Goal: Obtain resource: Download file/media

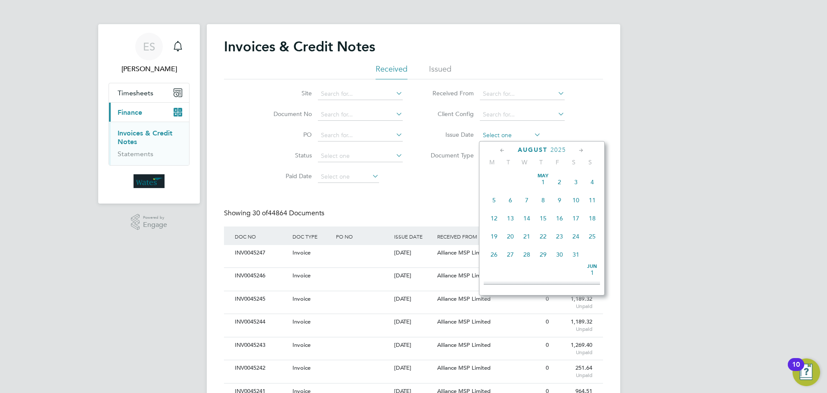
click at [530, 134] on input at bounding box center [510, 135] width 61 height 12
click at [530, 215] on span "27" at bounding box center [527, 209] width 16 height 16
type input "27 Aug 2025"
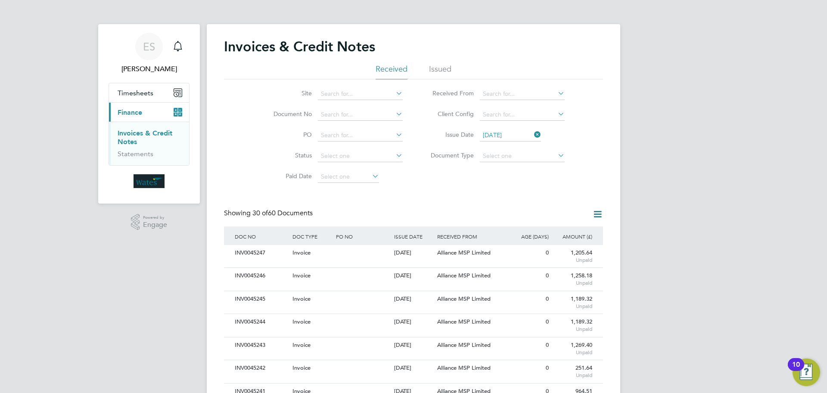
click at [597, 210] on icon at bounding box center [597, 214] width 11 height 11
click at [563, 229] on li "Download invoices" at bounding box center [561, 234] width 81 height 12
click at [592, 211] on icon at bounding box center [597, 214] width 11 height 11
click at [570, 242] on li "Download credit notes" at bounding box center [561, 246] width 81 height 12
click at [342, 111] on input at bounding box center [360, 115] width 85 height 12
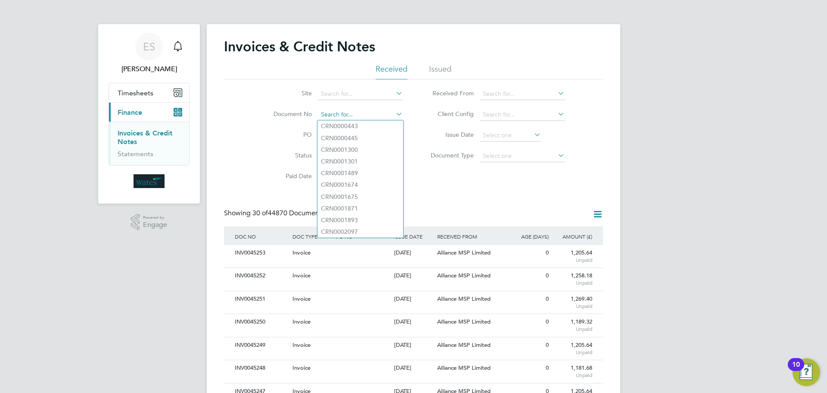
paste input "INV0045188"
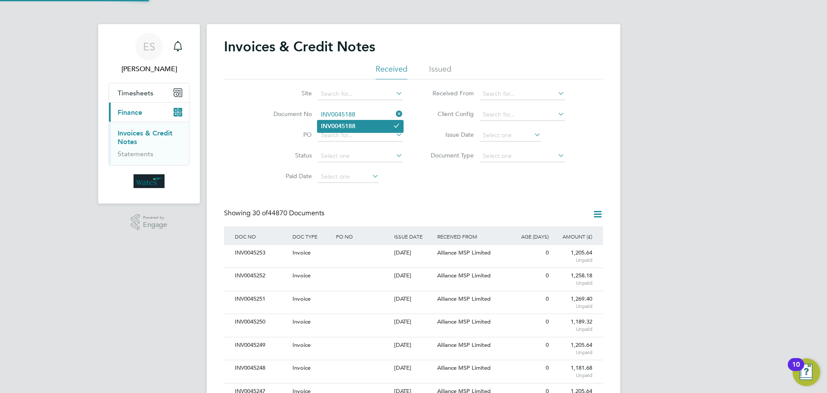
type input "INV0045188"
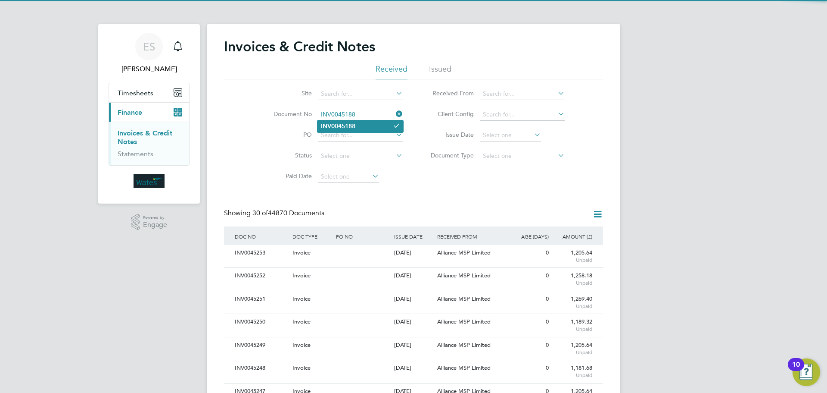
click at [364, 125] on li "INV0045188" at bounding box center [361, 126] width 86 height 12
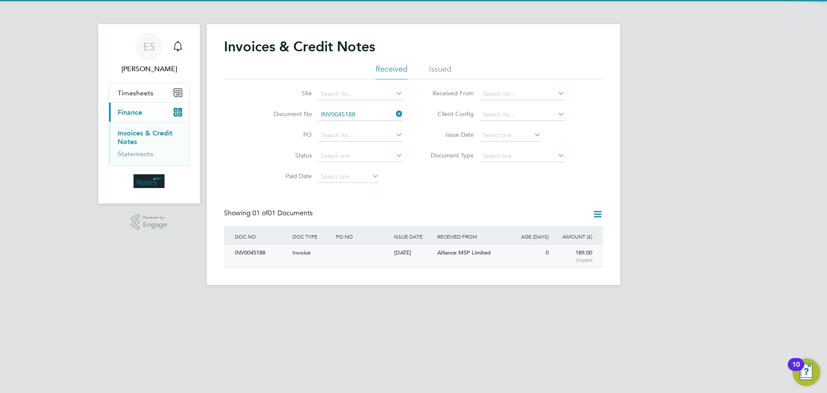
click at [259, 249] on div "INV0045188" at bounding box center [262, 253] width 58 height 16
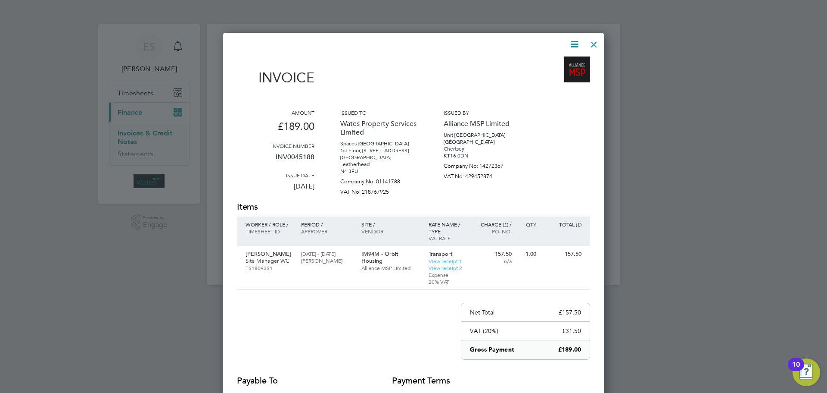
click at [577, 44] on icon at bounding box center [574, 44] width 11 height 11
click at [568, 60] on li "Download Invoice" at bounding box center [548, 65] width 59 height 12
click at [573, 43] on icon at bounding box center [574, 44] width 11 height 11
click at [563, 73] on li "View timesheet" at bounding box center [548, 77] width 59 height 12
click at [597, 44] on div at bounding box center [594, 42] width 16 height 16
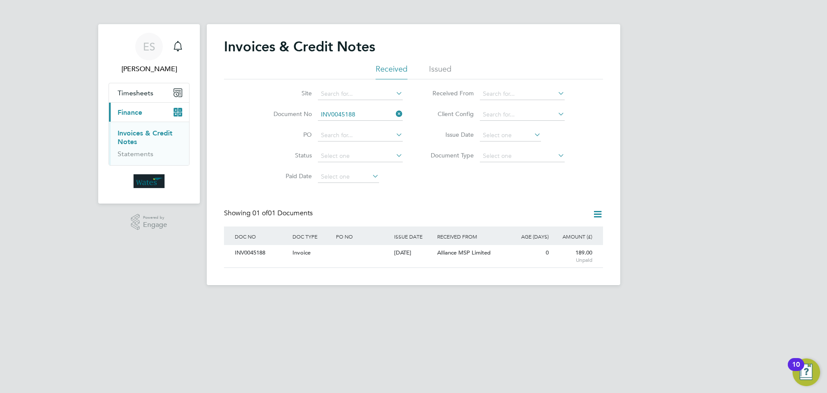
click at [394, 112] on icon at bounding box center [394, 114] width 0 height 12
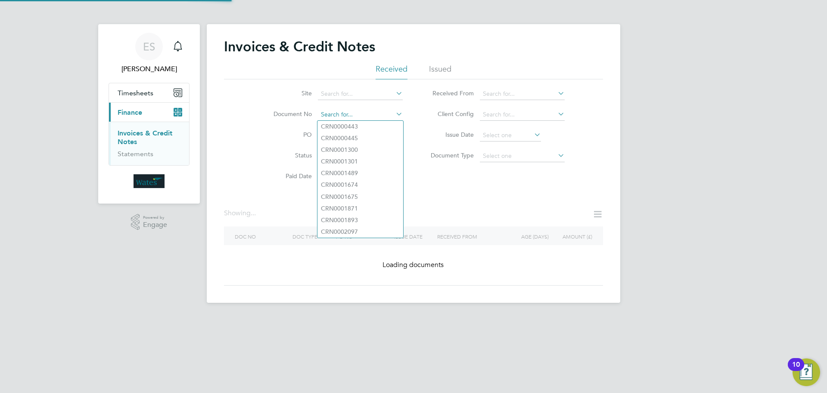
paste input "INV0045189"
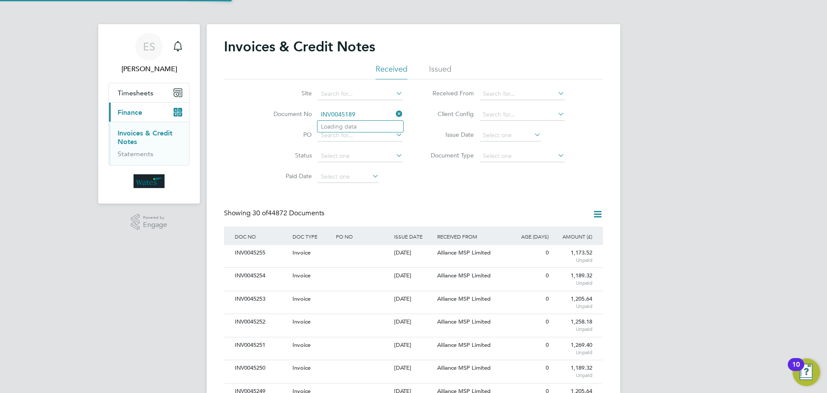
scroll to position [16, 73]
type input "INV0045189"
click at [337, 125] on b "INV0045189" at bounding box center [338, 126] width 34 height 7
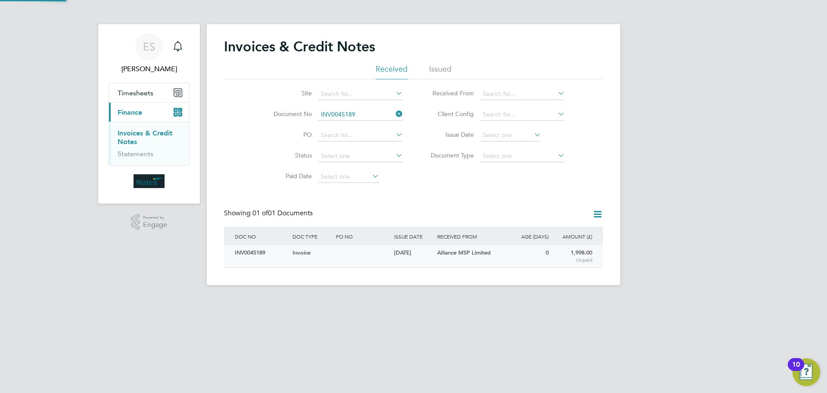
click at [252, 256] on div "INV0045189" at bounding box center [262, 253] width 58 height 16
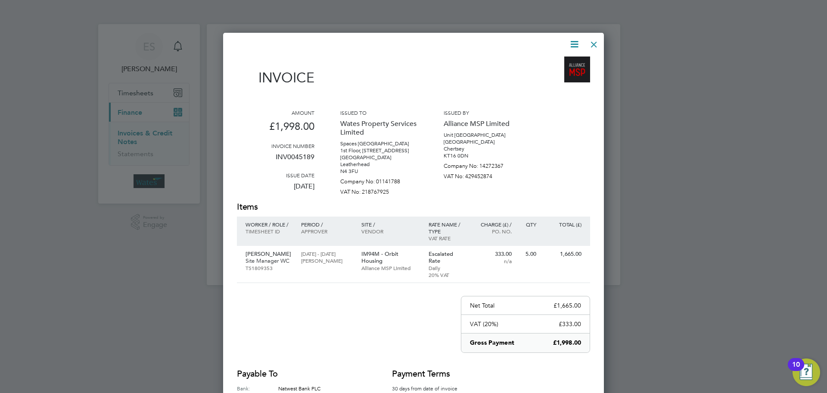
click at [575, 43] on icon at bounding box center [574, 44] width 11 height 11
click at [558, 65] on li "Download Invoice" at bounding box center [548, 65] width 59 height 12
drag, startPoint x: 574, startPoint y: 43, endPoint x: 556, endPoint y: 58, distance: 23.3
click at [574, 43] on icon at bounding box center [574, 44] width 11 height 11
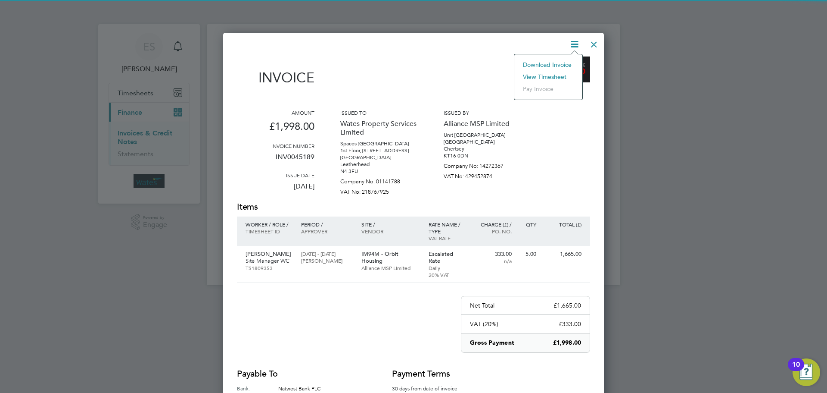
click at [540, 75] on li "View timesheet" at bounding box center [548, 77] width 59 height 12
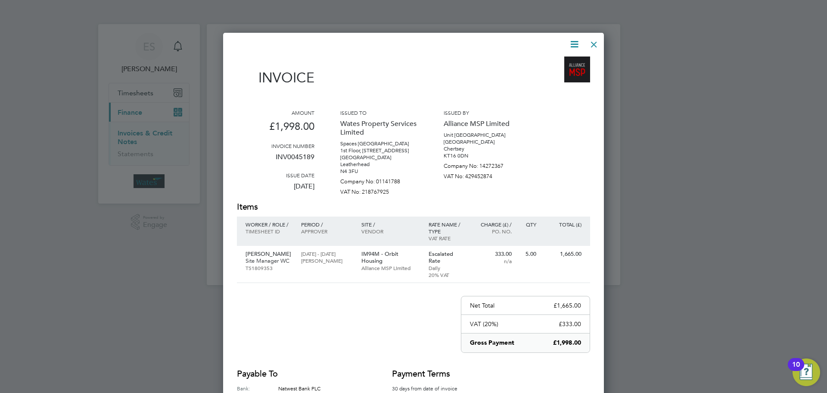
click at [595, 39] on div at bounding box center [594, 42] width 16 height 16
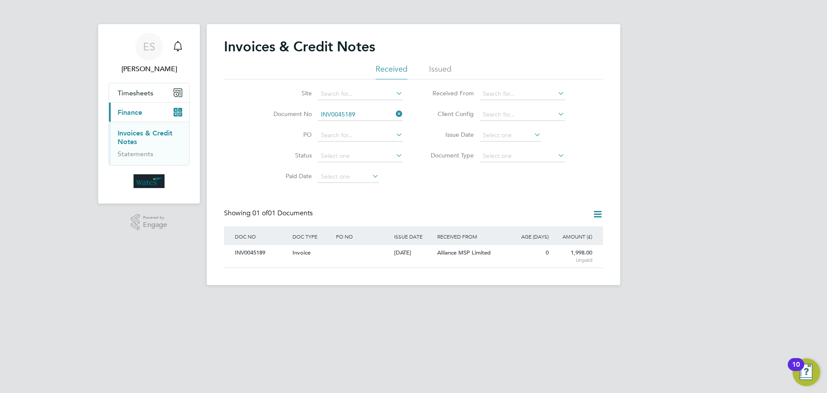
click at [394, 113] on icon at bounding box center [394, 114] width 0 height 12
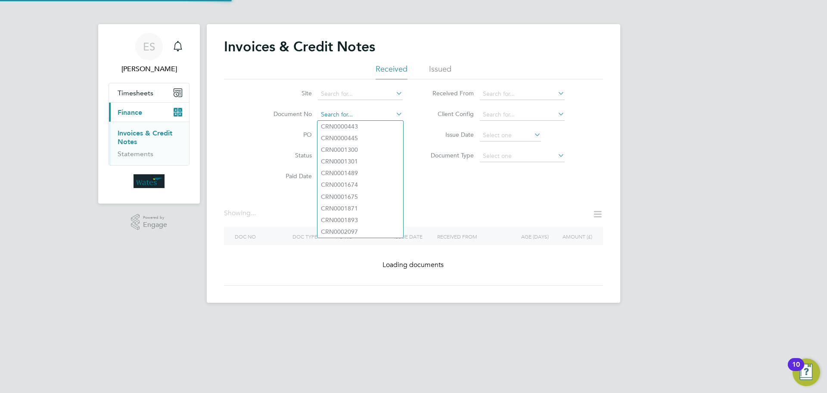
paste input "INV0045190"
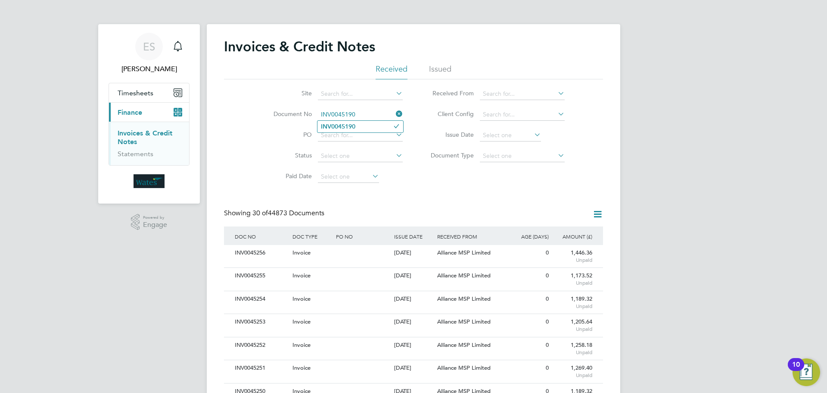
type input "INV0045190"
click at [360, 126] on li "INV0045190" at bounding box center [361, 127] width 86 height 12
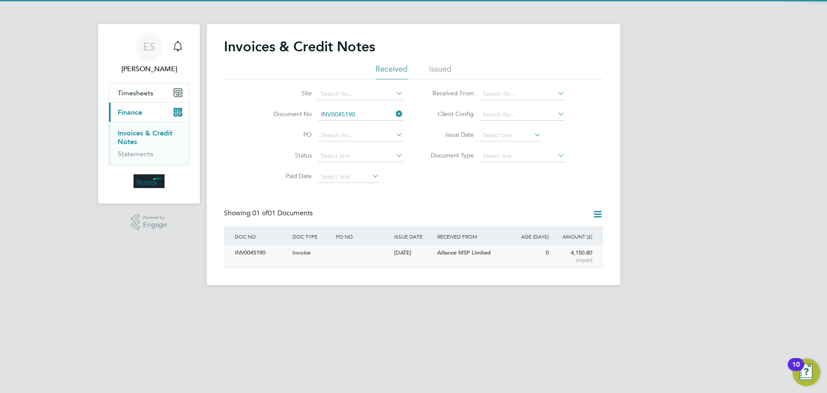
click at [246, 255] on div "INV0045190" at bounding box center [262, 253] width 58 height 16
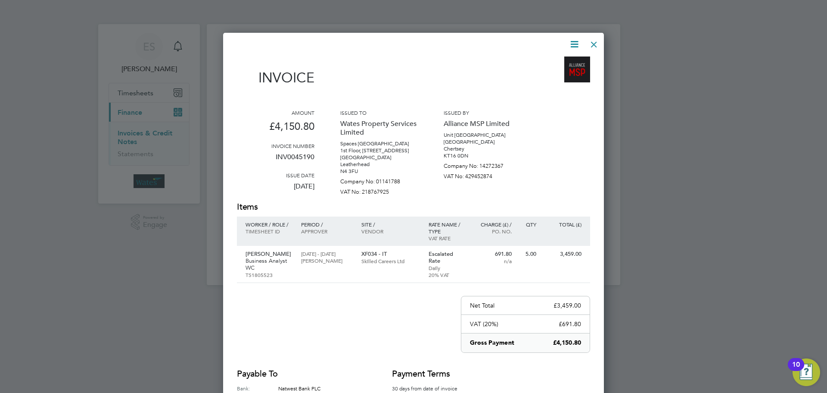
click at [578, 44] on icon at bounding box center [574, 44] width 11 height 11
click at [567, 60] on li "Download Invoice" at bounding box center [548, 65] width 59 height 12
click at [571, 40] on icon at bounding box center [574, 44] width 11 height 11
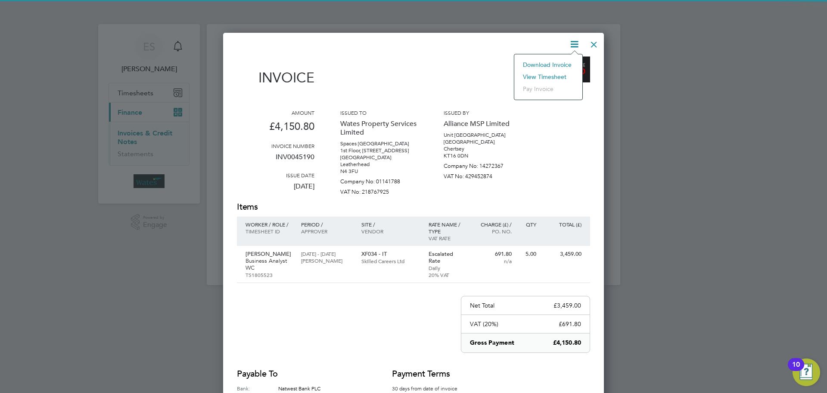
click at [551, 77] on li "View timesheet" at bounding box center [548, 77] width 59 height 12
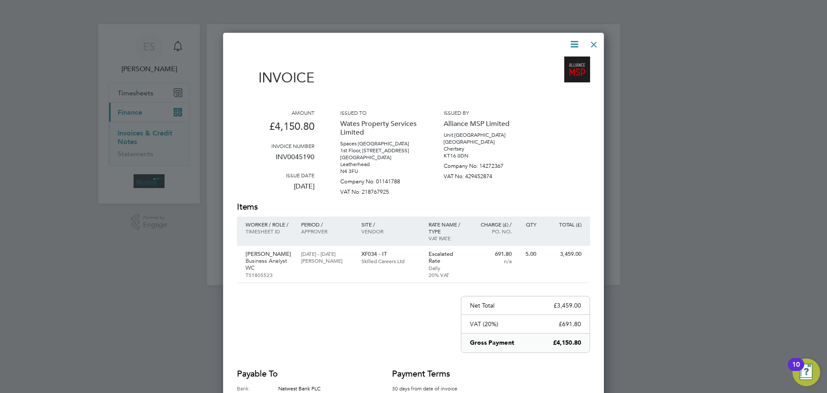
click at [593, 44] on div at bounding box center [594, 42] width 16 height 16
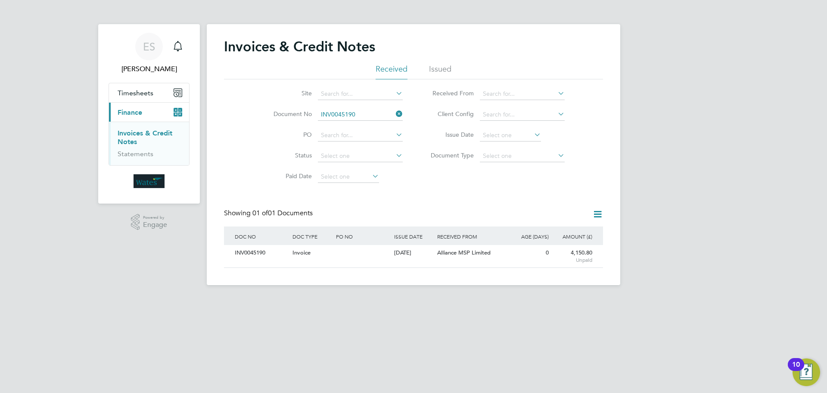
click at [394, 114] on icon at bounding box center [394, 114] width 0 height 12
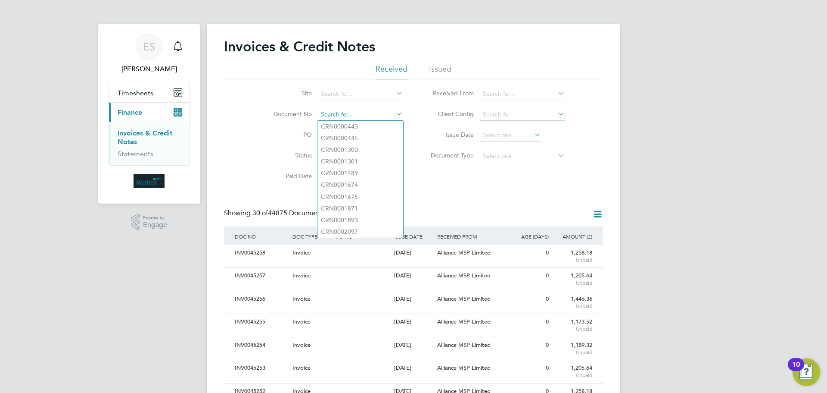
paste input "INV0045191"
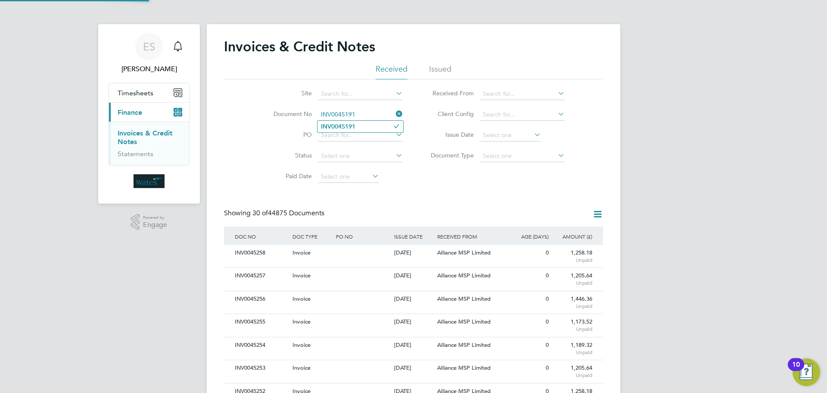
type input "INV0045191"
click at [336, 126] on b "INV0045191" at bounding box center [338, 126] width 34 height 7
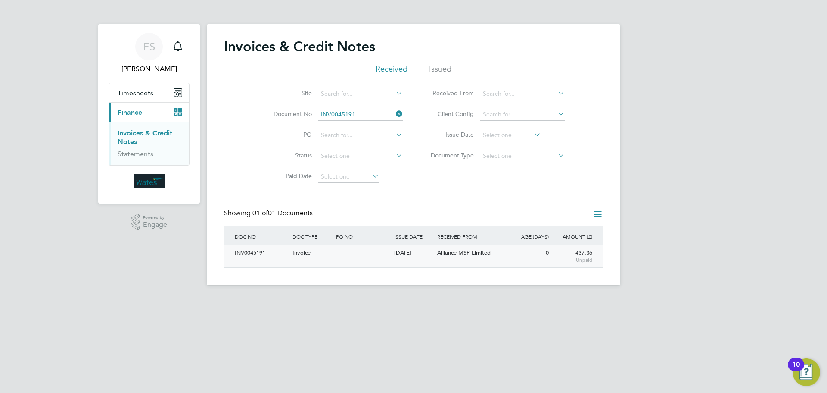
click at [256, 248] on div "INV0045191" at bounding box center [262, 253] width 58 height 16
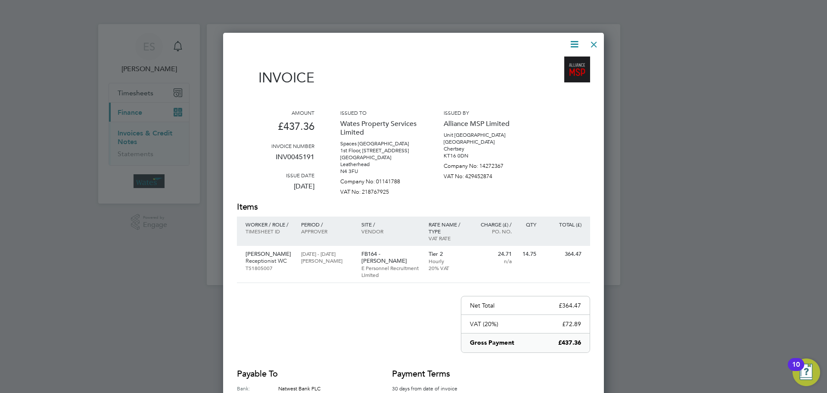
drag, startPoint x: 575, startPoint y: 42, endPoint x: 563, endPoint y: 50, distance: 14.2
click at [575, 42] on icon at bounding box center [574, 44] width 11 height 11
click at [559, 60] on li "Download Invoice" at bounding box center [548, 65] width 59 height 12
drag, startPoint x: 574, startPoint y: 39, endPoint x: 553, endPoint y: 64, distance: 31.8
click at [574, 39] on icon at bounding box center [574, 44] width 11 height 11
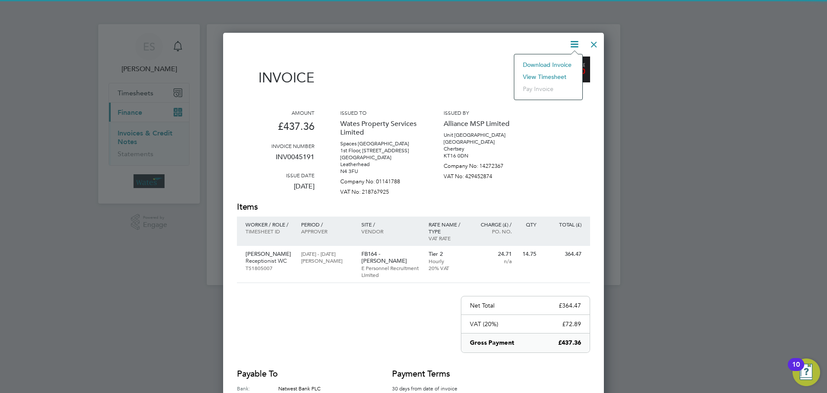
click at [542, 74] on li "View timesheet" at bounding box center [548, 77] width 59 height 12
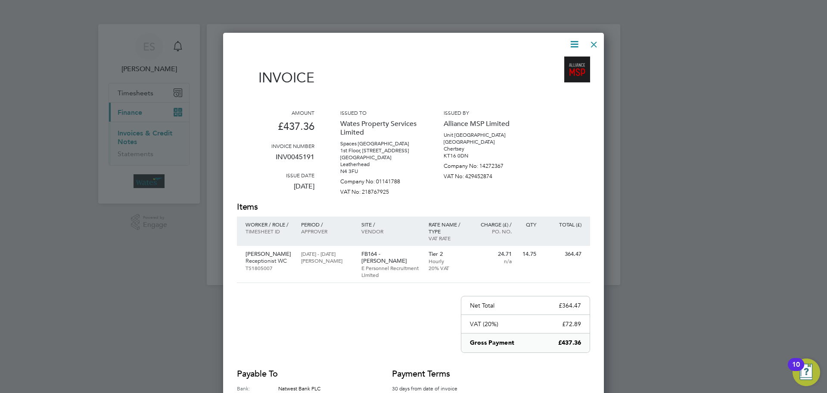
click at [592, 46] on div at bounding box center [594, 42] width 16 height 16
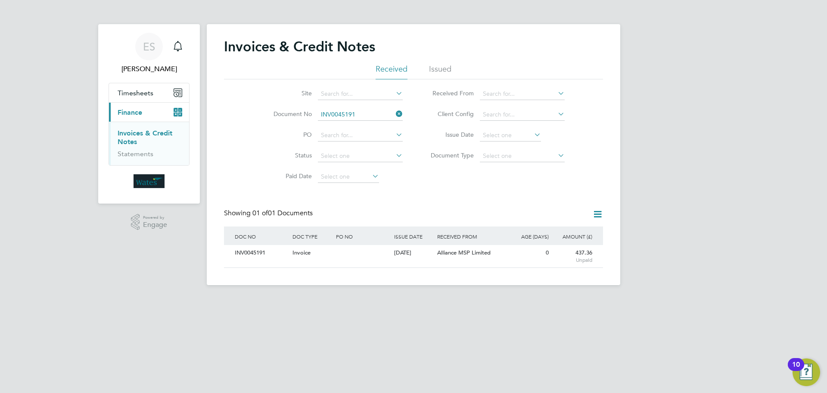
click at [394, 112] on icon at bounding box center [394, 114] width 0 height 12
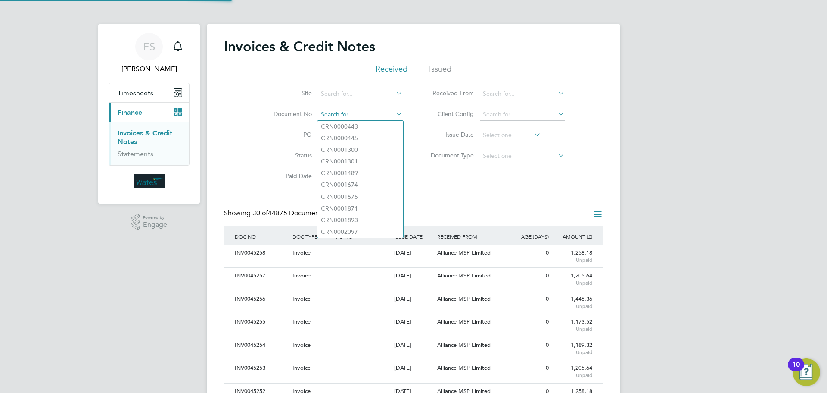
scroll to position [16, 59]
paste input "INV0045192"
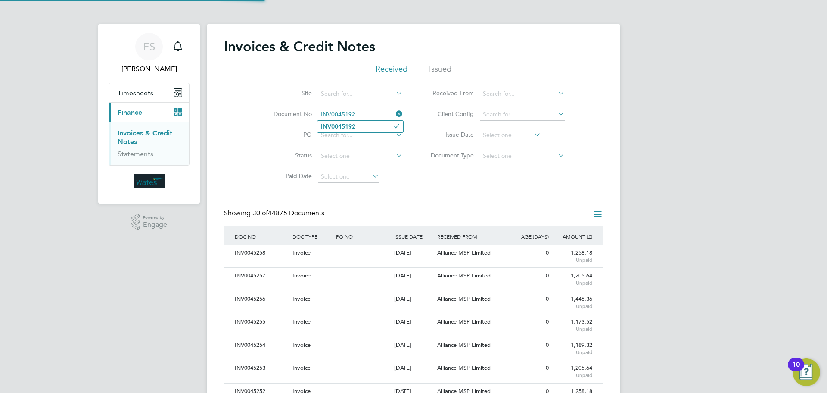
type input "INV0045192"
click at [343, 127] on b "INV0045192" at bounding box center [338, 126] width 34 height 7
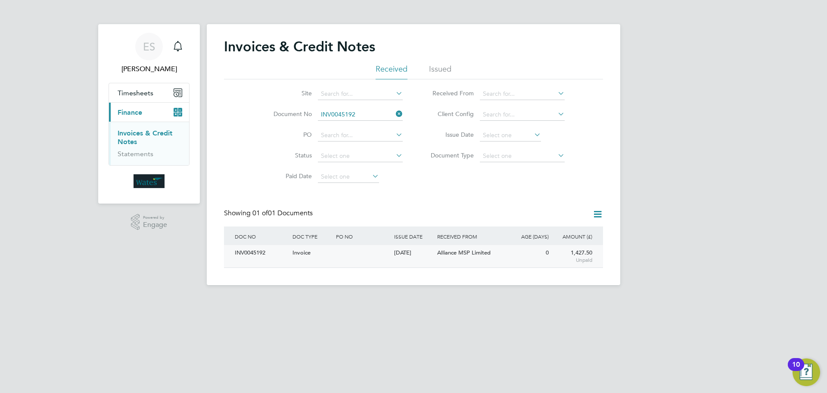
click at [259, 251] on div "INV0045192" at bounding box center [262, 253] width 58 height 16
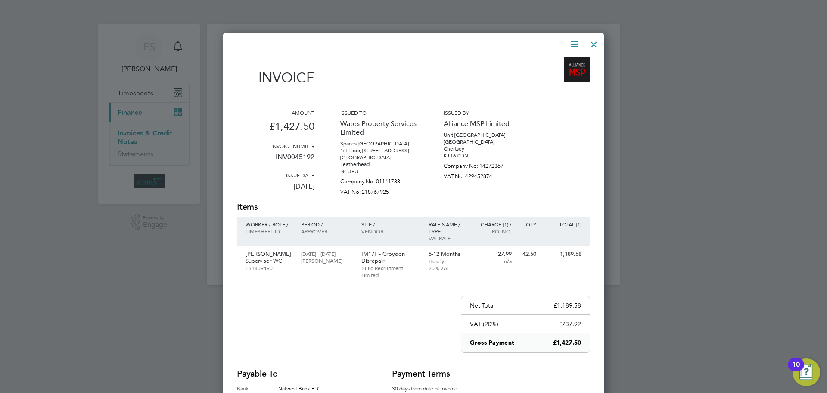
click at [573, 41] on icon at bounding box center [574, 44] width 11 height 11
click at [561, 62] on li "Download Invoice" at bounding box center [548, 65] width 59 height 12
click at [575, 44] on icon at bounding box center [574, 44] width 11 height 11
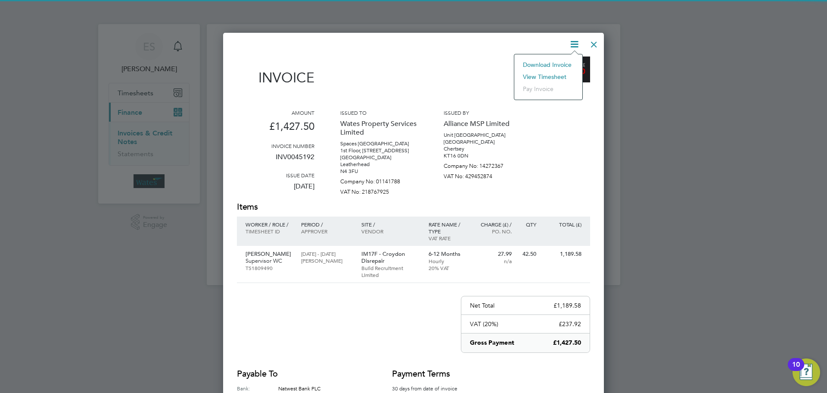
click at [561, 72] on li "View timesheet" at bounding box center [548, 77] width 59 height 12
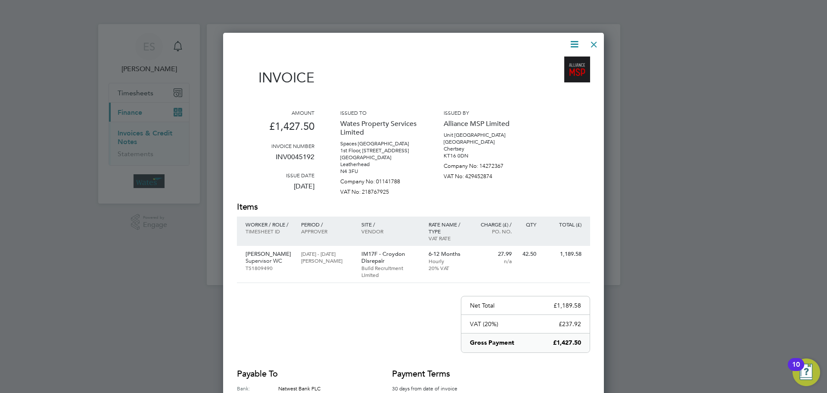
click at [590, 38] on div at bounding box center [594, 42] width 16 height 16
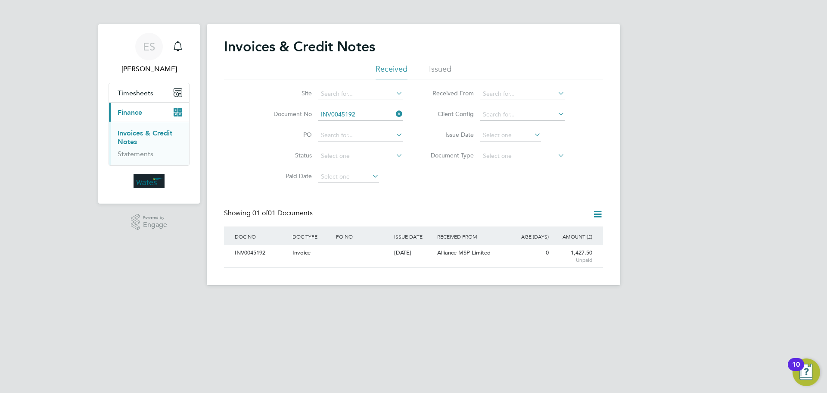
click at [394, 114] on icon at bounding box center [394, 114] width 0 height 12
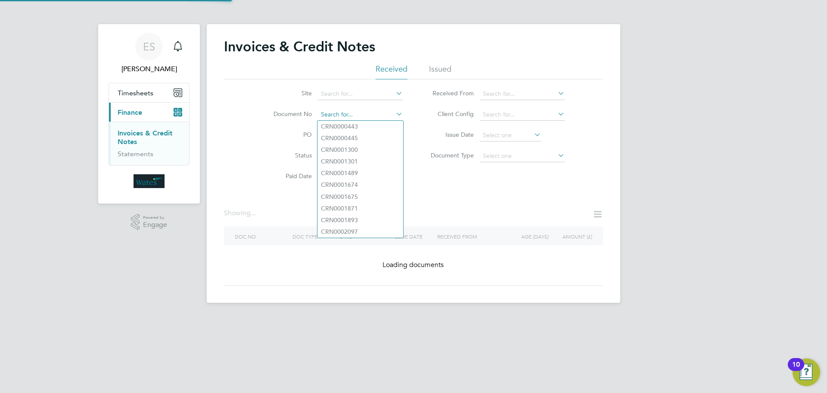
paste input "INV0045193"
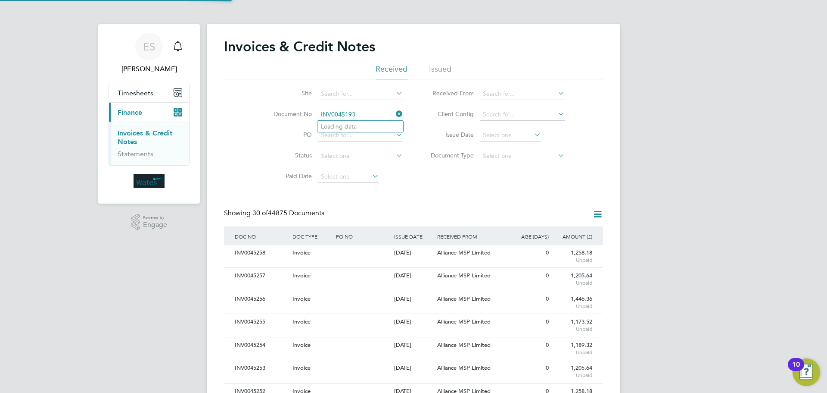
scroll to position [16, 59]
type input "INV0045193"
click at [349, 128] on b "INV0045193" at bounding box center [338, 126] width 34 height 7
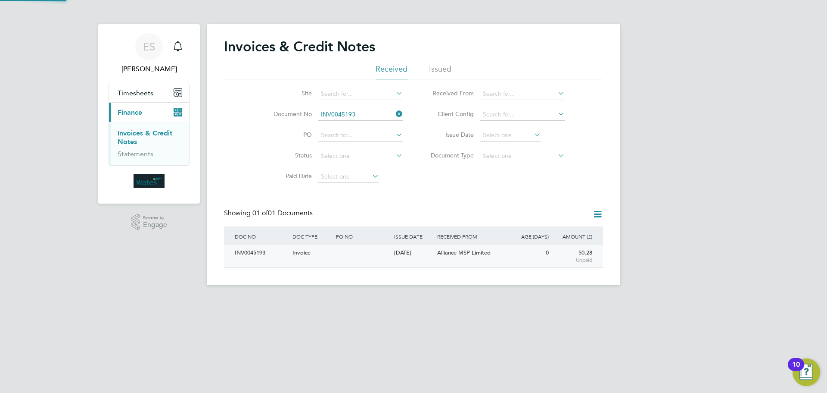
click at [262, 259] on div "INV0045193" at bounding box center [262, 253] width 58 height 16
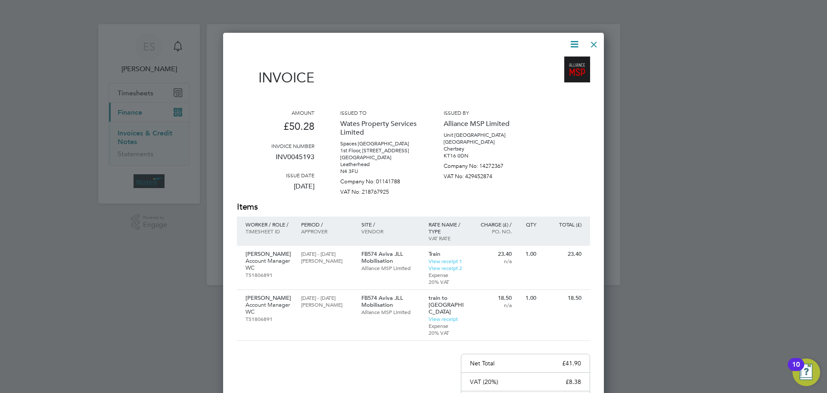
click at [573, 41] on icon at bounding box center [574, 44] width 11 height 11
click at [556, 61] on li "Download Invoice" at bounding box center [548, 65] width 59 height 12
click at [575, 39] on icon at bounding box center [574, 44] width 11 height 11
click at [551, 74] on li "View timesheet" at bounding box center [548, 77] width 59 height 12
click at [595, 41] on div at bounding box center [594, 42] width 16 height 16
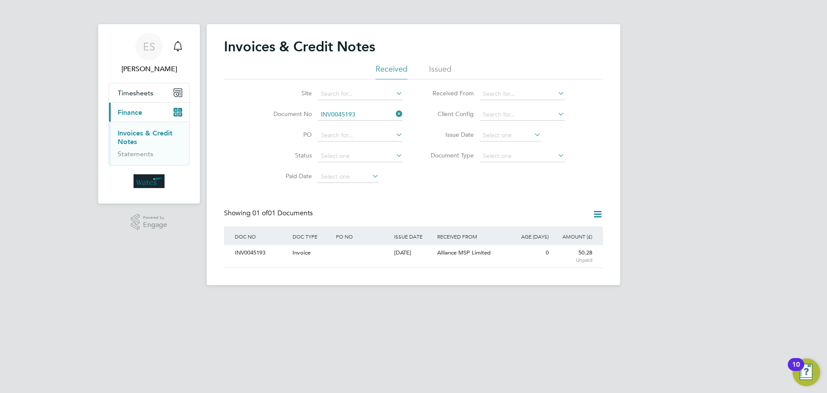
click at [394, 113] on icon at bounding box center [394, 114] width 0 height 12
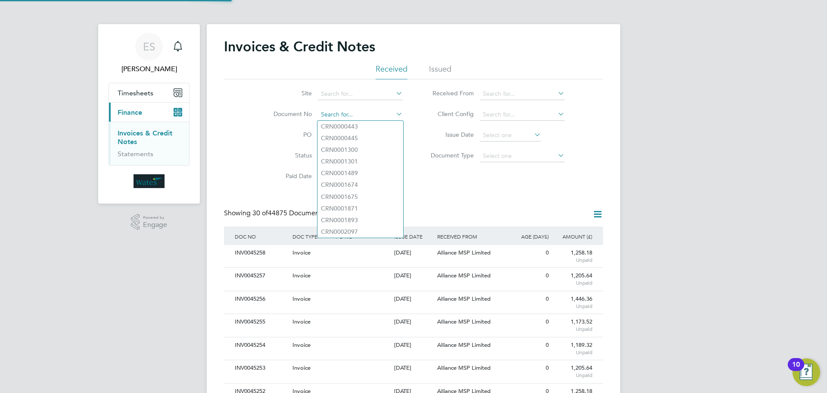
scroll to position [16, 73]
paste input "INV0045194"
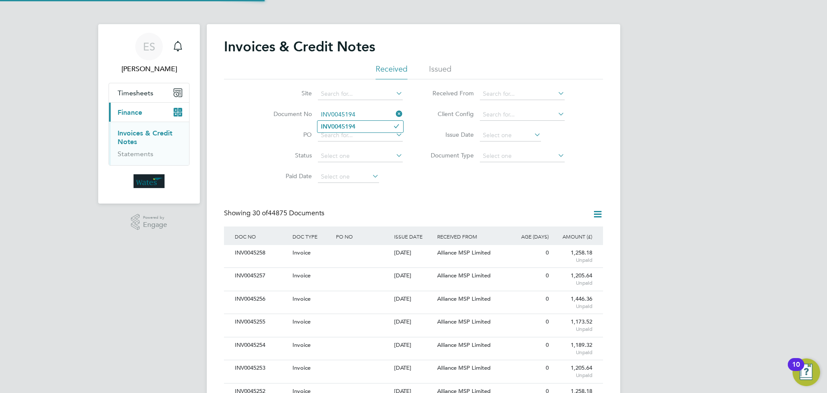
type input "INV0045194"
click at [352, 126] on b "INV0045194" at bounding box center [338, 126] width 34 height 7
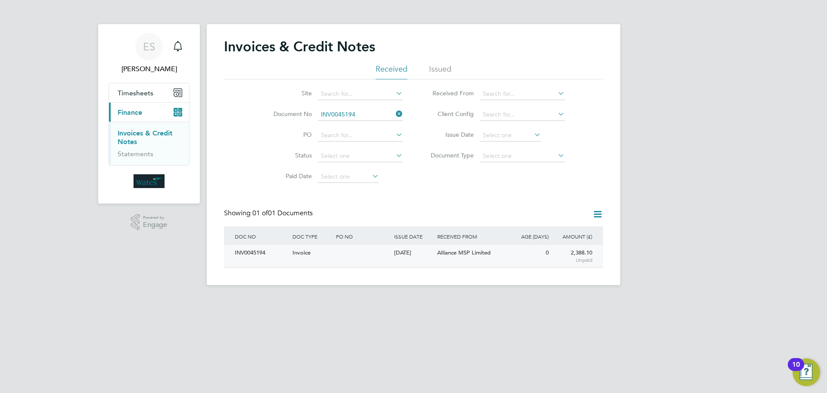
click at [249, 247] on div "INV0045194" at bounding box center [262, 253] width 58 height 16
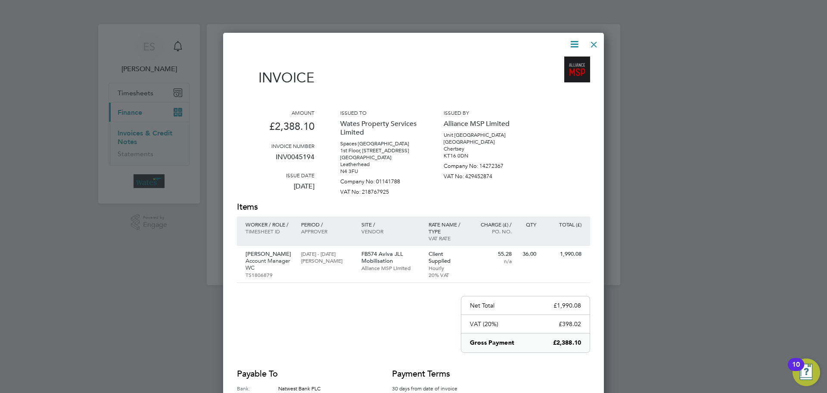
click at [572, 42] on icon at bounding box center [574, 44] width 11 height 11
click at [550, 60] on li "Download Invoice" at bounding box center [548, 65] width 59 height 12
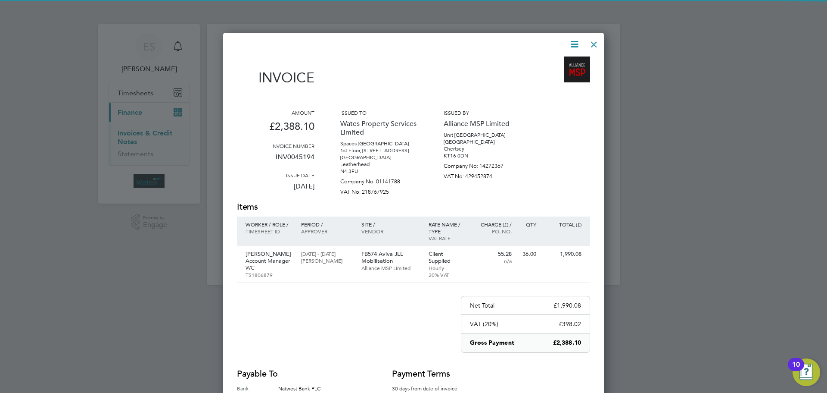
drag, startPoint x: 573, startPoint y: 45, endPoint x: 559, endPoint y: 57, distance: 18.6
click at [573, 45] on icon at bounding box center [574, 44] width 11 height 11
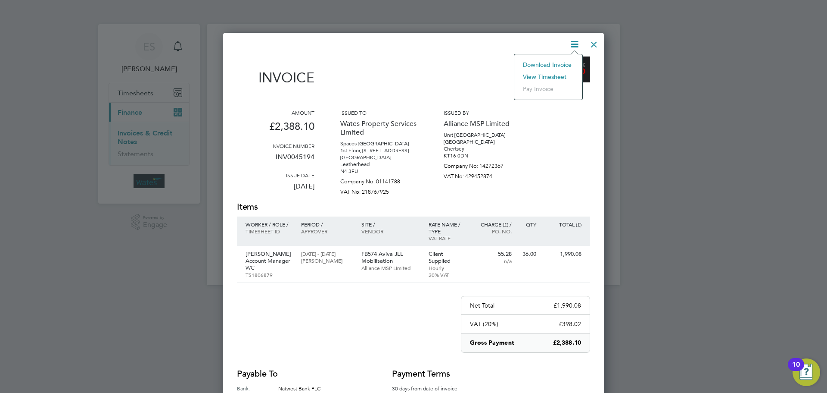
click at [542, 74] on li "View timesheet" at bounding box center [548, 77] width 59 height 12
click at [591, 43] on div at bounding box center [594, 42] width 16 height 16
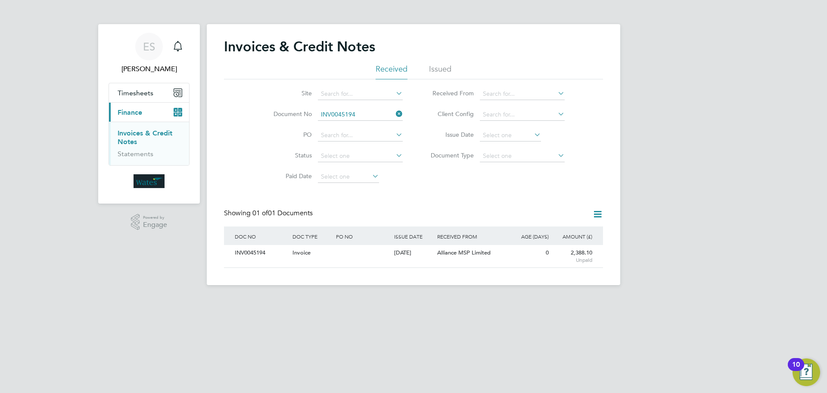
click at [394, 110] on icon at bounding box center [394, 114] width 0 height 12
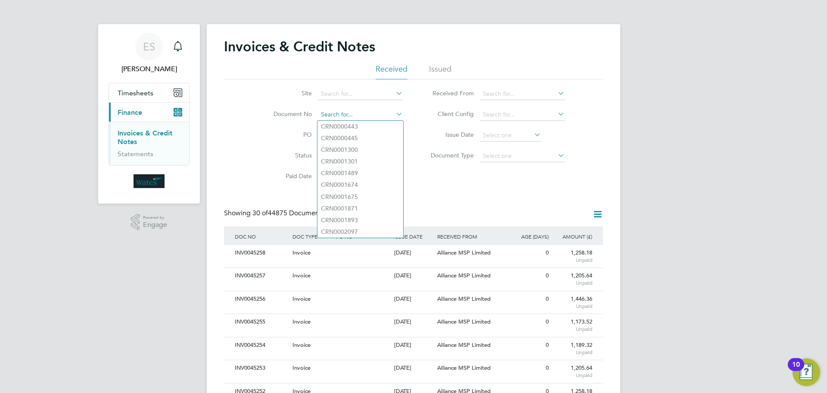
paste input "INV0045195"
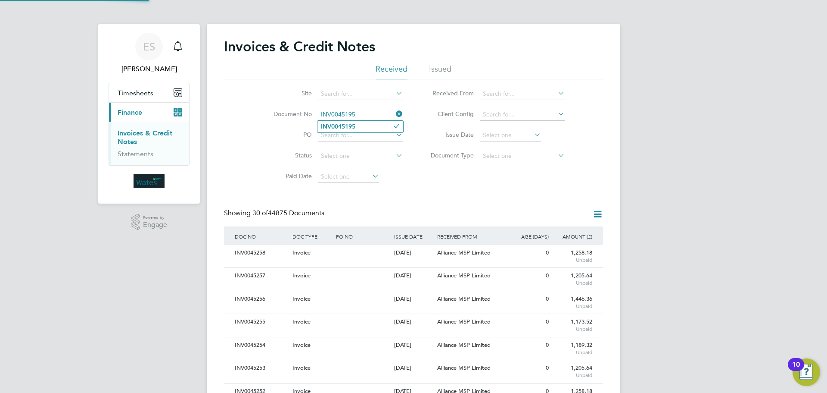
type input "INV0045195"
click at [353, 124] on b "INV0045195" at bounding box center [338, 126] width 34 height 7
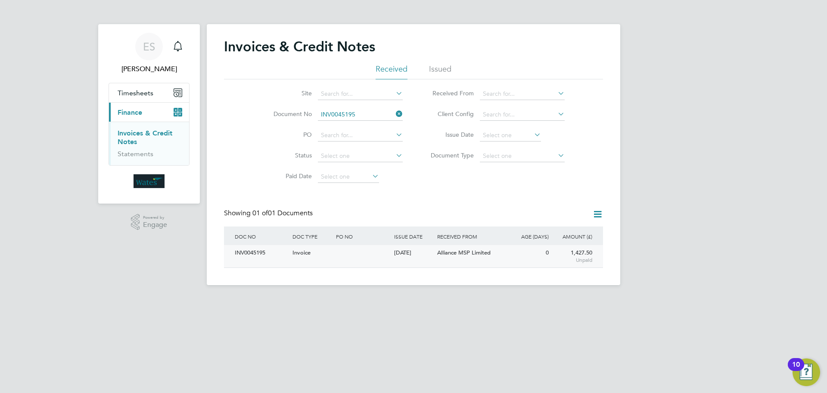
click at [250, 248] on div "INV0045195" at bounding box center [262, 253] width 58 height 16
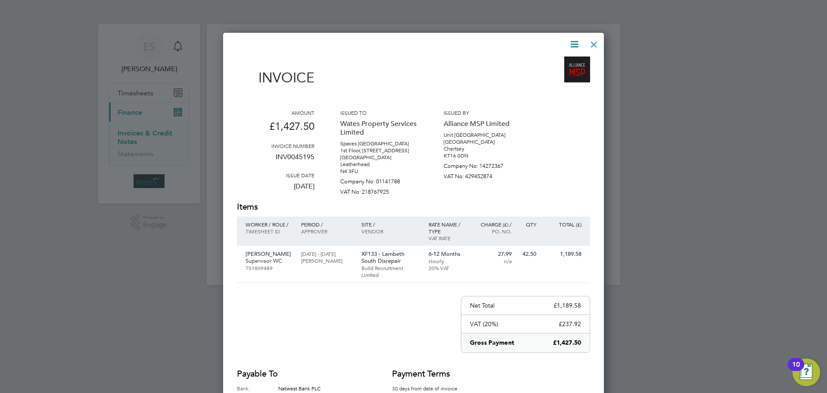
click at [577, 41] on icon at bounding box center [574, 44] width 11 height 11
click at [564, 62] on li "Download Invoice" at bounding box center [548, 65] width 59 height 12
click at [579, 41] on icon at bounding box center [574, 44] width 11 height 11
click at [557, 75] on li "View timesheet" at bounding box center [548, 77] width 59 height 12
click at [592, 43] on div at bounding box center [594, 42] width 16 height 16
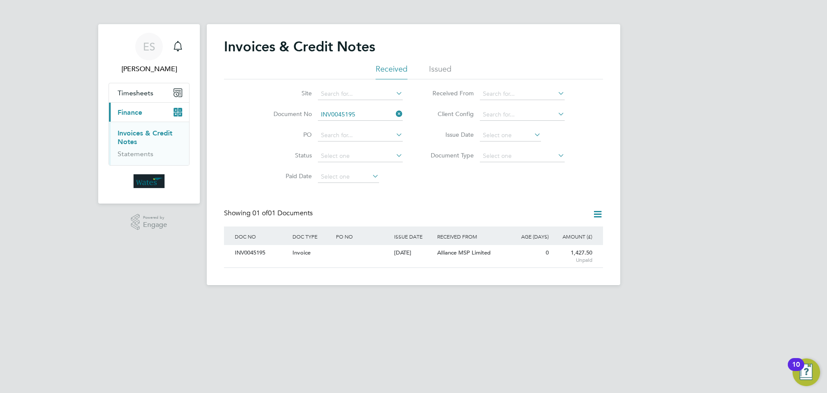
click at [394, 114] on icon at bounding box center [394, 114] width 0 height 12
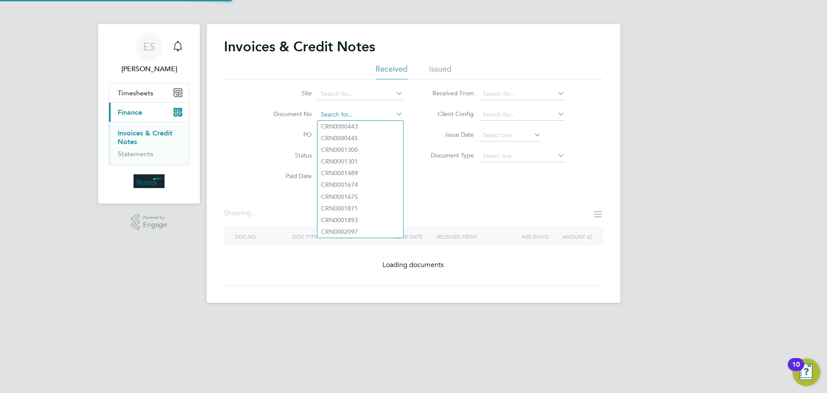
paste input "INV0045196"
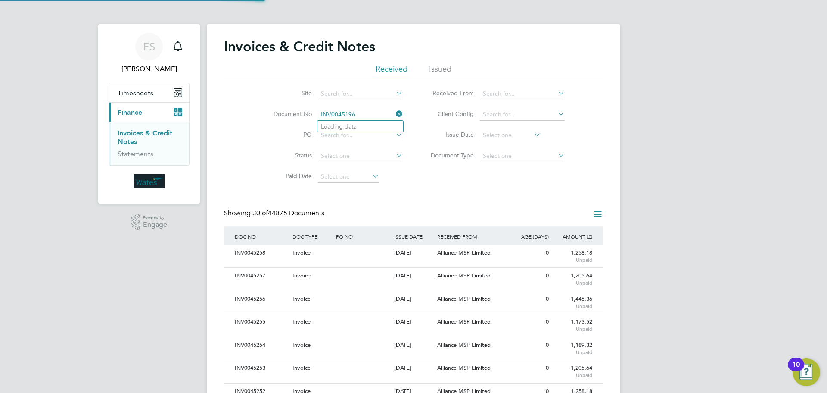
scroll to position [16, 59]
type input "INV0045196"
click at [353, 127] on b "INV0045196" at bounding box center [338, 126] width 34 height 7
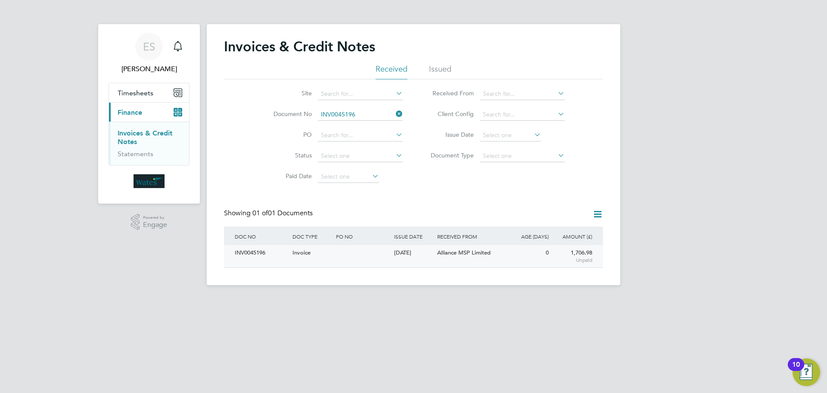
click at [256, 252] on div "INV0045196" at bounding box center [262, 253] width 58 height 16
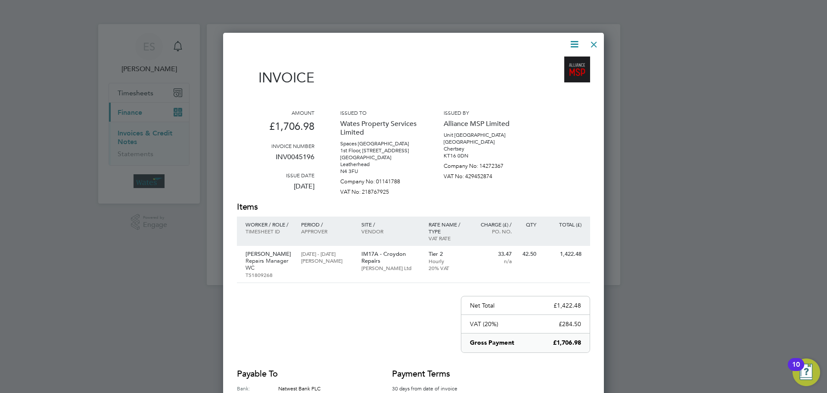
click at [577, 40] on icon at bounding box center [574, 44] width 11 height 11
click at [567, 60] on li "Download Invoice" at bounding box center [548, 65] width 59 height 12
click at [575, 43] on icon at bounding box center [574, 44] width 11 height 11
click at [553, 75] on li "View timesheet" at bounding box center [548, 77] width 59 height 12
click at [595, 42] on div at bounding box center [594, 42] width 16 height 16
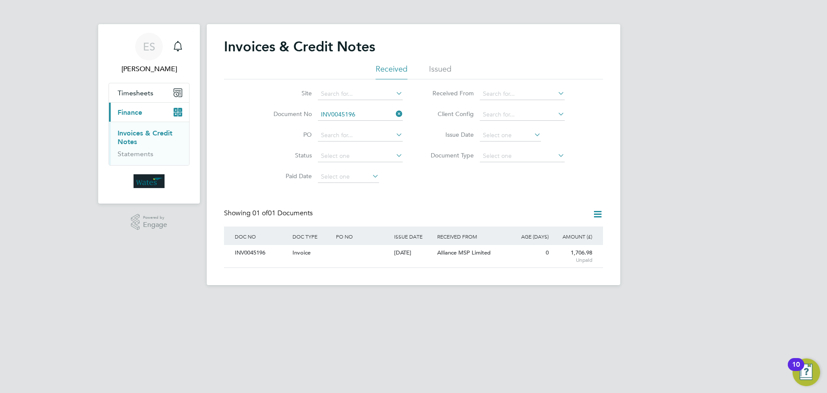
click at [394, 114] on icon at bounding box center [394, 114] width 0 height 12
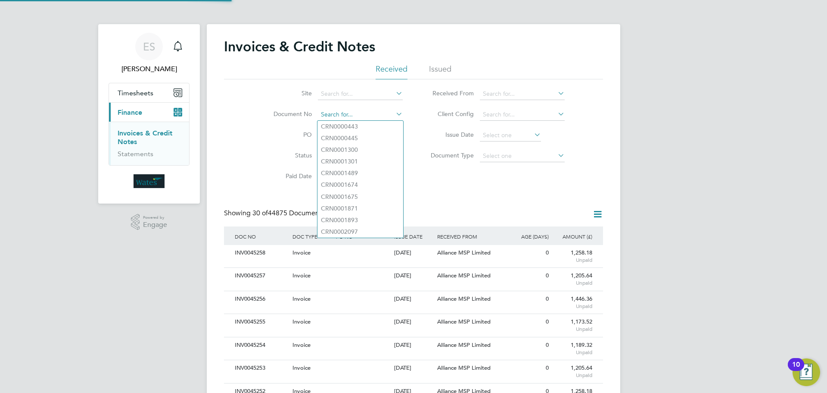
scroll to position [16, 59]
paste input "INV0045197"
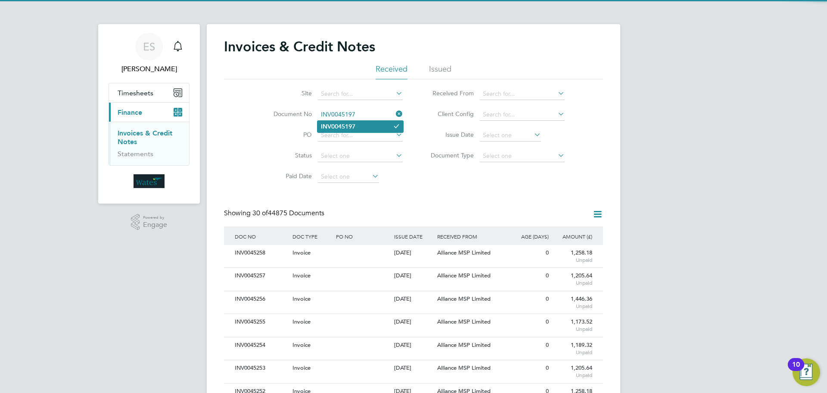
type input "INV0045197"
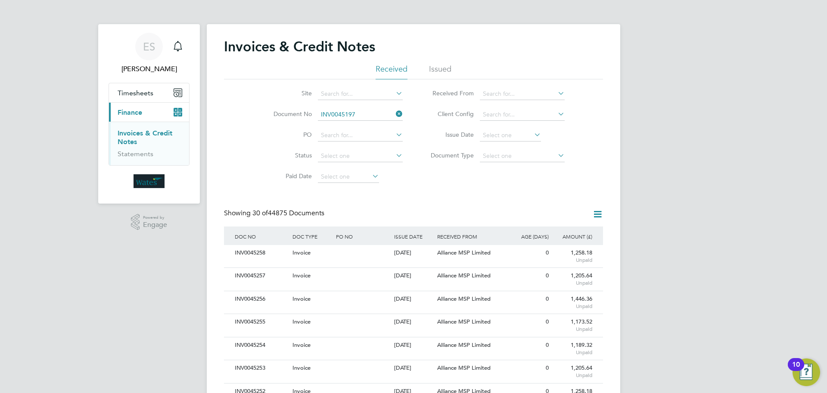
click at [362, 123] on li "INV0045197" at bounding box center [361, 127] width 86 height 12
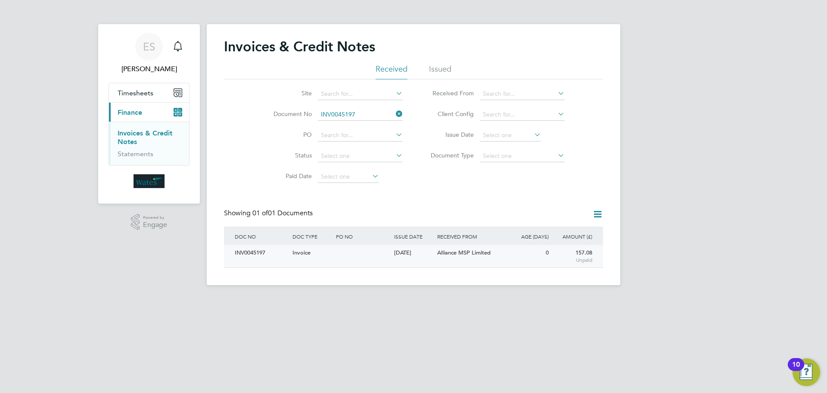
click at [253, 254] on div "INV0045197" at bounding box center [262, 253] width 58 height 16
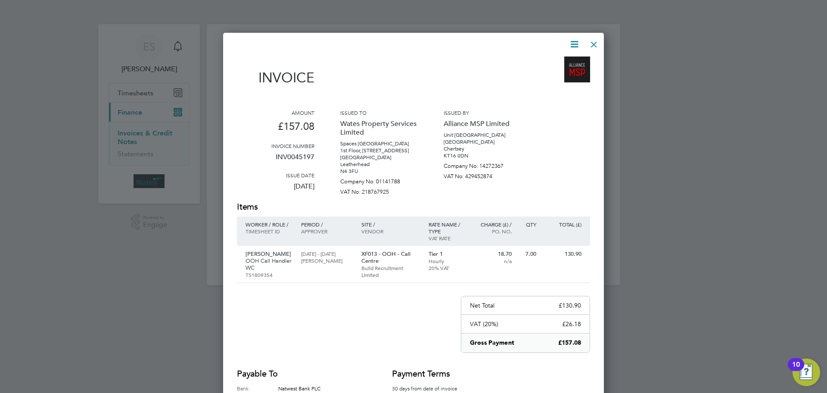
click at [574, 45] on icon at bounding box center [574, 44] width 11 height 11
click at [562, 61] on li "Download Invoice" at bounding box center [548, 65] width 59 height 12
click at [572, 40] on icon at bounding box center [574, 44] width 11 height 11
click at [545, 75] on li "View timesheet" at bounding box center [548, 77] width 59 height 12
click at [595, 44] on div at bounding box center [594, 42] width 16 height 16
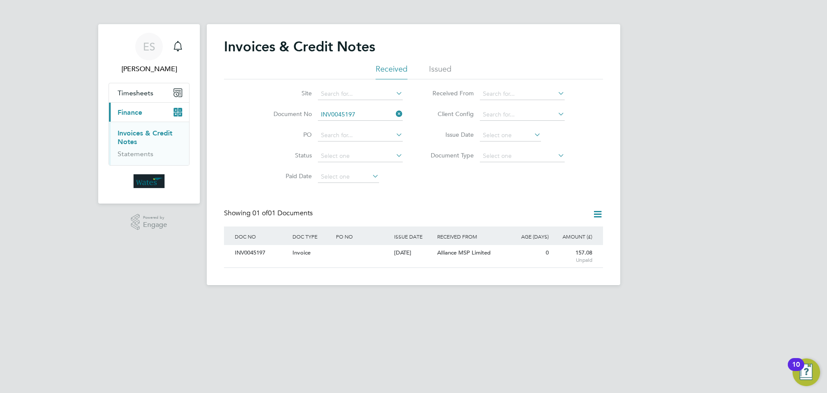
drag, startPoint x: 399, startPoint y: 112, endPoint x: 380, endPoint y: 116, distance: 19.7
click at [394, 112] on icon at bounding box center [394, 114] width 0 height 12
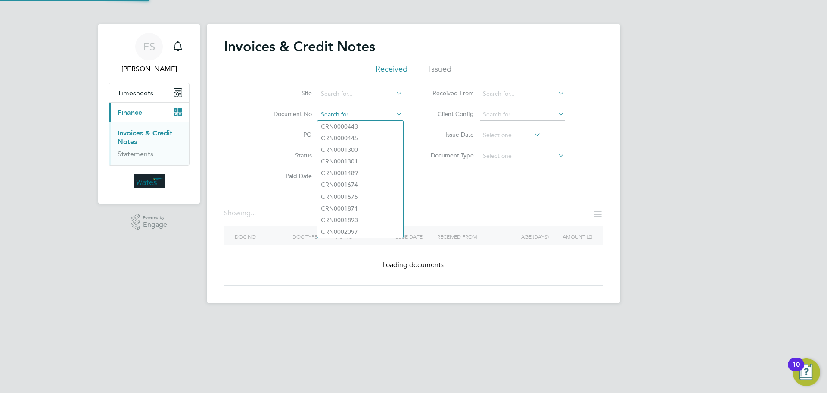
paste input "INV0045198"
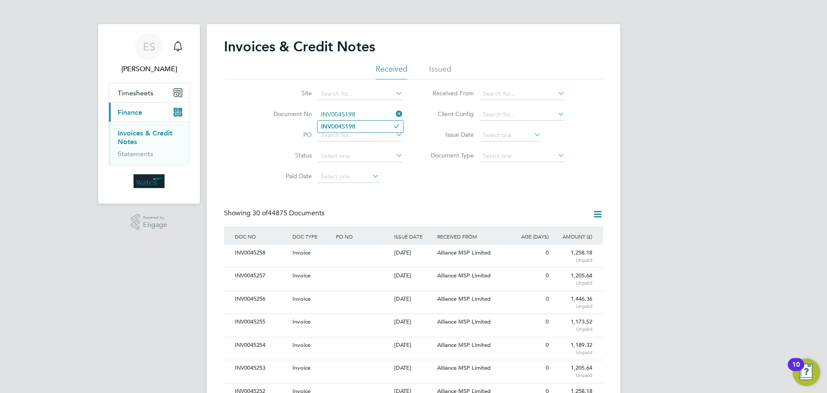
type input "INV0045198"
click at [357, 125] on li "INV0045198" at bounding box center [361, 127] width 86 height 12
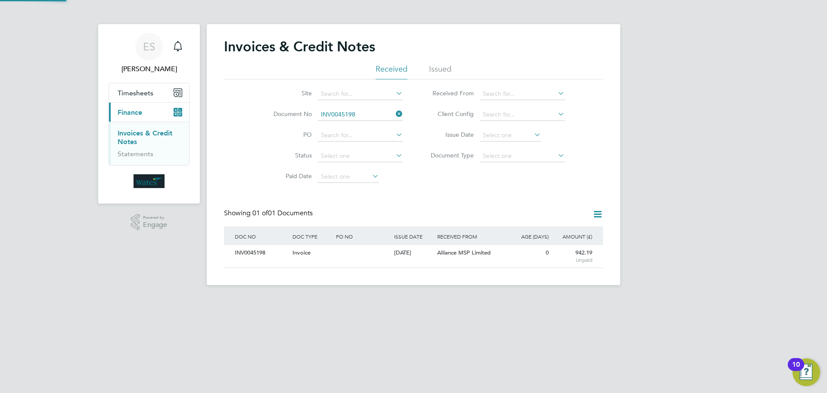
drag, startPoint x: 251, startPoint y: 251, endPoint x: 248, endPoint y: 237, distance: 14.1
click at [252, 251] on div "INV0045198" at bounding box center [262, 253] width 58 height 16
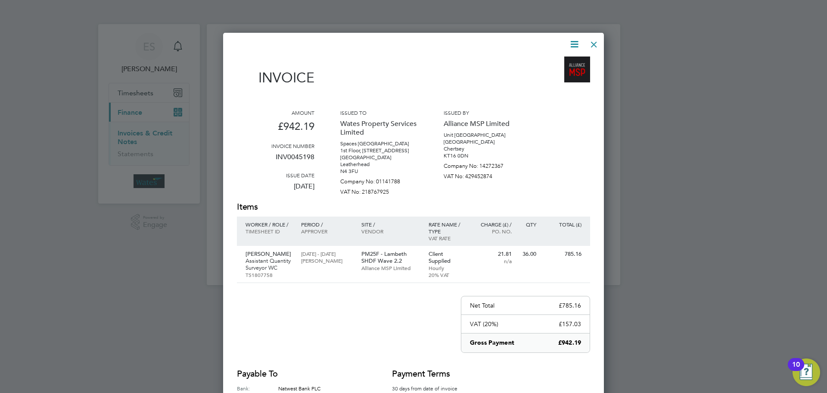
click at [572, 39] on icon at bounding box center [574, 44] width 11 height 11
click at [566, 60] on li "Download Invoice" at bounding box center [548, 65] width 59 height 12
click at [573, 40] on icon at bounding box center [574, 44] width 11 height 11
click at [547, 75] on li "View timesheet" at bounding box center [548, 77] width 59 height 12
click at [592, 40] on div at bounding box center [594, 42] width 16 height 16
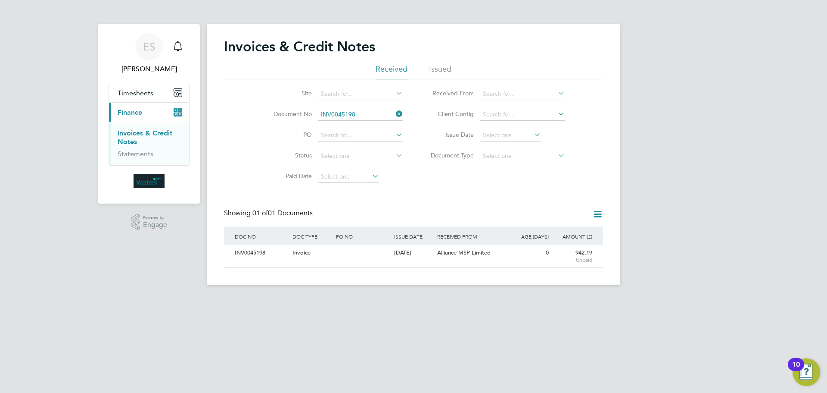
click at [394, 110] on icon at bounding box center [394, 114] width 0 height 12
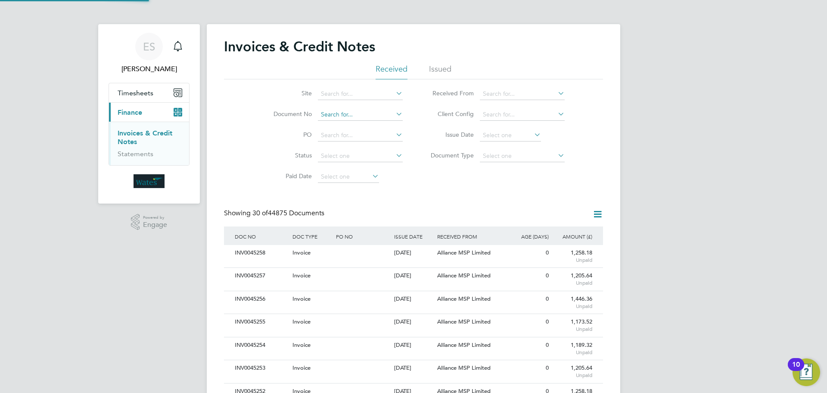
scroll to position [16, 73]
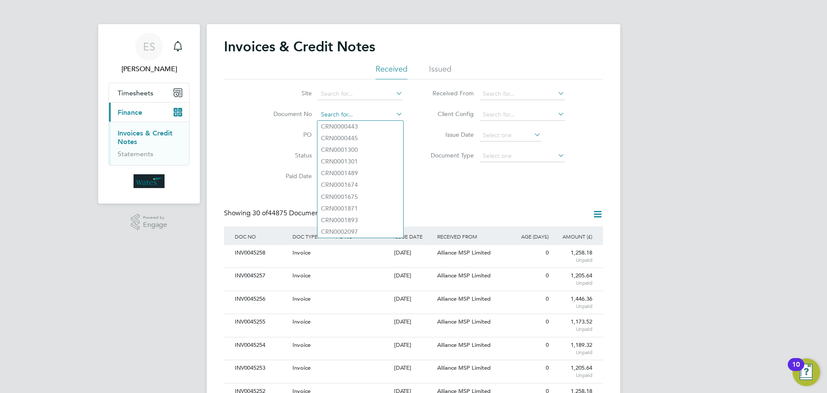
paste input "INV0045199"
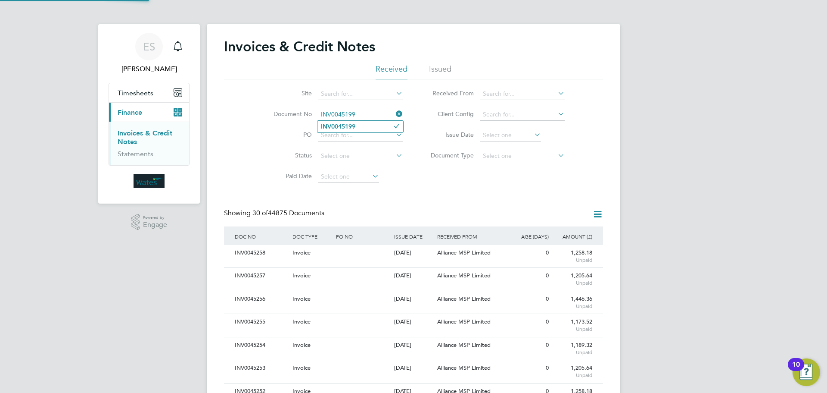
type input "INV0045199"
click at [371, 126] on li "INV0045199" at bounding box center [361, 127] width 86 height 12
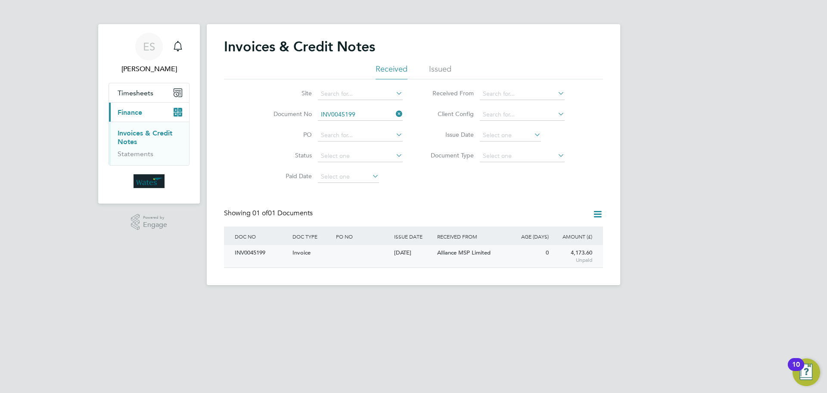
click at [245, 249] on div "INV0045199" at bounding box center [262, 253] width 58 height 16
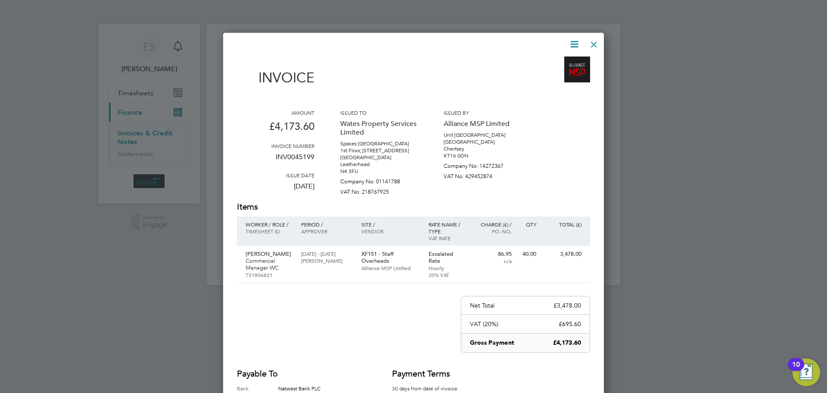
click at [572, 42] on icon at bounding box center [574, 44] width 11 height 11
click at [565, 60] on li "Download Invoice" at bounding box center [548, 65] width 59 height 12
click at [573, 43] on icon at bounding box center [574, 44] width 11 height 11
click at [552, 75] on li "View timesheet" at bounding box center [548, 77] width 59 height 12
click at [593, 44] on div at bounding box center [594, 42] width 16 height 16
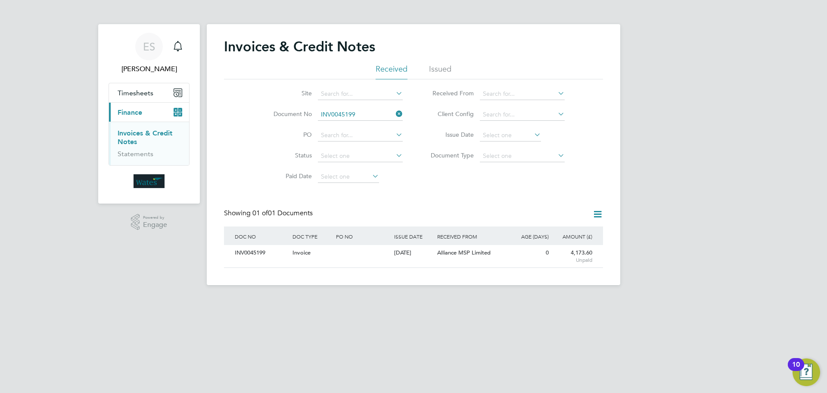
click at [394, 112] on icon at bounding box center [394, 114] width 0 height 12
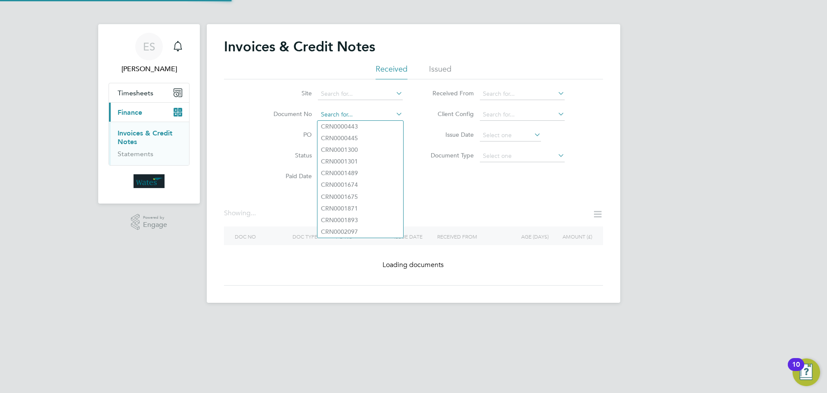
paste input "INV0045200"
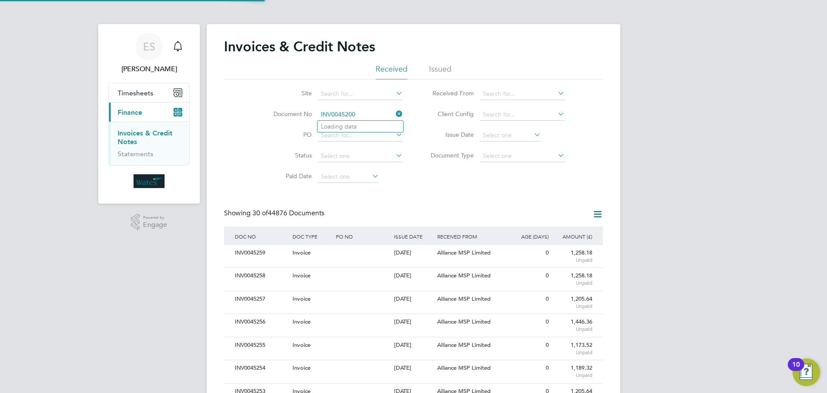
scroll to position [16, 59]
type input "INV0045200"
click at [355, 129] on b "INV0045200" at bounding box center [338, 126] width 34 height 7
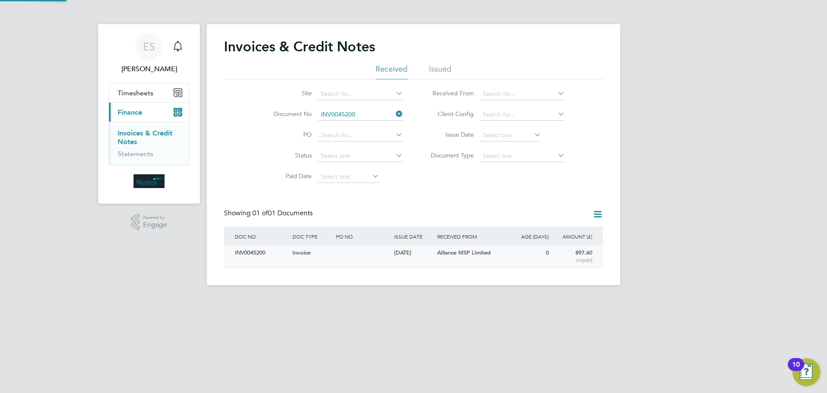
click at [249, 256] on div "INV0045200" at bounding box center [262, 253] width 58 height 16
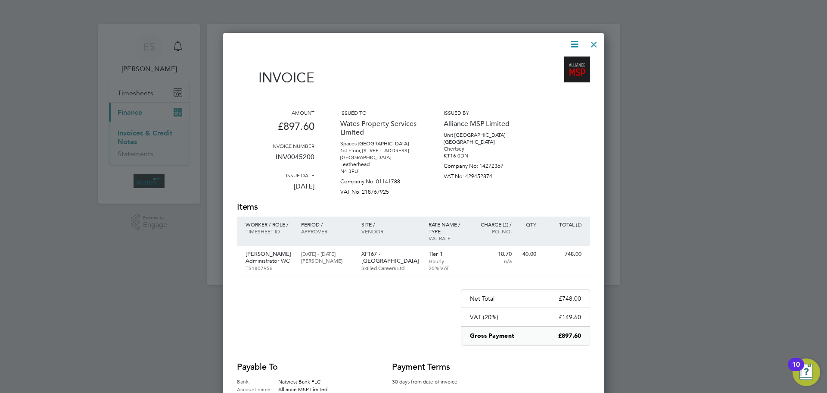
click at [574, 40] on icon at bounding box center [574, 44] width 11 height 11
click at [555, 59] on li "Download Invoice" at bounding box center [548, 65] width 59 height 12
click at [572, 39] on icon at bounding box center [574, 44] width 11 height 11
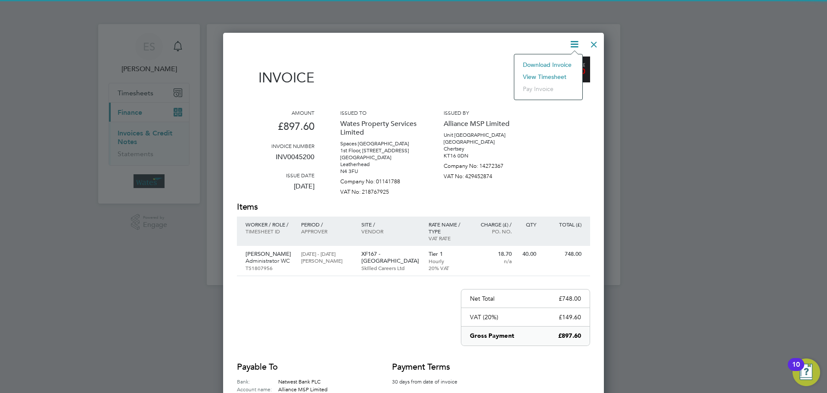
click at [555, 71] on li "View timesheet" at bounding box center [548, 77] width 59 height 12
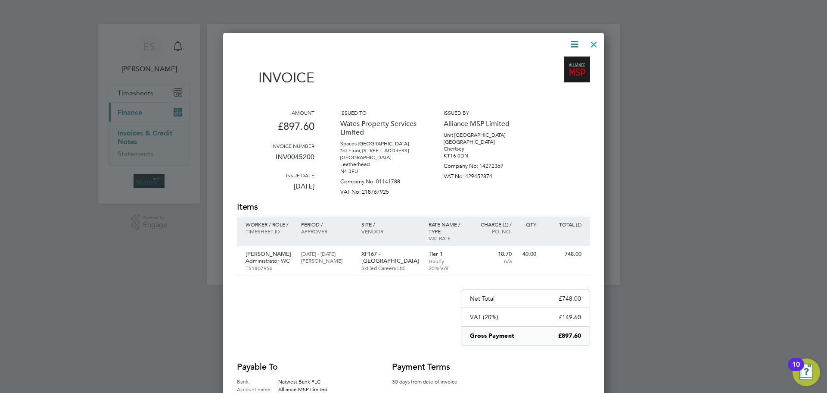
click at [596, 43] on div at bounding box center [594, 42] width 16 height 16
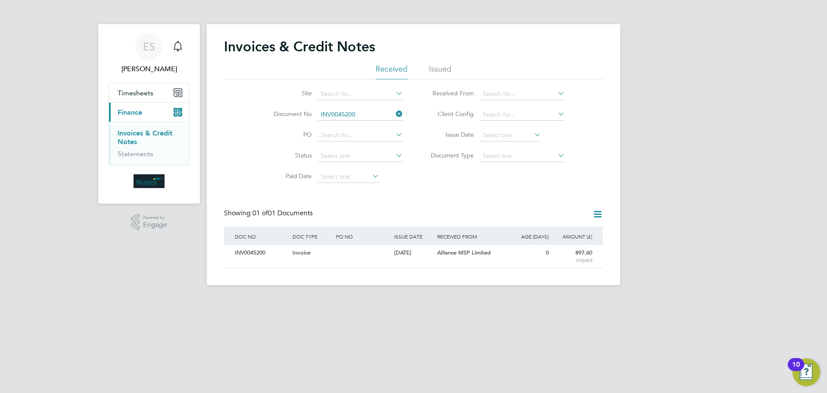
click at [394, 112] on icon at bounding box center [394, 114] width 0 height 12
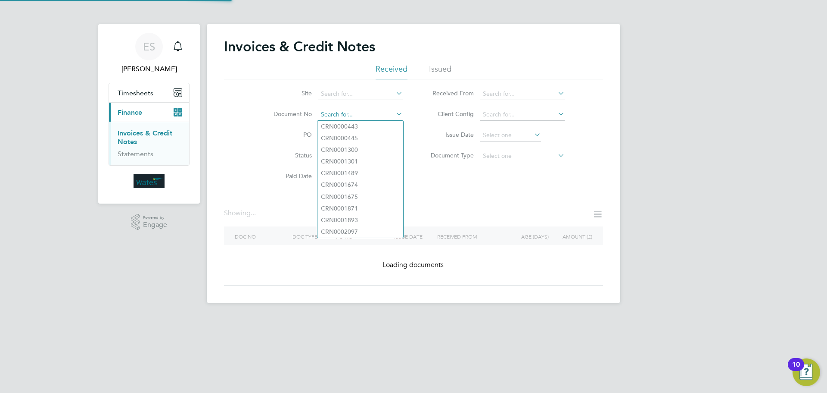
paste input "INV0045201"
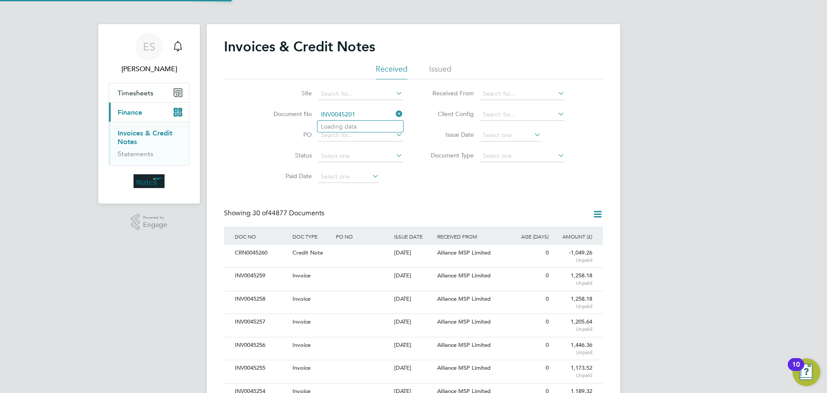
scroll to position [16, 59]
type input "INV0045201"
click at [365, 129] on li "INV0045201" at bounding box center [361, 127] width 86 height 12
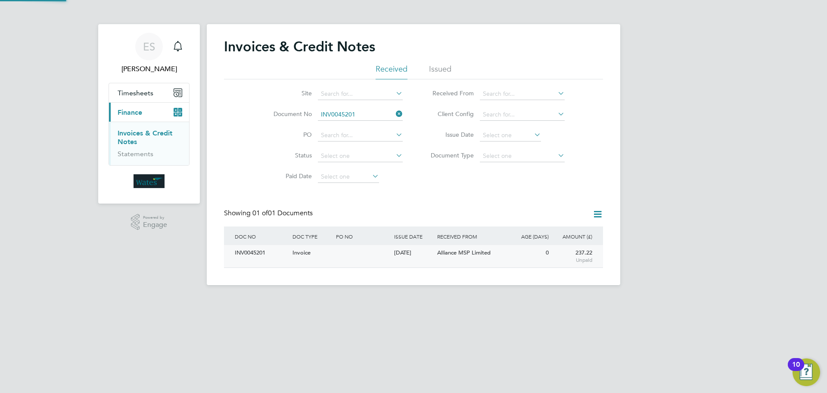
click at [247, 252] on div "INV0045201" at bounding box center [262, 253] width 58 height 16
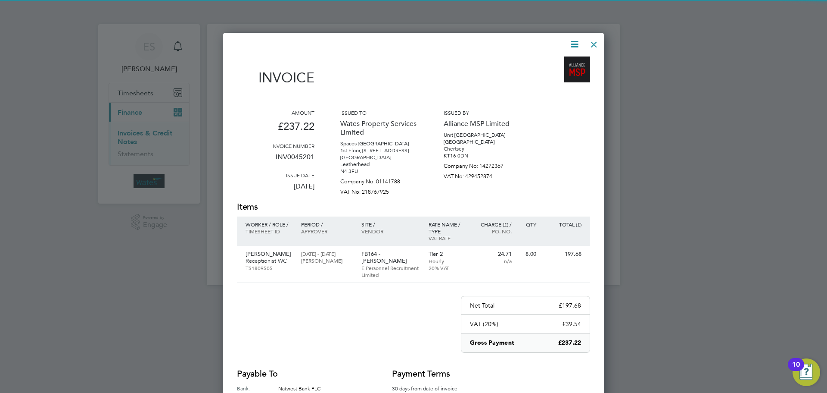
click at [571, 43] on icon at bounding box center [574, 44] width 11 height 11
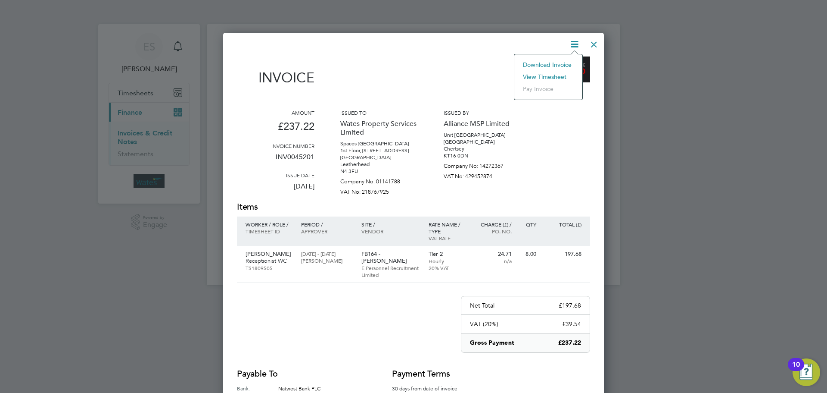
drag, startPoint x: 559, startPoint y: 62, endPoint x: 570, endPoint y: 52, distance: 14.6
click at [559, 62] on li "Download Invoice" at bounding box center [548, 65] width 59 height 12
click at [573, 42] on icon at bounding box center [574, 44] width 11 height 11
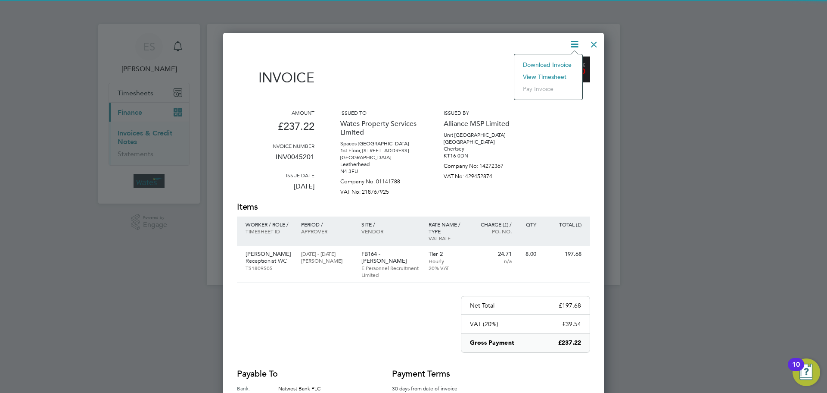
click at [556, 73] on li "View timesheet" at bounding box center [548, 77] width 59 height 12
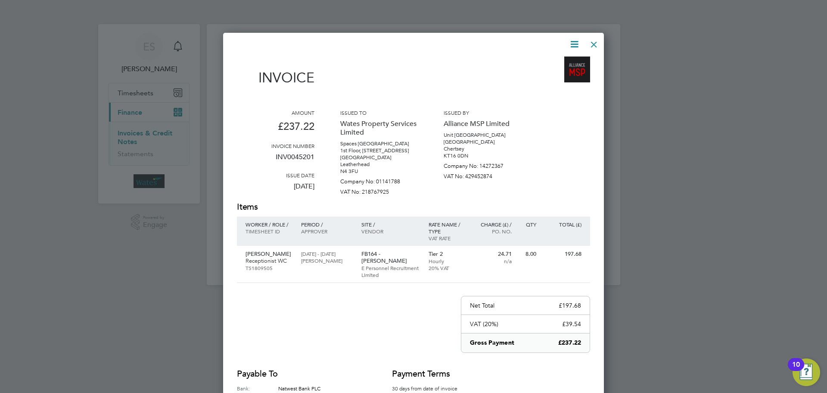
click at [592, 43] on div at bounding box center [594, 42] width 16 height 16
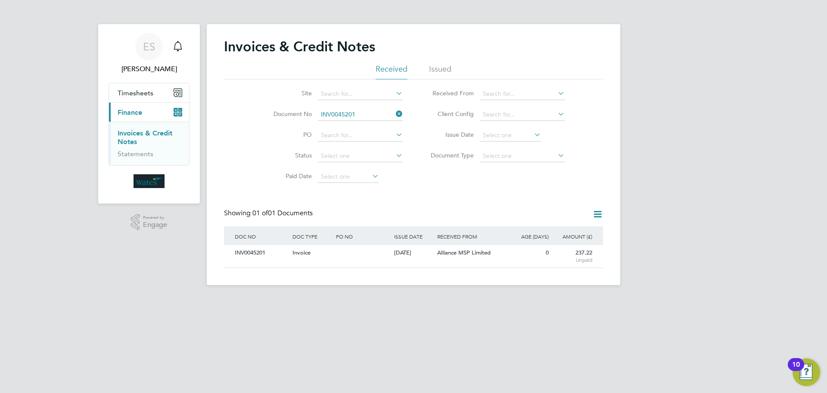
click at [394, 112] on icon at bounding box center [394, 114] width 0 height 12
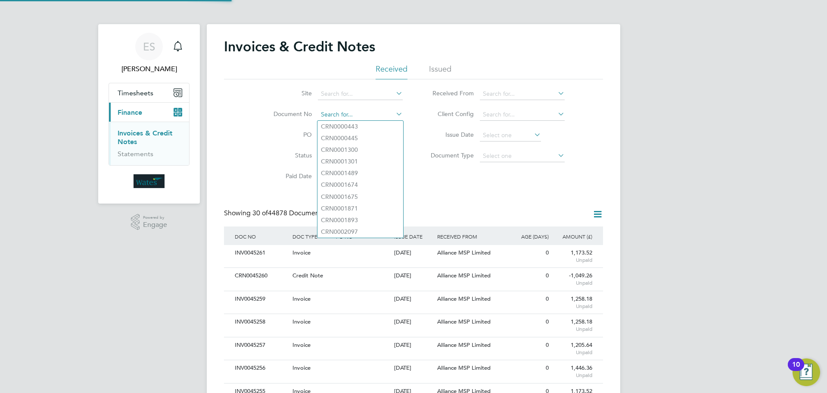
paste input "INV0045202"
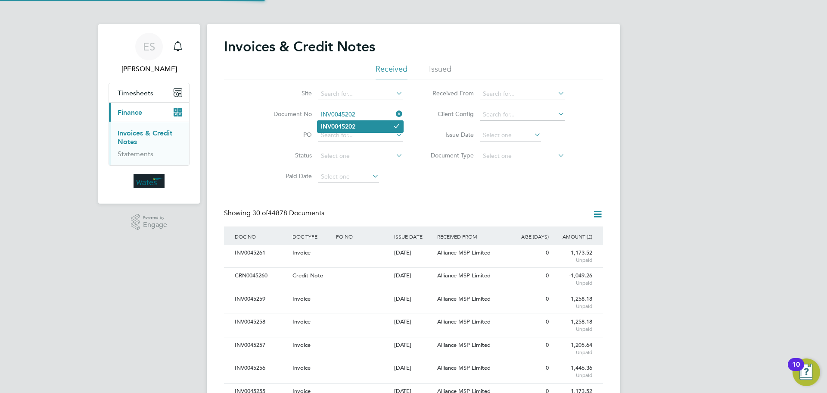
type input "INV0045202"
click at [361, 125] on li "INV0045202" at bounding box center [361, 127] width 86 height 12
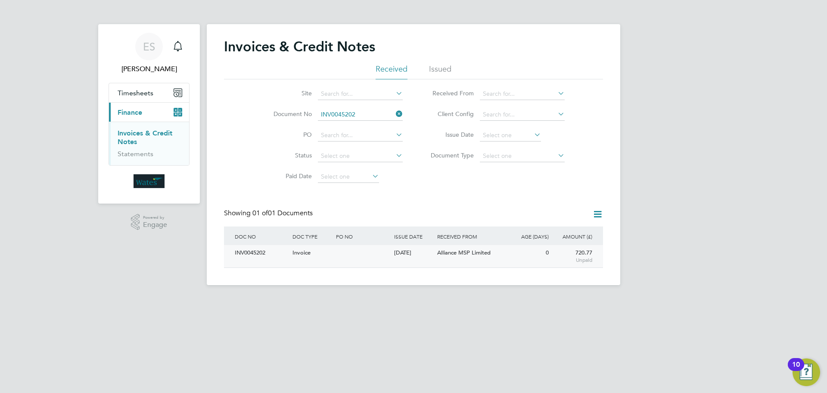
click at [253, 249] on div "INV0045202" at bounding box center [262, 253] width 58 height 16
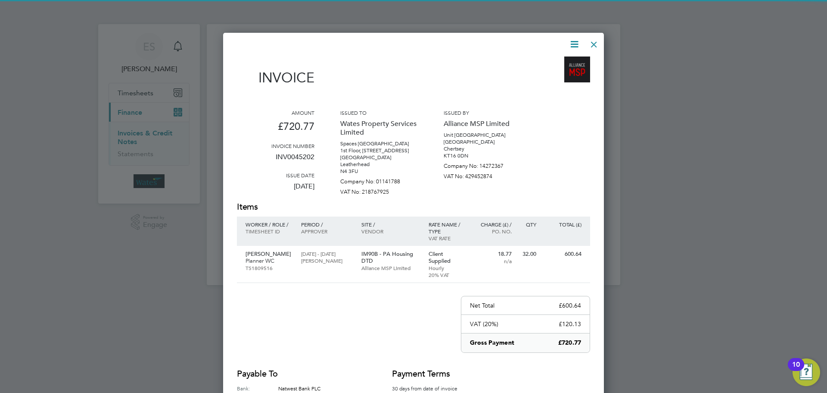
click at [570, 44] on icon at bounding box center [574, 44] width 11 height 11
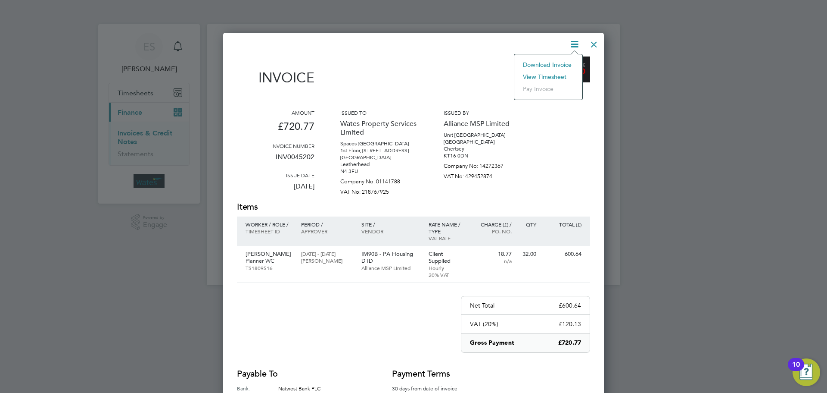
click at [558, 62] on li "Download Invoice" at bounding box center [548, 65] width 59 height 12
click at [571, 41] on icon at bounding box center [574, 44] width 11 height 11
click at [550, 74] on li "View timesheet" at bounding box center [548, 77] width 59 height 12
click at [592, 46] on div at bounding box center [594, 42] width 16 height 16
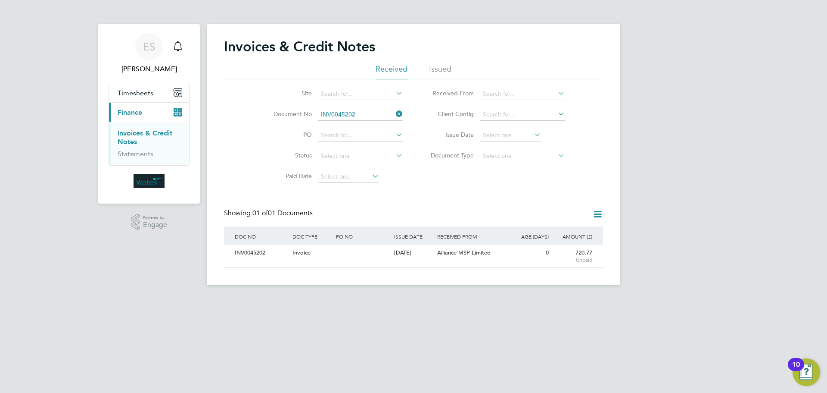
click at [394, 112] on icon at bounding box center [394, 114] width 0 height 12
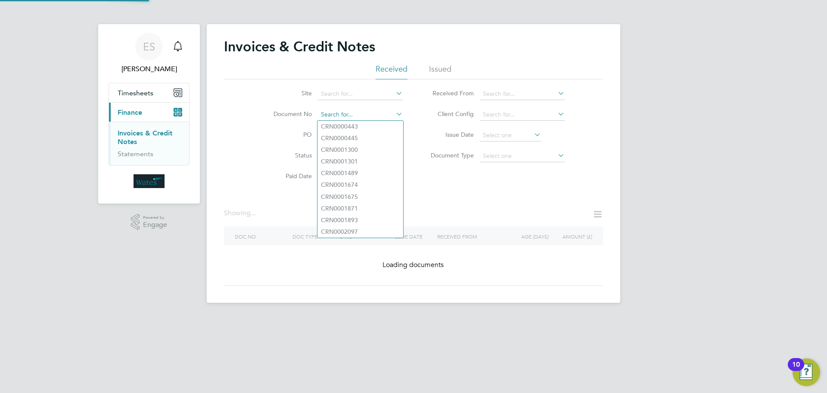
paste input "INV0045203"
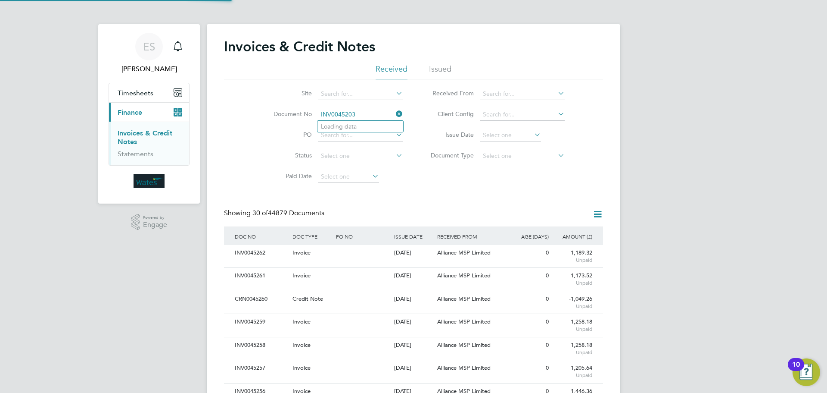
scroll to position [16, 59]
type input "INV0045203"
click at [355, 125] on b "INV0045203" at bounding box center [338, 126] width 34 height 7
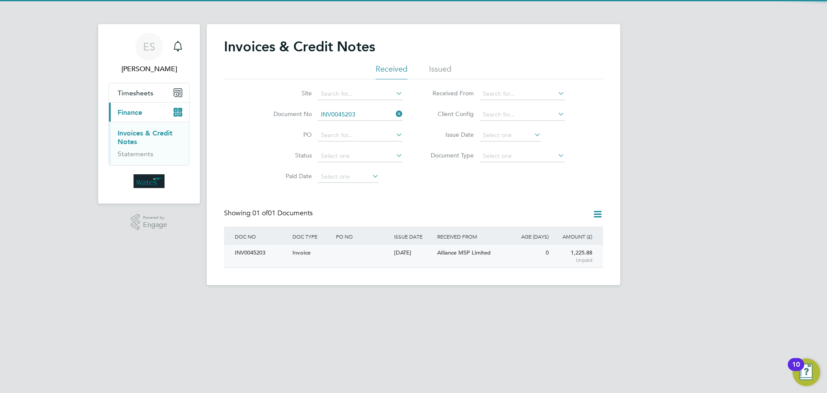
click at [263, 246] on div "INV0045203" at bounding box center [262, 253] width 58 height 16
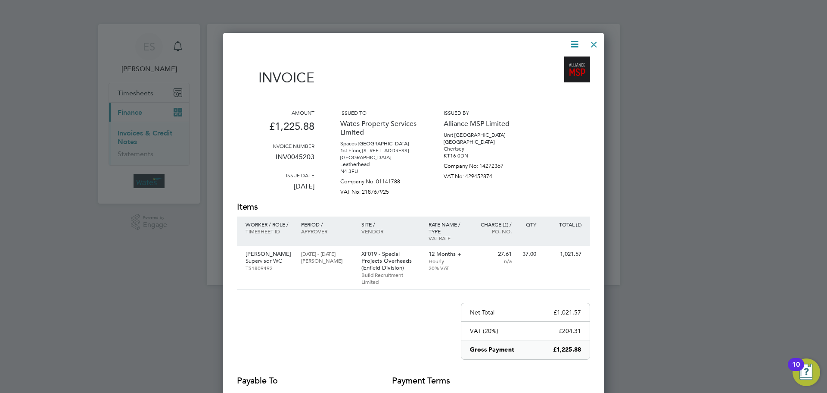
click at [579, 41] on icon at bounding box center [574, 44] width 11 height 11
click at [563, 62] on li "Download Invoice" at bounding box center [548, 65] width 59 height 12
drag, startPoint x: 574, startPoint y: 39, endPoint x: 567, endPoint y: 50, distance: 13.2
click at [574, 39] on icon at bounding box center [574, 44] width 11 height 11
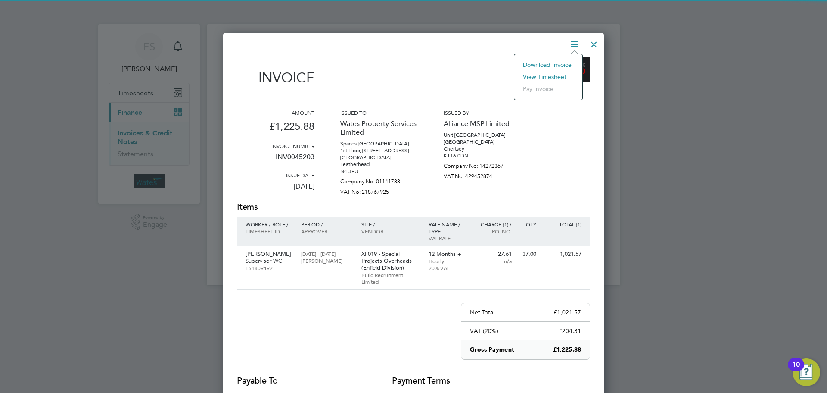
click at [549, 75] on li "View timesheet" at bounding box center [548, 77] width 59 height 12
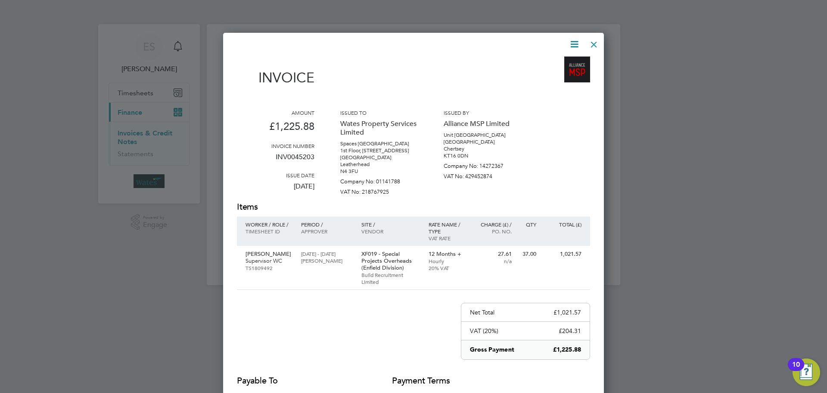
click at [596, 40] on div at bounding box center [594, 42] width 16 height 16
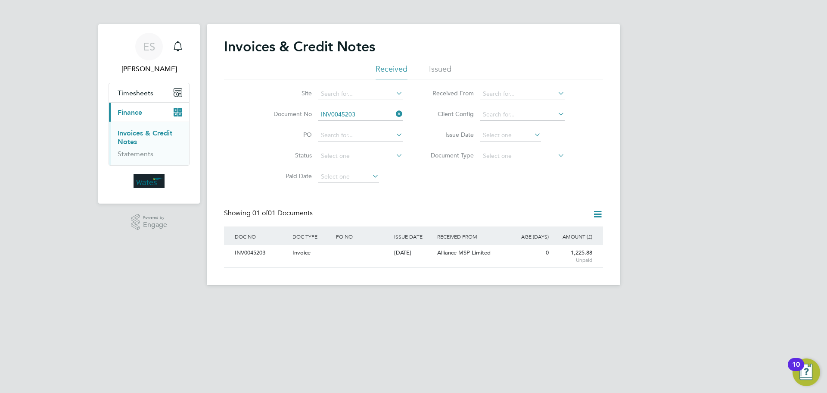
click at [394, 110] on icon at bounding box center [394, 114] width 0 height 12
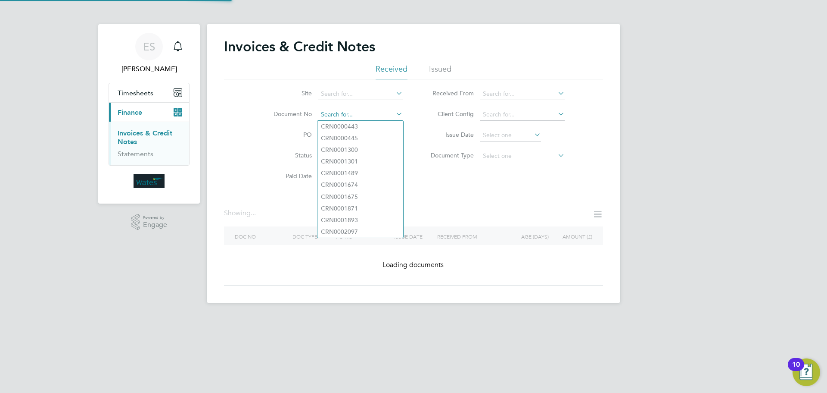
paste input "INV0045204"
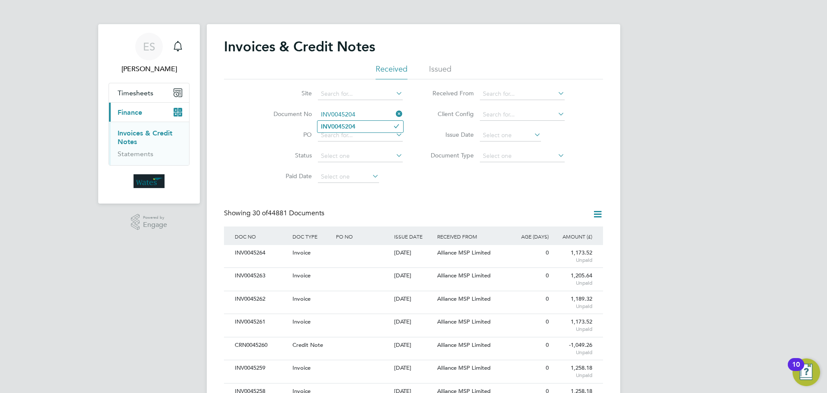
type input "INV0045204"
click at [345, 126] on b "INV0045204" at bounding box center [338, 126] width 34 height 7
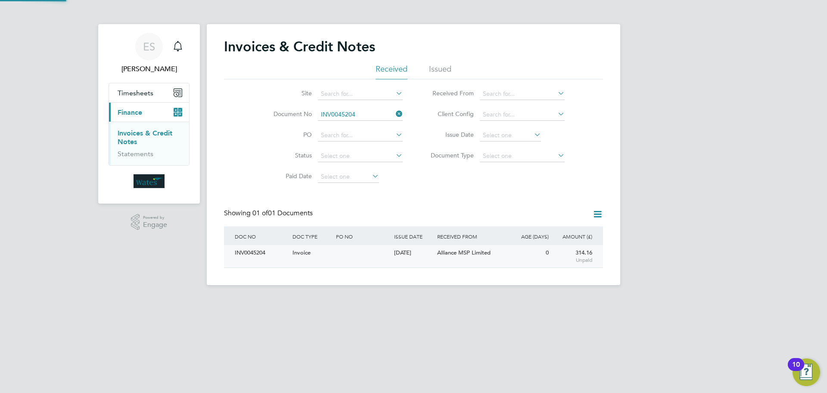
click at [270, 250] on div "INV0045204" at bounding box center [262, 253] width 58 height 16
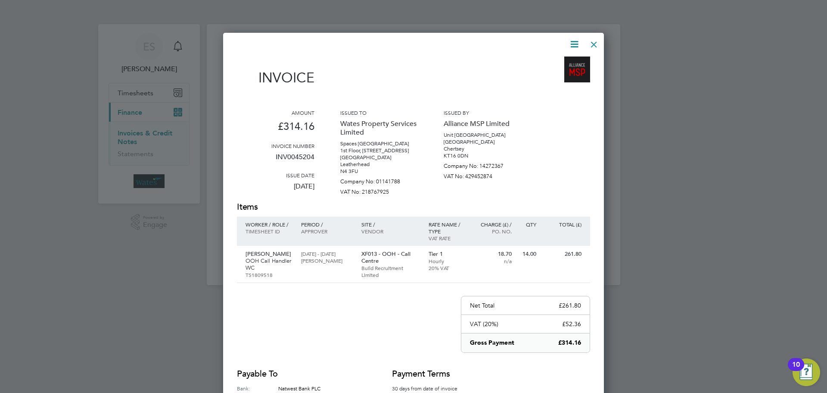
click at [574, 41] on icon at bounding box center [574, 44] width 11 height 11
click at [562, 63] on li "Download Invoice" at bounding box center [548, 65] width 59 height 12
click at [573, 44] on icon at bounding box center [574, 44] width 11 height 11
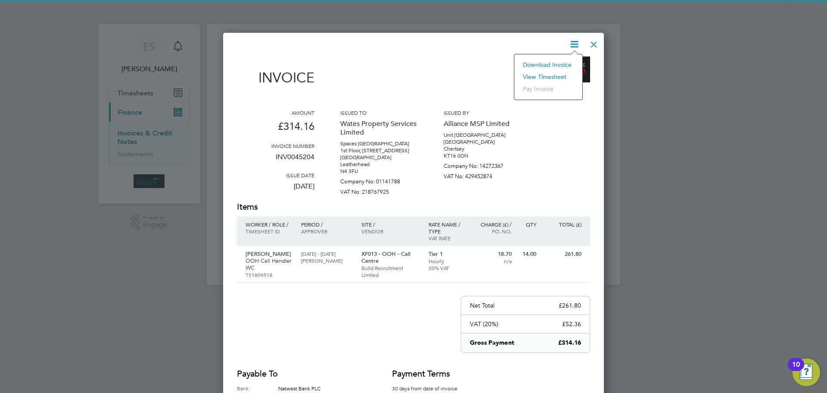
click at [559, 73] on li "View timesheet" at bounding box center [548, 77] width 59 height 12
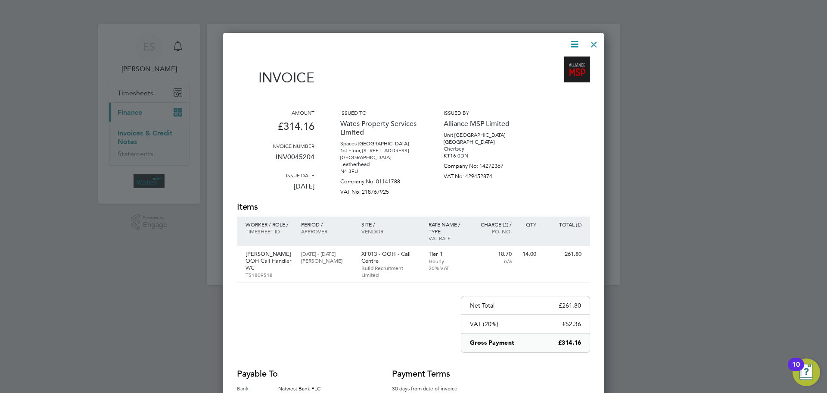
click at [591, 42] on div at bounding box center [594, 42] width 16 height 16
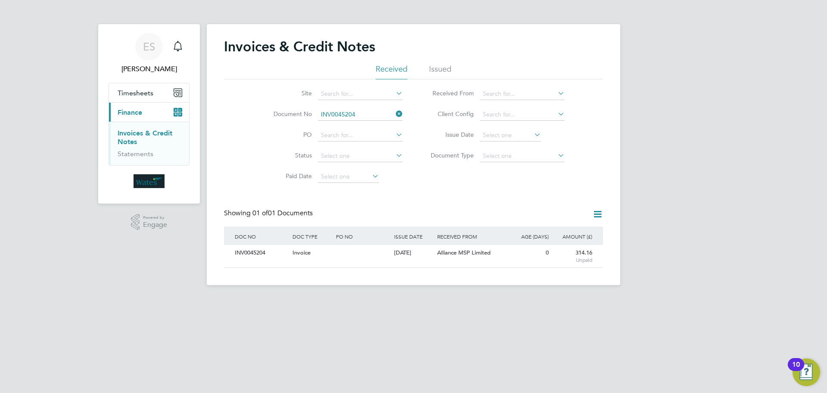
click at [394, 112] on icon at bounding box center [394, 114] width 0 height 12
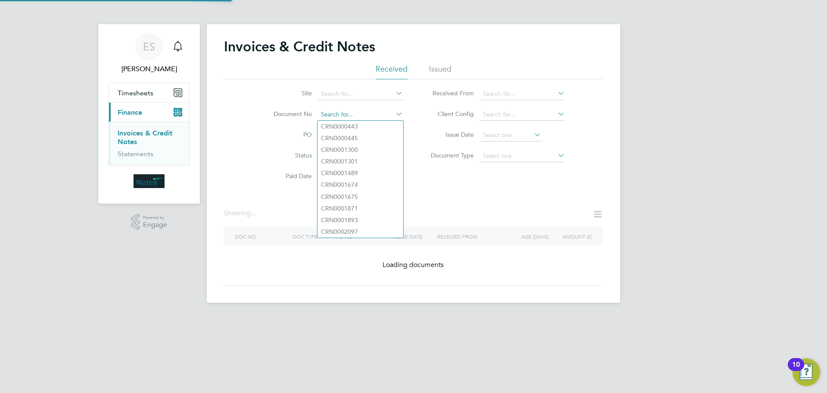
paste input "INV0045205"
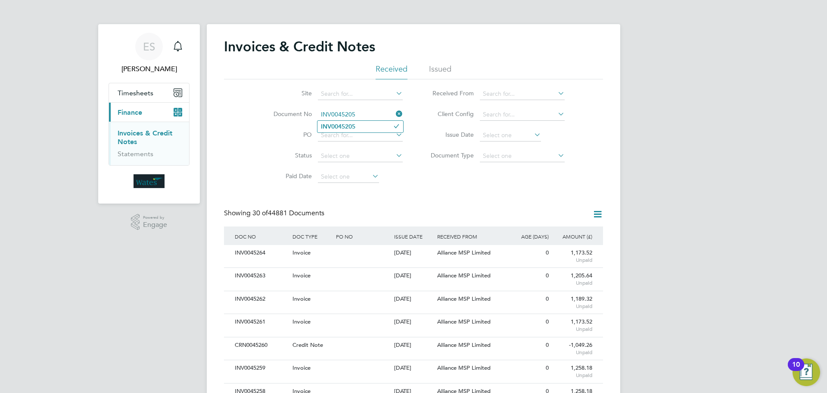
type input "INV0045205"
click at [374, 126] on li "INV0045205" at bounding box center [361, 127] width 86 height 12
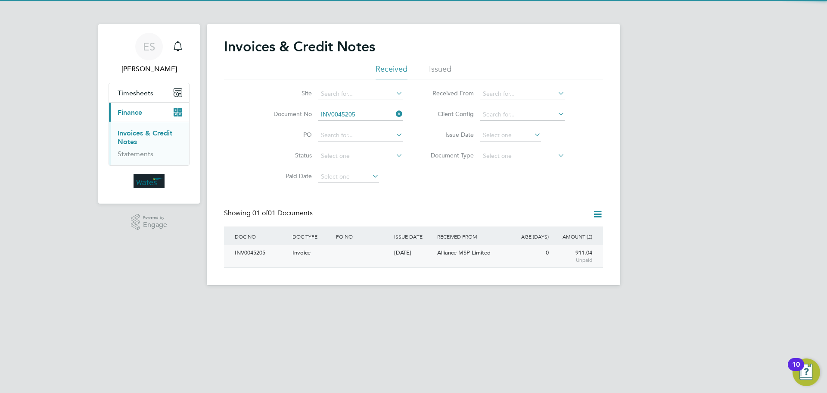
click at [265, 252] on div "INV0045205" at bounding box center [262, 253] width 58 height 16
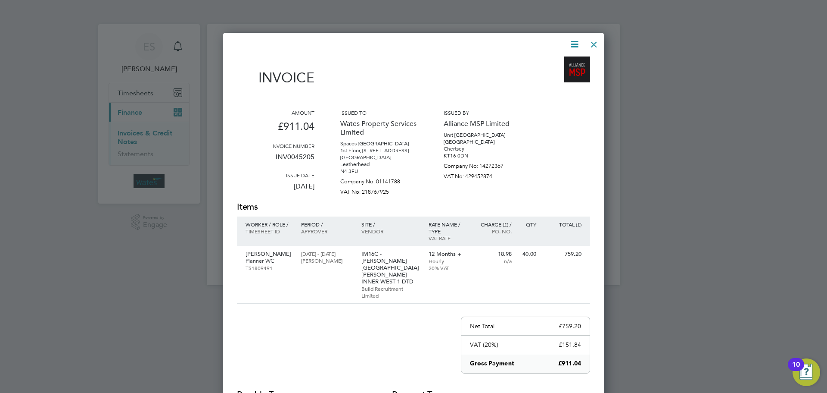
click at [570, 44] on icon at bounding box center [574, 44] width 11 height 11
click at [564, 62] on li "Download Invoice" at bounding box center [548, 65] width 59 height 12
click at [575, 39] on icon at bounding box center [574, 44] width 11 height 11
click at [550, 75] on li "View timesheet" at bounding box center [548, 77] width 59 height 12
click at [593, 43] on div at bounding box center [594, 42] width 16 height 16
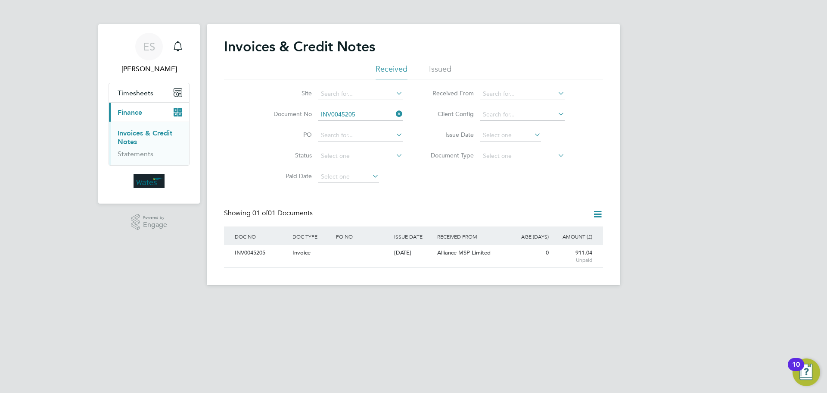
click at [394, 112] on icon at bounding box center [394, 114] width 0 height 12
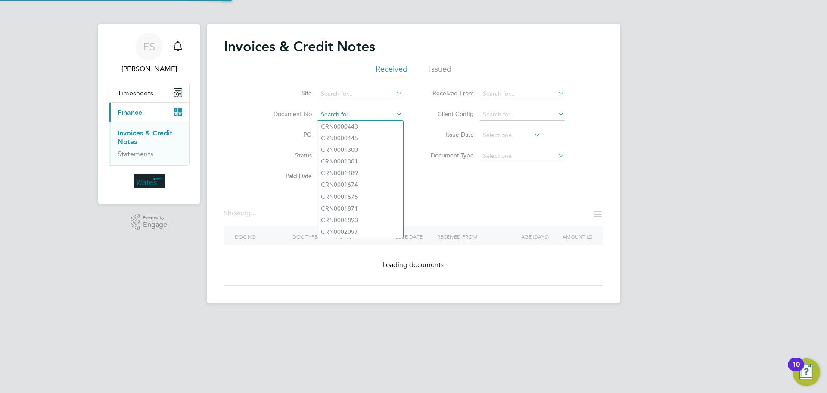
paste input "INV0045206"
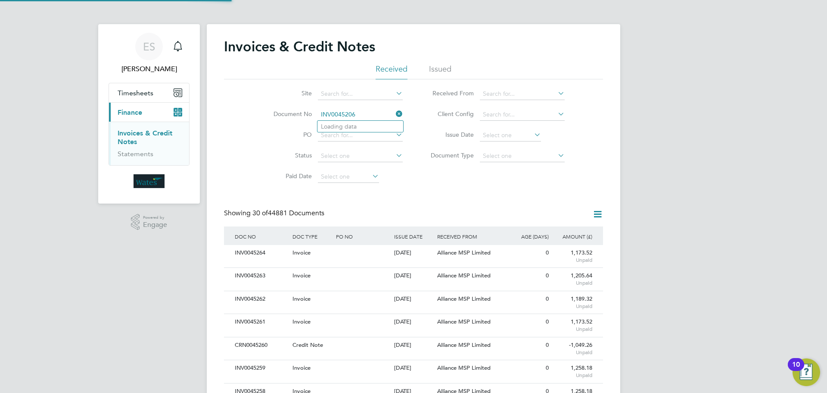
scroll to position [16, 73]
type input "INV0045206"
click at [355, 128] on b "INV0045206" at bounding box center [338, 126] width 34 height 7
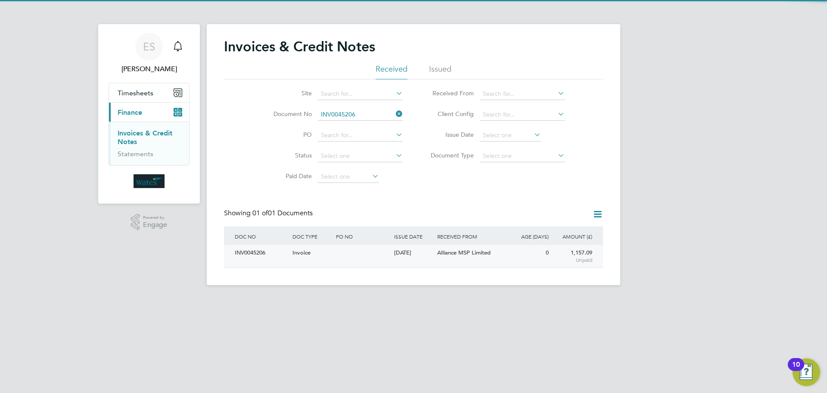
click at [258, 255] on div "INV0045206" at bounding box center [262, 253] width 58 height 16
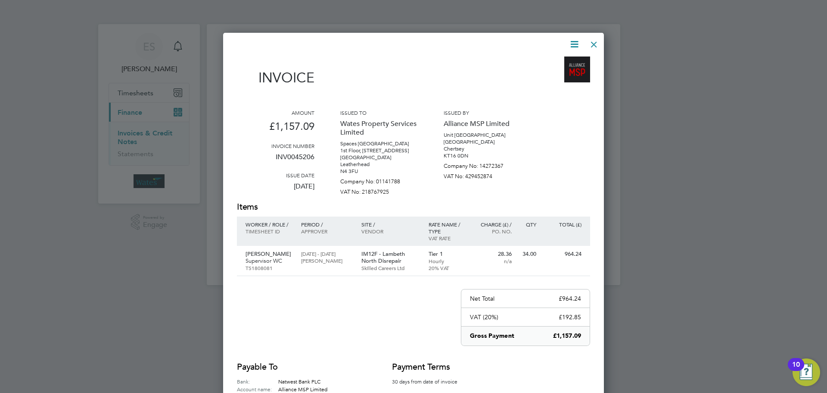
click at [578, 40] on icon at bounding box center [574, 44] width 11 height 11
click at [565, 60] on li "Download Invoice" at bounding box center [548, 65] width 59 height 12
click at [572, 45] on icon at bounding box center [574, 44] width 11 height 11
click at [539, 73] on li "View timesheet" at bounding box center [548, 77] width 59 height 12
click at [593, 43] on div at bounding box center [594, 42] width 16 height 16
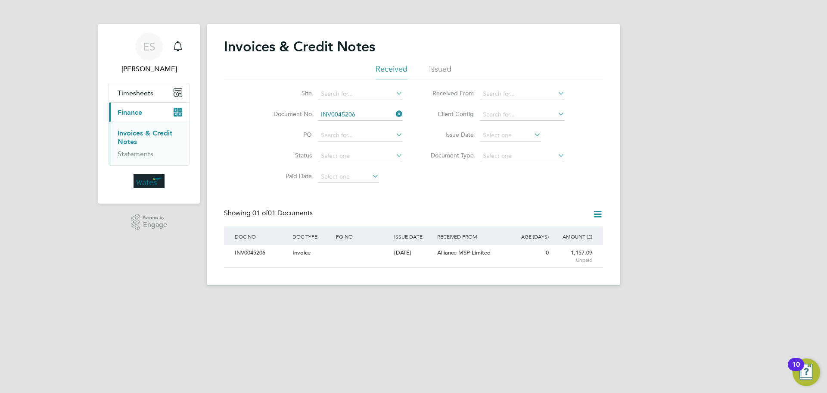
click at [394, 113] on icon at bounding box center [394, 114] width 0 height 12
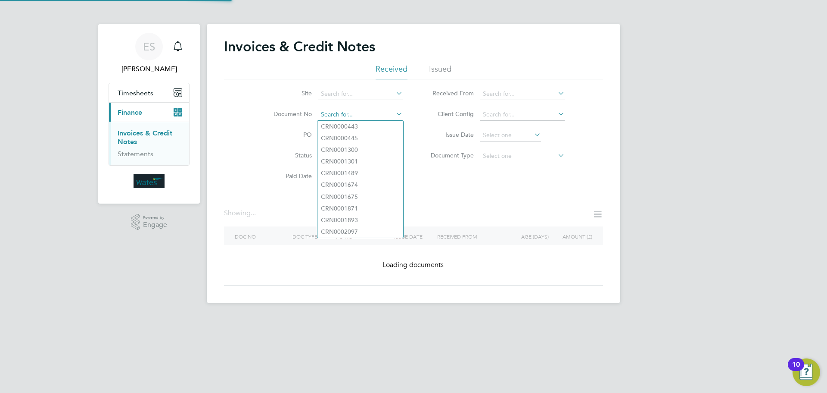
paste input "INV0045207"
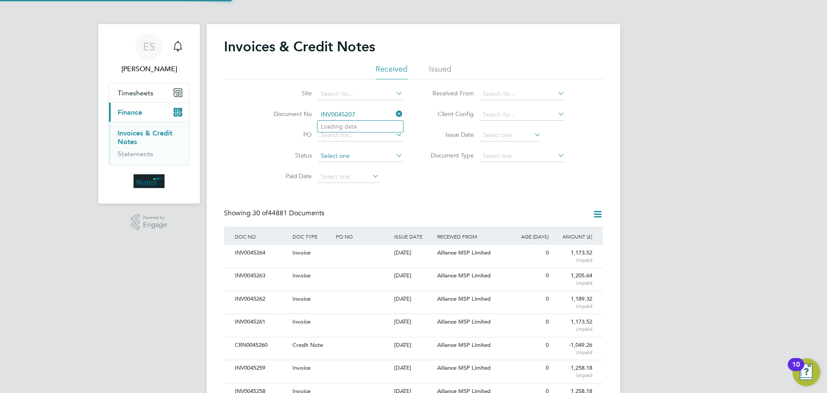
scroll to position [16, 73]
type input "INV0045207"
click at [355, 125] on b "INV0045207" at bounding box center [338, 126] width 34 height 7
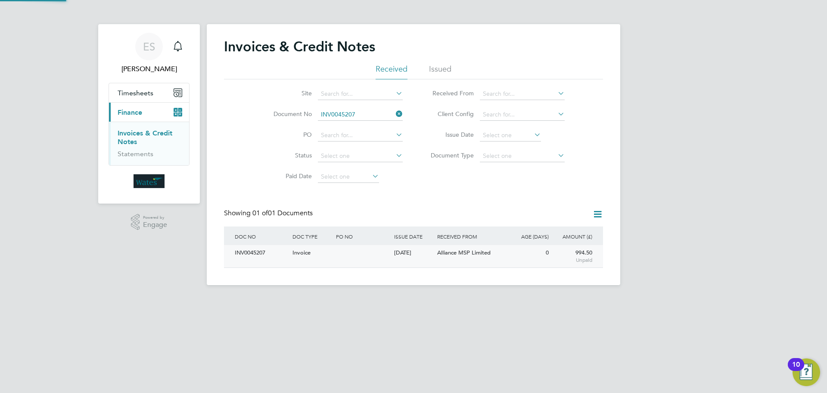
click at [264, 251] on div "INV0045207" at bounding box center [262, 253] width 58 height 16
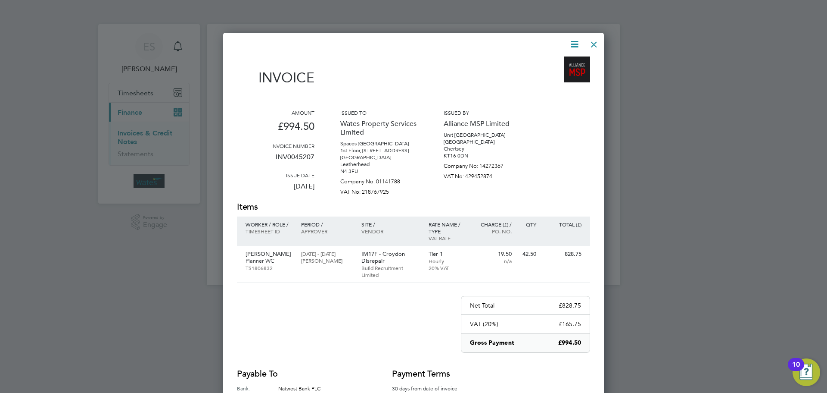
click at [570, 40] on icon at bounding box center [574, 44] width 11 height 11
click at [561, 63] on li "Download Invoice" at bounding box center [548, 65] width 59 height 12
drag, startPoint x: 577, startPoint y: 38, endPoint x: 561, endPoint y: 65, distance: 30.3
click at [577, 39] on icon at bounding box center [574, 44] width 11 height 11
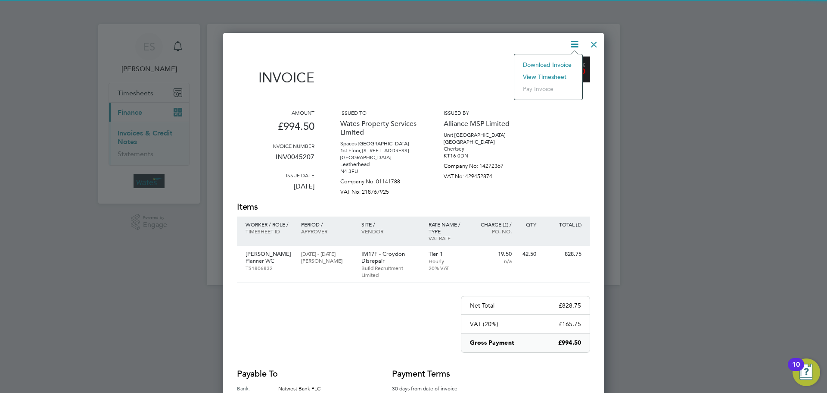
click at [553, 75] on li "View timesheet" at bounding box center [548, 77] width 59 height 12
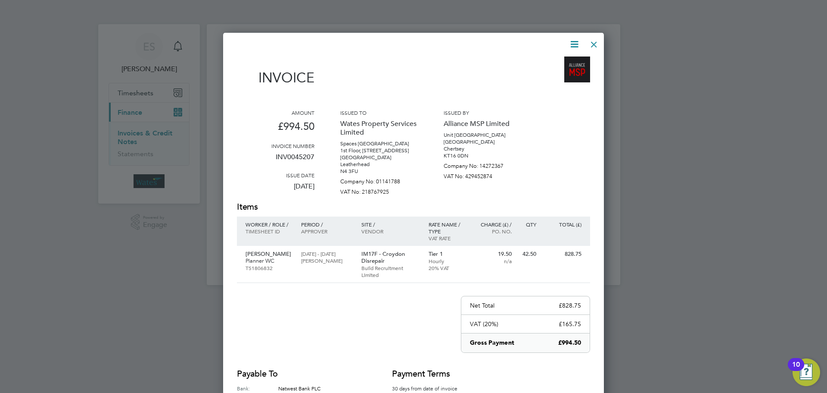
click at [591, 43] on div at bounding box center [594, 42] width 16 height 16
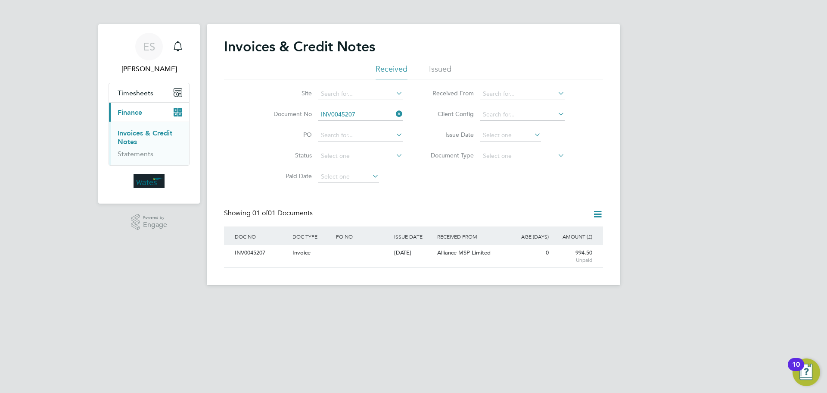
click at [394, 109] on icon at bounding box center [394, 114] width 0 height 12
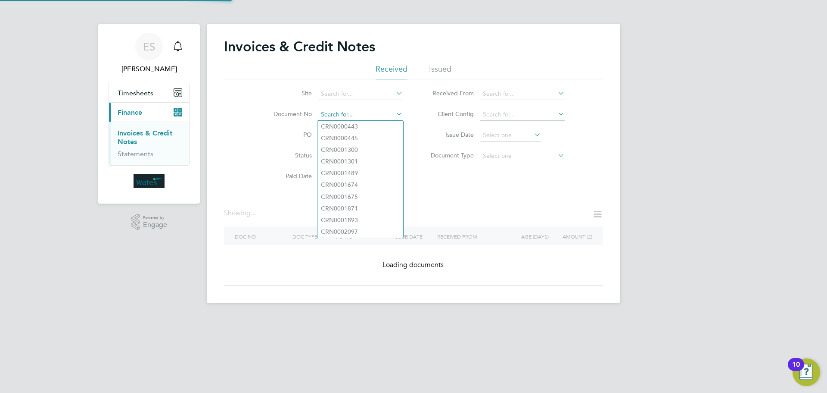
paste input "INV0045208"
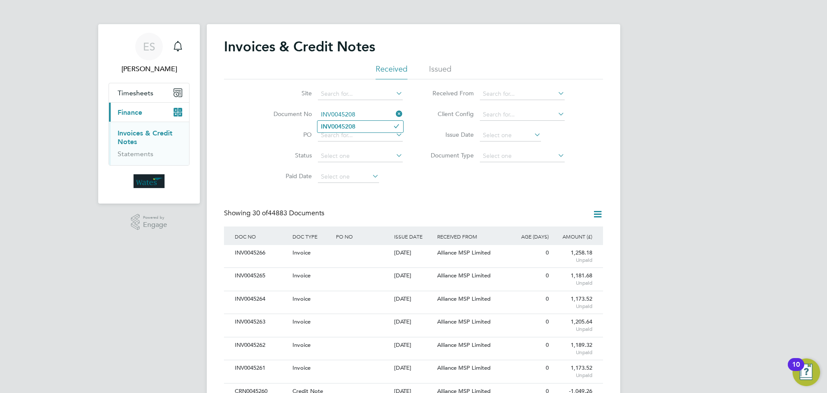
type input "INV0045208"
click at [372, 129] on li "INV0045208" at bounding box center [361, 127] width 86 height 12
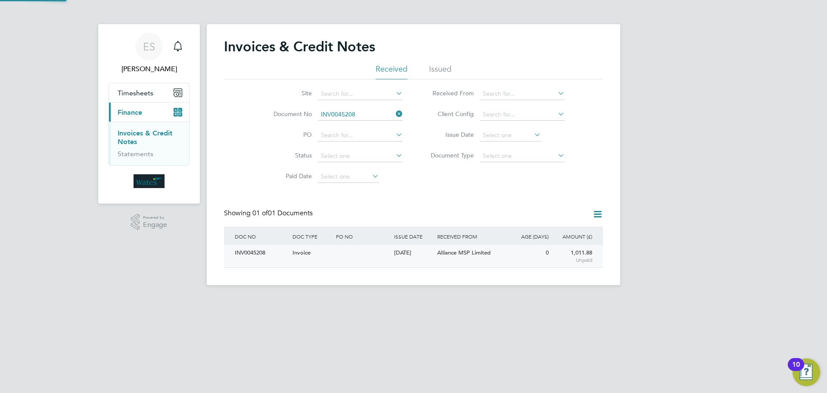
click at [258, 248] on div "INV0045208" at bounding box center [262, 253] width 58 height 16
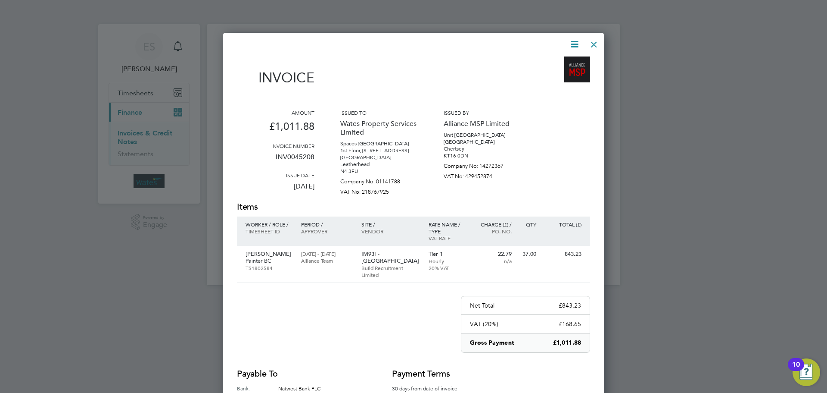
click at [574, 45] on icon at bounding box center [574, 44] width 11 height 11
click at [557, 62] on li "Download Invoice" at bounding box center [548, 65] width 59 height 12
drag, startPoint x: 572, startPoint y: 38, endPoint x: 573, endPoint y: 43, distance: 4.8
click at [572, 39] on icon at bounding box center [574, 44] width 11 height 11
click at [561, 74] on li "View timesheet" at bounding box center [548, 77] width 59 height 12
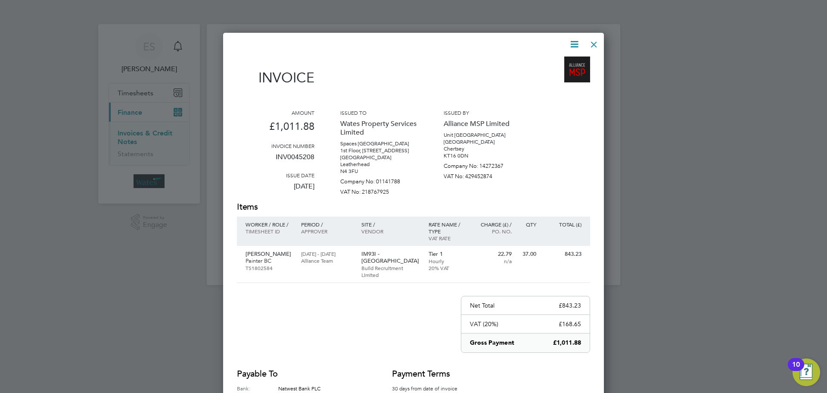
click at [589, 44] on div at bounding box center [594, 42] width 16 height 16
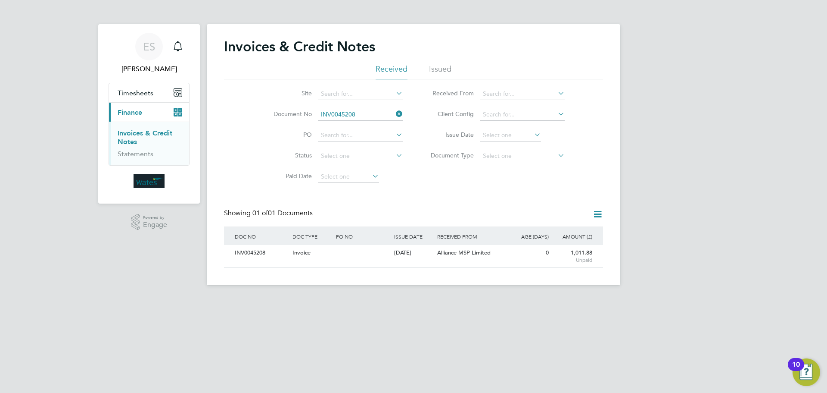
drag, startPoint x: 397, startPoint y: 112, endPoint x: 393, endPoint y: 113, distance: 4.8
click at [394, 112] on icon at bounding box center [394, 114] width 0 height 12
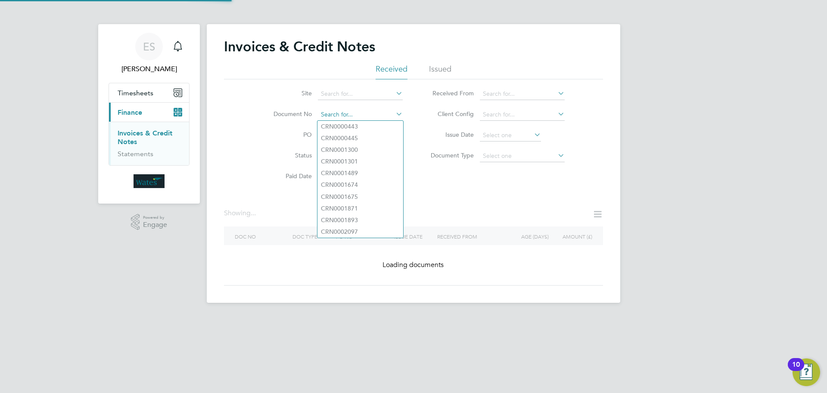
paste input "INV0045209"
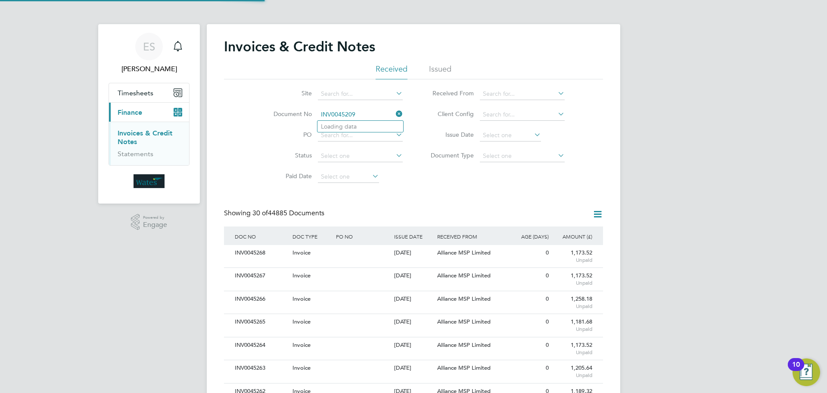
scroll to position [16, 73]
type input "INV0045209"
click at [371, 127] on li "INV0045209" at bounding box center [361, 127] width 86 height 12
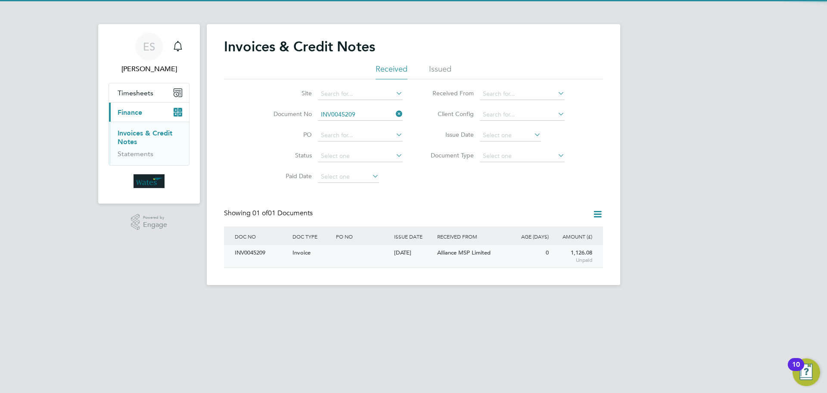
click at [256, 253] on div "INV0045209" at bounding box center [262, 253] width 58 height 16
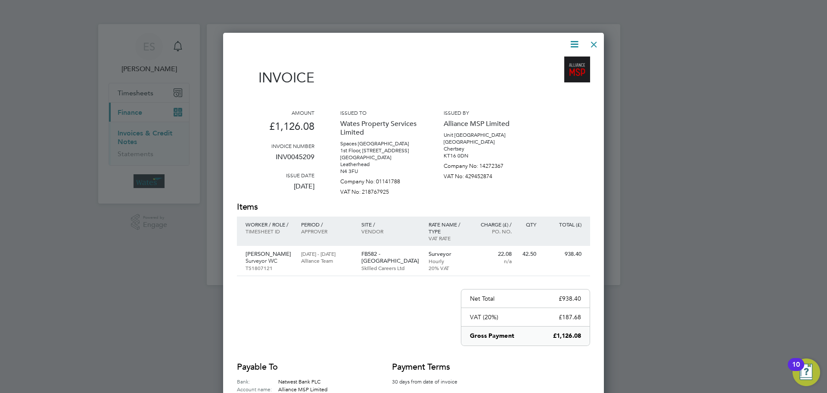
click at [577, 41] on icon at bounding box center [574, 44] width 11 height 11
click at [563, 63] on li "Download Invoice" at bounding box center [548, 65] width 59 height 12
drag, startPoint x: 577, startPoint y: 42, endPoint x: 567, endPoint y: 53, distance: 14.7
click at [577, 42] on icon at bounding box center [574, 44] width 11 height 11
click at [558, 73] on li "View timesheet" at bounding box center [548, 77] width 59 height 12
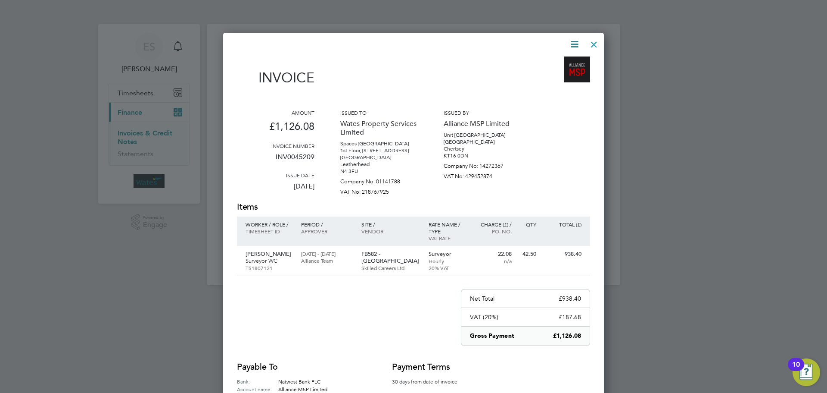
click at [595, 42] on div at bounding box center [594, 42] width 16 height 16
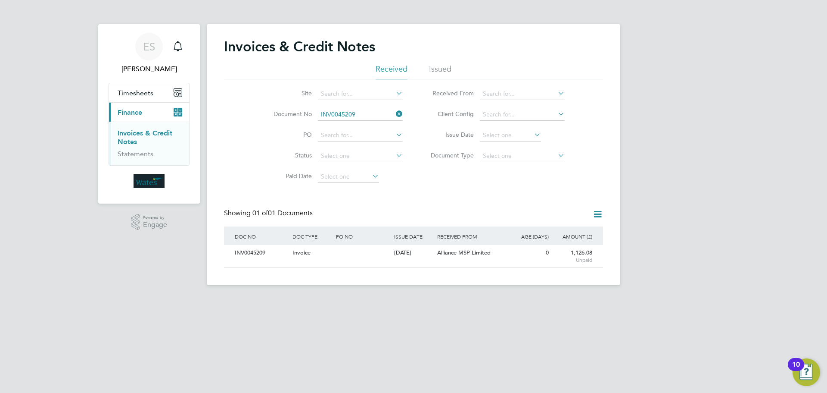
click at [394, 112] on icon at bounding box center [394, 114] width 0 height 12
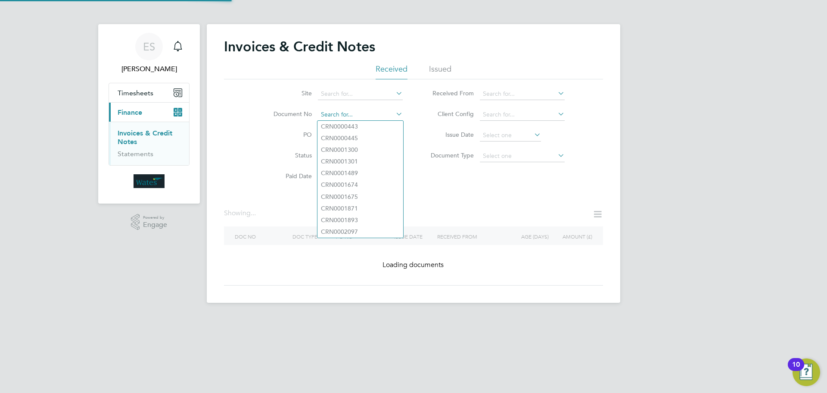
paste input "INV0045210"
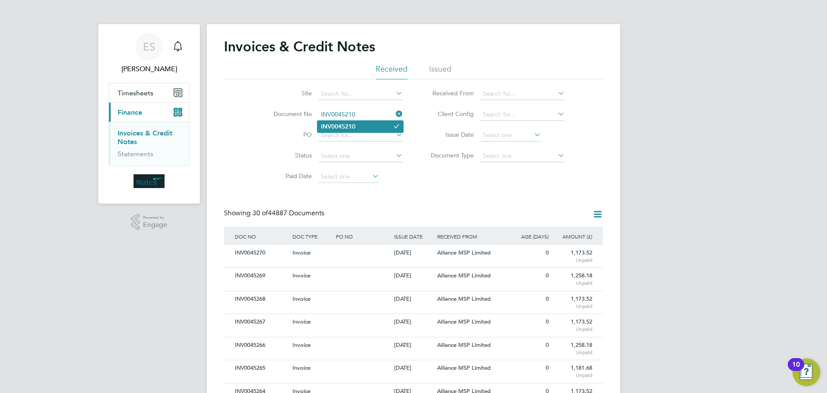
type input "INV0045210"
click at [374, 125] on li "INV0045210" at bounding box center [361, 127] width 86 height 12
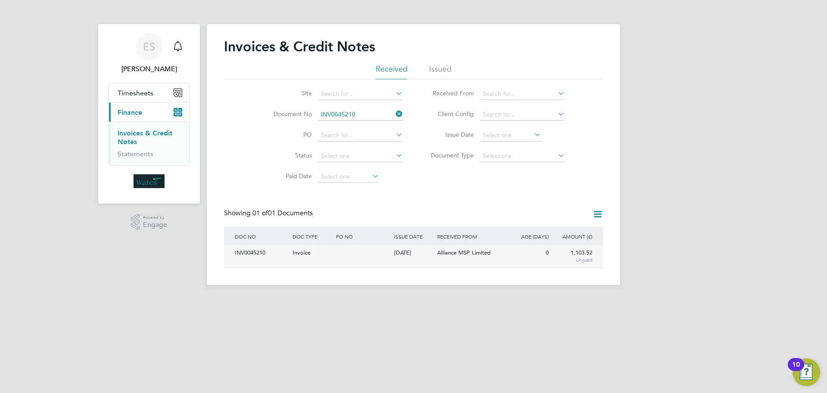
click at [252, 252] on div "INV0045210" at bounding box center [262, 253] width 58 height 16
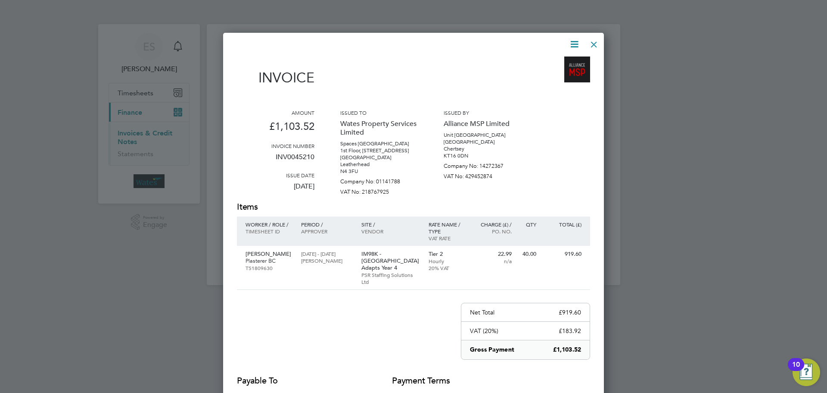
click at [572, 42] on icon at bounding box center [574, 44] width 11 height 11
click at [566, 61] on li "Download Invoice" at bounding box center [548, 65] width 59 height 12
click at [572, 43] on icon at bounding box center [574, 44] width 11 height 11
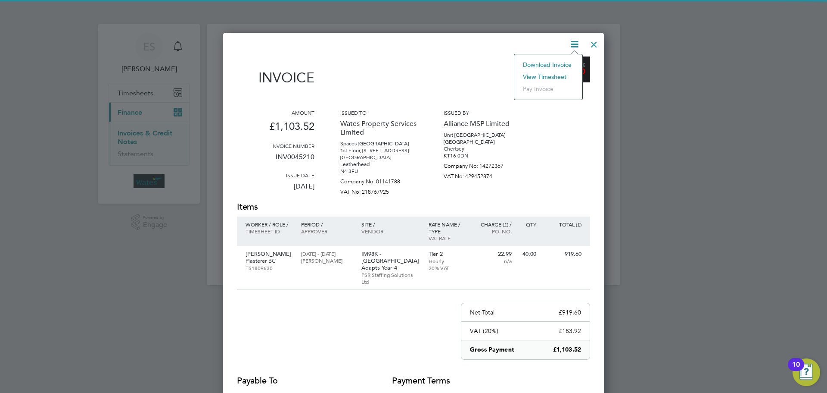
click at [557, 74] on li "View timesheet" at bounding box center [548, 77] width 59 height 12
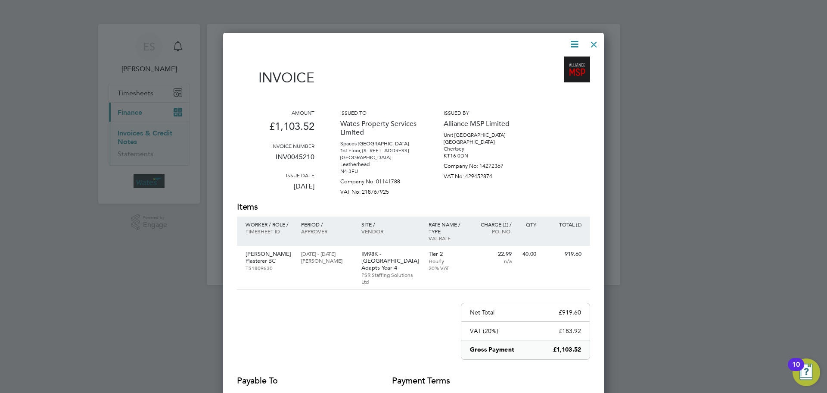
click at [593, 41] on div at bounding box center [594, 42] width 16 height 16
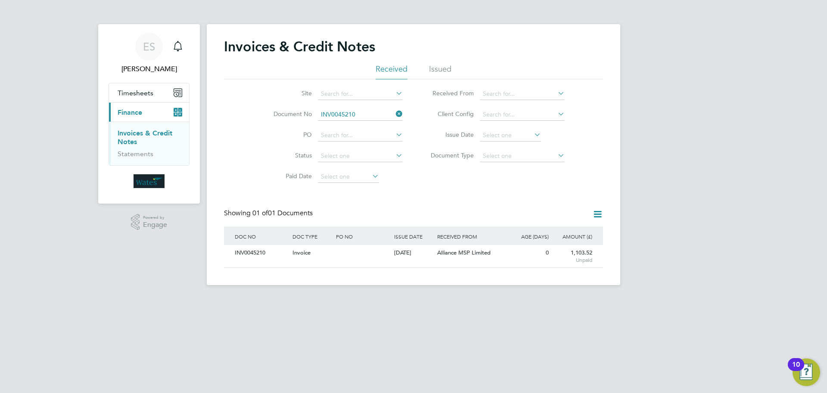
click at [394, 113] on icon at bounding box center [394, 114] width 0 height 12
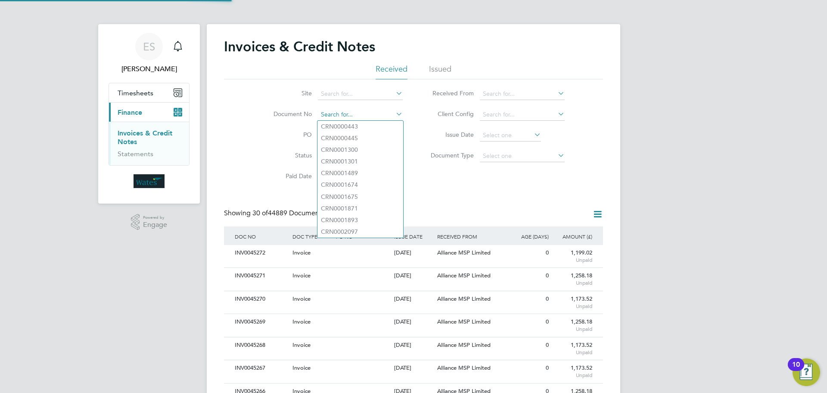
paste input "INV0045211"
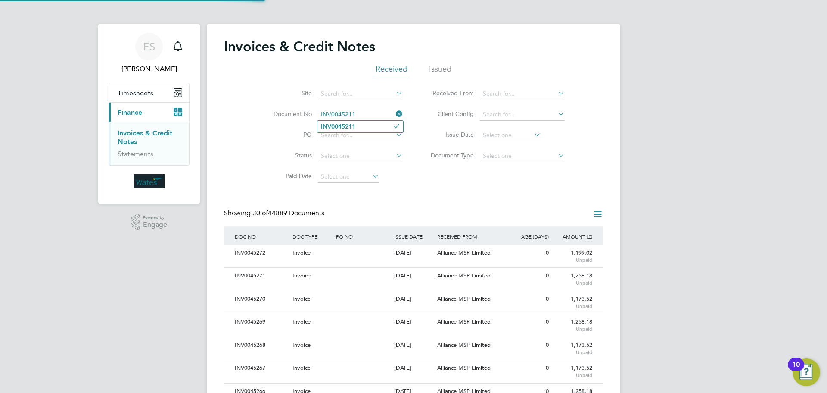
type input "INV0045211"
click at [359, 125] on li "INV0045211" at bounding box center [361, 127] width 86 height 12
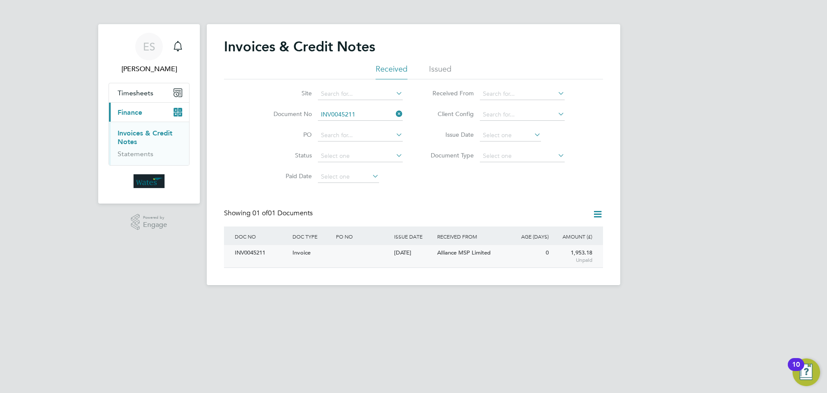
click at [253, 253] on div "INV0045211" at bounding box center [262, 253] width 58 height 16
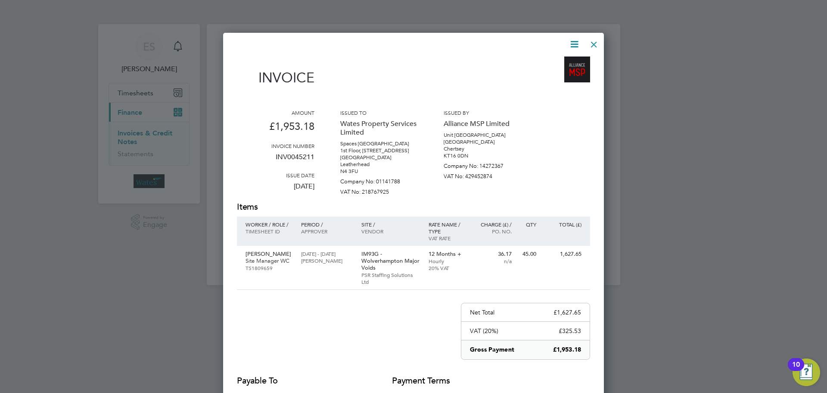
click at [573, 41] on icon at bounding box center [574, 44] width 11 height 11
click at [557, 59] on li "Download Invoice" at bounding box center [548, 65] width 59 height 12
click at [573, 42] on icon at bounding box center [574, 44] width 11 height 11
click at [556, 72] on li "View timesheet" at bounding box center [548, 77] width 59 height 12
click at [589, 44] on div at bounding box center [594, 42] width 16 height 16
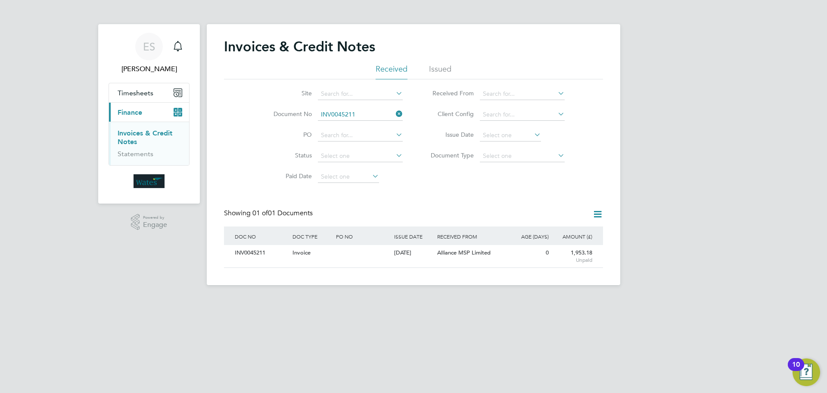
click at [394, 114] on icon at bounding box center [394, 114] width 0 height 12
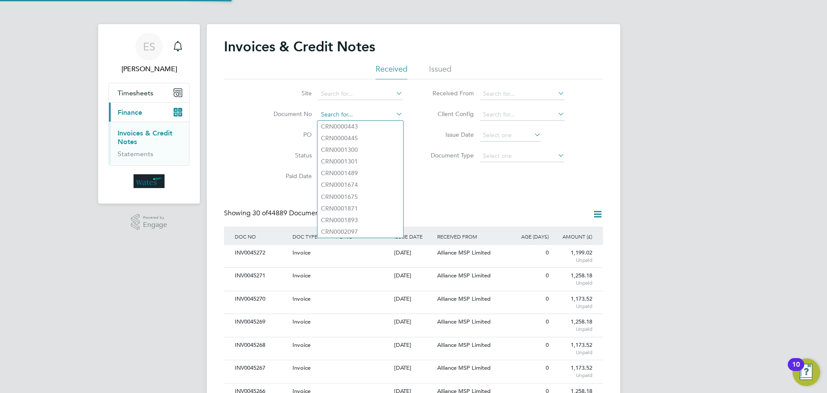
scroll to position [4, 4]
paste input "INV0045212"
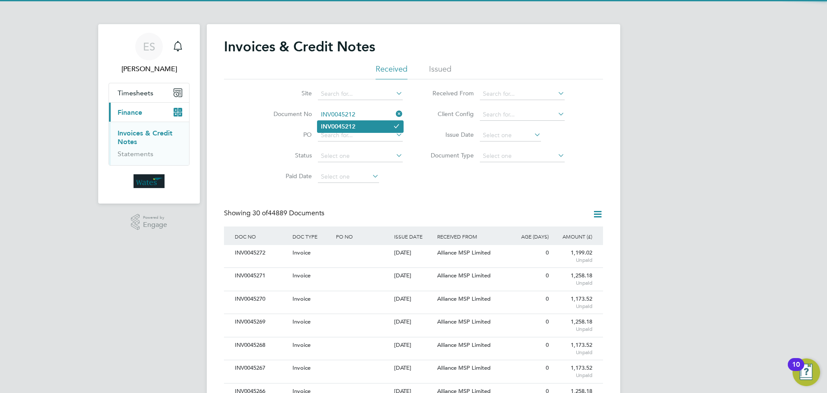
type input "INV0045212"
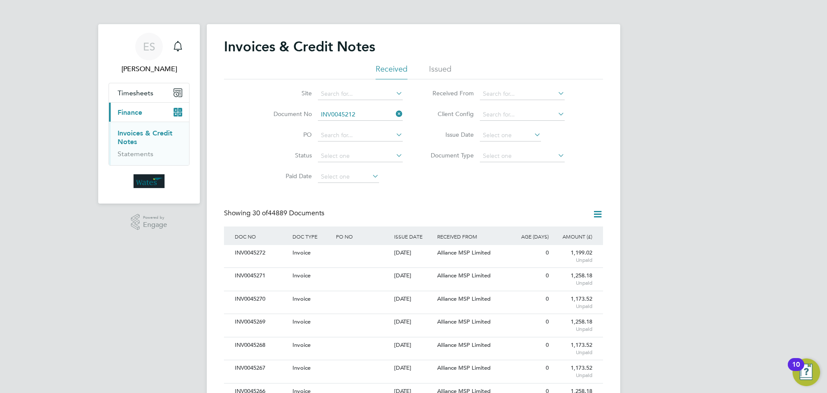
click at [342, 123] on b "INV0045212" at bounding box center [338, 126] width 34 height 7
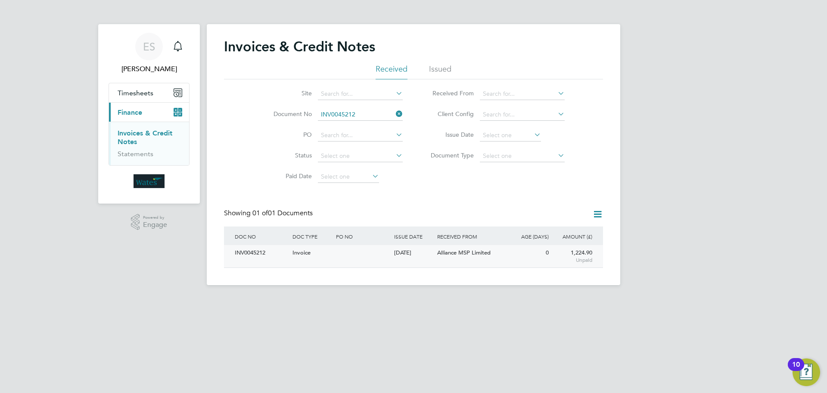
click at [257, 250] on div "INV0045212" at bounding box center [262, 253] width 58 height 16
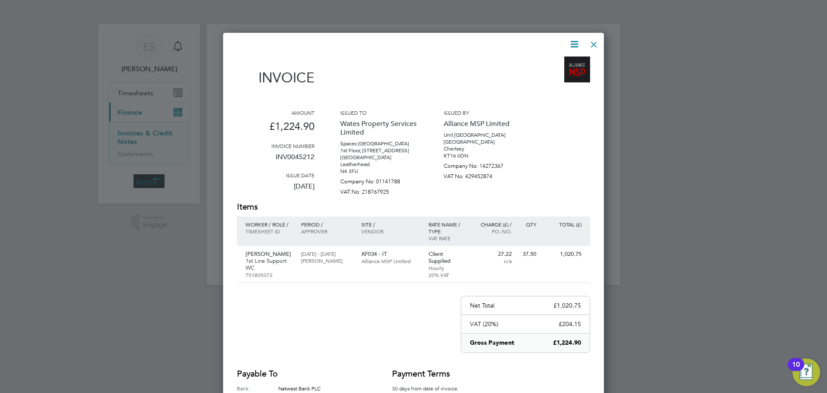
click at [577, 41] on icon at bounding box center [574, 44] width 11 height 11
click at [555, 61] on li "Download Invoice" at bounding box center [548, 65] width 59 height 12
click at [573, 41] on icon at bounding box center [574, 44] width 11 height 11
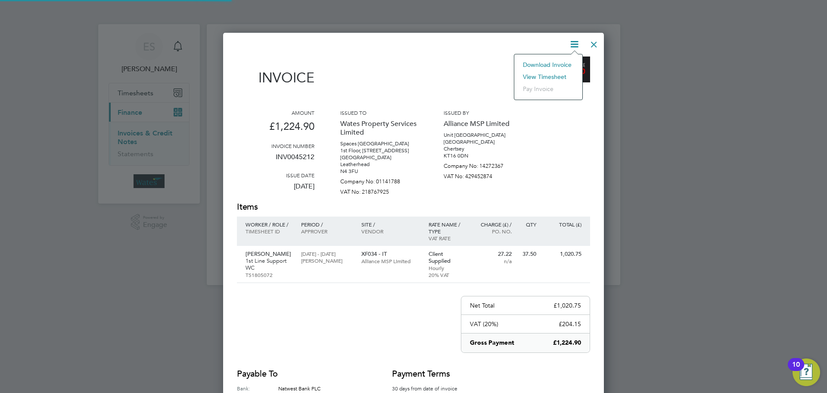
click at [555, 72] on li "View timesheet" at bounding box center [548, 77] width 59 height 12
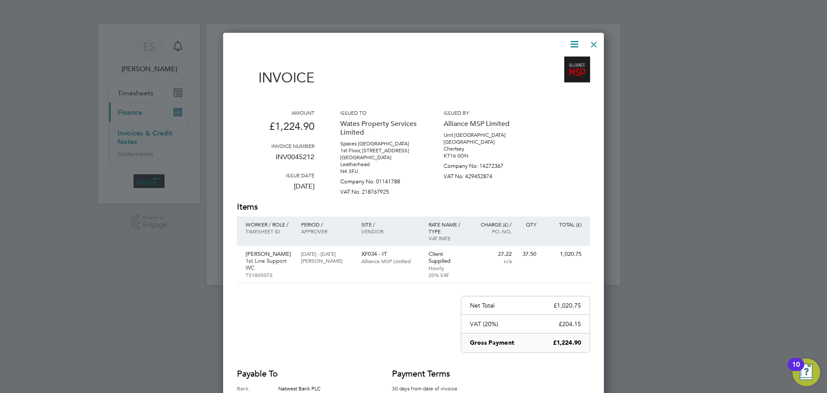
click at [596, 46] on div at bounding box center [594, 42] width 16 height 16
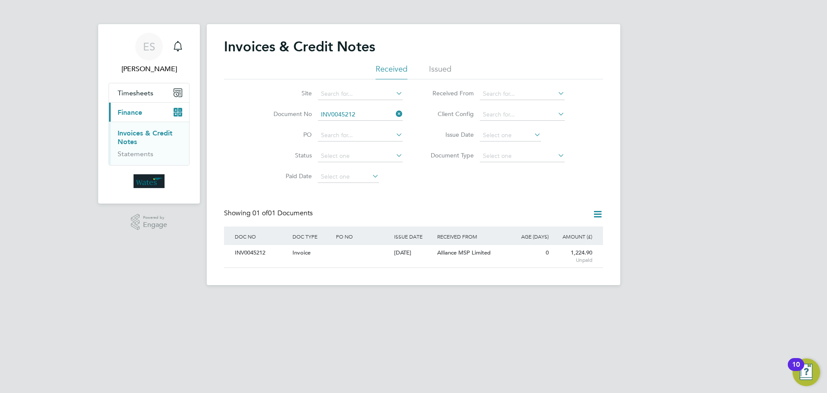
click at [394, 114] on icon at bounding box center [394, 114] width 0 height 12
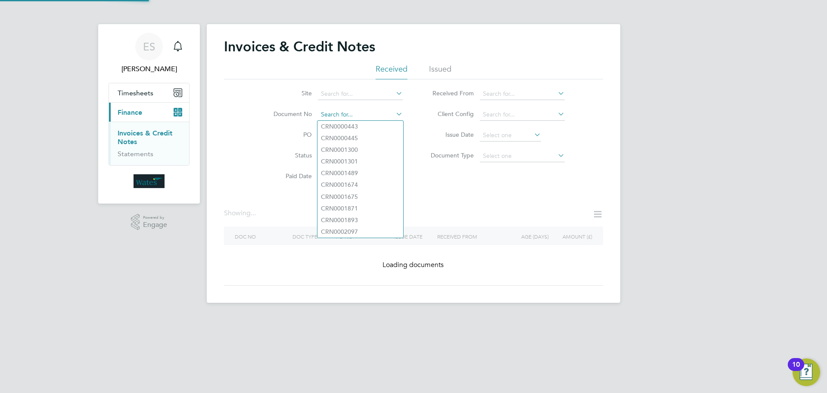
paste input "INV0045213"
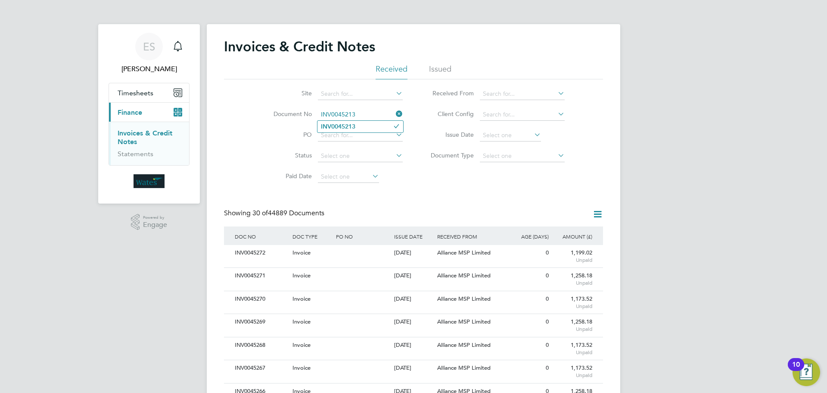
type input "INV0045213"
click at [362, 124] on li "INV0045213" at bounding box center [361, 127] width 86 height 12
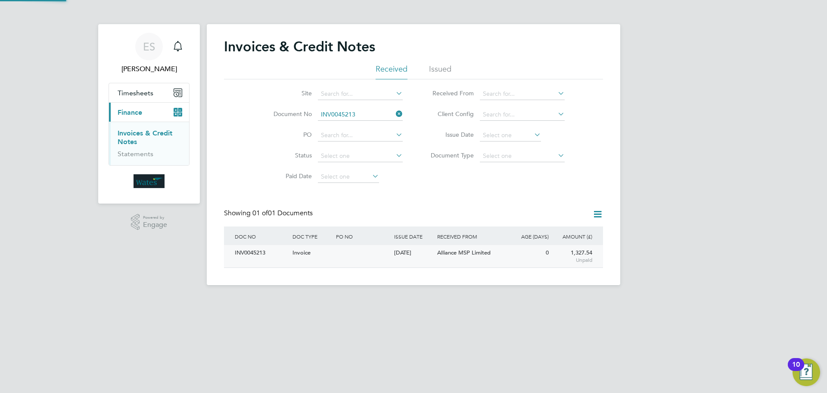
click at [252, 249] on div "INV0045213" at bounding box center [262, 253] width 58 height 16
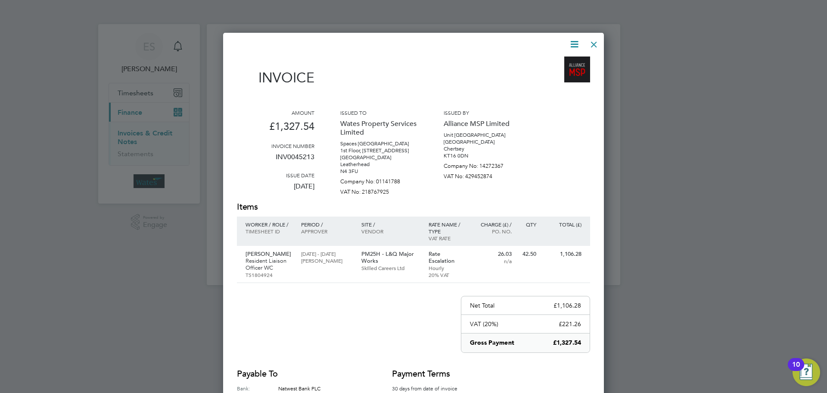
click at [572, 43] on icon at bounding box center [574, 44] width 11 height 11
click at [562, 60] on li "Download Invoice" at bounding box center [548, 65] width 59 height 12
click at [573, 43] on icon at bounding box center [574, 44] width 11 height 11
click at [555, 75] on li "View timesheet" at bounding box center [548, 77] width 59 height 12
click at [595, 45] on div at bounding box center [594, 42] width 16 height 16
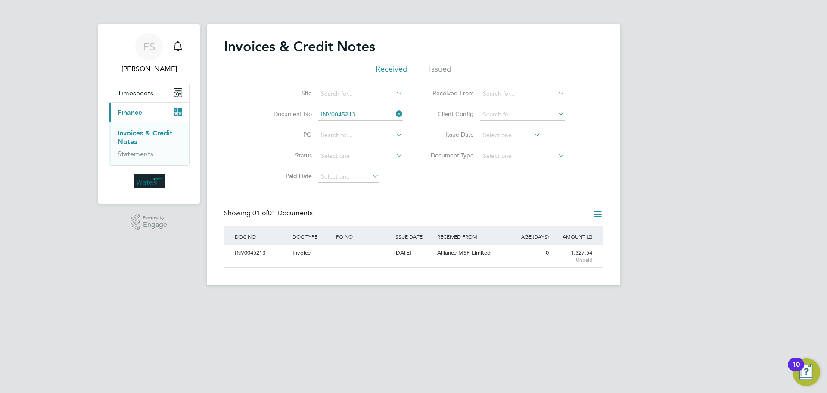
click at [394, 114] on icon at bounding box center [394, 114] width 0 height 12
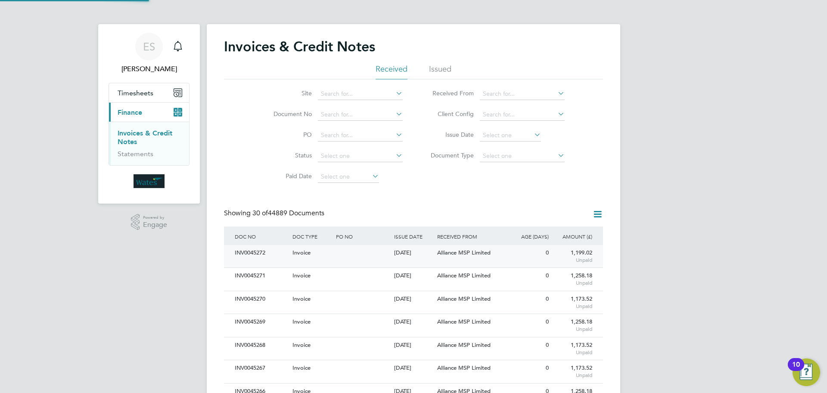
scroll to position [16, 73]
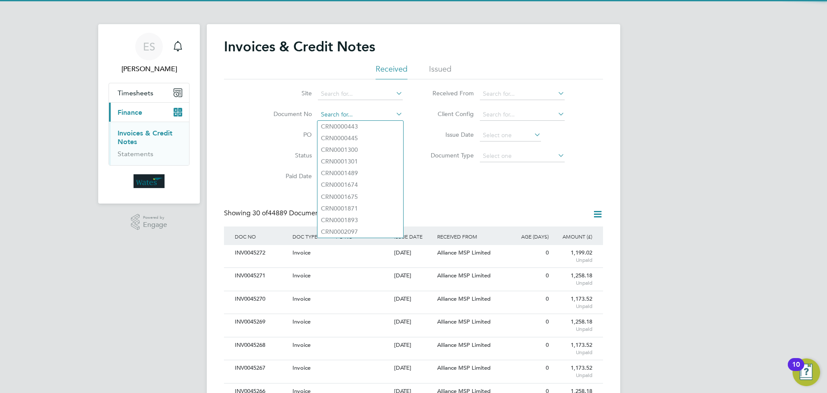
paste input "INV0045214"
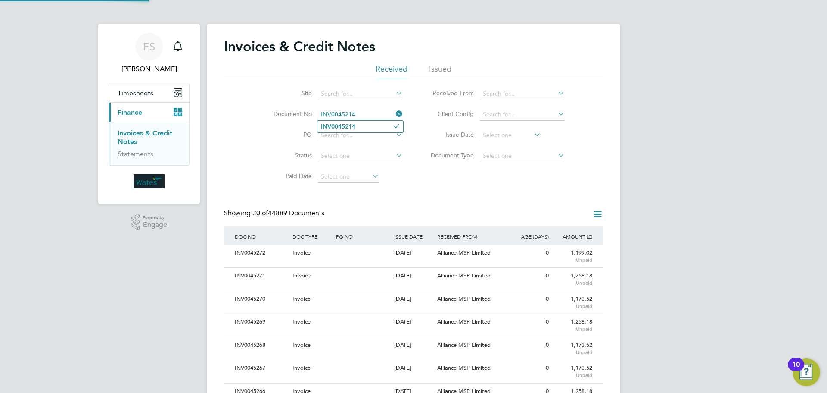
type input "INV0045214"
click at [355, 125] on b "INV0045214" at bounding box center [338, 126] width 34 height 7
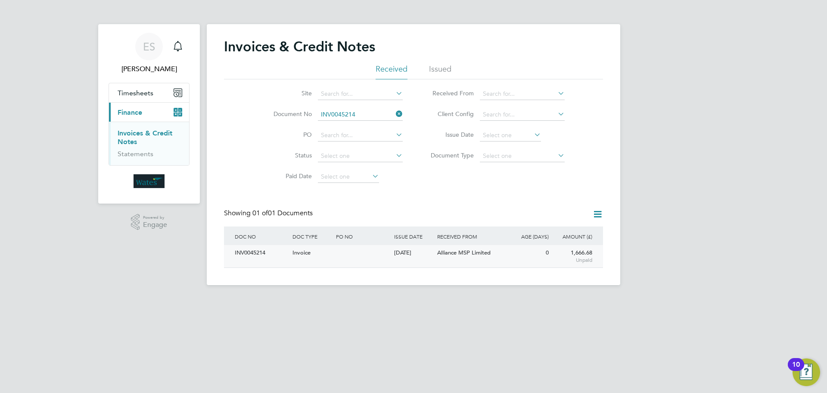
click at [256, 251] on div "INV0045214" at bounding box center [262, 253] width 58 height 16
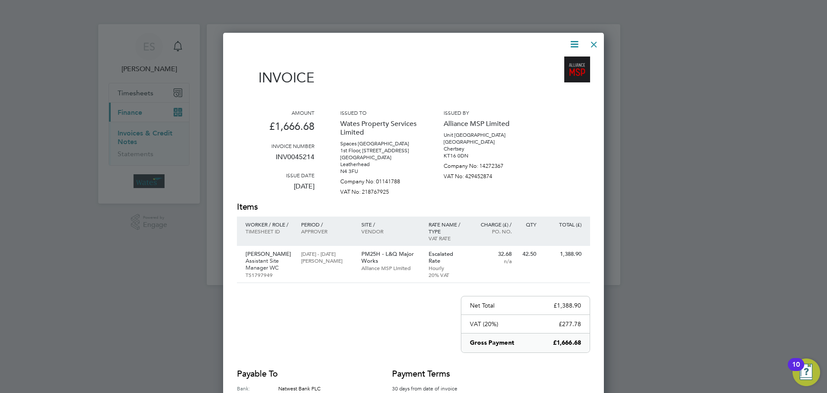
click at [574, 41] on icon at bounding box center [574, 44] width 11 height 11
click at [562, 61] on li "Download Invoice" at bounding box center [548, 65] width 59 height 12
drag, startPoint x: 576, startPoint y: 44, endPoint x: 560, endPoint y: 65, distance: 26.1
click at [576, 44] on icon at bounding box center [574, 44] width 11 height 11
click at [552, 73] on li "View timesheet" at bounding box center [548, 77] width 59 height 12
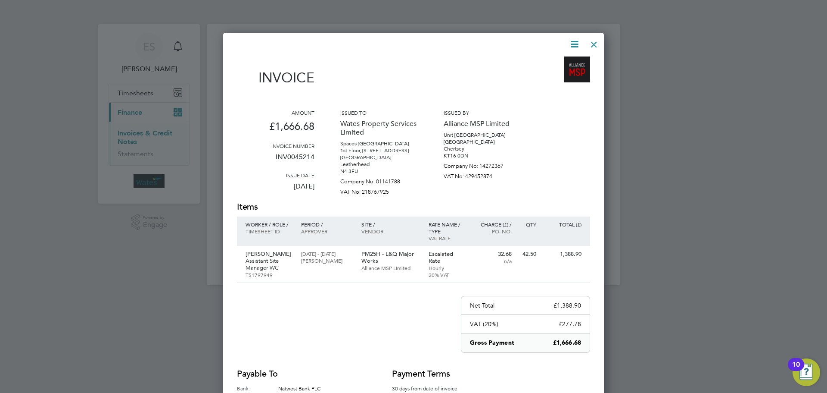
click at [597, 39] on div at bounding box center [594, 42] width 16 height 16
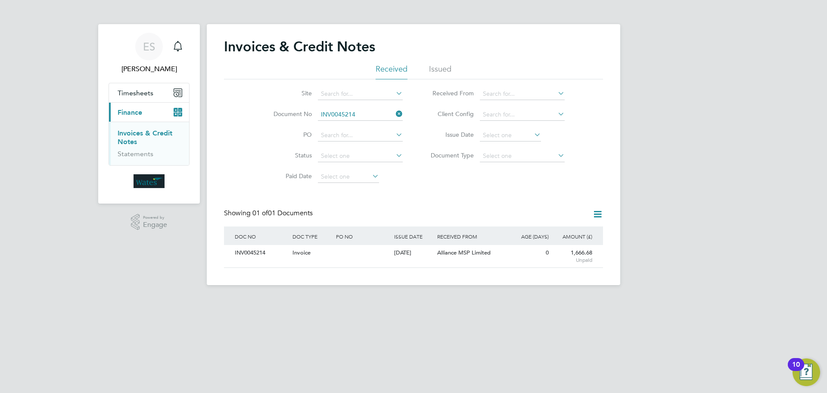
click at [394, 112] on icon at bounding box center [394, 114] width 0 height 12
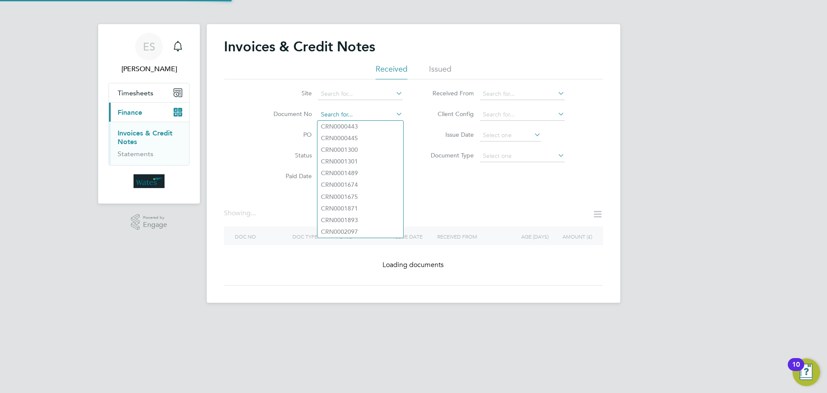
paste input "INV0045215"
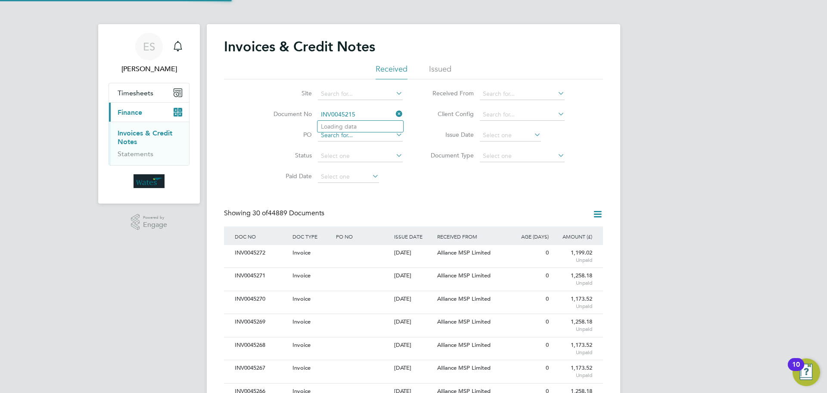
scroll to position [16, 59]
type input "INV0045215"
click at [347, 126] on b "INV0045215" at bounding box center [338, 126] width 34 height 7
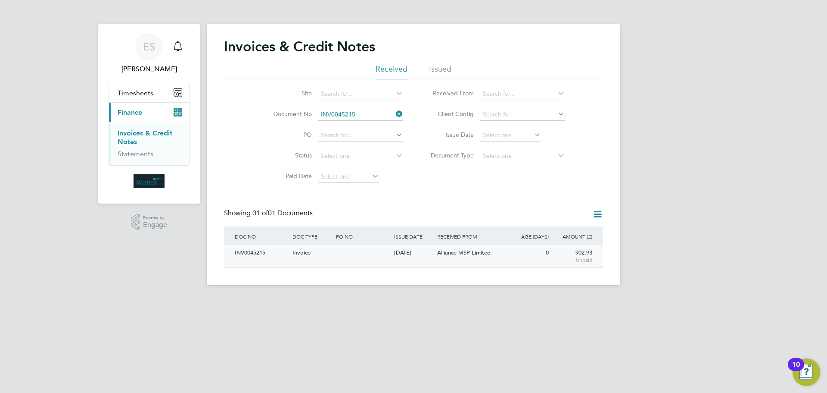
click at [271, 256] on div "INV0045215" at bounding box center [262, 253] width 58 height 16
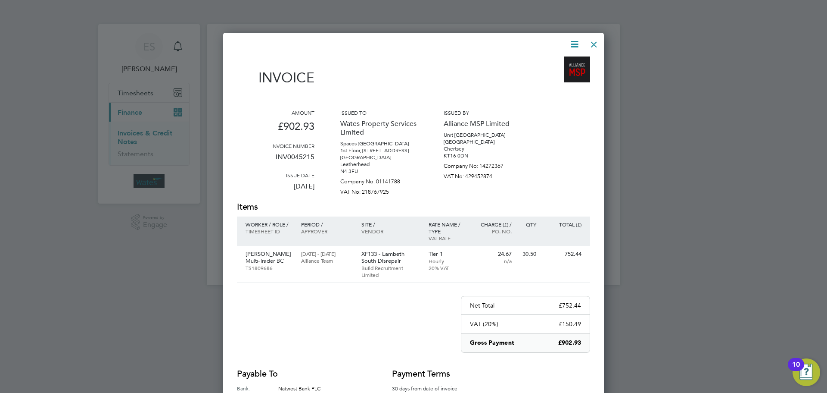
click at [571, 41] on icon at bounding box center [574, 44] width 11 height 11
click at [561, 60] on li "Download Invoice" at bounding box center [548, 65] width 59 height 12
click at [570, 45] on icon at bounding box center [574, 44] width 11 height 11
click at [545, 73] on li "View timesheet" at bounding box center [548, 77] width 59 height 12
click at [596, 41] on div at bounding box center [594, 42] width 16 height 16
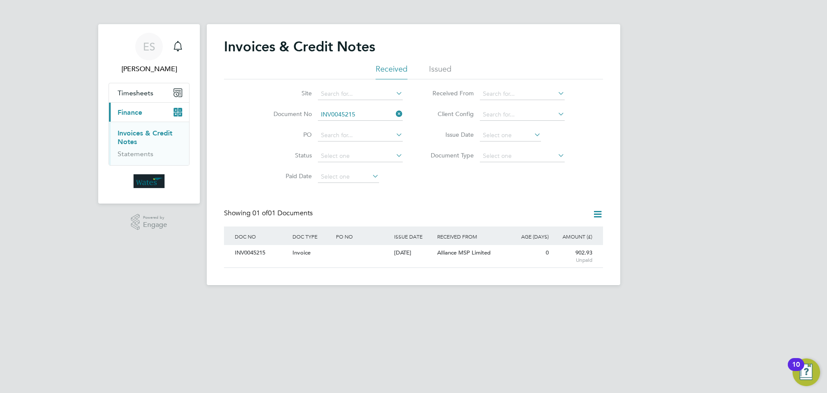
click at [394, 112] on icon at bounding box center [394, 114] width 0 height 12
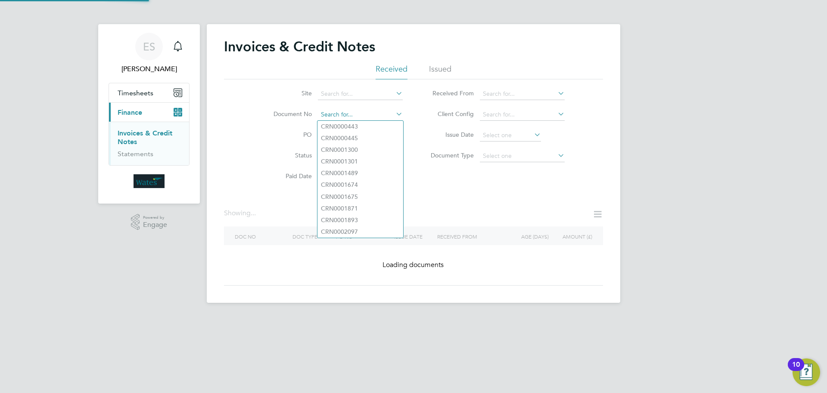
paste input "INV0045216"
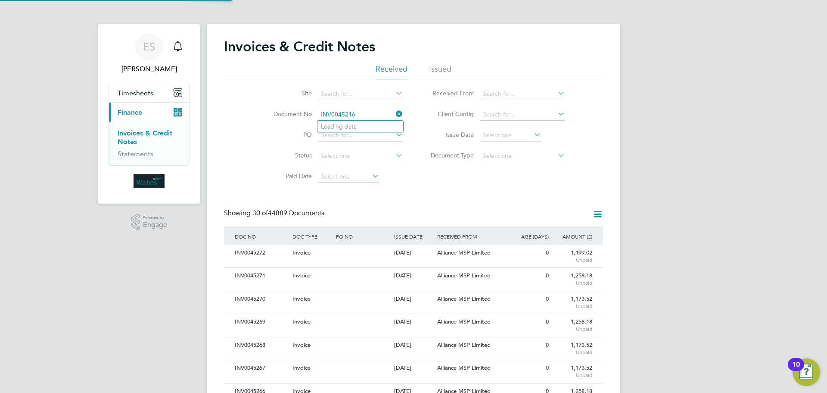
scroll to position [16, 59]
type input "INV0045216"
click at [350, 127] on b "INV0045216" at bounding box center [338, 126] width 34 height 7
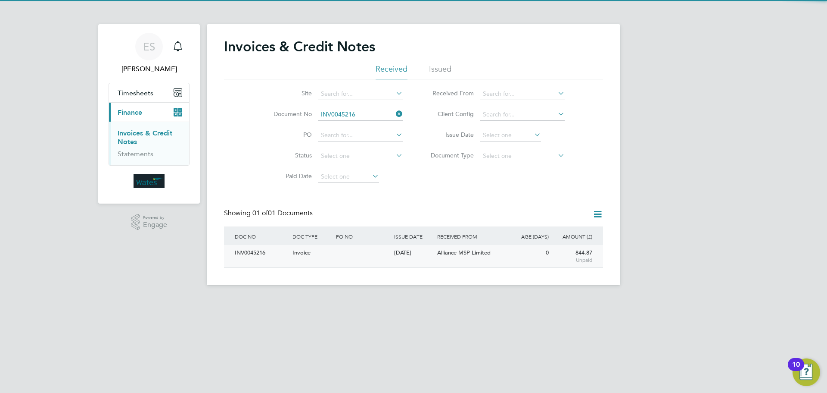
click at [243, 254] on div "INV0045216" at bounding box center [262, 253] width 58 height 16
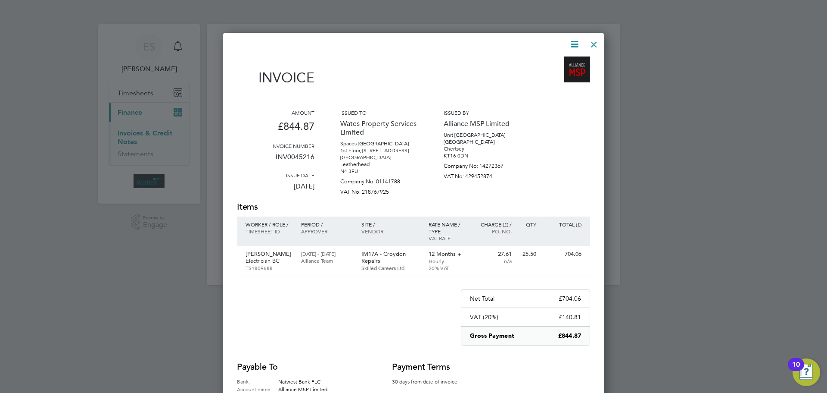
click at [572, 43] on icon at bounding box center [574, 44] width 11 height 11
click at [565, 61] on li "Download Invoice" at bounding box center [548, 65] width 59 height 12
click at [577, 39] on icon at bounding box center [574, 44] width 11 height 11
click at [553, 74] on li "View timesheet" at bounding box center [548, 77] width 59 height 12
click at [591, 41] on div at bounding box center [594, 42] width 16 height 16
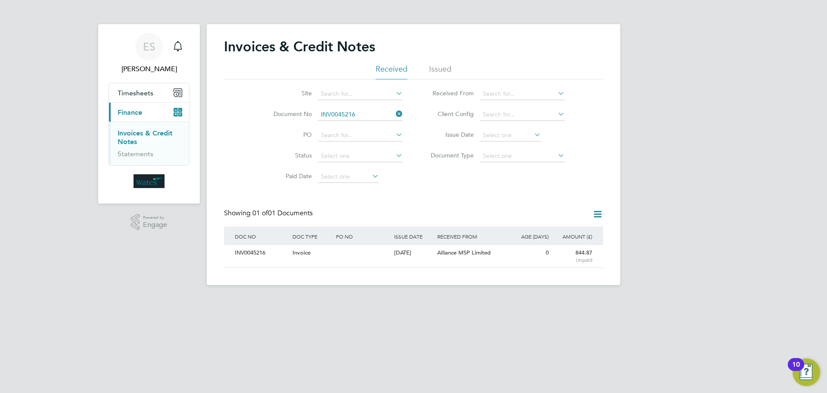
click at [394, 112] on icon at bounding box center [394, 114] width 0 height 12
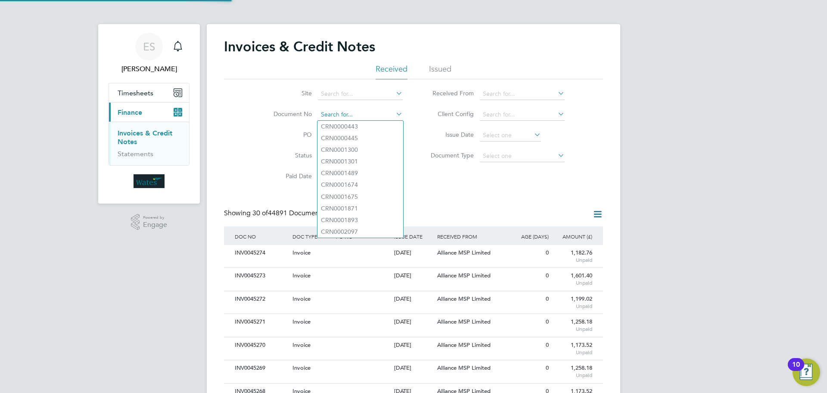
paste input "INV0045217"
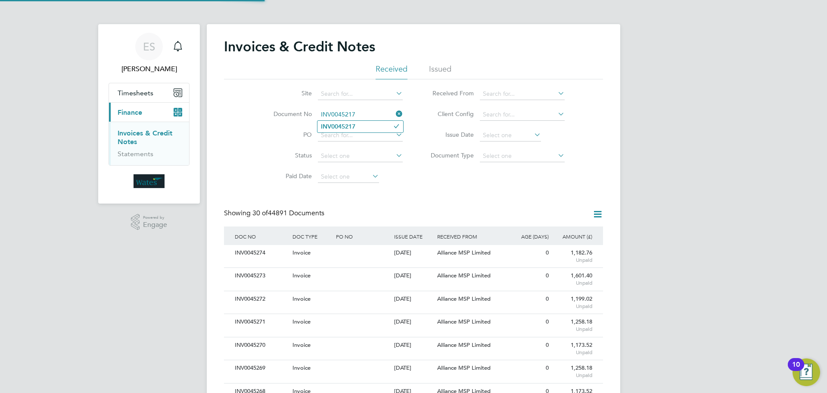
type input "INV0045217"
drag, startPoint x: 346, startPoint y: 127, endPoint x: 338, endPoint y: 151, distance: 25.5
click at [346, 127] on b "INV0045217" at bounding box center [338, 126] width 34 height 7
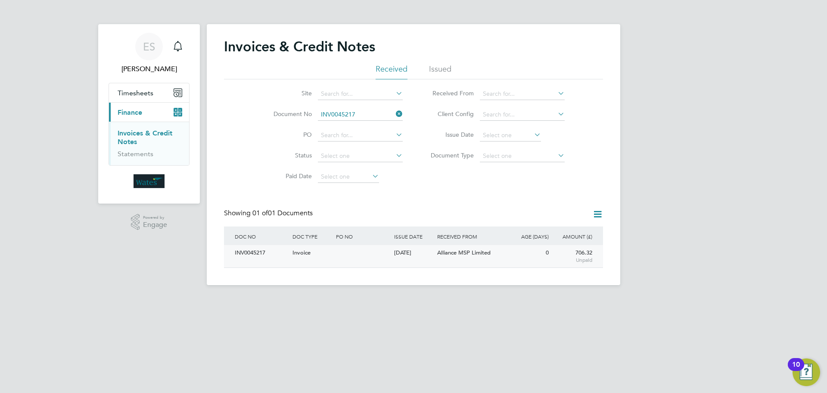
click at [252, 253] on div "INV0045217" at bounding box center [262, 253] width 58 height 16
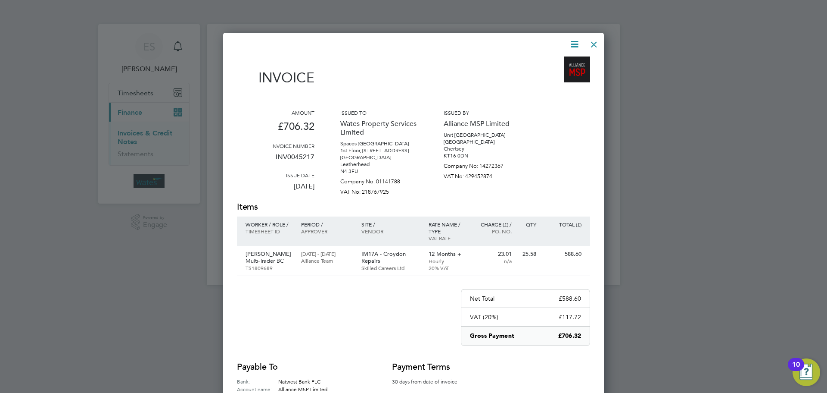
click at [573, 40] on icon at bounding box center [574, 44] width 11 height 11
click at [563, 60] on li "Download Invoice" at bounding box center [548, 65] width 59 height 12
click at [571, 43] on icon at bounding box center [574, 44] width 11 height 11
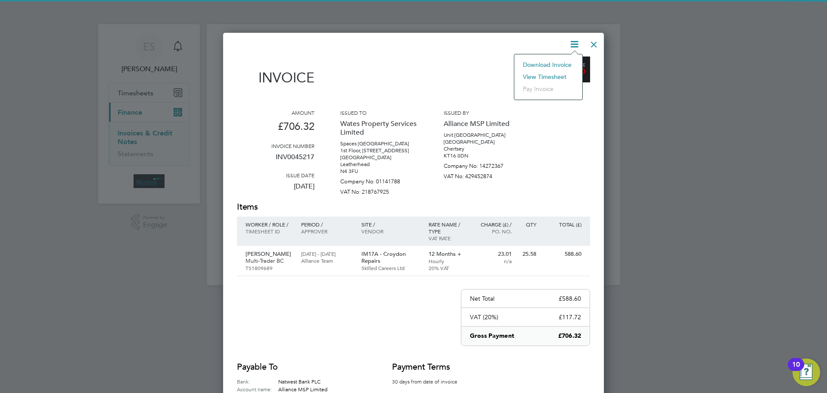
click at [553, 75] on li "View timesheet" at bounding box center [548, 77] width 59 height 12
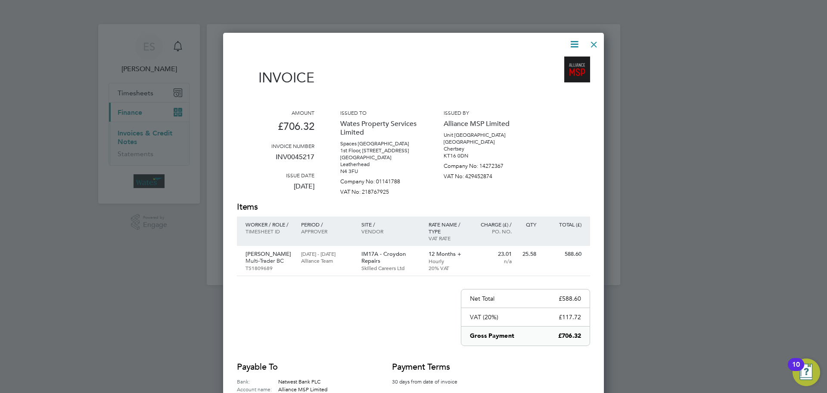
click at [592, 44] on div at bounding box center [594, 42] width 16 height 16
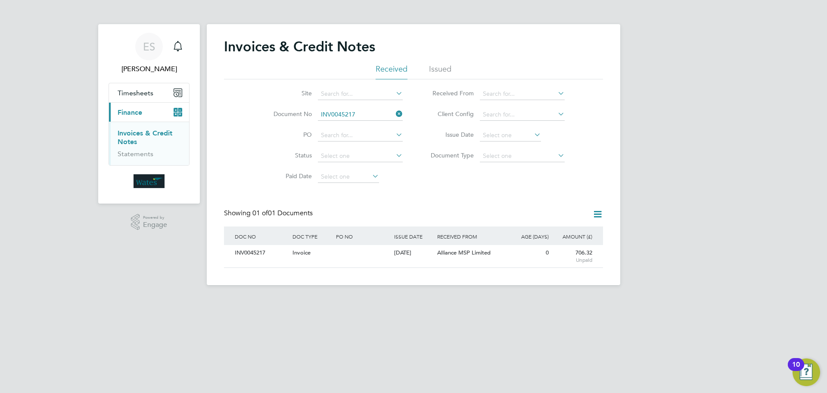
click at [394, 111] on icon at bounding box center [394, 114] width 0 height 12
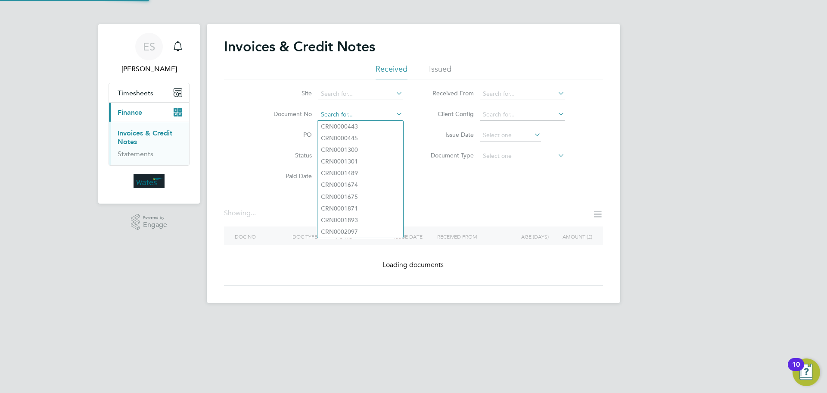
paste input "INV0045218"
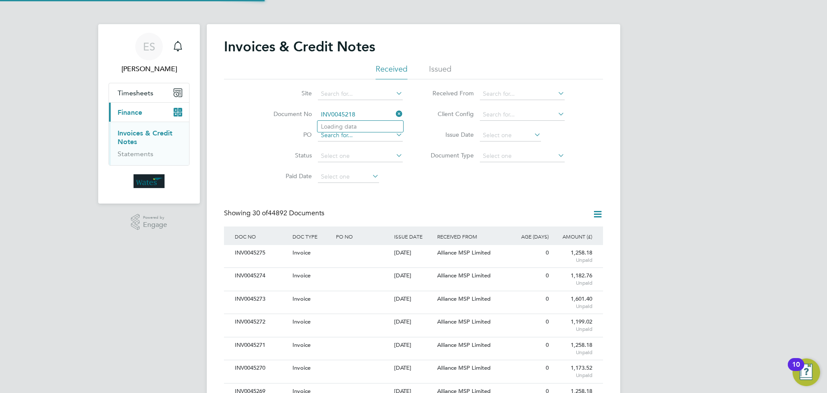
scroll to position [16, 59]
type input "INV0045218"
click at [340, 125] on b "INV0045218" at bounding box center [338, 126] width 34 height 7
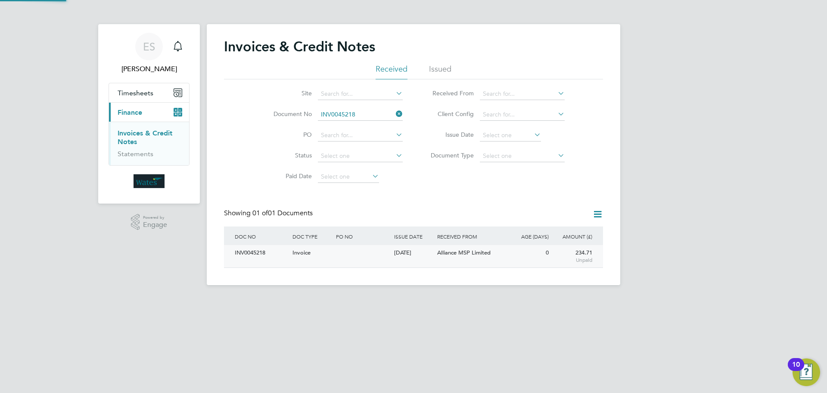
click at [263, 253] on div "INV0045218" at bounding box center [262, 253] width 58 height 16
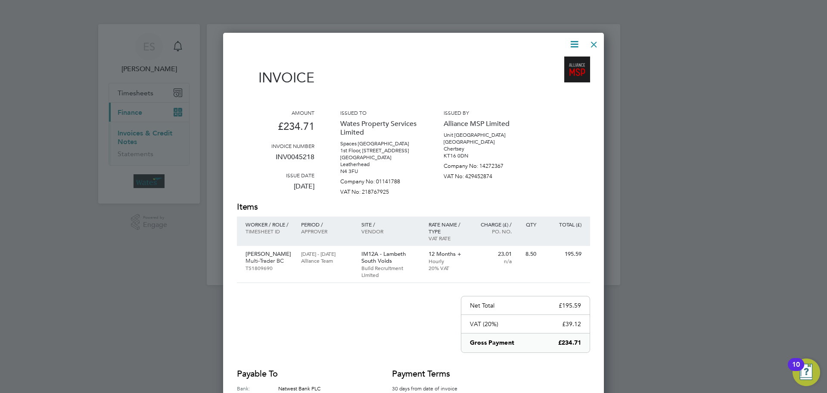
click at [572, 42] on icon at bounding box center [574, 44] width 11 height 11
click at [567, 60] on li "Download Invoice" at bounding box center [548, 65] width 59 height 12
click at [572, 41] on icon at bounding box center [574, 44] width 11 height 11
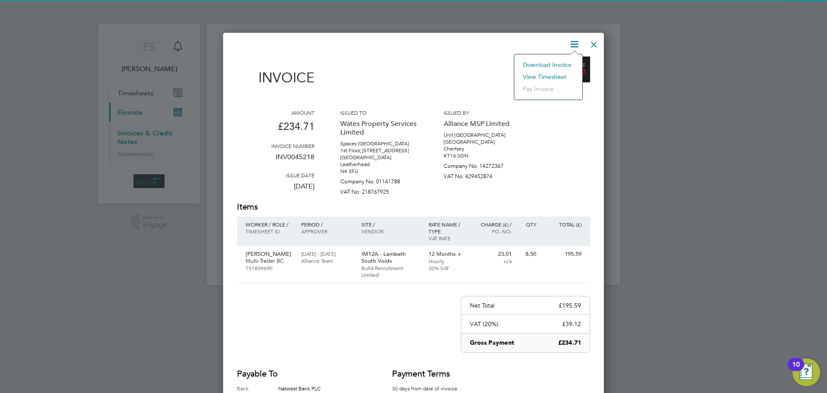
click at [559, 72] on li "View timesheet" at bounding box center [548, 77] width 59 height 12
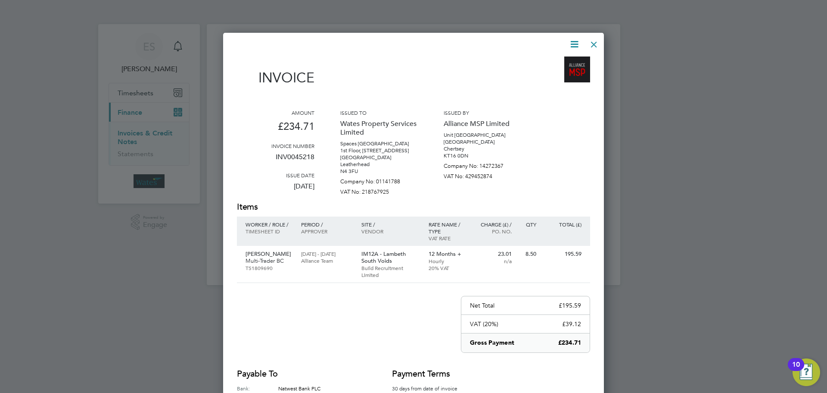
click at [596, 41] on div at bounding box center [594, 42] width 16 height 16
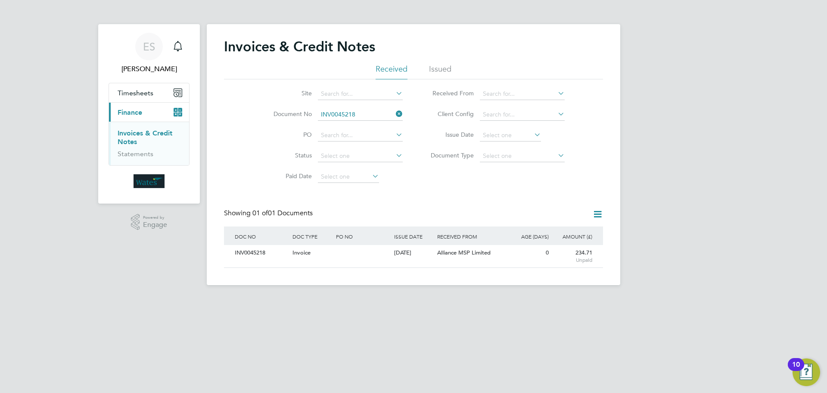
drag, startPoint x: 397, startPoint y: 111, endPoint x: 371, endPoint y: 126, distance: 29.6
click at [394, 111] on icon at bounding box center [394, 114] width 0 height 12
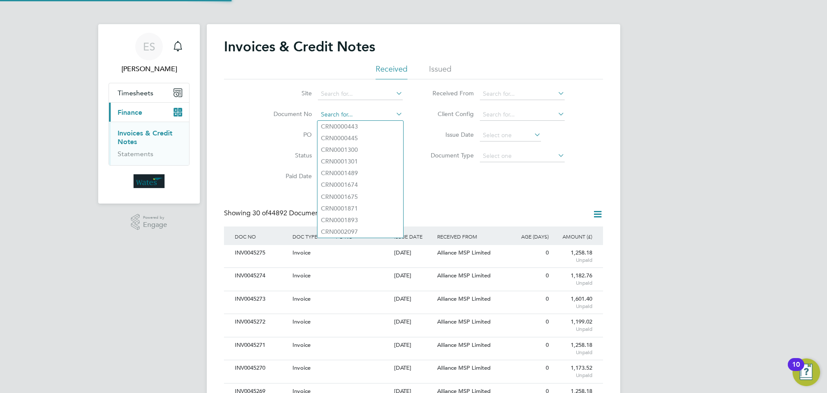
scroll to position [16, 59]
paste input "INV0045219"
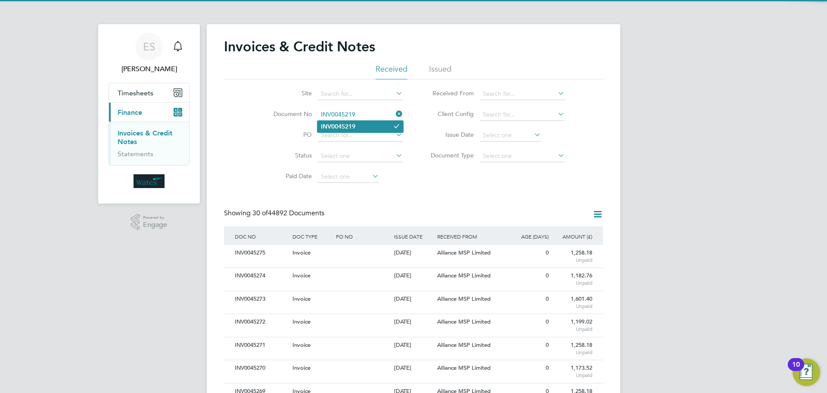
type input "INV0045219"
drag, startPoint x: 358, startPoint y: 123, endPoint x: 348, endPoint y: 127, distance: 10.6
click at [358, 123] on li "INV0045219" at bounding box center [361, 127] width 86 height 12
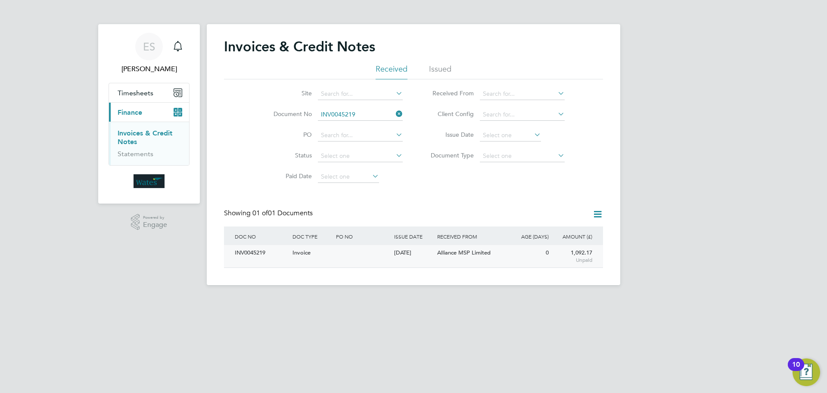
click at [259, 255] on div "INV0045219" at bounding box center [262, 253] width 58 height 16
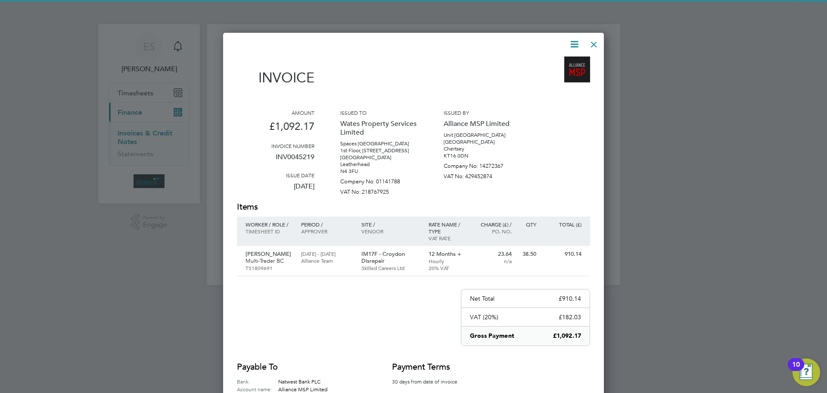
click at [571, 41] on icon at bounding box center [574, 44] width 11 height 11
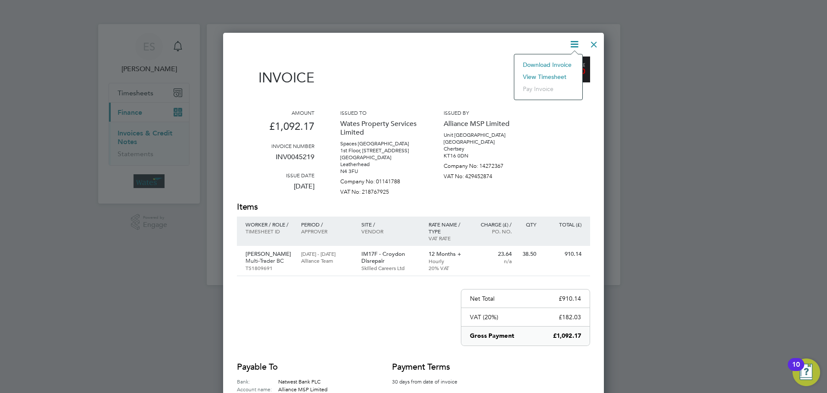
click at [559, 62] on li "Download Invoice" at bounding box center [548, 65] width 59 height 12
click at [575, 41] on icon at bounding box center [574, 44] width 11 height 11
click at [554, 70] on li "Download Invoice" at bounding box center [548, 65] width 59 height 12
click at [575, 42] on icon at bounding box center [574, 44] width 11 height 11
click at [555, 73] on li "View timesheet" at bounding box center [548, 77] width 59 height 12
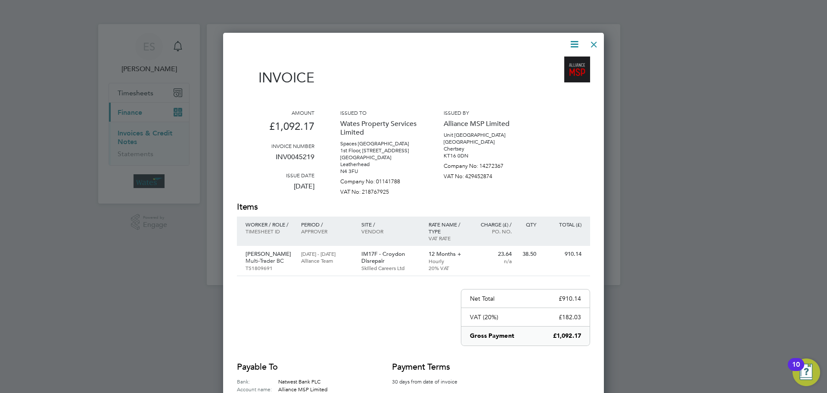
click at [597, 41] on div at bounding box center [594, 42] width 16 height 16
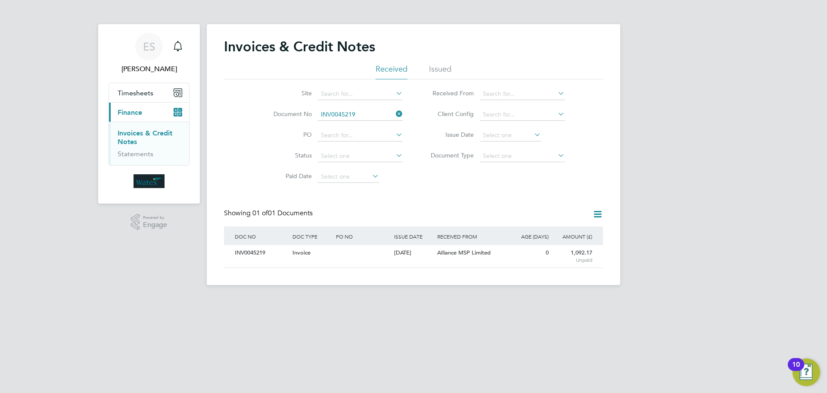
click at [394, 112] on icon at bounding box center [394, 114] width 0 height 12
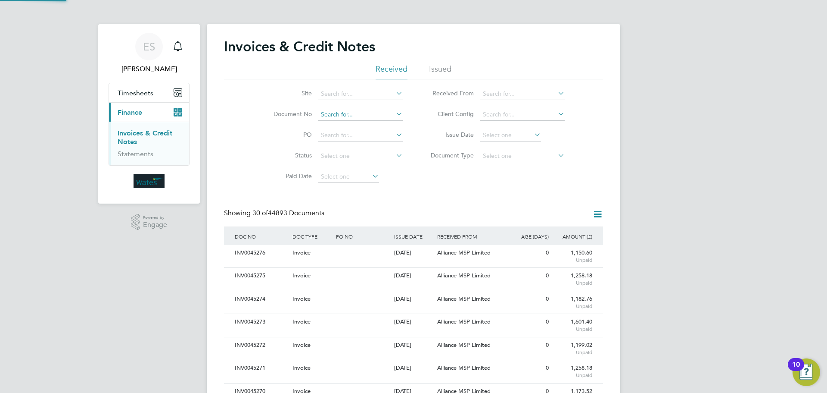
scroll to position [16, 59]
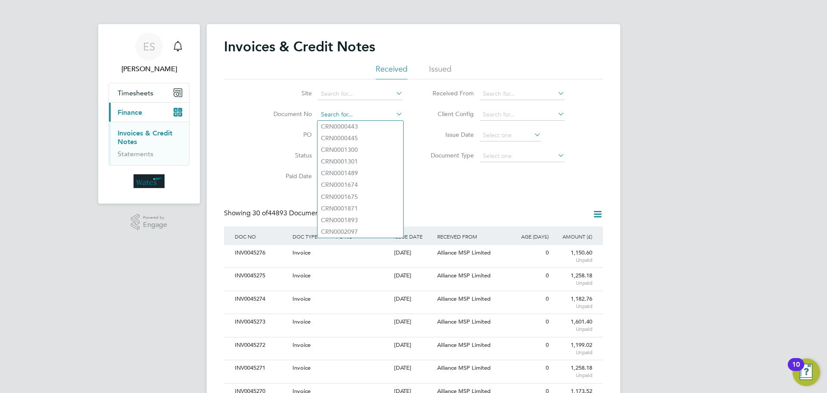
paste input "INV0045220"
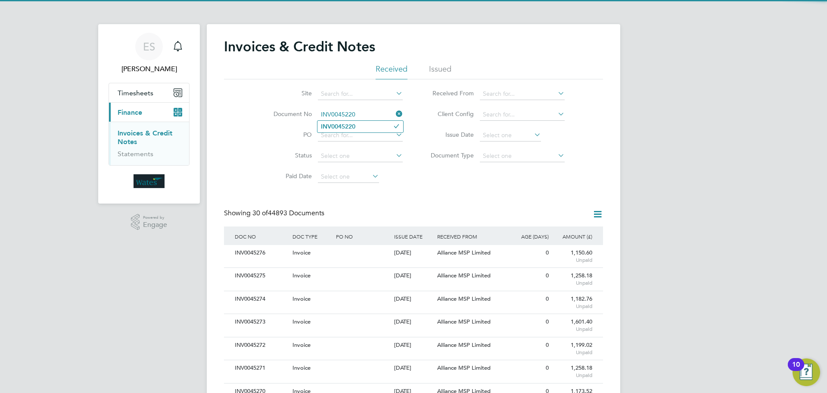
type input "INV0045220"
click at [350, 125] on b "INV0045220" at bounding box center [338, 126] width 34 height 7
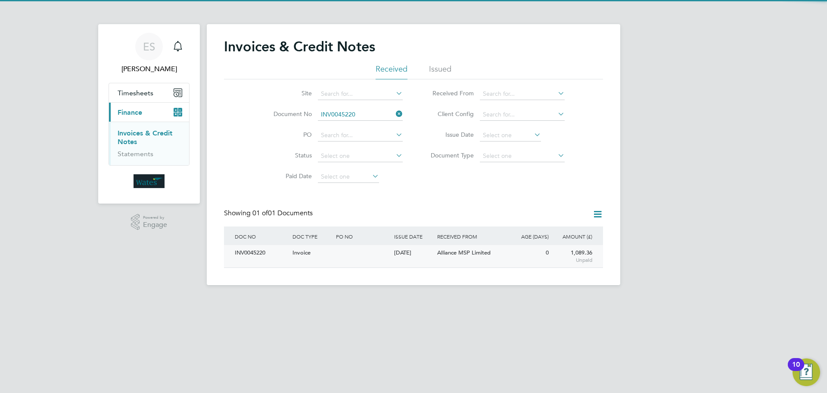
click at [251, 256] on div "INV0045220" at bounding box center [262, 253] width 58 height 16
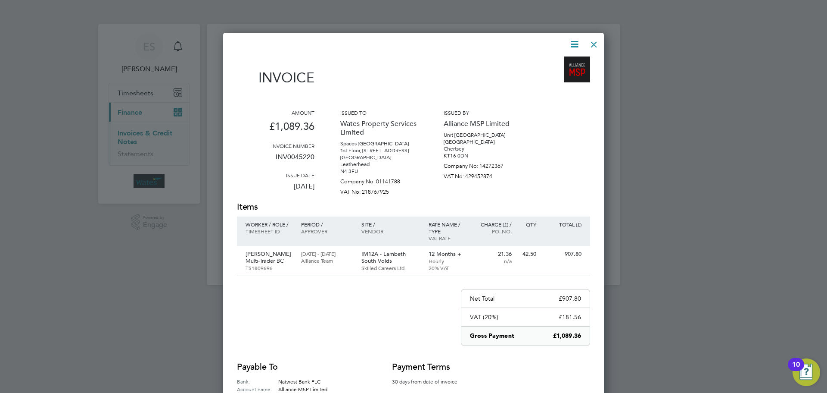
click at [572, 40] on icon at bounding box center [574, 44] width 11 height 11
click at [552, 61] on li "Download Invoice" at bounding box center [548, 65] width 59 height 12
click at [577, 39] on icon at bounding box center [574, 44] width 11 height 11
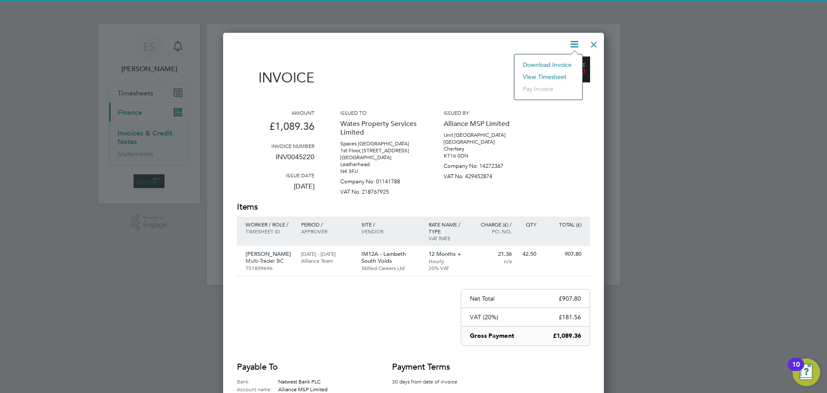
click at [561, 72] on li "View timesheet" at bounding box center [548, 77] width 59 height 12
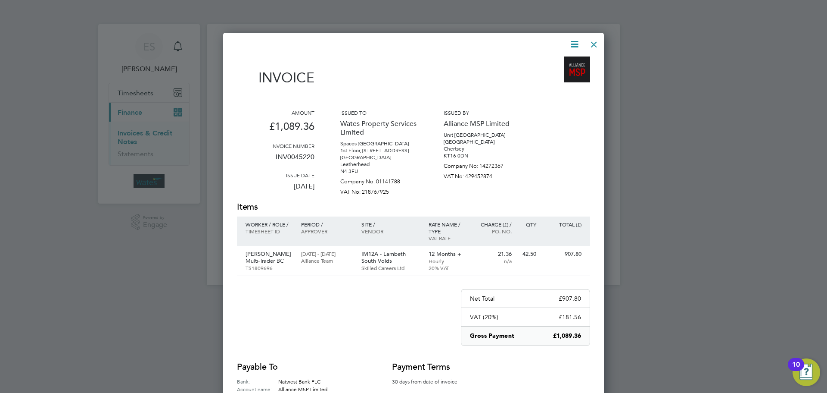
click at [591, 41] on div at bounding box center [594, 42] width 16 height 16
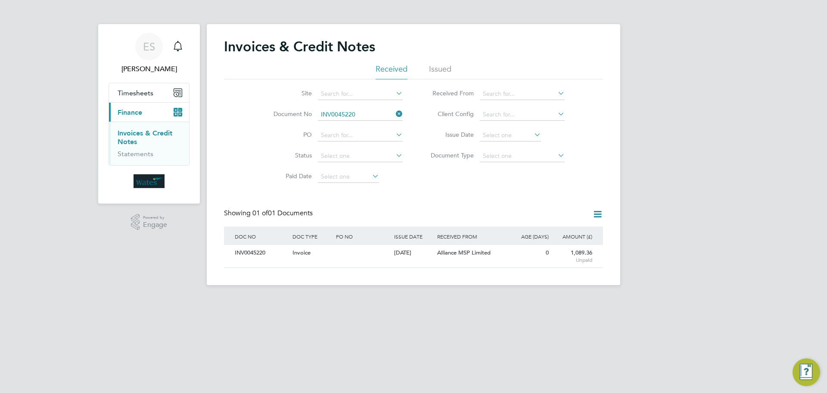
click at [394, 113] on icon at bounding box center [394, 114] width 0 height 12
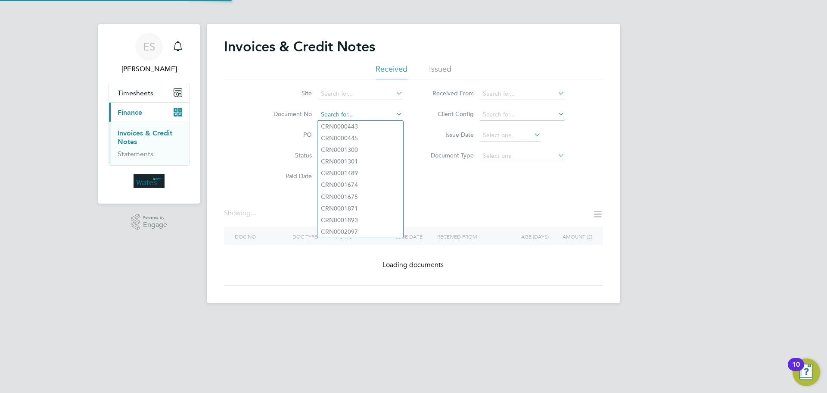
paste input "INV0045221"
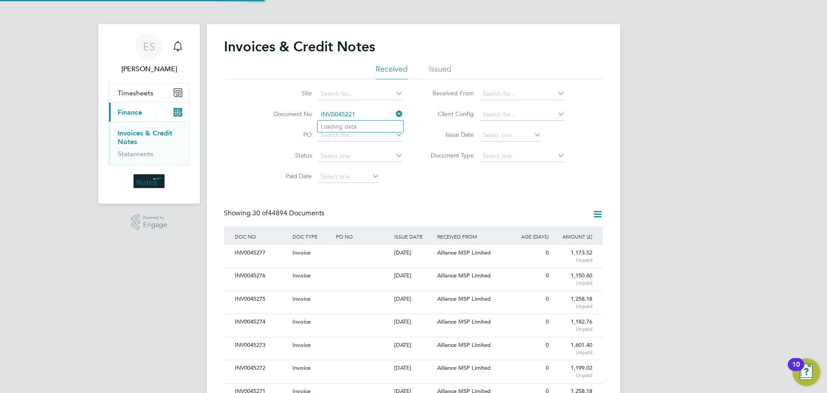
scroll to position [16, 59]
type input "INV0045221"
click at [355, 128] on b "INV0045221" at bounding box center [338, 126] width 34 height 7
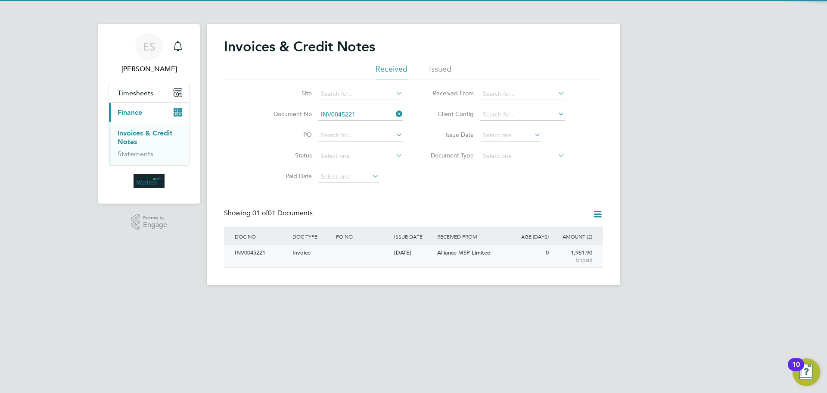
click at [255, 252] on div "INV0045221" at bounding box center [262, 253] width 58 height 16
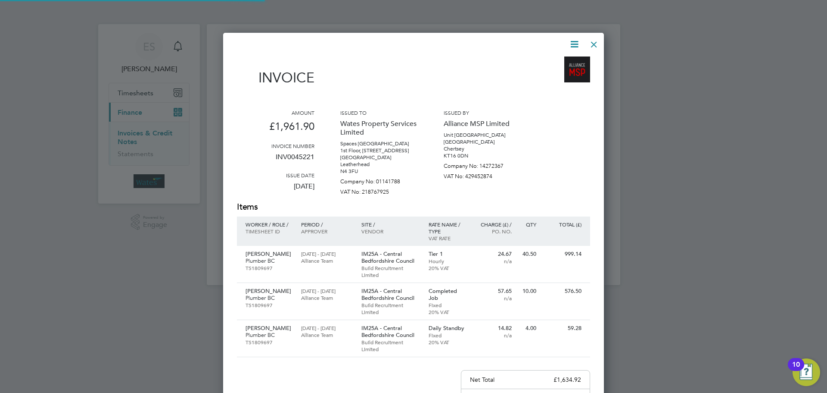
click at [574, 43] on icon at bounding box center [574, 44] width 11 height 11
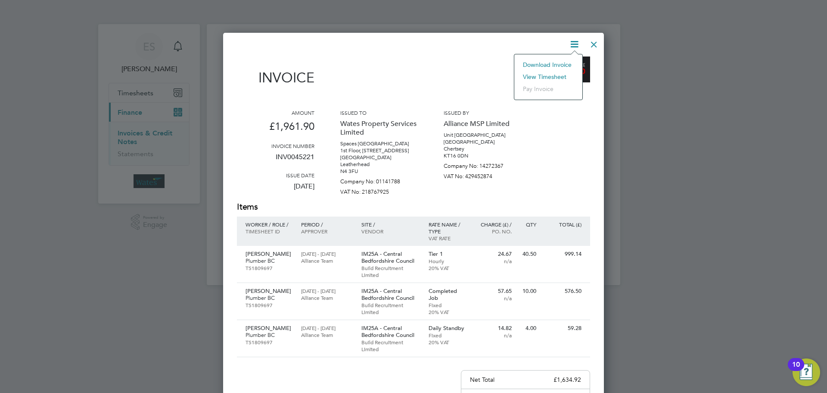
click at [564, 63] on li "Download Invoice" at bounding box center [548, 65] width 59 height 12
click at [576, 36] on div "Invoice Amount £1,961.90 Invoice number INV0045221 Issue date 27 Aug 2025 Issue…" at bounding box center [413, 285] width 381 height 505
click at [578, 44] on icon at bounding box center [574, 44] width 11 height 11
click at [552, 75] on li "View timesheet" at bounding box center [548, 77] width 59 height 12
click at [591, 42] on div at bounding box center [594, 42] width 16 height 16
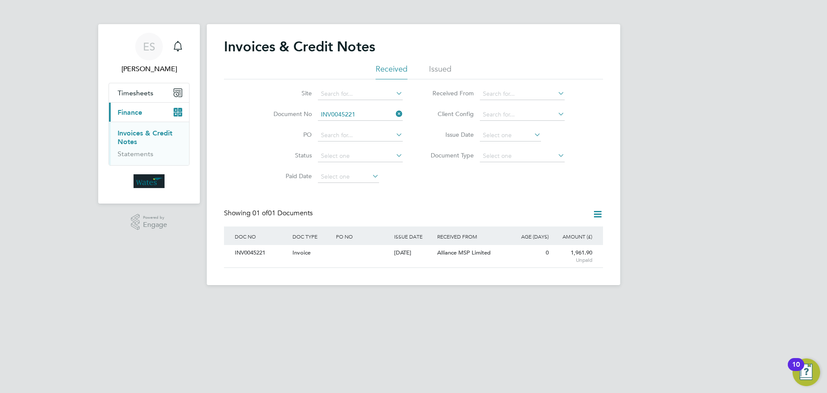
click at [394, 111] on icon at bounding box center [394, 114] width 0 height 12
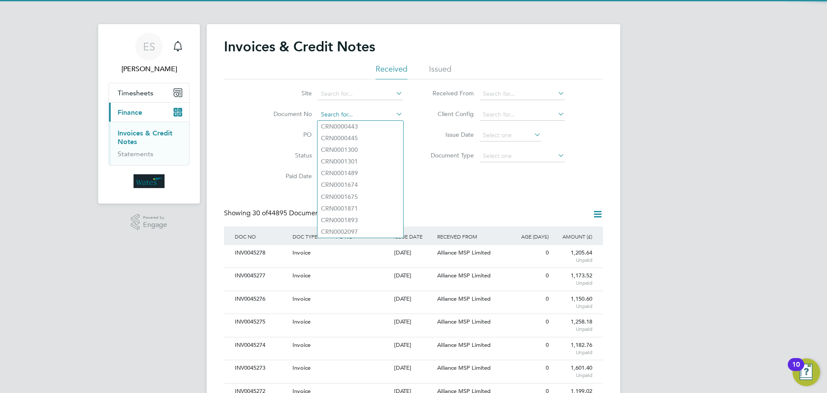
paste input "INV0045222"
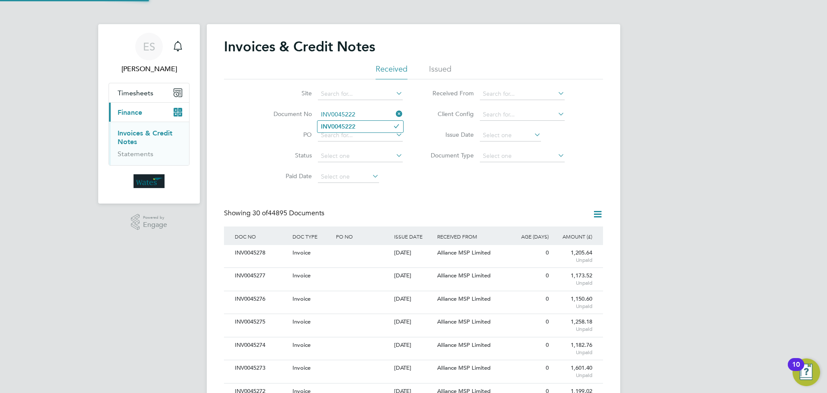
type input "INV0045222"
click at [357, 125] on li "INV0045222" at bounding box center [361, 127] width 86 height 12
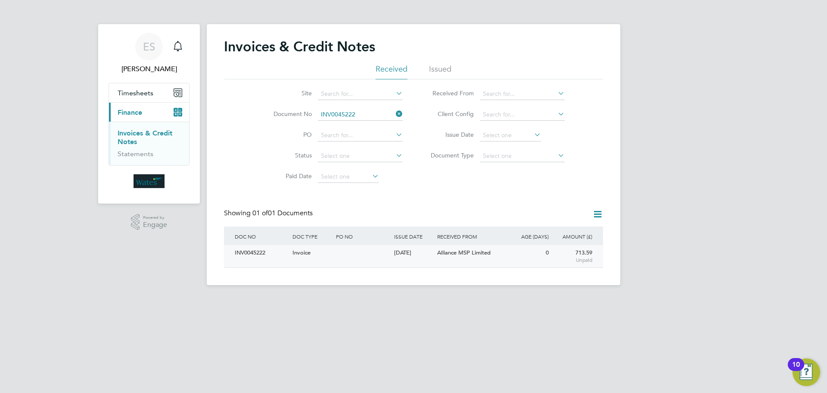
click at [249, 249] on div "INV0045222" at bounding box center [262, 253] width 58 height 16
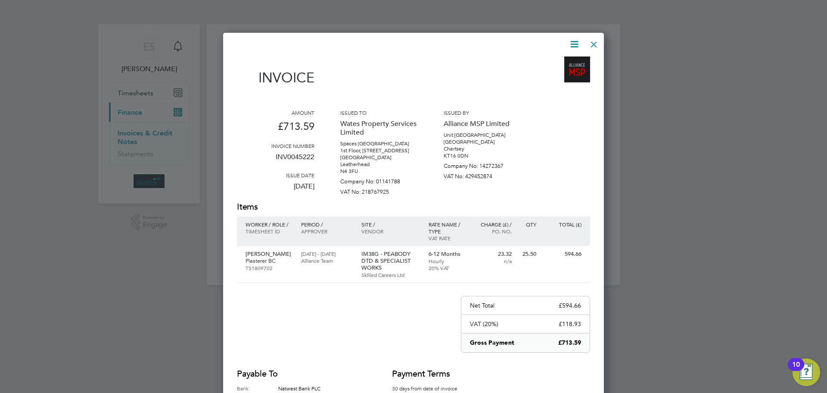
click at [574, 43] on icon at bounding box center [574, 44] width 11 height 11
click at [566, 60] on li "Download Invoice" at bounding box center [548, 65] width 59 height 12
drag, startPoint x: 576, startPoint y: 43, endPoint x: 560, endPoint y: 54, distance: 19.7
click at [575, 43] on icon at bounding box center [574, 44] width 11 height 11
click at [553, 73] on li "View timesheet" at bounding box center [548, 77] width 59 height 12
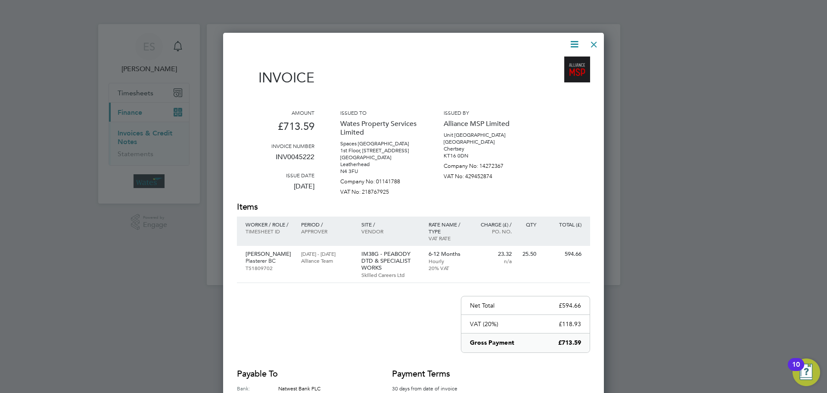
click at [596, 38] on div at bounding box center [594, 42] width 16 height 16
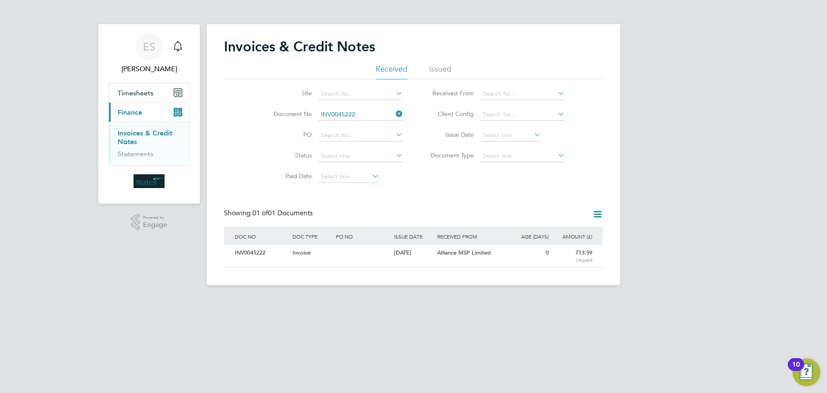
drag, startPoint x: 398, startPoint y: 114, endPoint x: 368, endPoint y: 114, distance: 30.6
click at [394, 113] on icon at bounding box center [394, 114] width 0 height 12
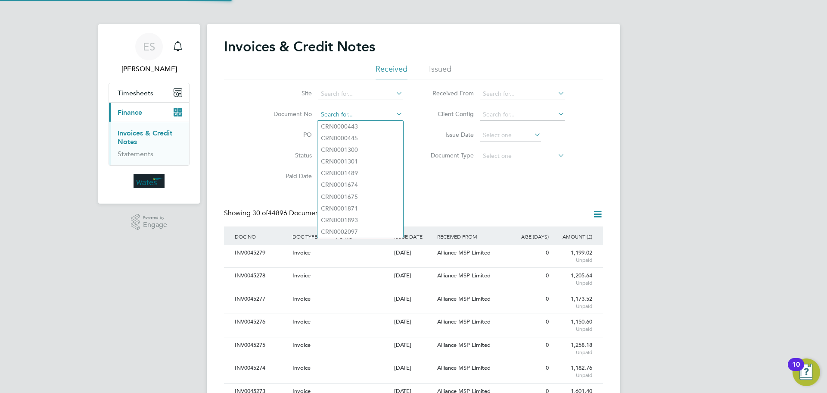
paste input "INV0045223"
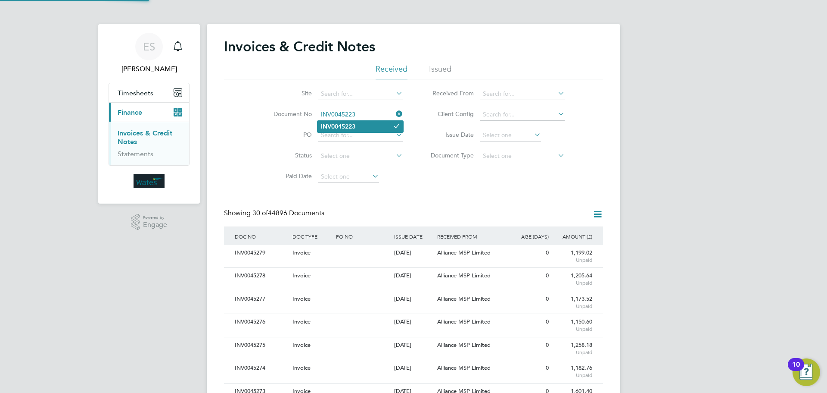
type input "INV0045223"
click at [336, 125] on b "INV0045223" at bounding box center [338, 126] width 34 height 7
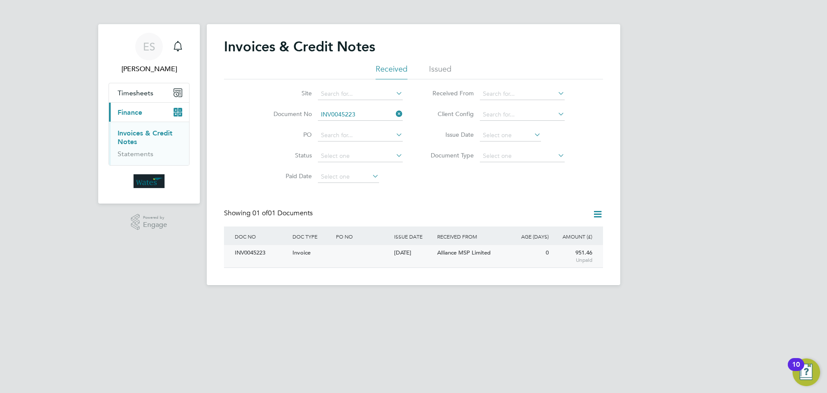
click at [256, 253] on div "INV0045223" at bounding box center [262, 253] width 58 height 16
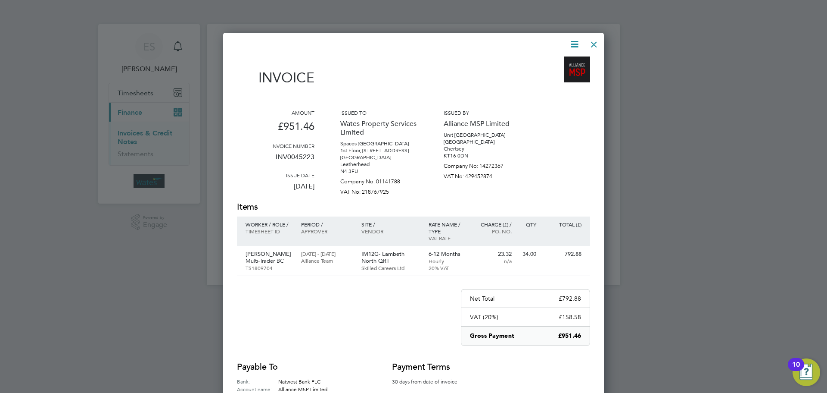
click at [574, 39] on icon at bounding box center [574, 44] width 11 height 11
click at [562, 60] on li "Download Invoice" at bounding box center [548, 65] width 59 height 12
click at [569, 44] on icon at bounding box center [574, 44] width 11 height 11
click at [549, 74] on li "View timesheet" at bounding box center [548, 77] width 59 height 12
click at [595, 40] on div at bounding box center [594, 42] width 16 height 16
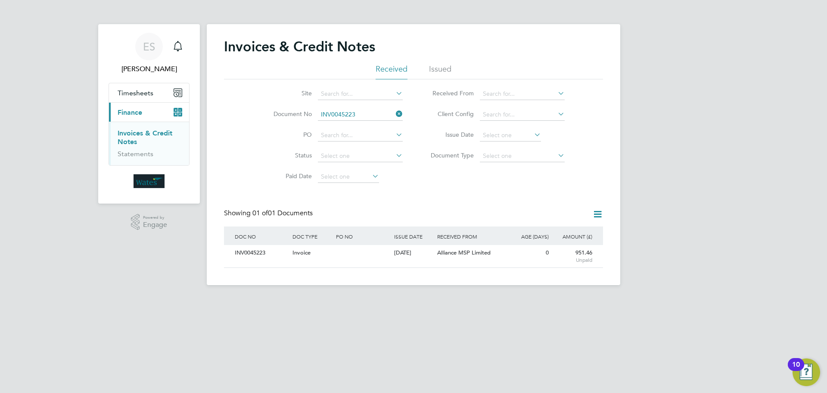
click at [394, 113] on icon at bounding box center [394, 114] width 0 height 12
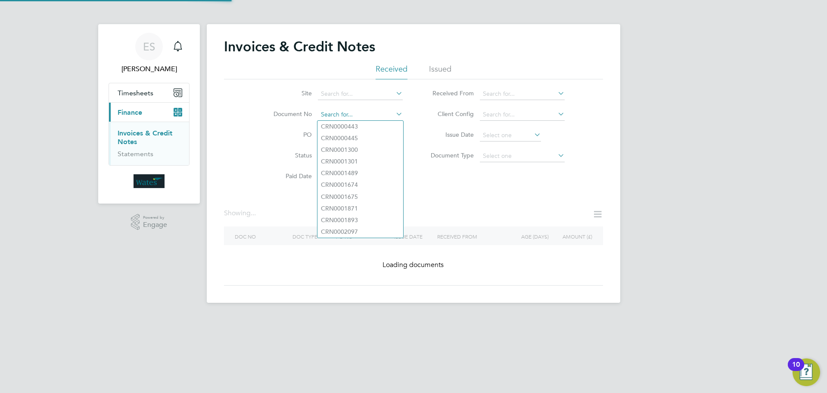
paste input "INV0045224"
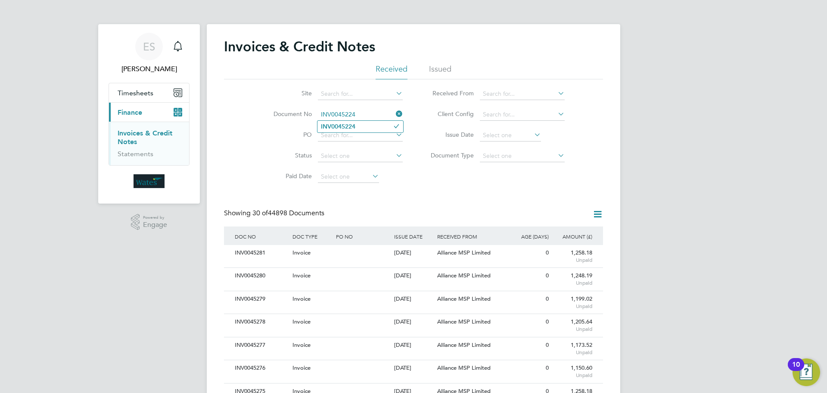
type input "INV0045224"
click at [346, 125] on b "INV0045224" at bounding box center [338, 126] width 34 height 7
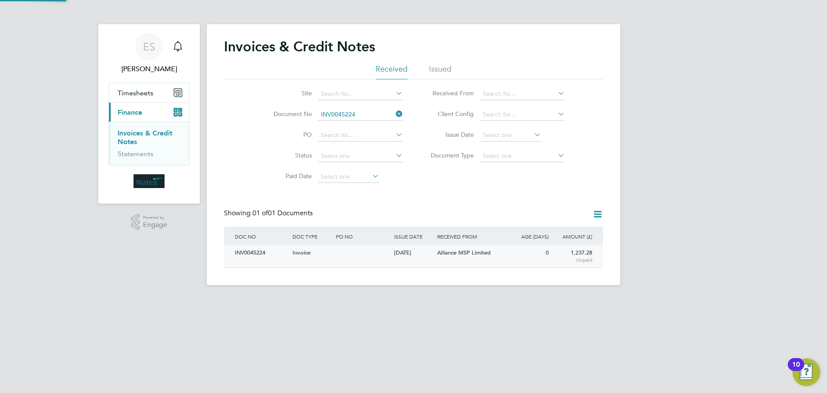
click at [249, 251] on div "INV0045224" at bounding box center [262, 253] width 58 height 16
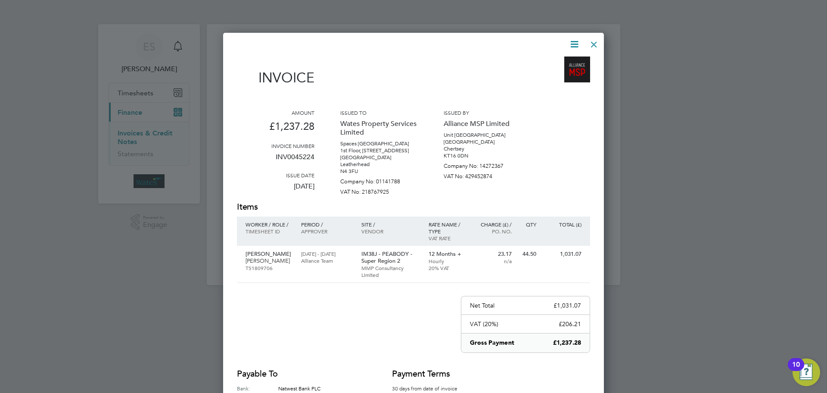
click at [575, 42] on icon at bounding box center [574, 44] width 11 height 11
click at [566, 60] on li "Download Invoice" at bounding box center [548, 65] width 59 height 12
click at [576, 44] on icon at bounding box center [574, 44] width 11 height 11
click at [552, 76] on li "View timesheet" at bounding box center [548, 77] width 59 height 12
click at [591, 41] on div at bounding box center [594, 42] width 16 height 16
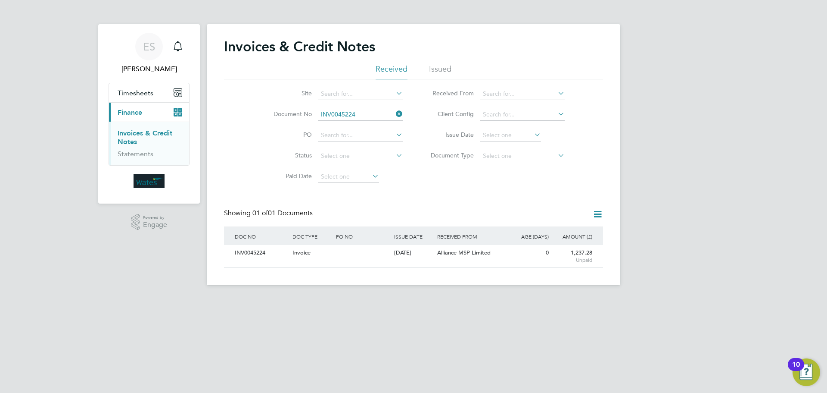
click at [394, 113] on icon at bounding box center [394, 114] width 0 height 12
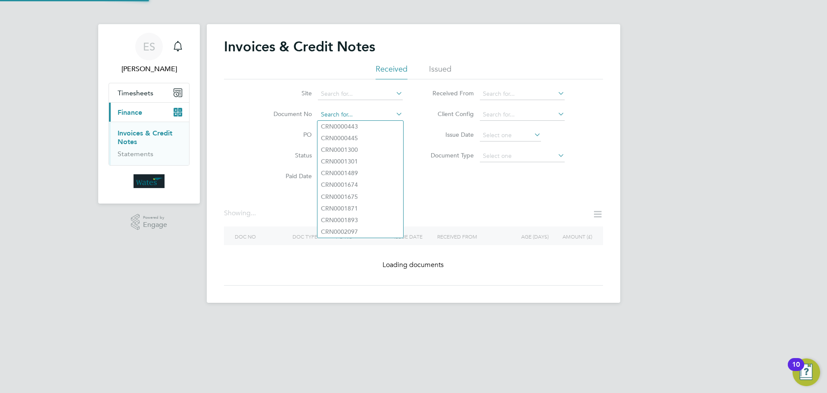
paste input "INV0045225"
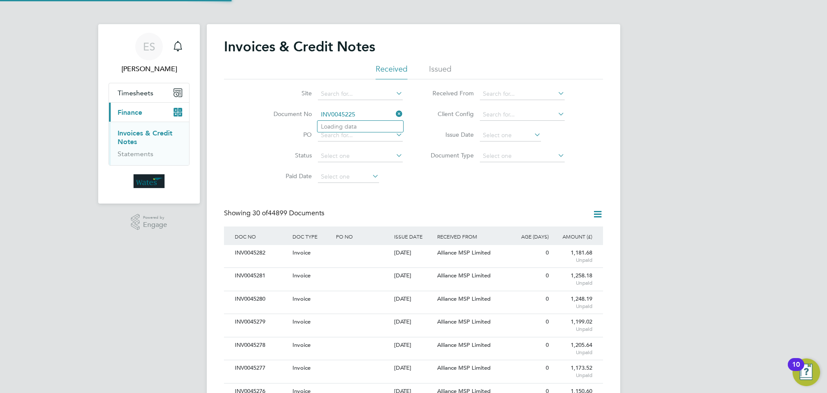
scroll to position [16, 59]
type input "INV0045225"
click at [359, 126] on li "INV0045225" at bounding box center [361, 127] width 86 height 12
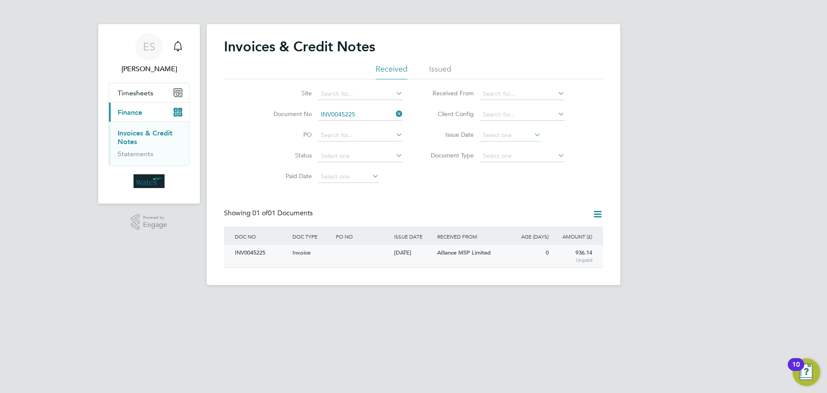
click at [261, 252] on div "INV0045225" at bounding box center [262, 253] width 58 height 16
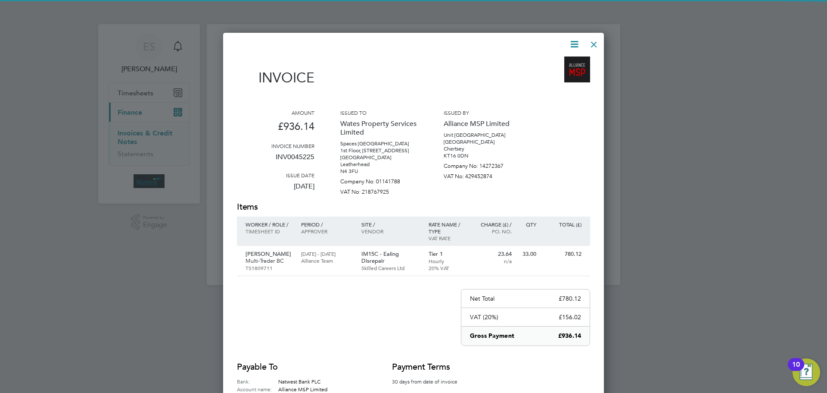
click at [570, 43] on icon at bounding box center [574, 44] width 11 height 11
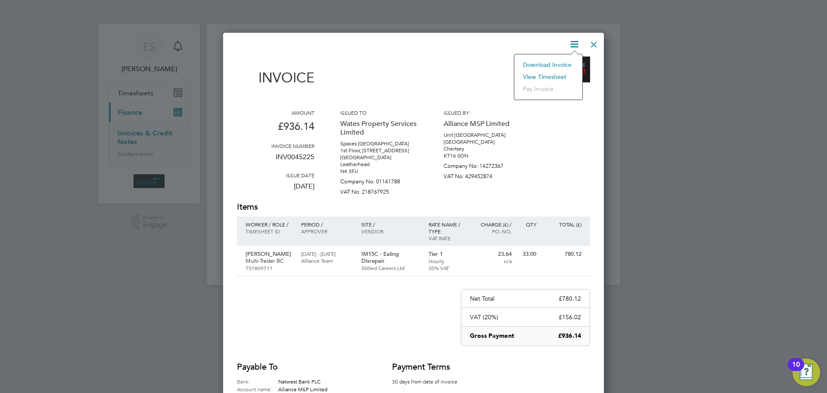
click at [554, 62] on li "Download Invoice" at bounding box center [548, 65] width 59 height 12
drag, startPoint x: 574, startPoint y: 40, endPoint x: 567, endPoint y: 49, distance: 11.1
click at [574, 40] on icon at bounding box center [574, 44] width 11 height 11
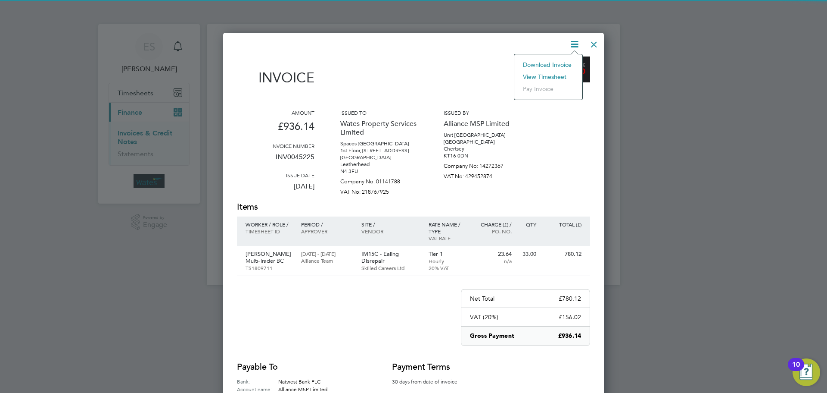
click at [555, 71] on li "View timesheet" at bounding box center [548, 77] width 59 height 12
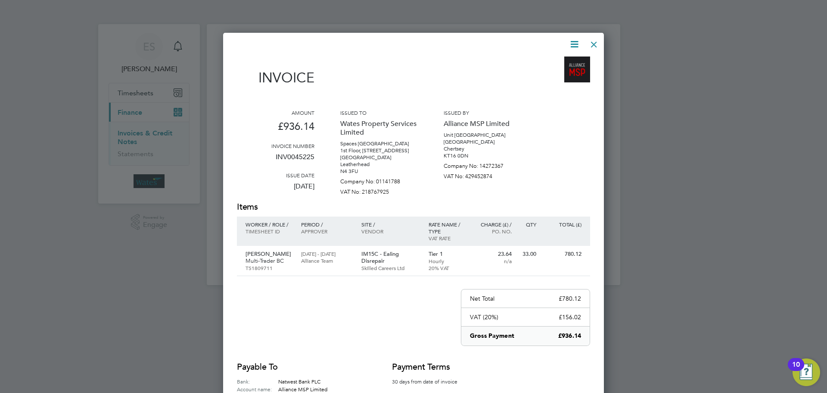
click at [595, 38] on div at bounding box center [594, 42] width 16 height 16
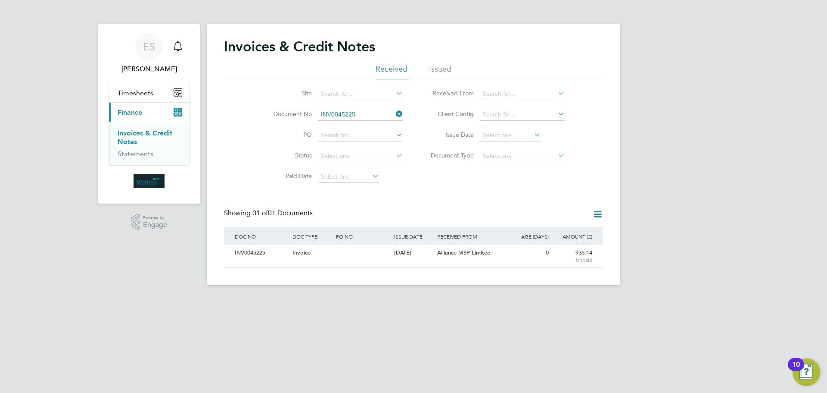
click at [394, 114] on icon at bounding box center [394, 114] width 0 height 12
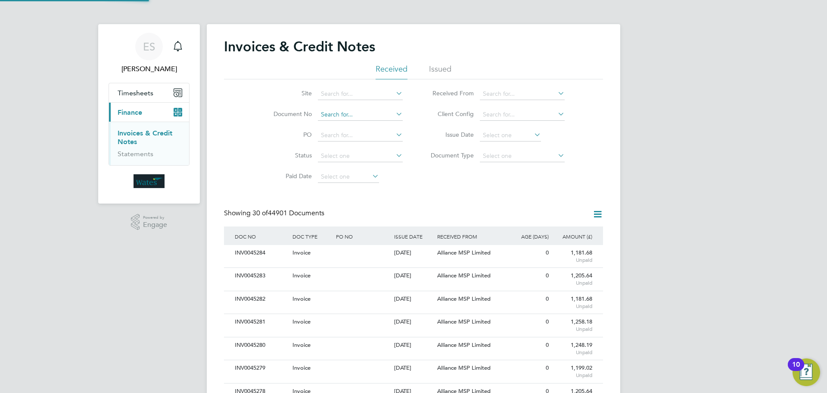
scroll to position [16, 59]
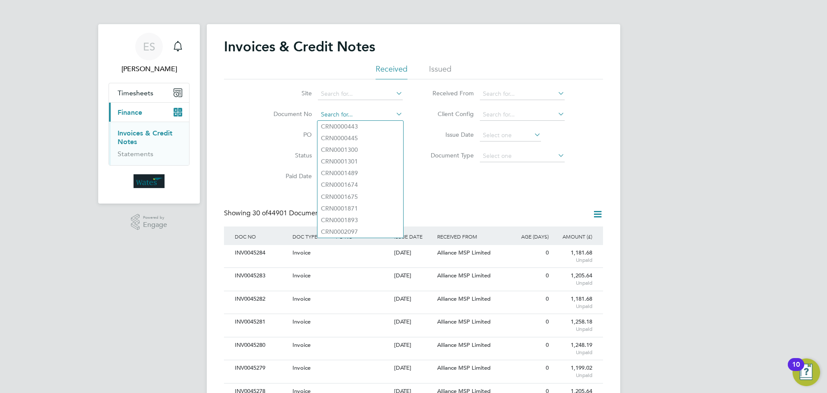
paste input "INV0045226"
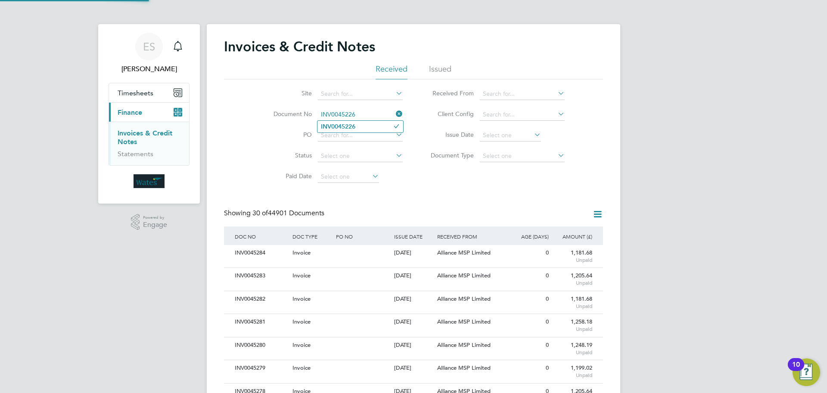
type input "INV0045226"
click at [351, 126] on b "INV0045226" at bounding box center [338, 126] width 34 height 7
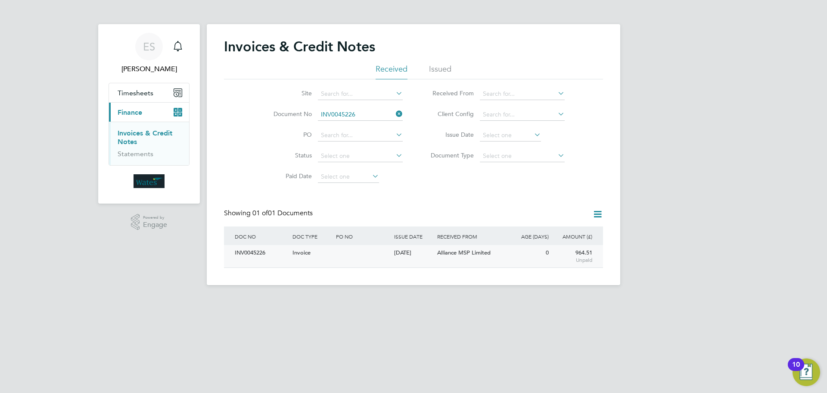
drag, startPoint x: 260, startPoint y: 253, endPoint x: 271, endPoint y: 261, distance: 13.2
click at [262, 252] on div "INV0045226" at bounding box center [262, 253] width 58 height 16
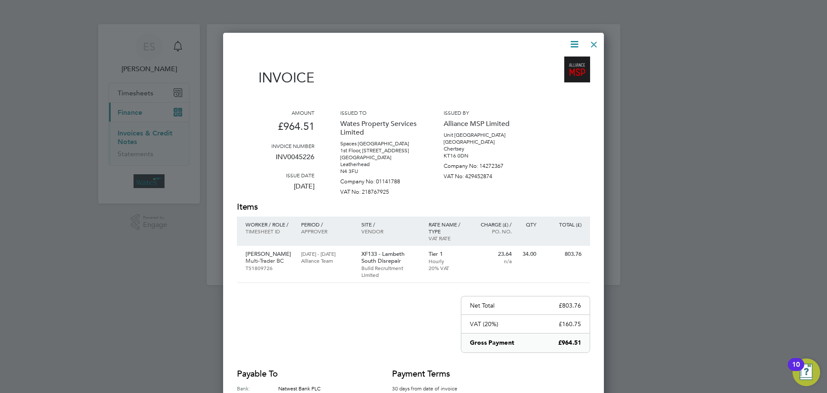
click at [574, 41] on icon at bounding box center [574, 44] width 11 height 11
click at [561, 62] on li "Download Invoice" at bounding box center [548, 65] width 59 height 12
drag, startPoint x: 573, startPoint y: 42, endPoint x: 564, endPoint y: 66, distance: 25.6
click at [573, 43] on icon at bounding box center [574, 44] width 11 height 11
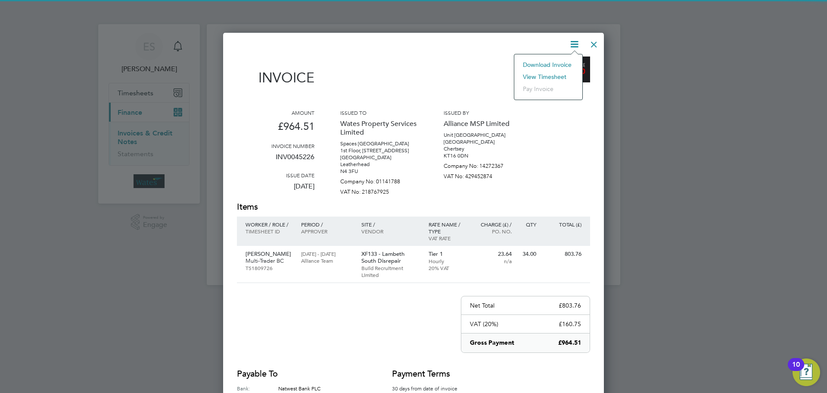
click at [557, 72] on li "View timesheet" at bounding box center [548, 77] width 59 height 12
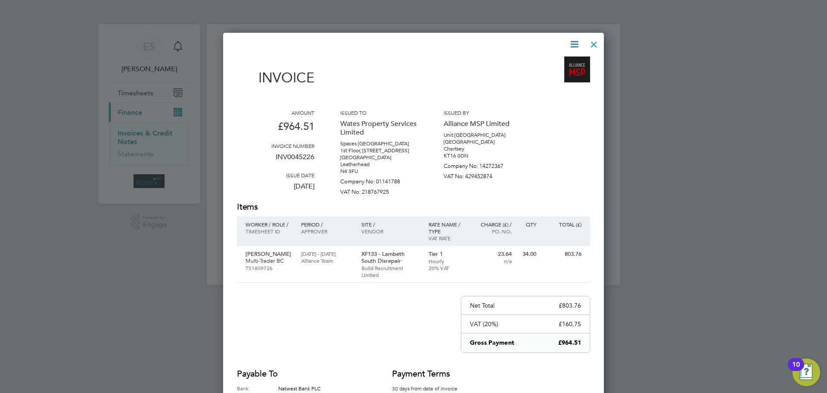
click at [594, 43] on div at bounding box center [594, 42] width 16 height 16
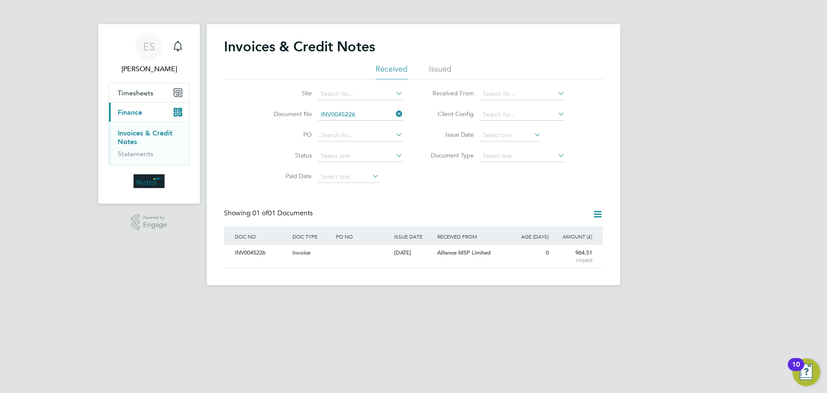
click at [394, 117] on icon at bounding box center [394, 114] width 0 height 12
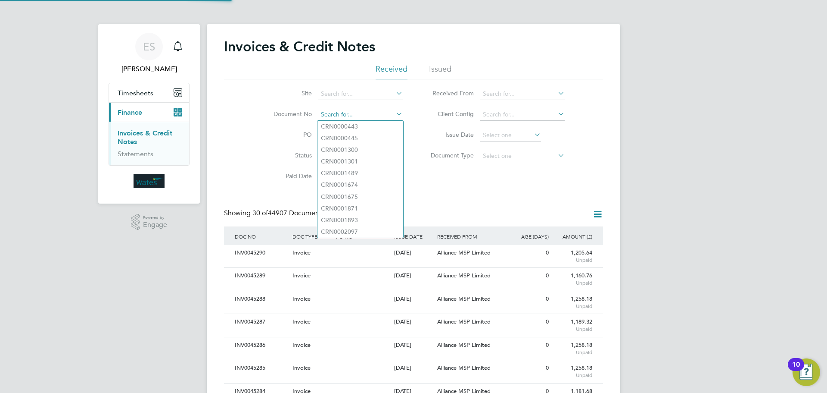
scroll to position [16, 73]
paste input "INV0045227"
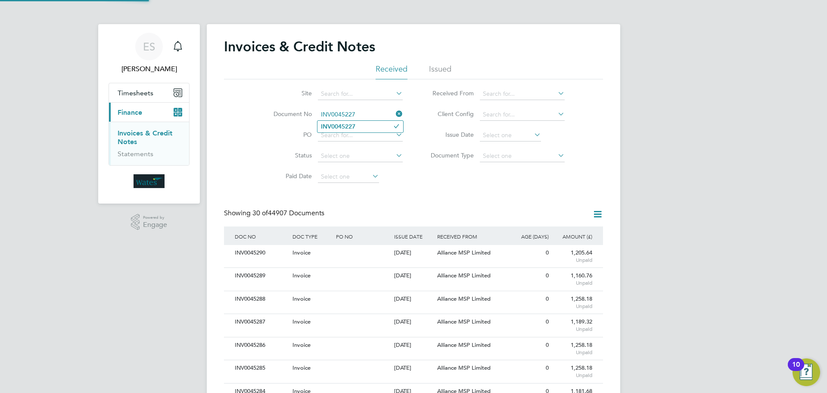
type input "INV0045227"
click at [358, 126] on li "INV0045227" at bounding box center [361, 127] width 86 height 12
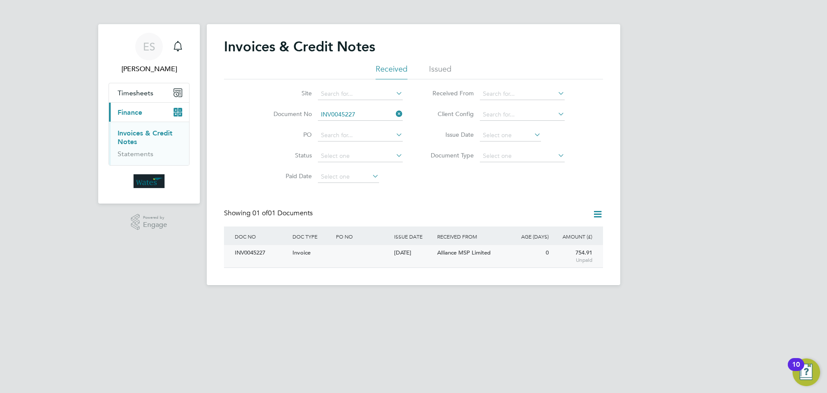
click at [256, 249] on div "INV0045227" at bounding box center [262, 253] width 58 height 16
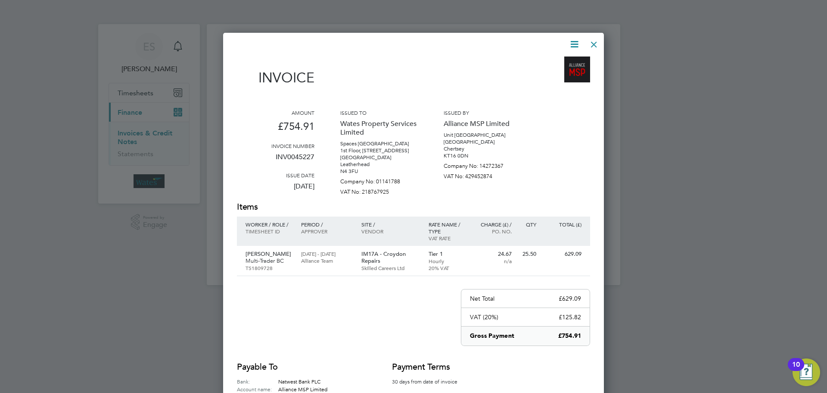
click at [576, 43] on icon at bounding box center [574, 44] width 11 height 11
click at [563, 63] on li "Download Invoice" at bounding box center [548, 65] width 59 height 12
click at [573, 39] on icon at bounding box center [574, 44] width 11 height 11
click at [555, 74] on li "View timesheet" at bounding box center [548, 77] width 59 height 12
click at [598, 41] on div at bounding box center [594, 42] width 16 height 16
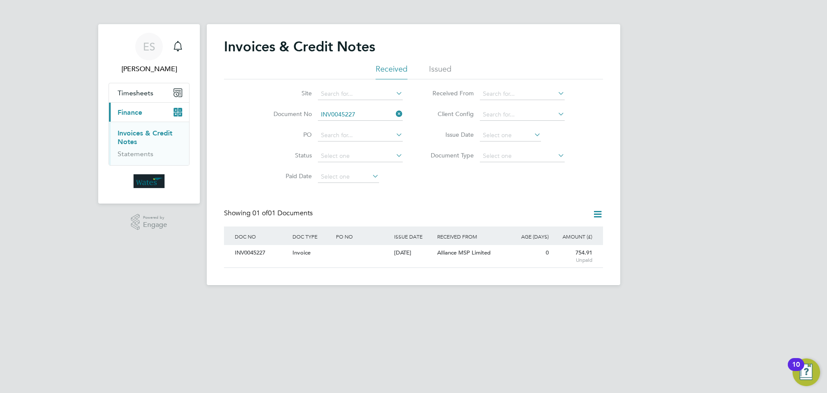
click at [394, 111] on icon at bounding box center [394, 114] width 0 height 12
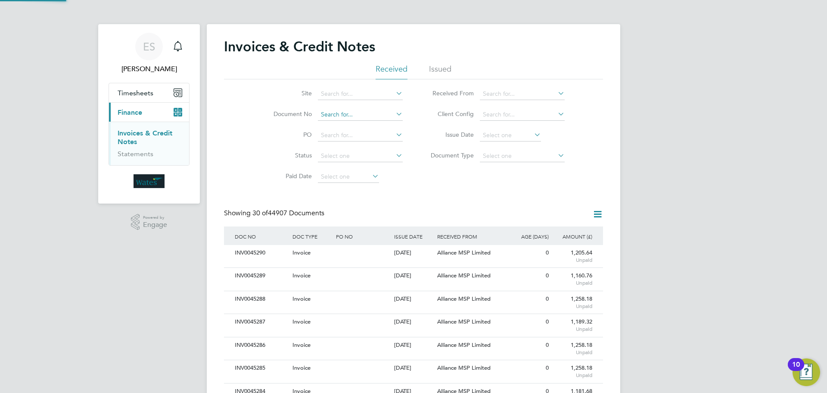
scroll to position [16, 59]
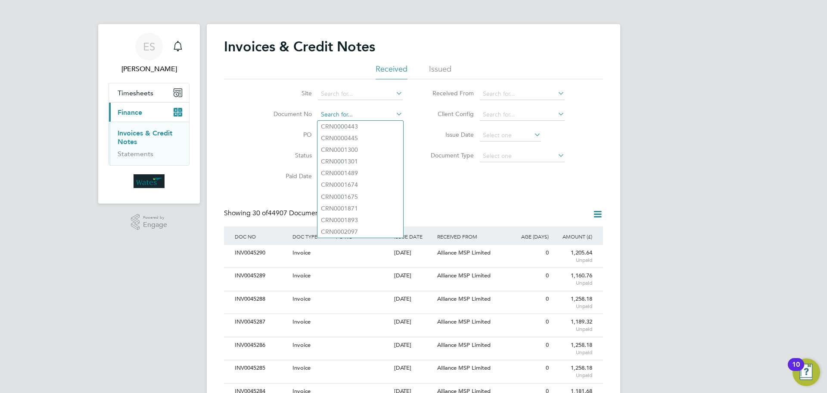
paste input "INV0045228"
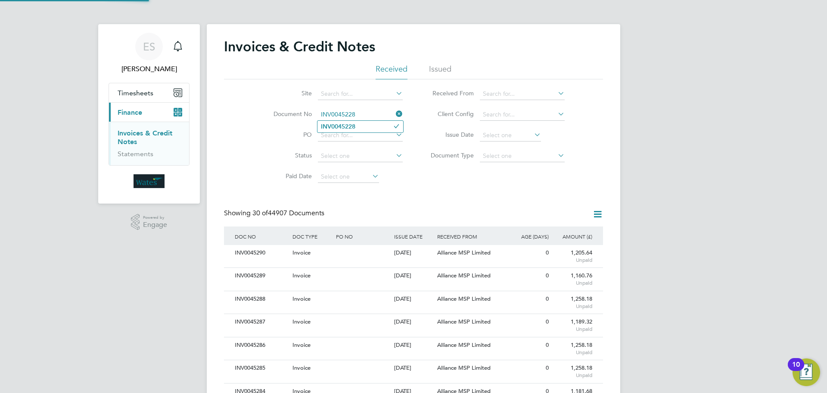
type input "INV0045228"
click at [362, 125] on li "INV0045228" at bounding box center [361, 127] width 86 height 12
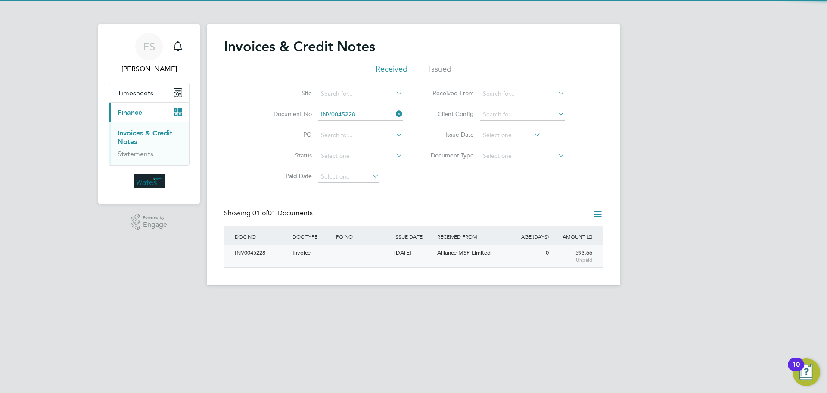
click at [251, 252] on div "INV0045228" at bounding box center [262, 253] width 58 height 16
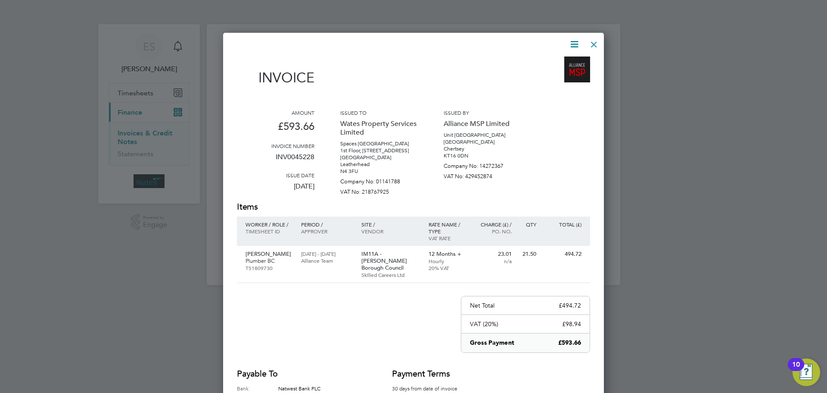
click at [576, 41] on icon at bounding box center [574, 44] width 11 height 11
click at [557, 62] on li "Download Invoice" at bounding box center [548, 65] width 59 height 12
click at [576, 44] on icon at bounding box center [574, 44] width 11 height 11
click at [557, 74] on li "View timesheet" at bounding box center [548, 77] width 59 height 12
drag, startPoint x: 595, startPoint y: 44, endPoint x: 589, endPoint y: 46, distance: 6.2
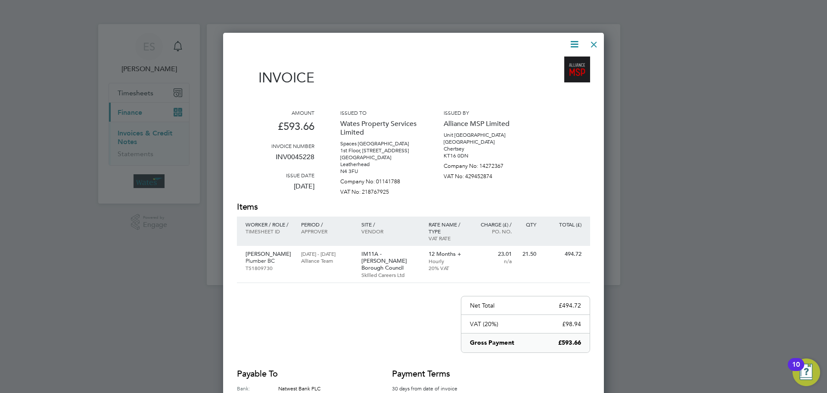
click at [595, 44] on div at bounding box center [594, 42] width 16 height 16
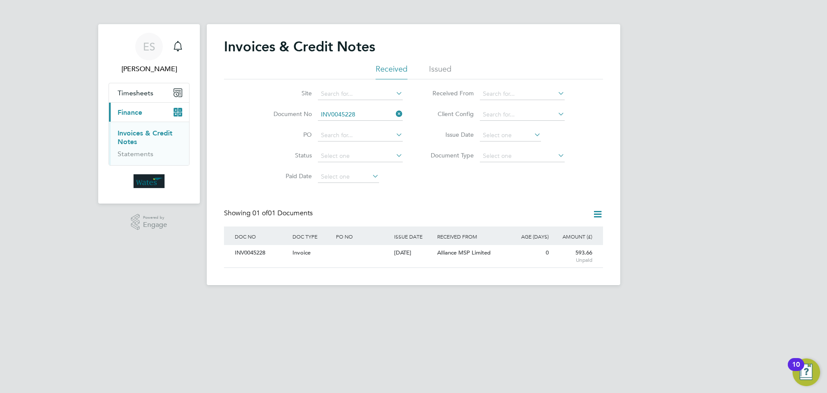
drag, startPoint x: 399, startPoint y: 110, endPoint x: 393, endPoint y: 113, distance: 6.2
click at [394, 111] on icon at bounding box center [394, 114] width 0 height 12
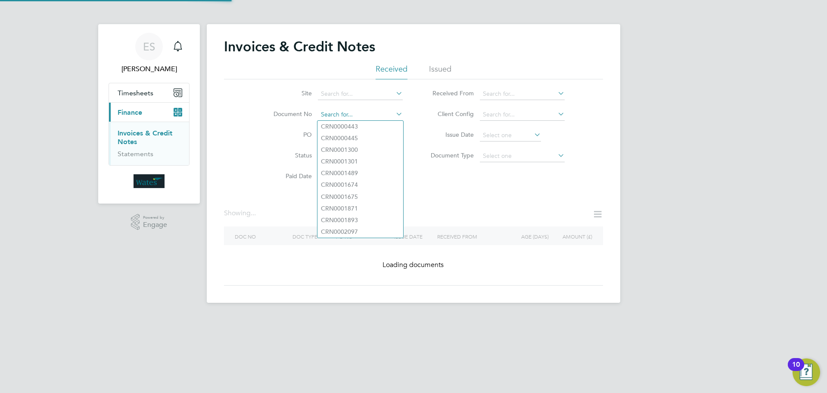
paste input "INV0045229"
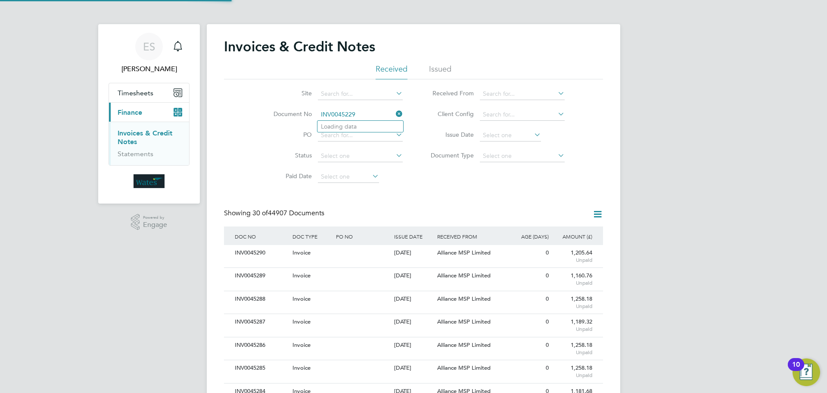
scroll to position [16, 59]
type input "INV0045229"
click at [375, 131] on li "INV0045229" at bounding box center [361, 127] width 86 height 12
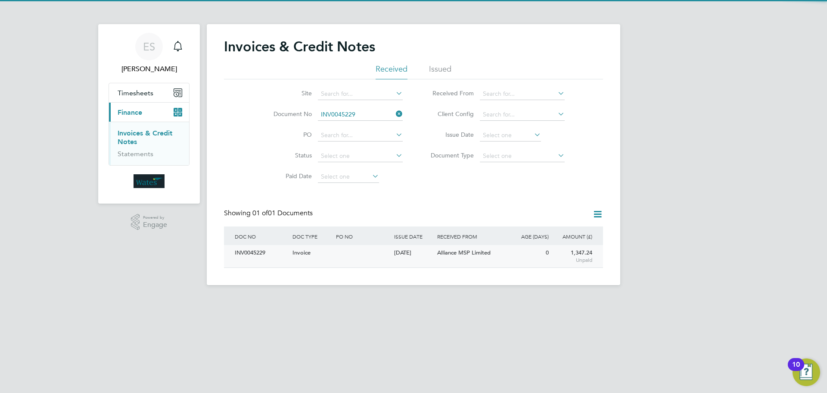
click at [266, 255] on div "INV0045229" at bounding box center [262, 253] width 58 height 16
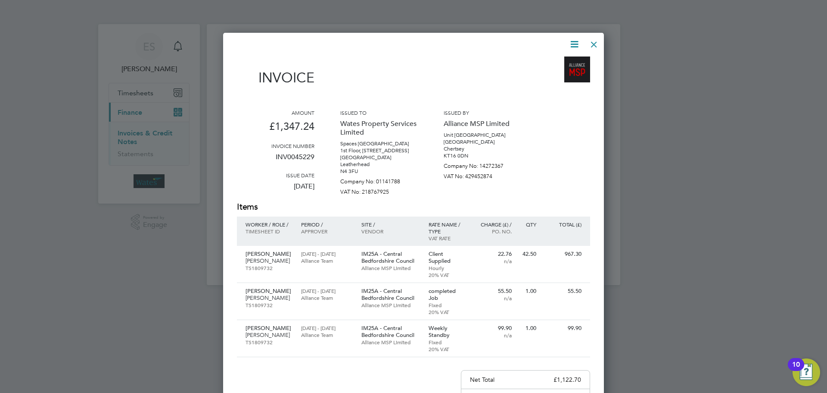
click at [573, 43] on icon at bounding box center [574, 44] width 11 height 11
click at [540, 61] on li "Download Invoice" at bounding box center [548, 65] width 59 height 12
click at [576, 43] on icon at bounding box center [574, 44] width 11 height 11
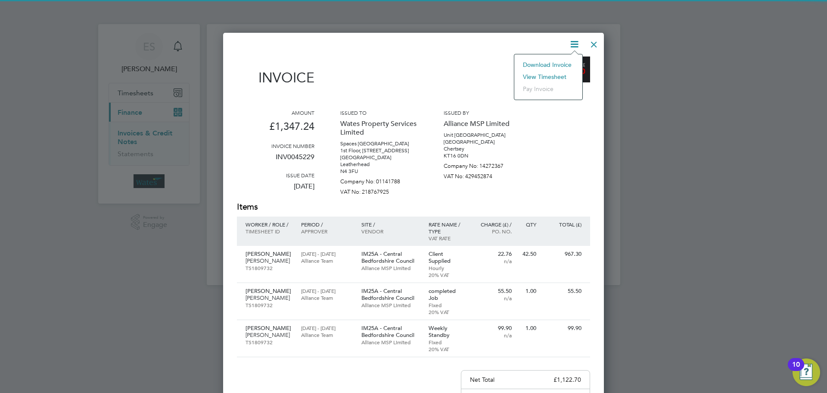
click at [555, 78] on li "View timesheet" at bounding box center [548, 77] width 59 height 12
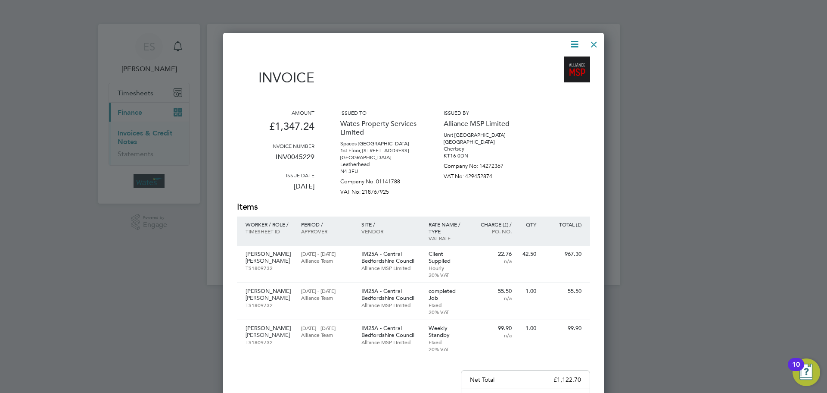
click at [592, 42] on div at bounding box center [594, 42] width 16 height 16
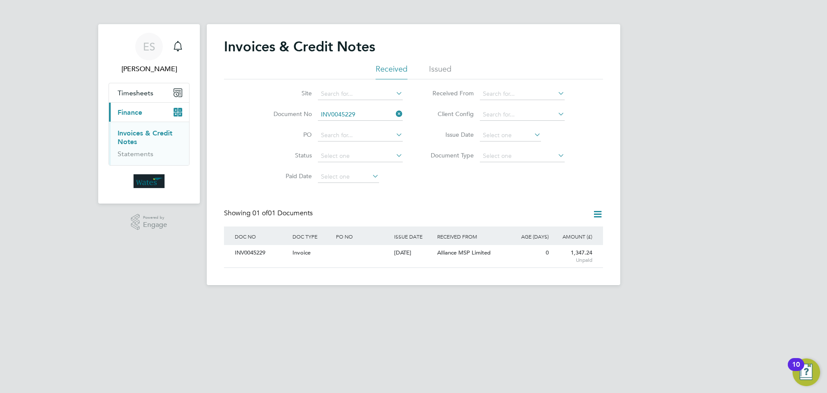
click at [394, 111] on icon at bounding box center [394, 114] width 0 height 12
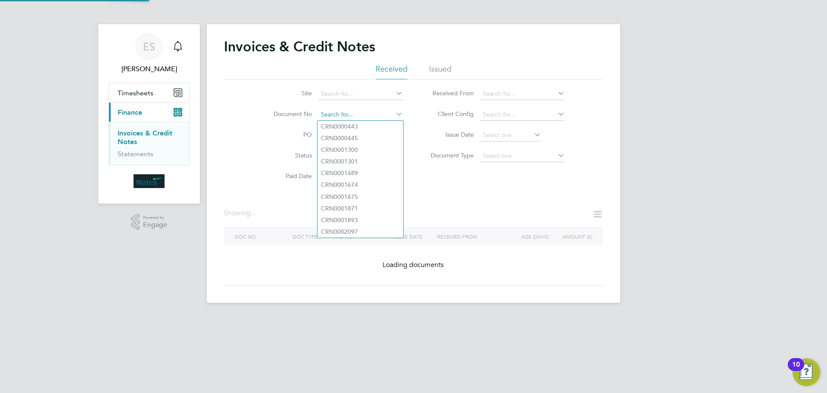
paste input "INV0045230"
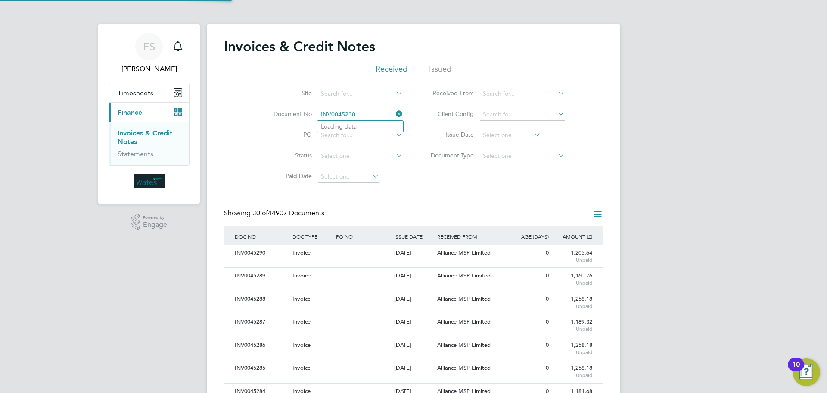
scroll to position [16, 59]
type input "INV0045230"
click at [355, 125] on b "INV0045230" at bounding box center [338, 126] width 34 height 7
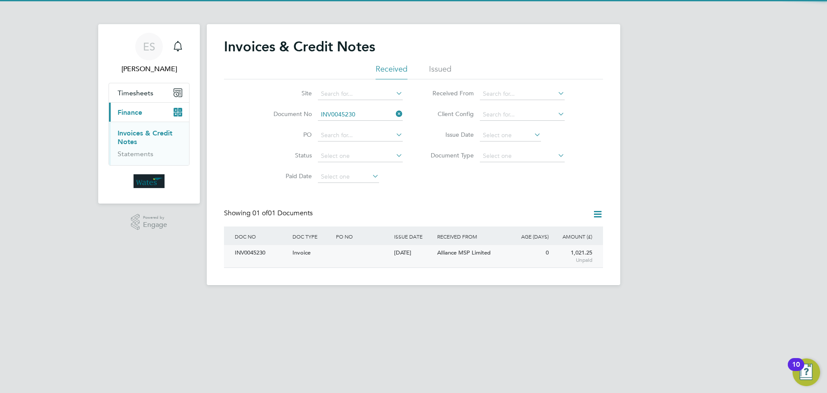
click at [258, 258] on div "INV0045230" at bounding box center [262, 253] width 58 height 16
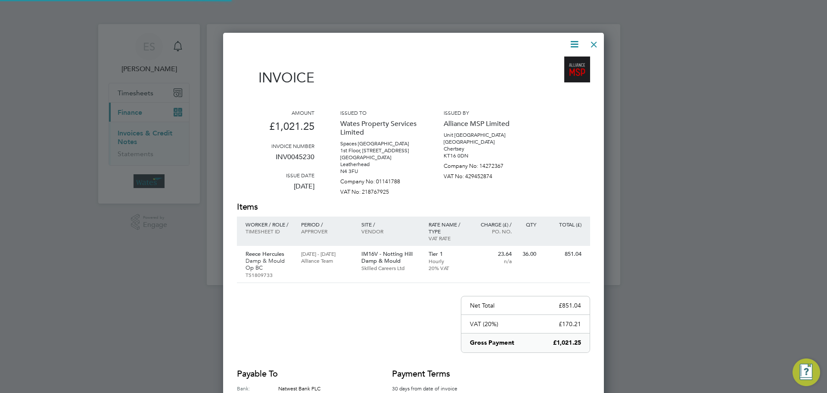
click at [262, 250] on div "Invoices & Credit Notes Received Issued Site Document No INV0045230 PO Status P…" at bounding box center [414, 154] width 414 height 261
click at [572, 42] on icon at bounding box center [574, 44] width 11 height 11
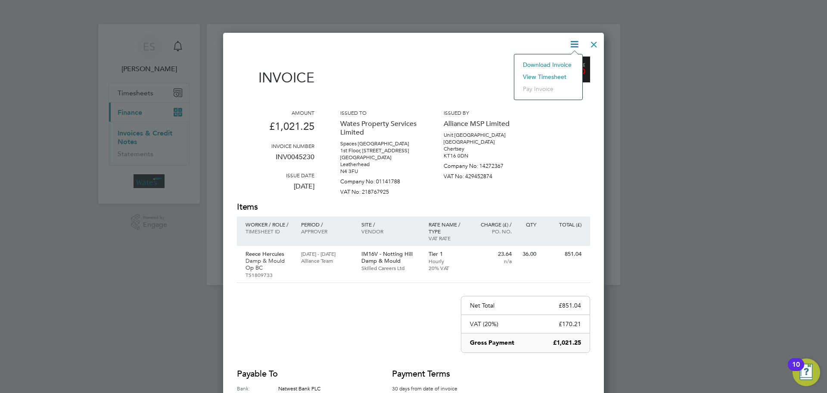
click at [561, 63] on li "Download Invoice" at bounding box center [548, 65] width 59 height 12
click at [572, 40] on icon at bounding box center [574, 44] width 11 height 11
click at [557, 74] on li "View timesheet" at bounding box center [548, 77] width 59 height 12
click at [590, 42] on div at bounding box center [594, 42] width 16 height 16
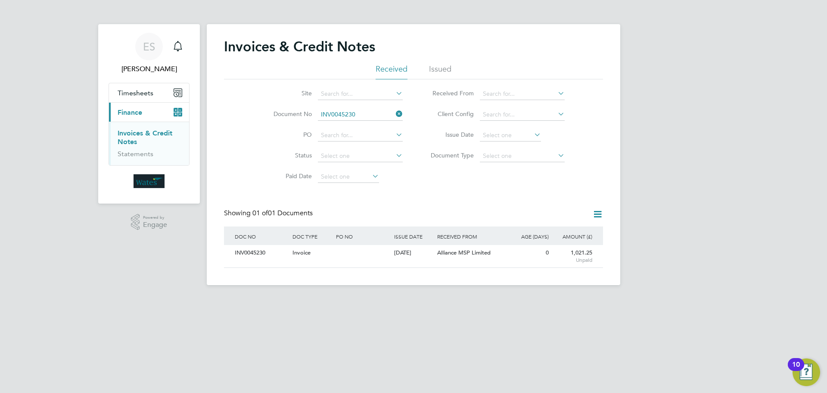
click at [394, 112] on icon at bounding box center [394, 114] width 0 height 12
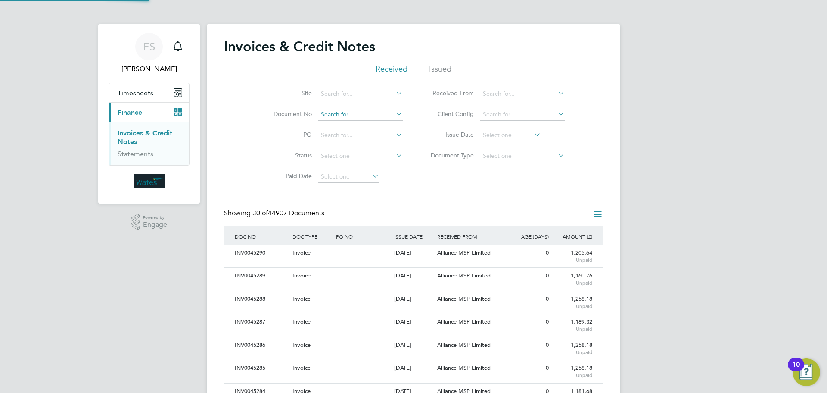
scroll to position [16, 59]
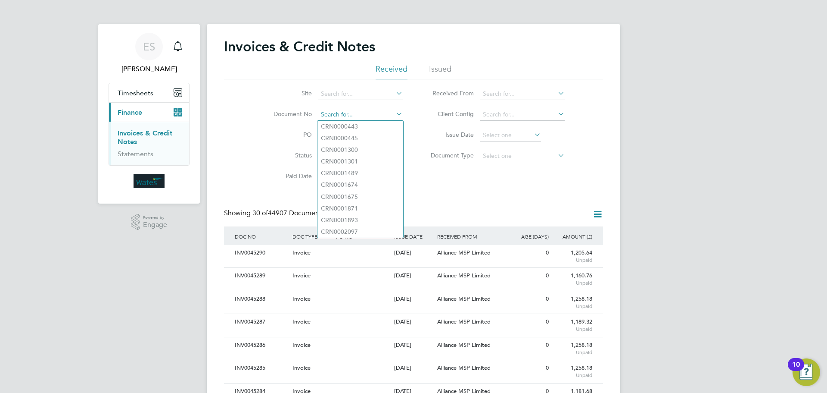
paste input "INV0045231"
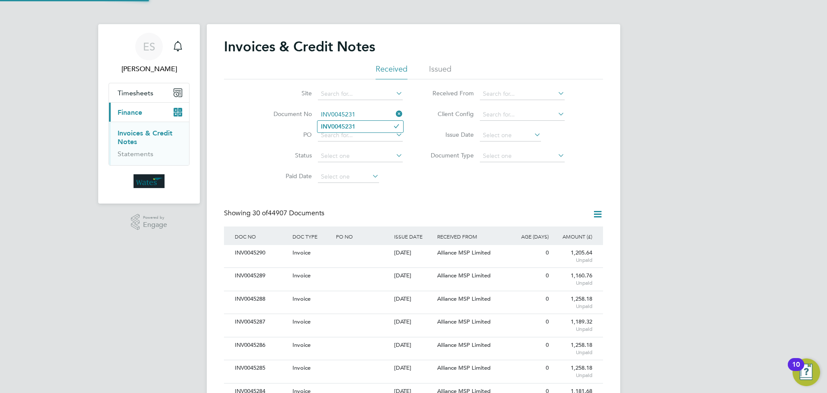
type input "INV0045231"
click at [360, 127] on li "INV0045231" at bounding box center [361, 127] width 86 height 12
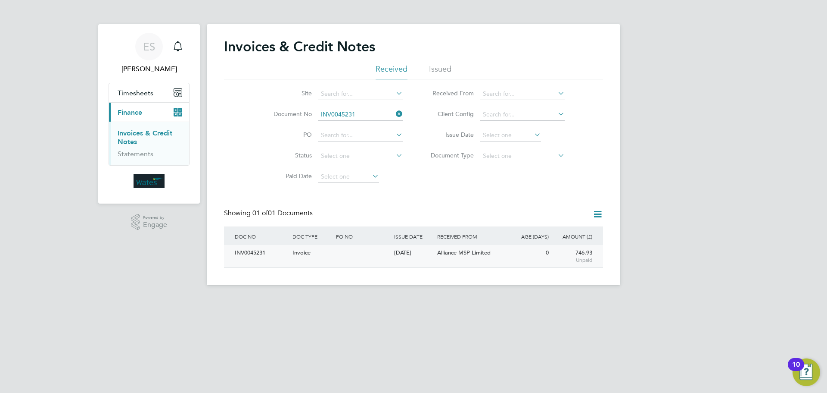
click at [259, 251] on div "INV0045231" at bounding box center [262, 253] width 58 height 16
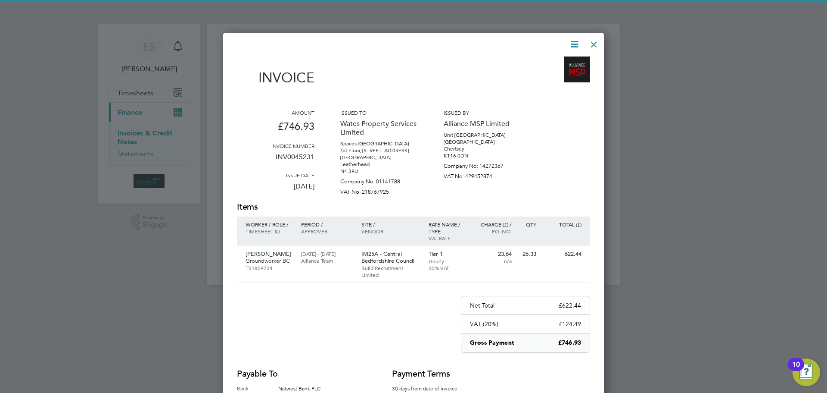
click at [571, 40] on icon at bounding box center [574, 44] width 11 height 11
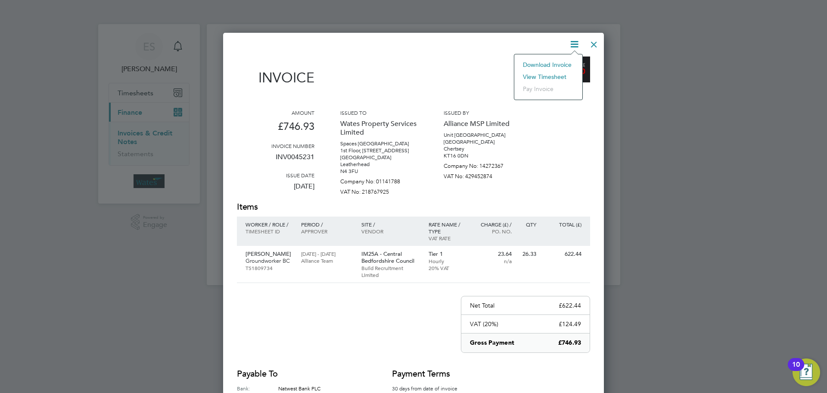
click at [562, 61] on li "Download Invoice" at bounding box center [548, 65] width 59 height 12
click at [577, 41] on icon at bounding box center [574, 44] width 11 height 11
click at [555, 72] on li "View timesheet" at bounding box center [548, 77] width 59 height 12
click at [589, 44] on div at bounding box center [594, 42] width 16 height 16
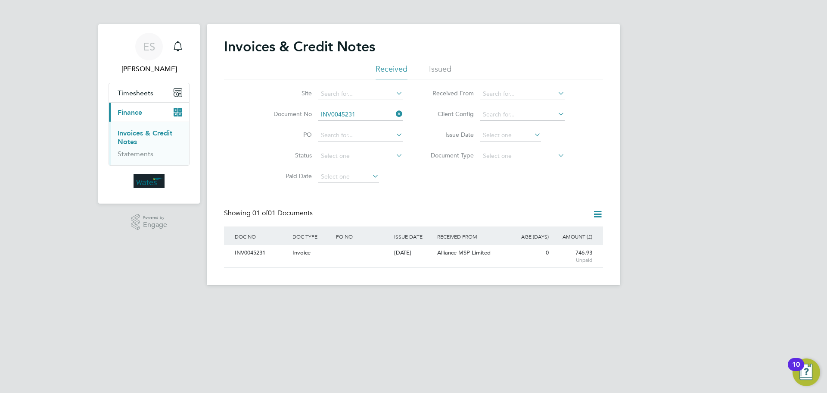
click at [394, 113] on icon at bounding box center [394, 114] width 0 height 12
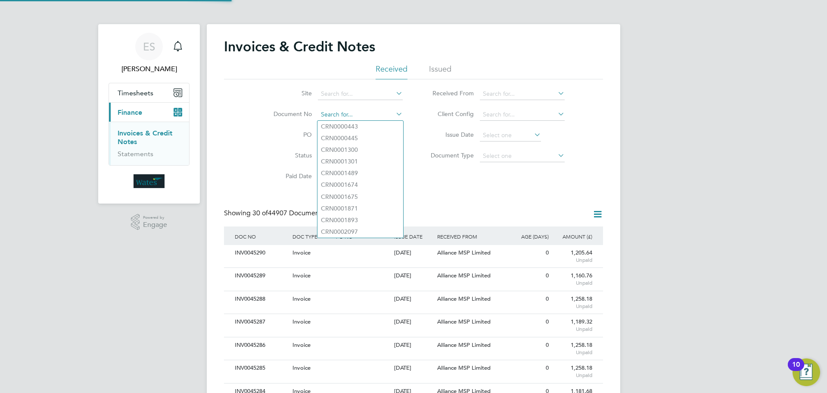
scroll to position [16, 59]
paste input "INV0045232"
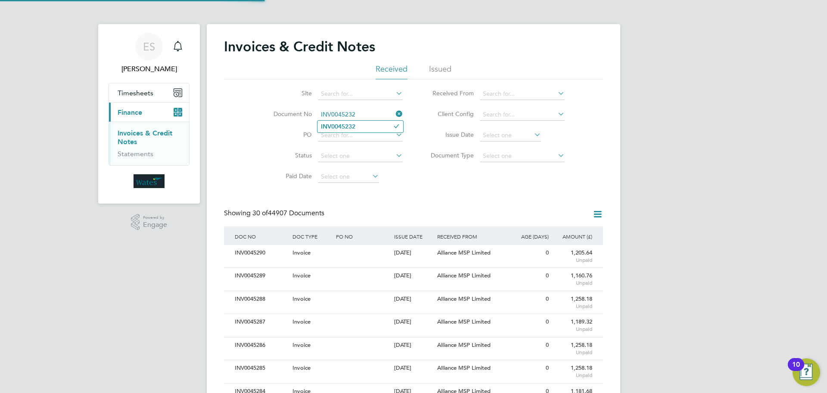
type input "INV0045232"
click at [349, 127] on b "INV0045232" at bounding box center [338, 126] width 34 height 7
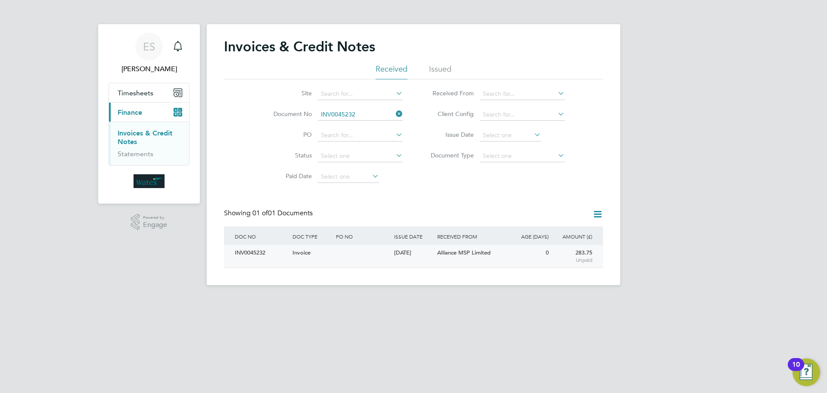
click at [253, 254] on div "INV0045232" at bounding box center [262, 253] width 58 height 16
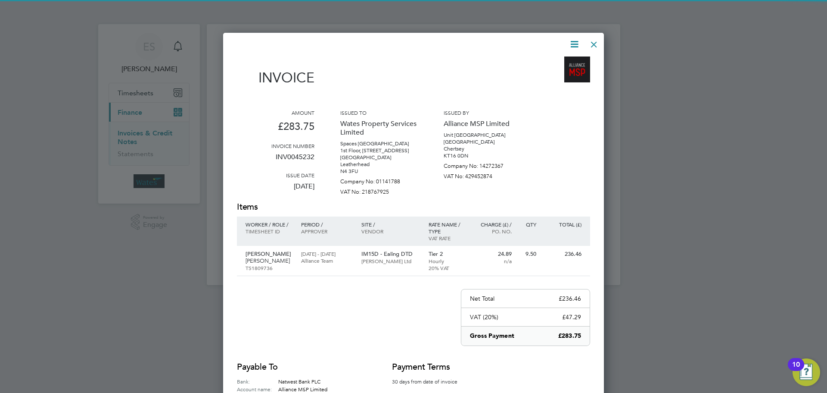
click at [572, 41] on icon at bounding box center [574, 44] width 11 height 11
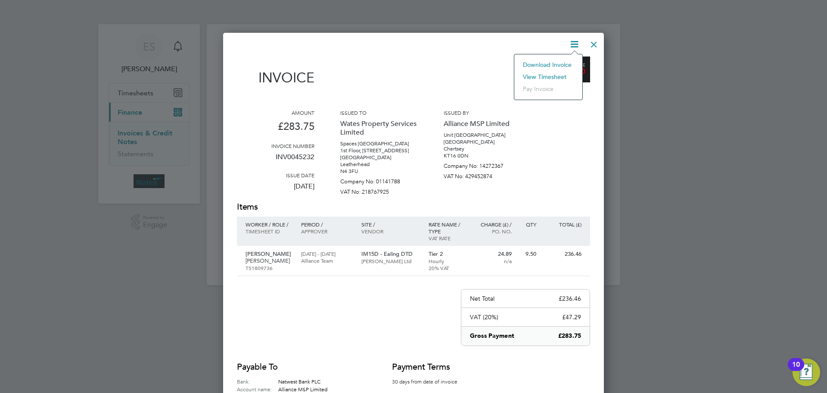
click at [560, 59] on li "Download Invoice" at bounding box center [548, 65] width 59 height 12
click at [579, 41] on icon at bounding box center [574, 44] width 11 height 11
click at [555, 75] on li "View timesheet" at bounding box center [548, 77] width 59 height 12
click at [593, 46] on div at bounding box center [594, 42] width 16 height 16
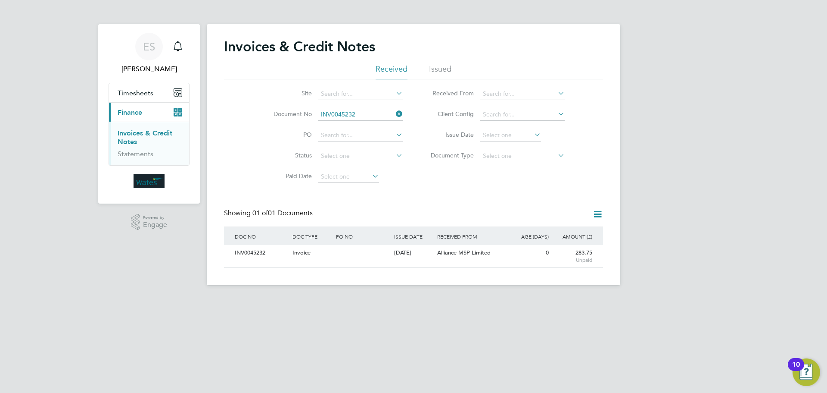
drag, startPoint x: 398, startPoint y: 113, endPoint x: 363, endPoint y: 122, distance: 35.9
click at [394, 115] on icon at bounding box center [394, 114] width 0 height 12
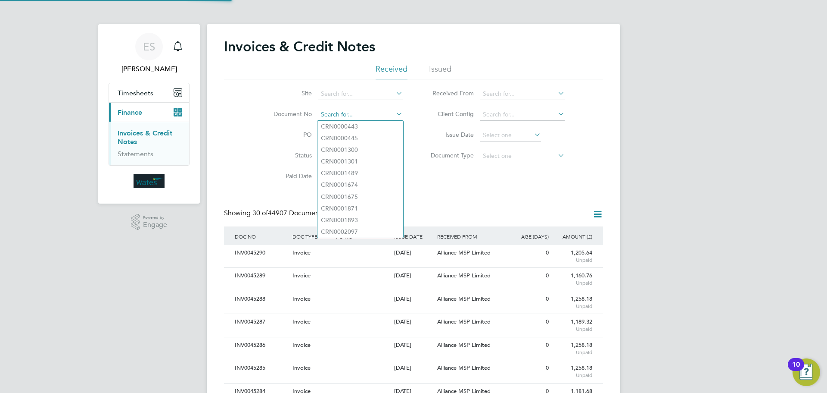
scroll to position [16, 59]
paste input "INV0045233"
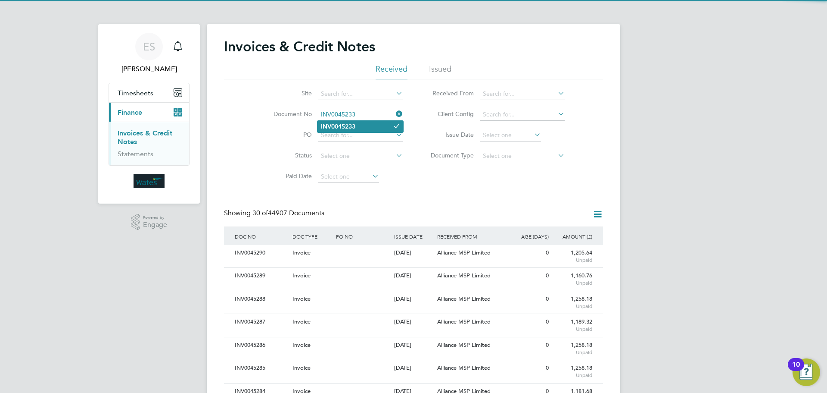
type input "INV0045233"
click at [341, 126] on b "INV0045233" at bounding box center [338, 126] width 34 height 7
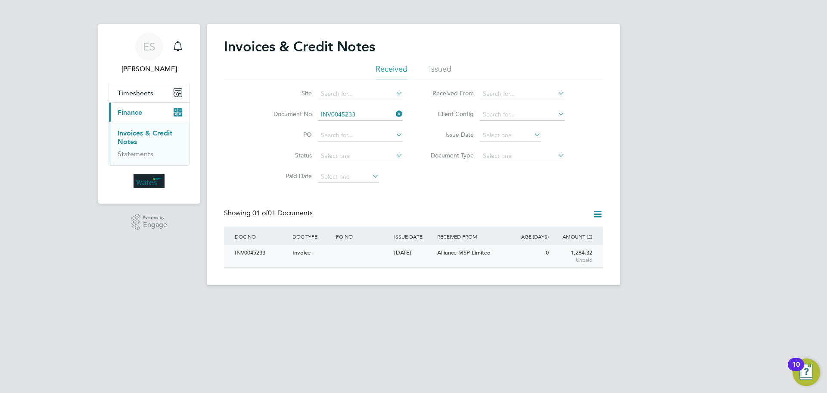
click at [263, 258] on div "INV0045233" at bounding box center [262, 253] width 58 height 16
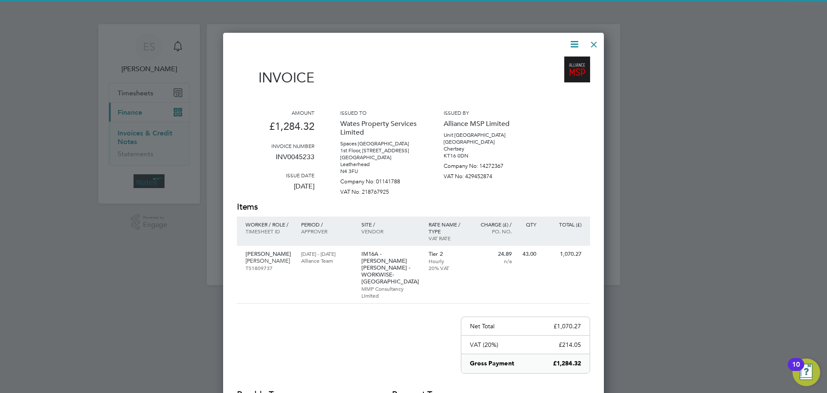
click at [573, 42] on icon at bounding box center [574, 44] width 11 height 11
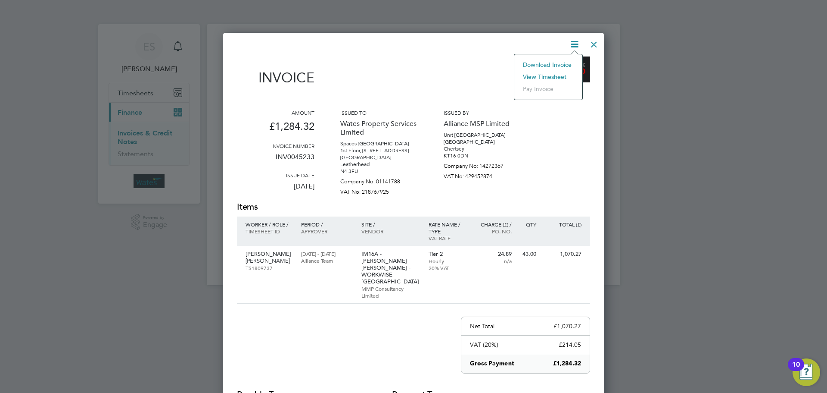
click at [559, 61] on li "Download Invoice" at bounding box center [548, 65] width 59 height 12
click at [572, 41] on icon at bounding box center [574, 44] width 11 height 11
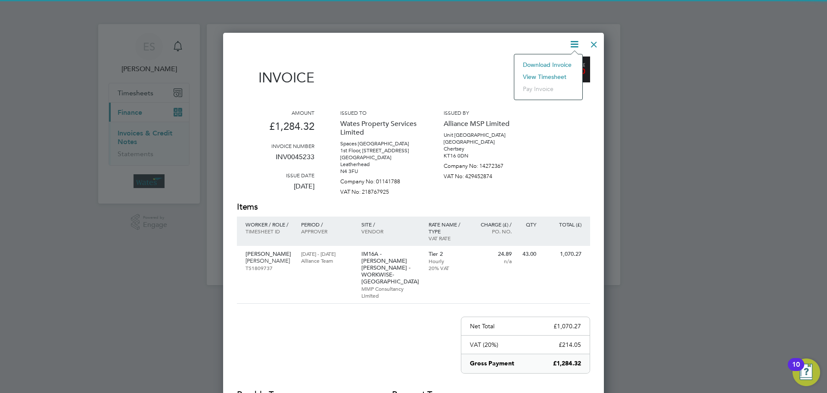
click at [552, 75] on li "View timesheet" at bounding box center [548, 77] width 59 height 12
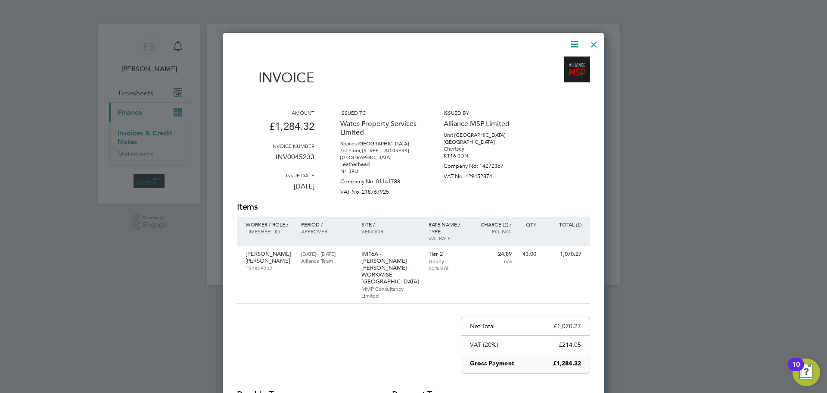
click at [597, 42] on div at bounding box center [594, 42] width 16 height 16
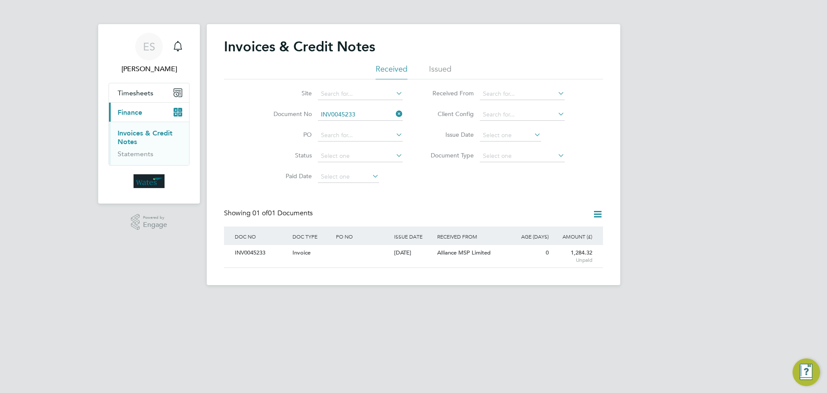
click at [394, 114] on icon at bounding box center [394, 114] width 0 height 12
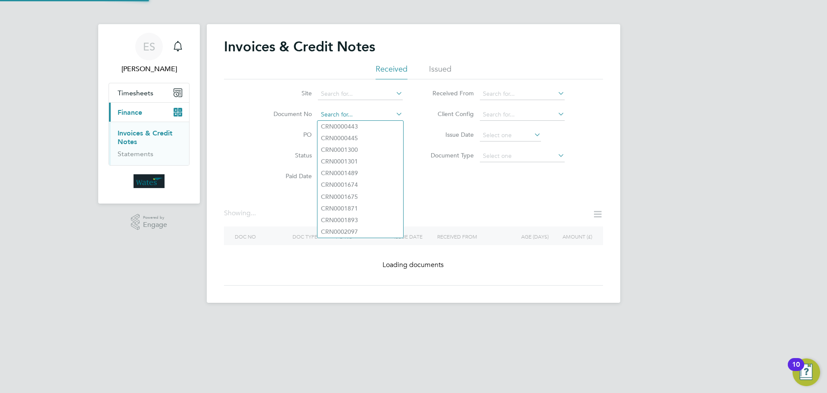
paste input "INV0045234"
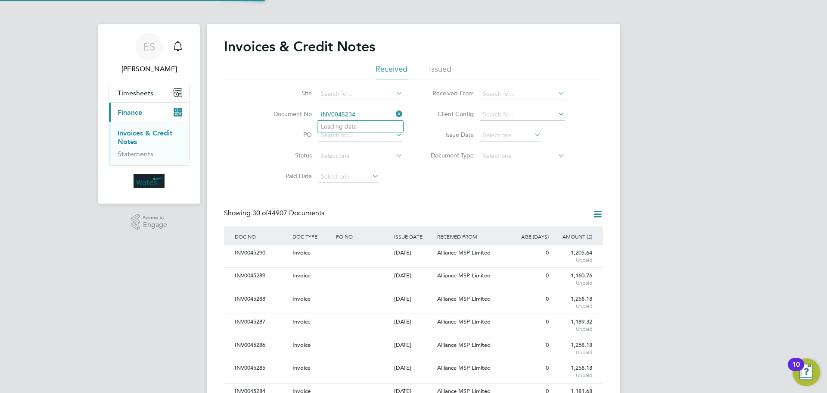
scroll to position [16, 59]
type input "INV0045234"
click at [349, 125] on b "INV0045234" at bounding box center [338, 126] width 34 height 7
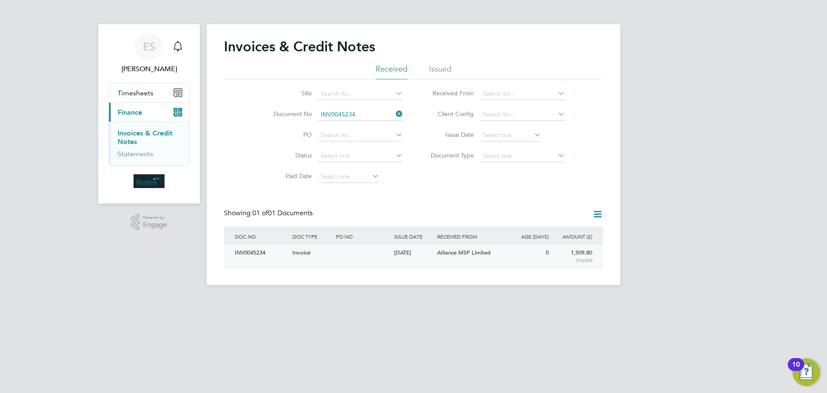
click at [259, 254] on div "INV0045234" at bounding box center [262, 253] width 58 height 16
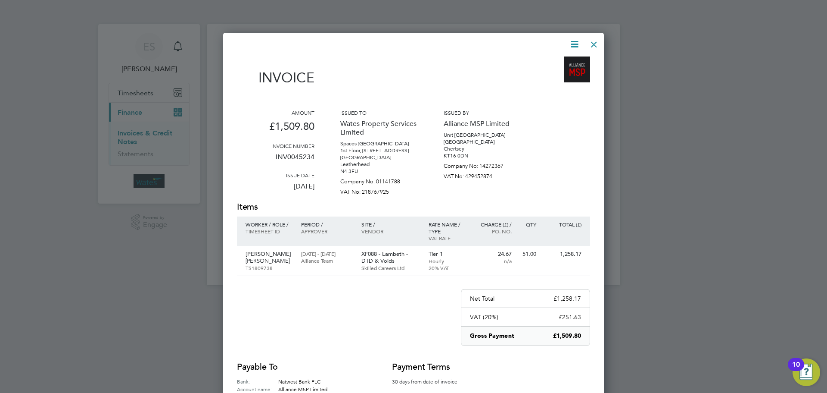
click at [571, 46] on icon at bounding box center [574, 44] width 11 height 11
click at [563, 61] on li "Download Invoice" at bounding box center [548, 65] width 59 height 12
drag, startPoint x: 573, startPoint y: 40, endPoint x: 570, endPoint y: 47, distance: 7.9
click at [572, 42] on icon at bounding box center [574, 44] width 11 height 11
click at [557, 70] on li "Download Invoice" at bounding box center [548, 65] width 59 height 12
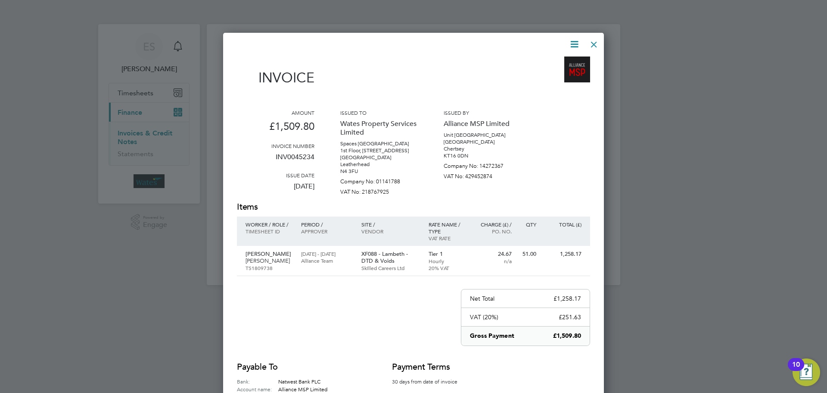
click at [577, 46] on icon at bounding box center [574, 44] width 11 height 11
click at [556, 72] on li "View timesheet" at bounding box center [548, 77] width 59 height 12
click at [596, 40] on div at bounding box center [594, 42] width 16 height 16
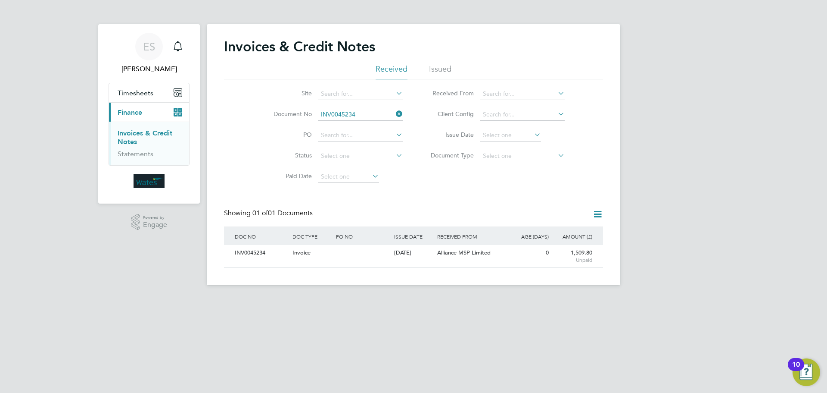
click at [394, 113] on icon at bounding box center [394, 114] width 0 height 12
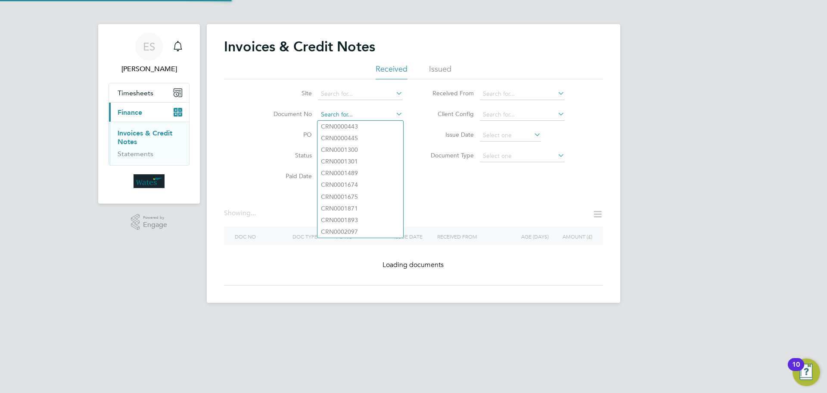
paste input "INV0045235"
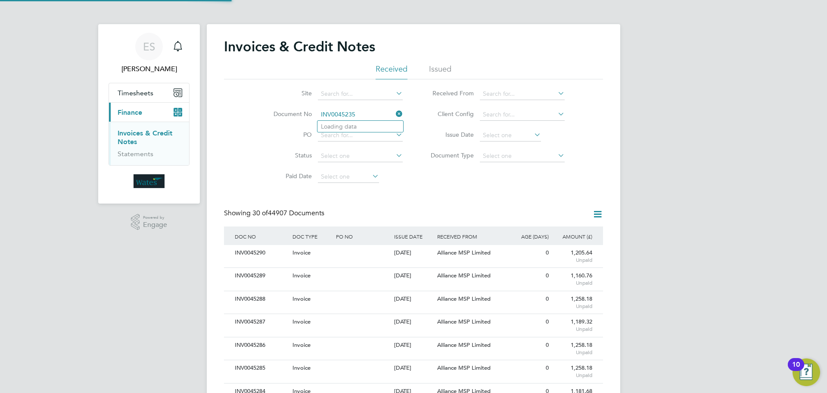
scroll to position [16, 59]
type input "INV0045235"
click at [363, 125] on li "INV0045235" at bounding box center [361, 127] width 86 height 12
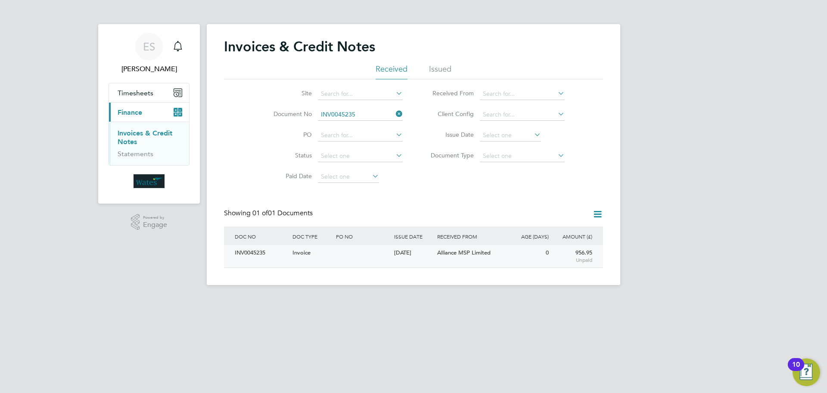
click at [248, 248] on div "INV0045235" at bounding box center [262, 253] width 58 height 16
click at [256, 248] on div "INV0045235" at bounding box center [262, 253] width 58 height 16
click at [250, 251] on div "INV0045235" at bounding box center [262, 253] width 58 height 16
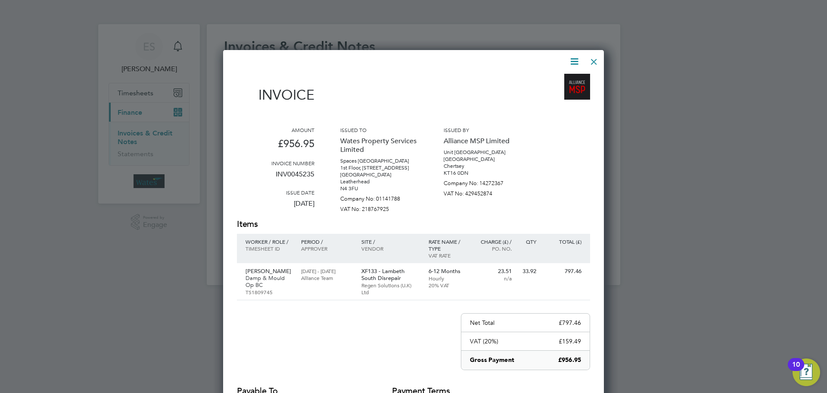
click at [573, 59] on icon at bounding box center [574, 61] width 11 height 11
click at [559, 78] on li "Download Invoice" at bounding box center [548, 82] width 59 height 12
click at [572, 56] on icon at bounding box center [574, 61] width 11 height 11
click at [553, 91] on li "View timesheet" at bounding box center [548, 94] width 59 height 12
click at [571, 61] on icon at bounding box center [574, 61] width 11 height 11
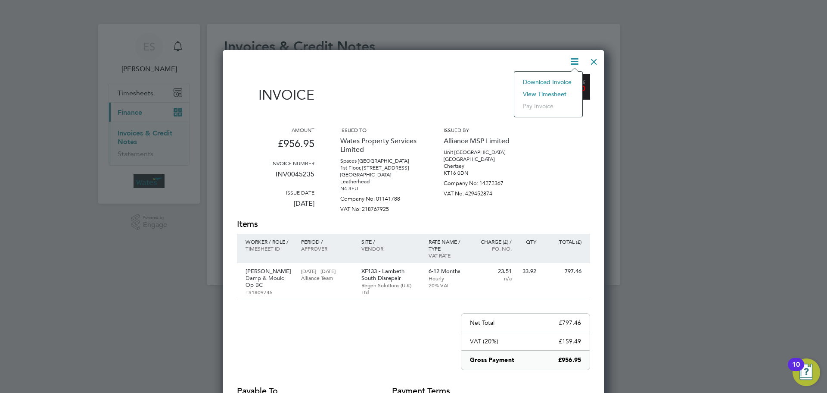
click at [539, 62] on div at bounding box center [408, 61] width 343 height 11
click at [598, 60] on div at bounding box center [594, 60] width 16 height 16
click at [595, 59] on div at bounding box center [594, 60] width 16 height 16
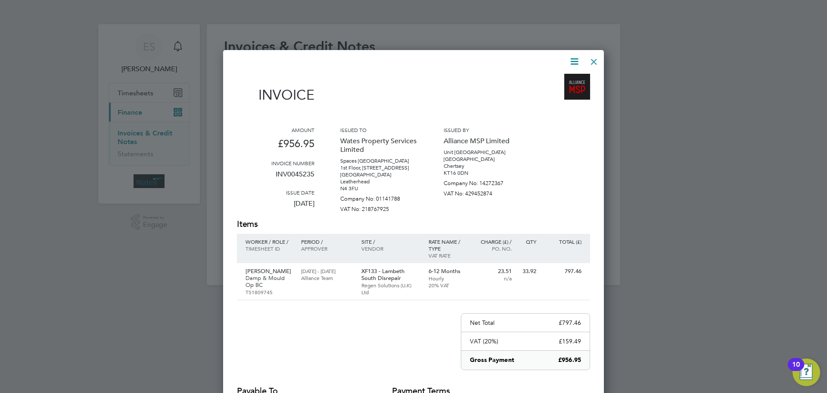
click at [592, 60] on div at bounding box center [594, 60] width 16 height 16
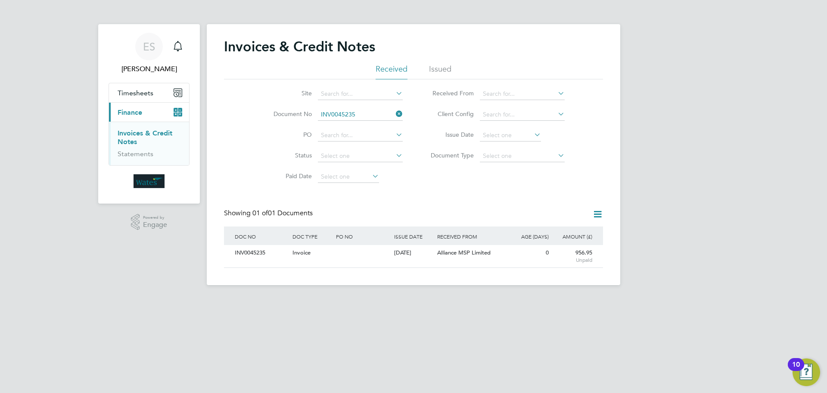
click at [394, 111] on icon at bounding box center [394, 114] width 0 height 12
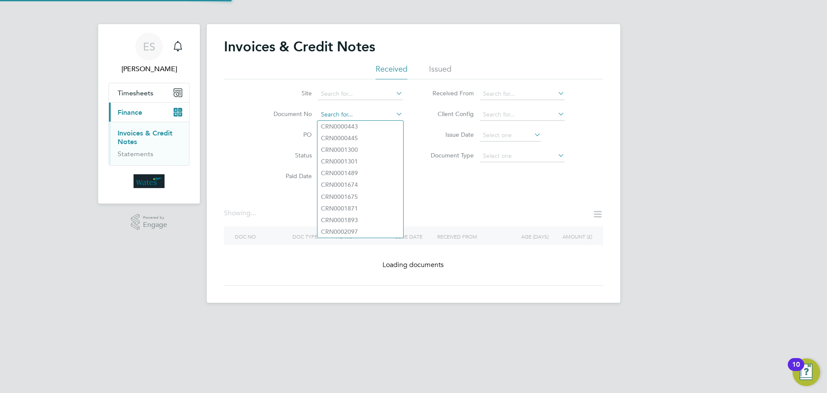
paste input "CRN0045236"
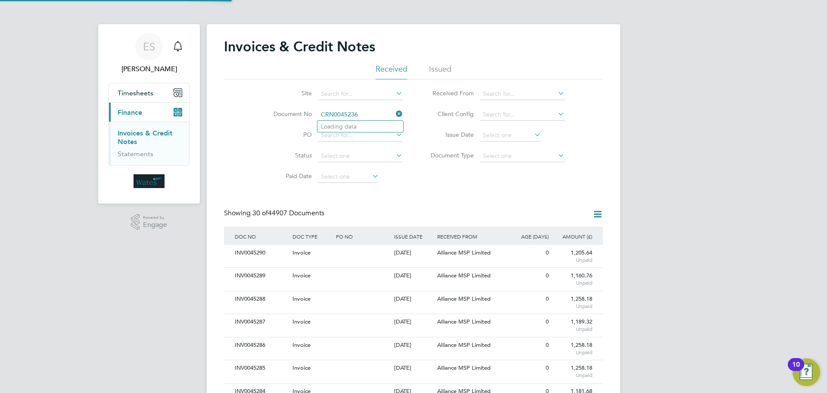
scroll to position [16, 59]
type input "CRN0045236"
click at [362, 124] on li "CRN0045236" at bounding box center [361, 127] width 86 height 12
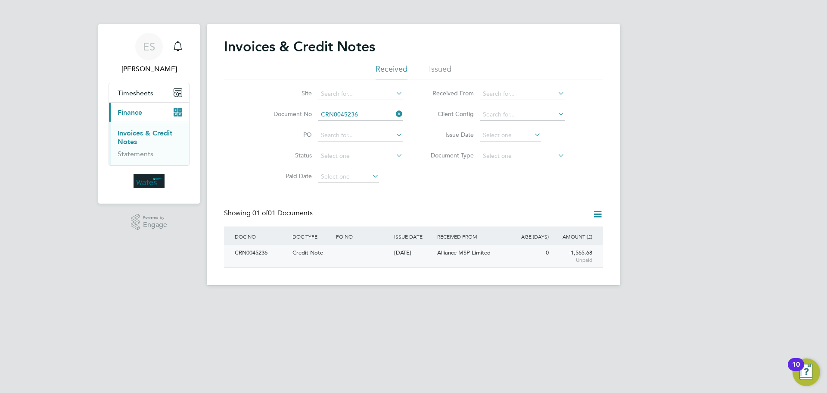
click at [254, 255] on div "CRN0045236" at bounding box center [262, 253] width 58 height 16
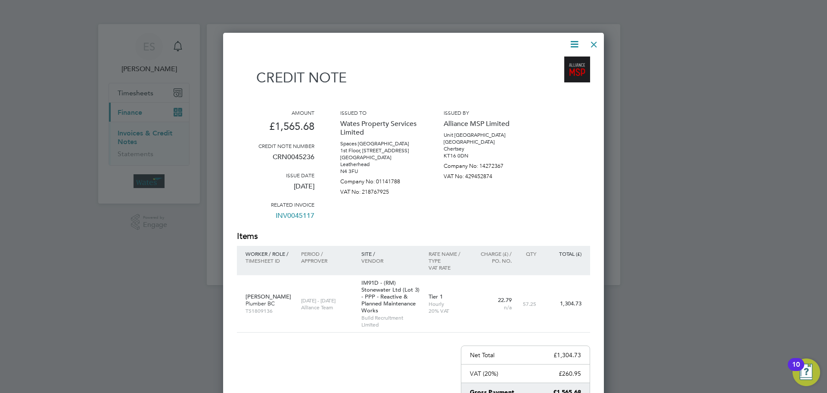
click at [574, 39] on icon at bounding box center [574, 44] width 11 height 11
click at [558, 63] on li "Download Credit Note" at bounding box center [541, 65] width 73 height 12
click at [569, 42] on icon at bounding box center [574, 44] width 11 height 11
click at [513, 72] on li "View timesheet" at bounding box center [541, 77] width 73 height 12
click at [570, 39] on icon at bounding box center [574, 44] width 11 height 11
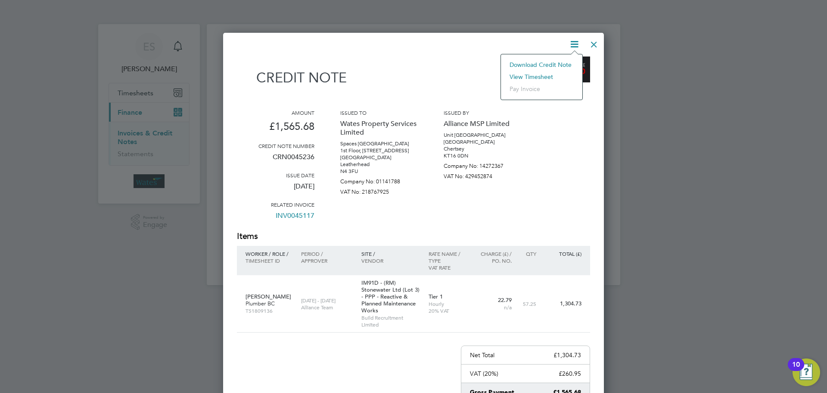
click at [542, 74] on li "View timesheet" at bounding box center [541, 77] width 73 height 12
click at [593, 44] on div at bounding box center [594, 42] width 16 height 16
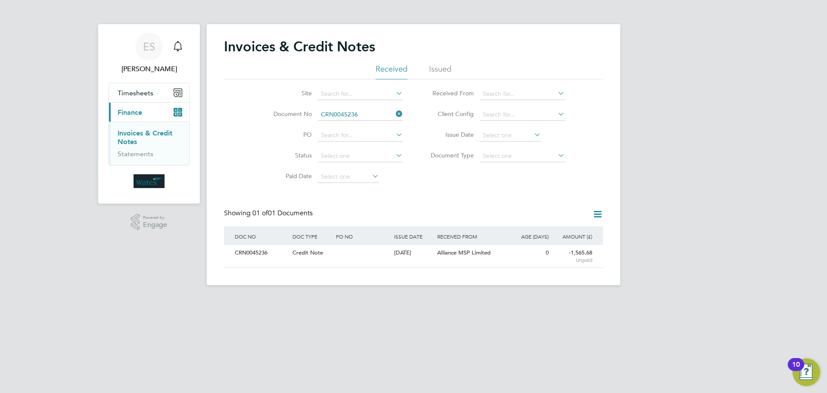
click at [394, 115] on icon at bounding box center [394, 114] width 0 height 12
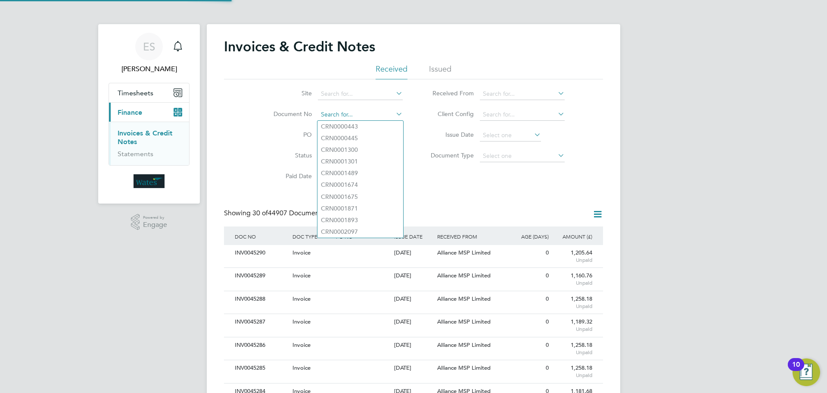
paste input "INV0045237"
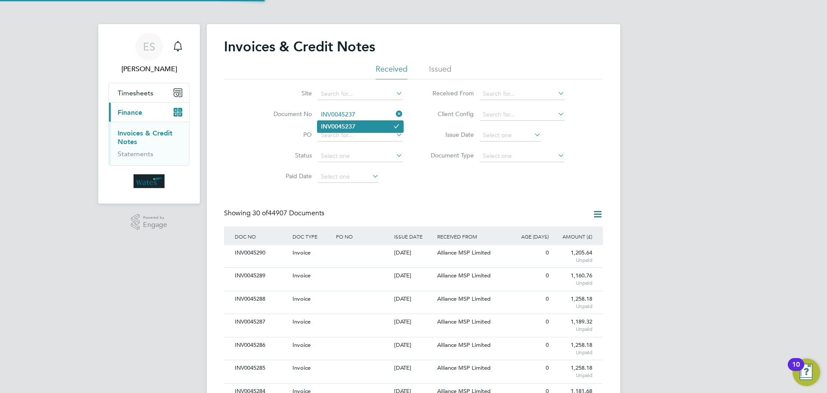
type input "INV0045237"
click at [365, 123] on li "INV0045237" at bounding box center [361, 127] width 86 height 12
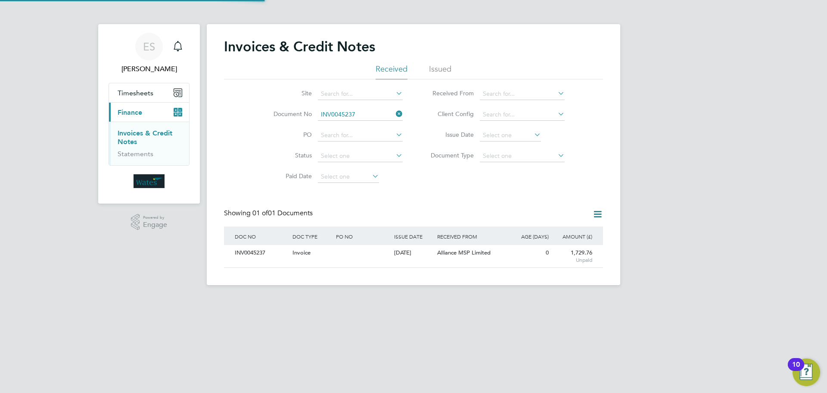
click at [248, 249] on div "INV0045237" at bounding box center [262, 253] width 58 height 16
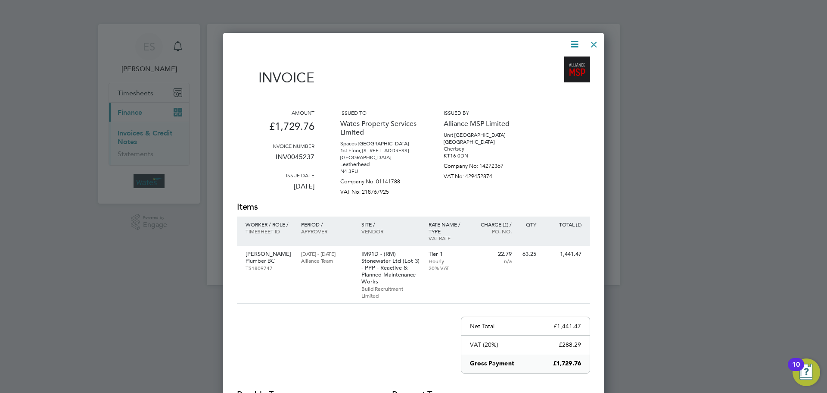
click at [573, 47] on icon at bounding box center [574, 44] width 11 height 11
click at [546, 62] on li "Download Invoice" at bounding box center [548, 65] width 59 height 12
click at [576, 44] on icon at bounding box center [574, 44] width 11 height 11
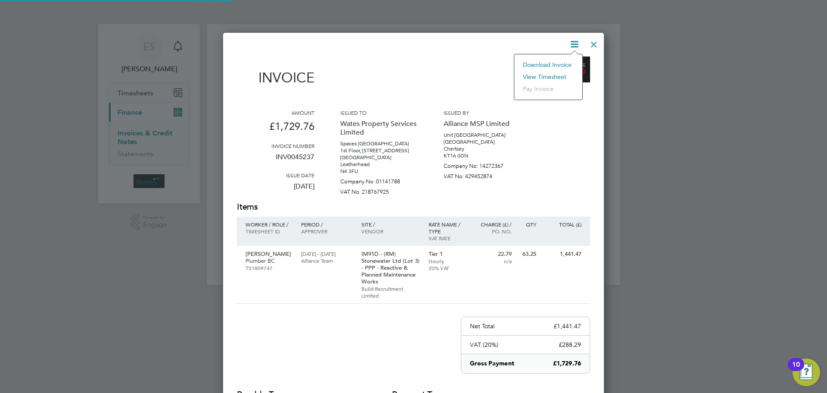
click at [545, 74] on li "View timesheet" at bounding box center [548, 77] width 59 height 12
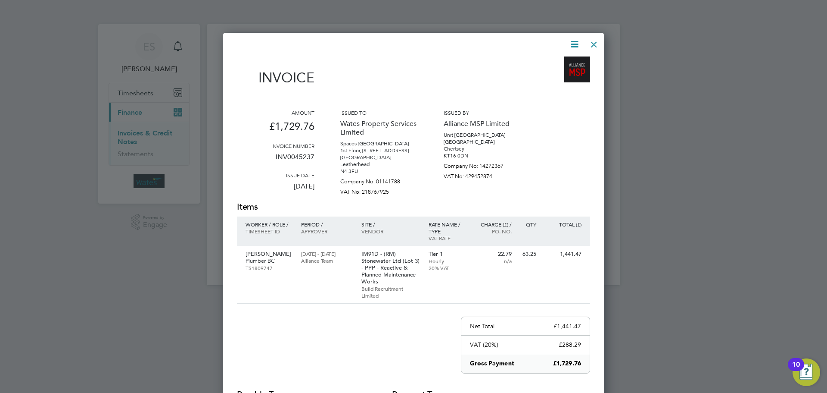
click at [723, 293] on div at bounding box center [413, 196] width 827 height 393
click at [576, 42] on icon at bounding box center [574, 44] width 11 height 11
click at [537, 74] on li "View timesheet" at bounding box center [548, 77] width 59 height 12
click at [592, 39] on div at bounding box center [594, 42] width 16 height 16
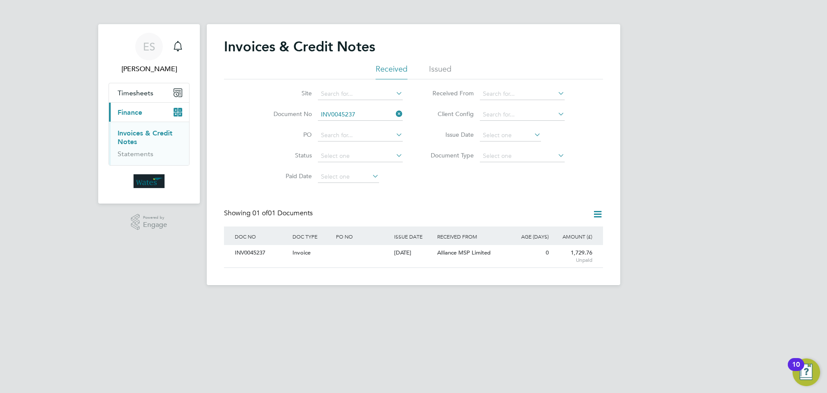
click at [394, 112] on icon at bounding box center [394, 114] width 0 height 12
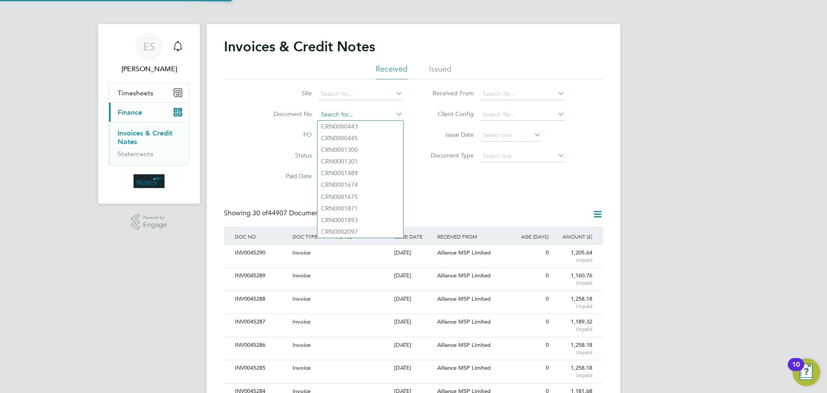
scroll to position [16, 59]
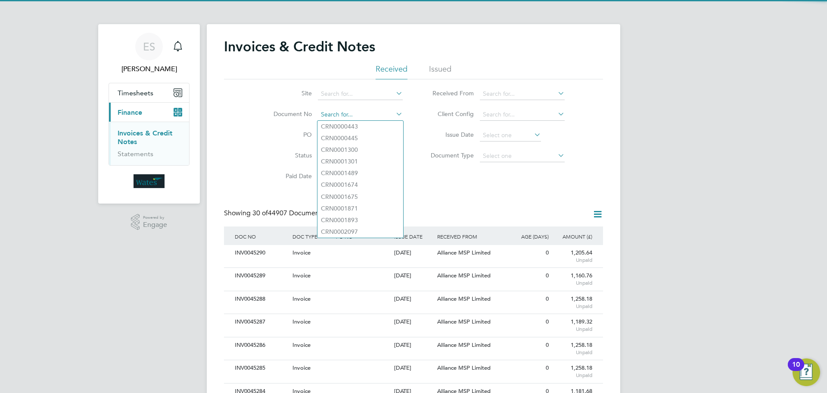
paste input "INV0045238"
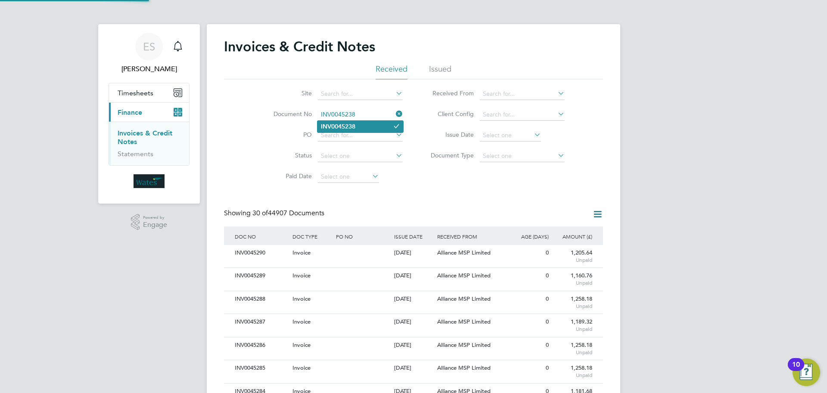
type input "INV0045238"
click at [358, 126] on li "INV0045238" at bounding box center [361, 127] width 86 height 12
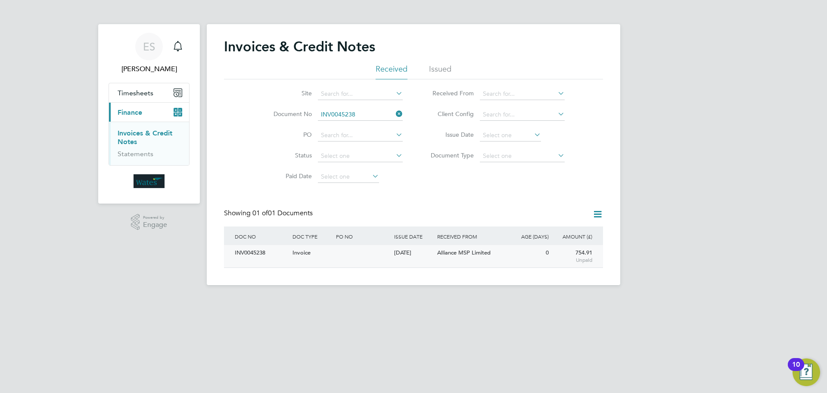
click at [259, 249] on div "INV0045238" at bounding box center [262, 253] width 58 height 16
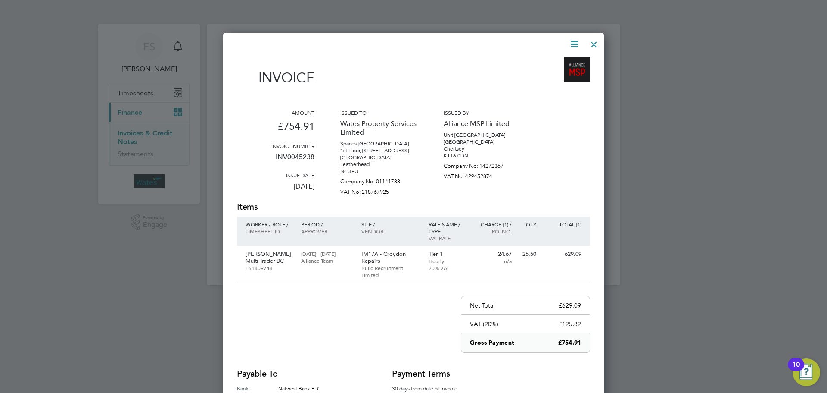
drag, startPoint x: 572, startPoint y: 41, endPoint x: 570, endPoint y: 49, distance: 7.6
click at [570, 49] on icon at bounding box center [574, 44] width 11 height 11
click at [561, 59] on li "Download Invoice" at bounding box center [548, 65] width 59 height 12
click at [574, 44] on icon at bounding box center [574, 44] width 11 height 11
click at [559, 75] on li "View timesheet" at bounding box center [548, 77] width 59 height 12
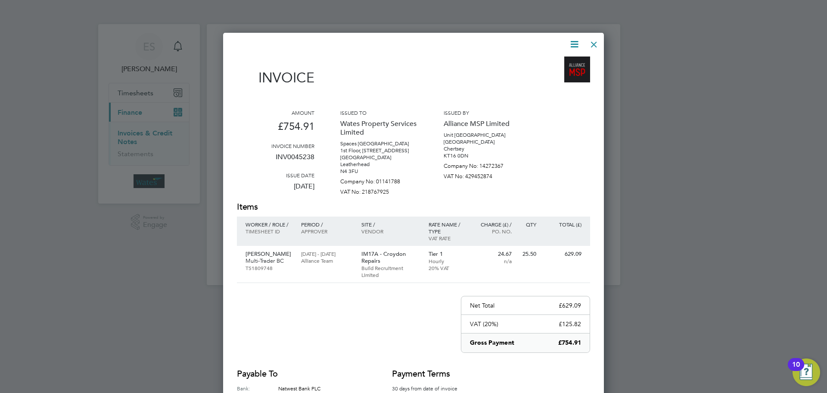
click at [590, 44] on div at bounding box center [594, 42] width 16 height 16
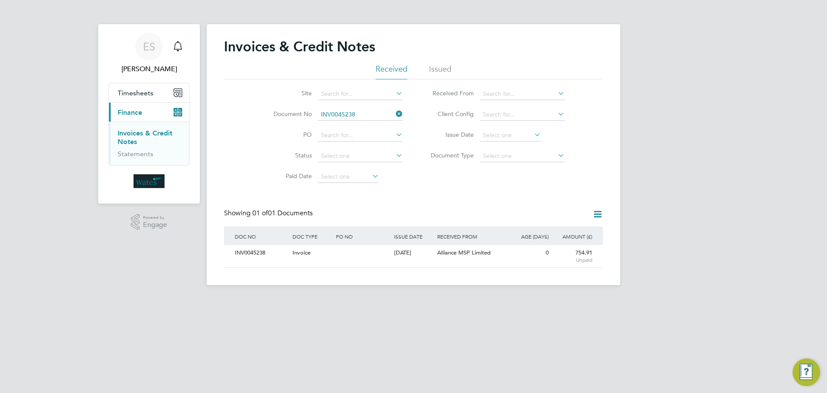
click at [392, 108] on li "Document No INV0045238" at bounding box center [333, 114] width 162 height 21
click at [394, 113] on icon at bounding box center [394, 114] width 0 height 12
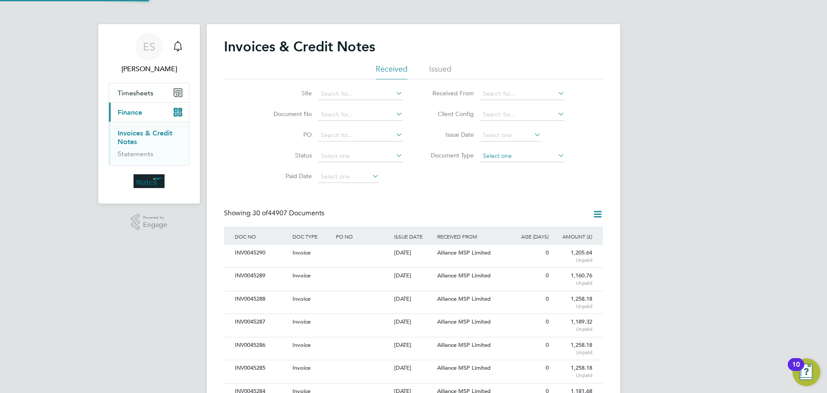
scroll to position [16, 73]
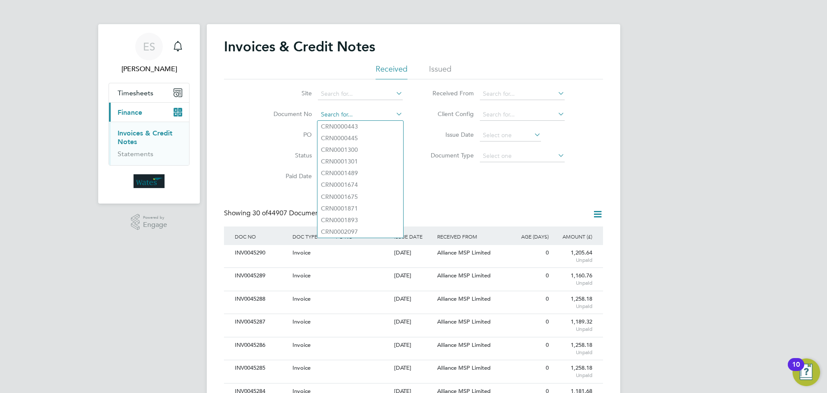
paste input "INV0045239"
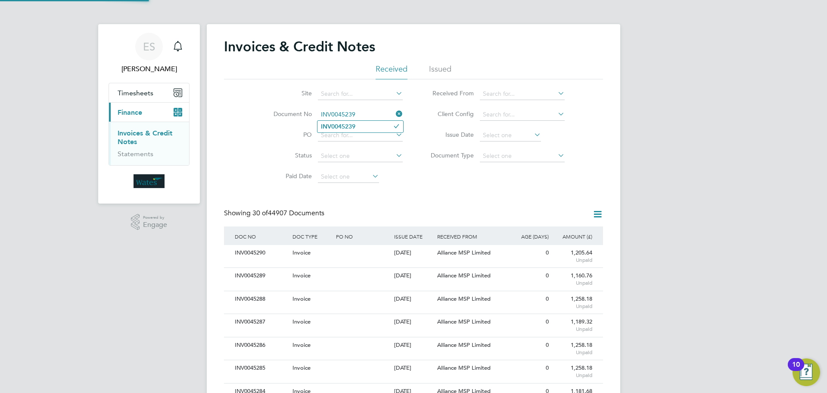
type input "INV0045239"
click at [355, 125] on b "INV0045239" at bounding box center [338, 126] width 34 height 7
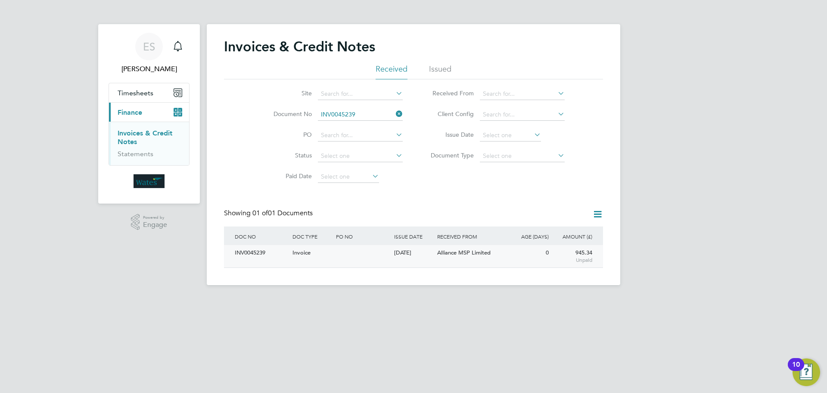
click at [250, 251] on div "INV0045239" at bounding box center [262, 253] width 58 height 16
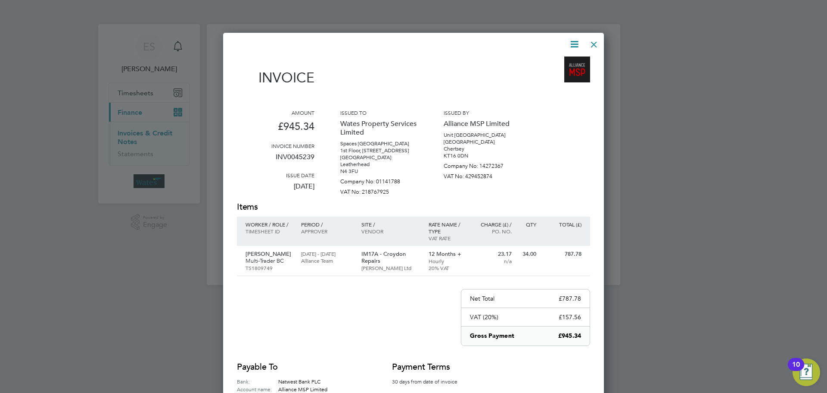
click at [569, 41] on icon at bounding box center [574, 44] width 11 height 11
click at [530, 64] on li "Download Invoice" at bounding box center [548, 65] width 59 height 12
click at [576, 44] on icon at bounding box center [574, 44] width 11 height 11
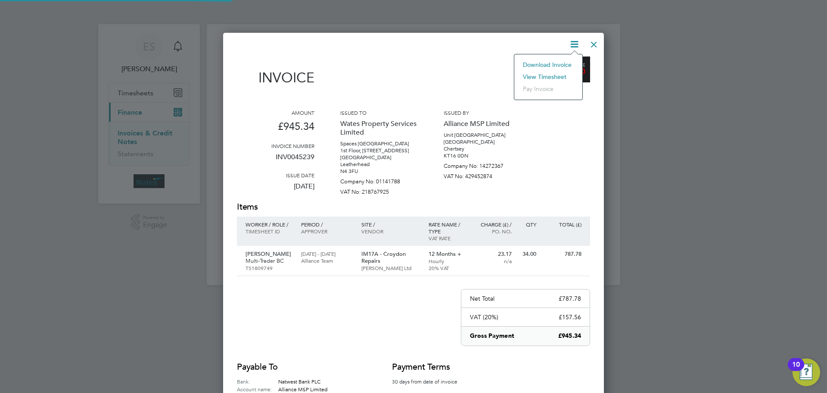
click at [535, 75] on li "View timesheet" at bounding box center [548, 77] width 59 height 12
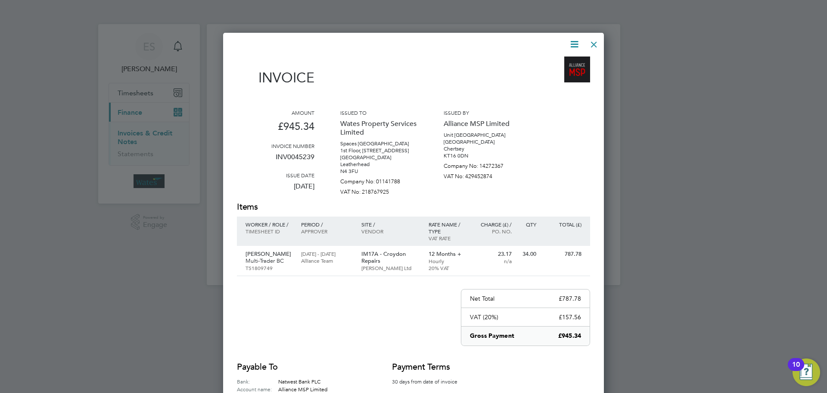
click at [594, 39] on div at bounding box center [594, 42] width 16 height 16
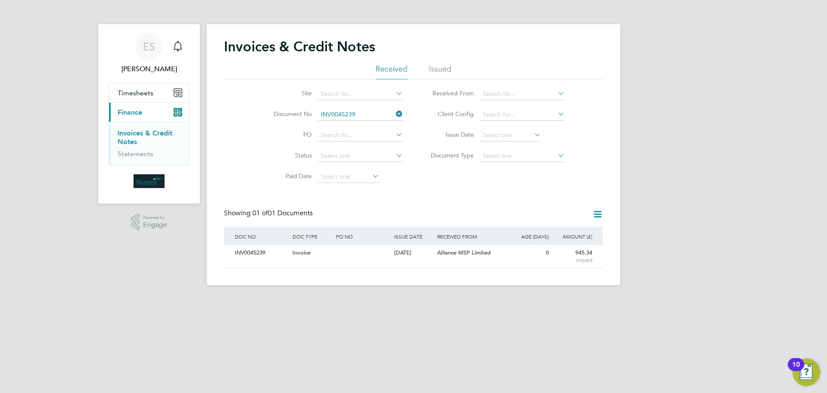
click at [394, 111] on icon at bounding box center [394, 114] width 0 height 12
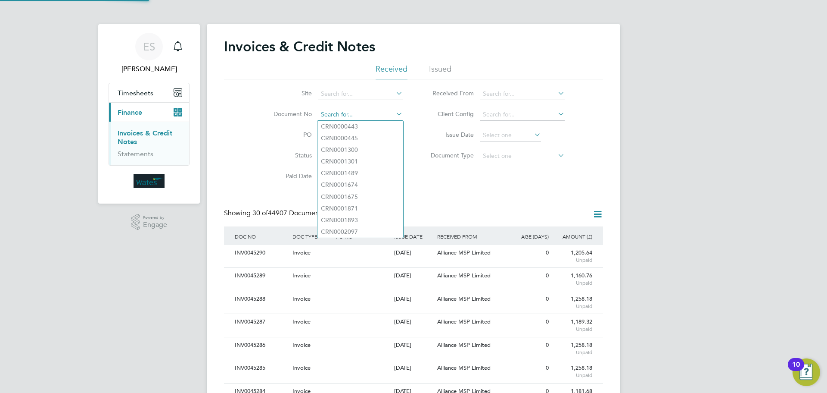
scroll to position [16, 59]
paste input "INV0045240"
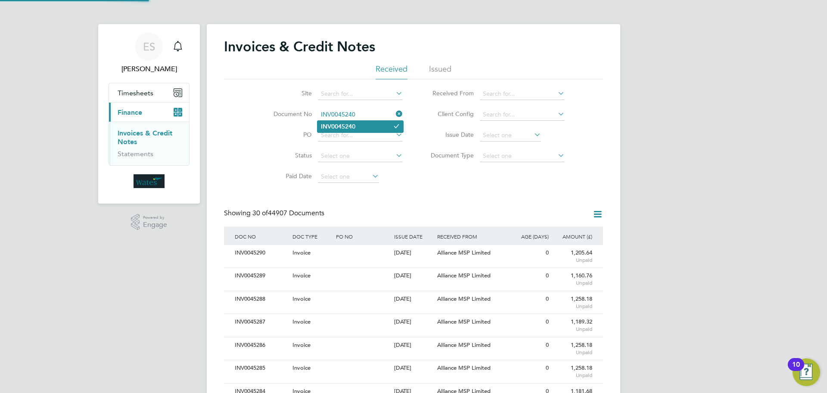
type input "INV0045240"
click at [355, 128] on b "INV0045240" at bounding box center [338, 126] width 34 height 7
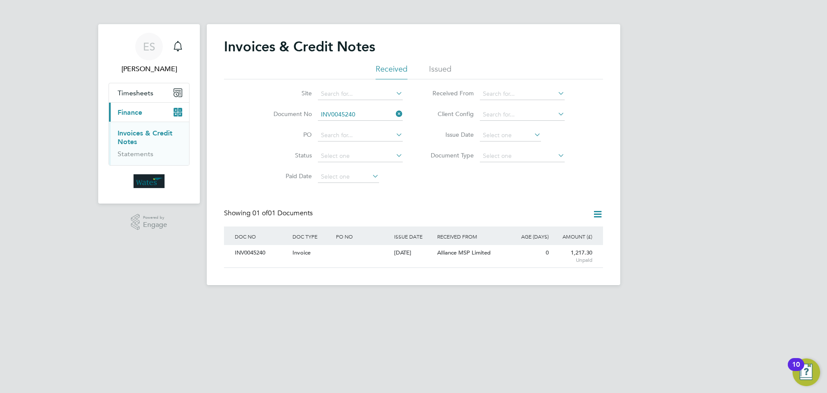
click at [250, 250] on div "INV0045240" at bounding box center [262, 253] width 58 height 16
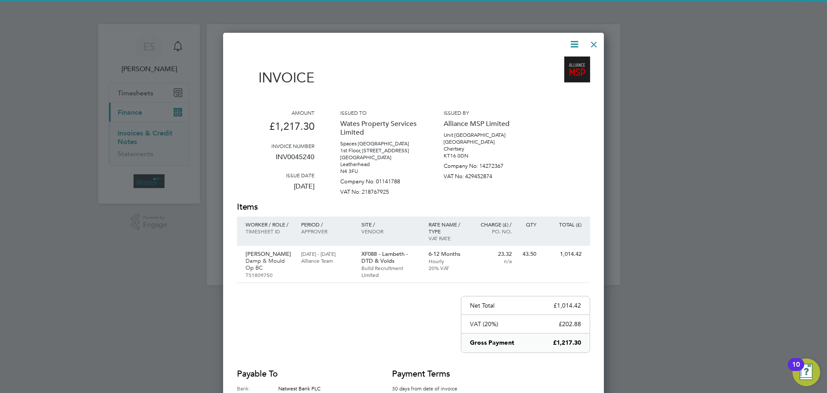
click at [573, 39] on icon at bounding box center [574, 44] width 11 height 11
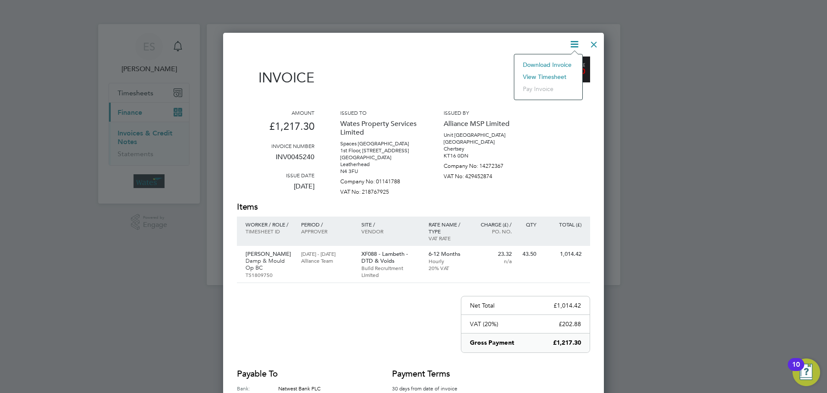
click at [560, 60] on li "Download Invoice" at bounding box center [548, 65] width 59 height 12
click at [570, 40] on icon at bounding box center [574, 44] width 11 height 11
click at [542, 71] on li "View timesheet" at bounding box center [548, 77] width 59 height 12
click at [598, 43] on div at bounding box center [594, 42] width 16 height 16
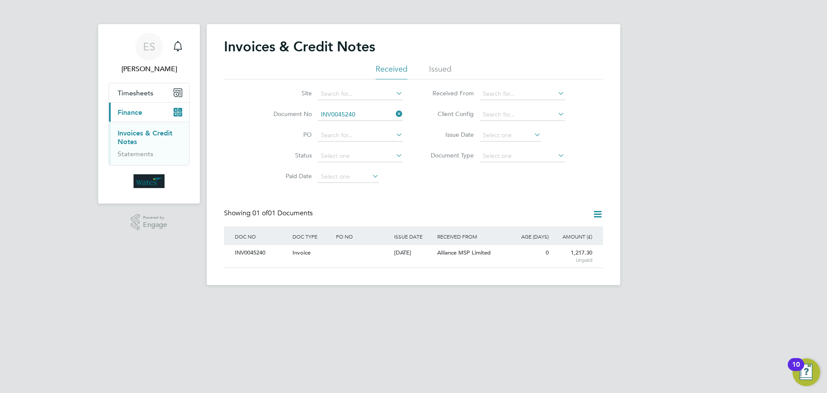
click at [394, 112] on icon at bounding box center [394, 114] width 0 height 12
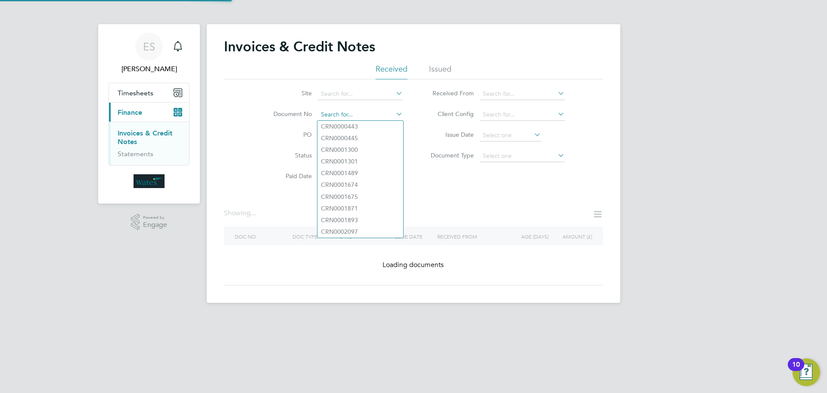
paste input "INV0045241"
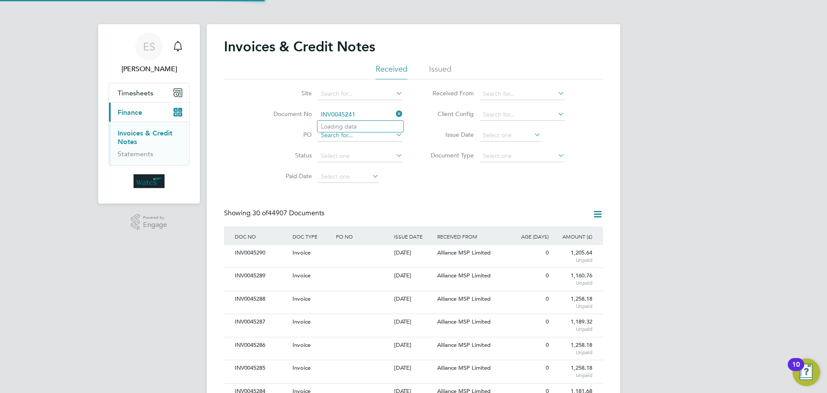
scroll to position [16, 59]
type input "INV0045241"
click at [363, 126] on li "INV0045241" at bounding box center [361, 127] width 86 height 12
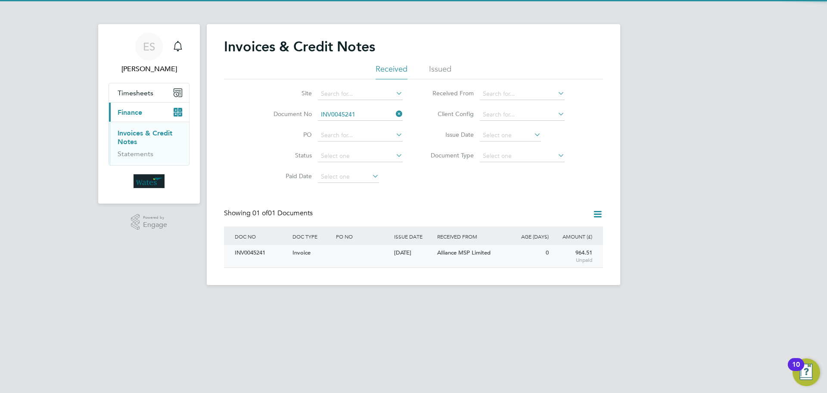
click at [258, 252] on div "INV0045241" at bounding box center [262, 253] width 58 height 16
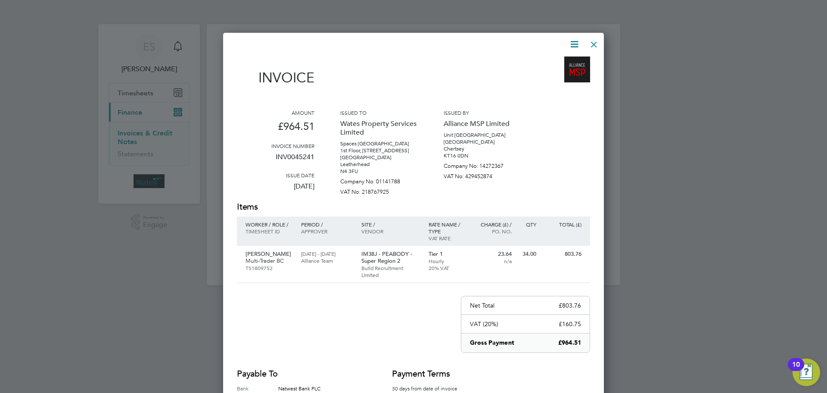
click at [575, 43] on icon at bounding box center [574, 44] width 11 height 11
click at [561, 61] on li "Download Invoice" at bounding box center [548, 65] width 59 height 12
click at [569, 41] on icon at bounding box center [574, 44] width 11 height 11
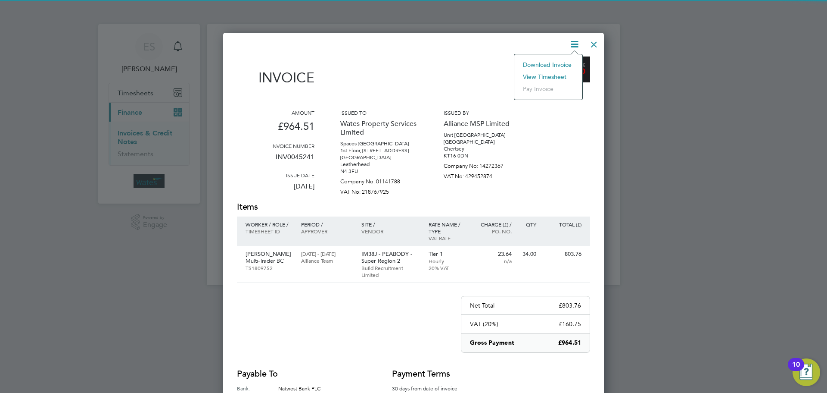
click at [547, 75] on li "View timesheet" at bounding box center [548, 77] width 59 height 12
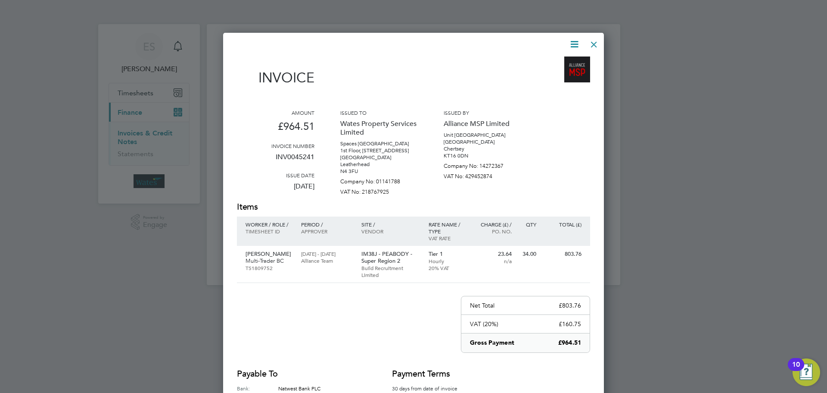
click at [595, 46] on div at bounding box center [594, 42] width 16 height 16
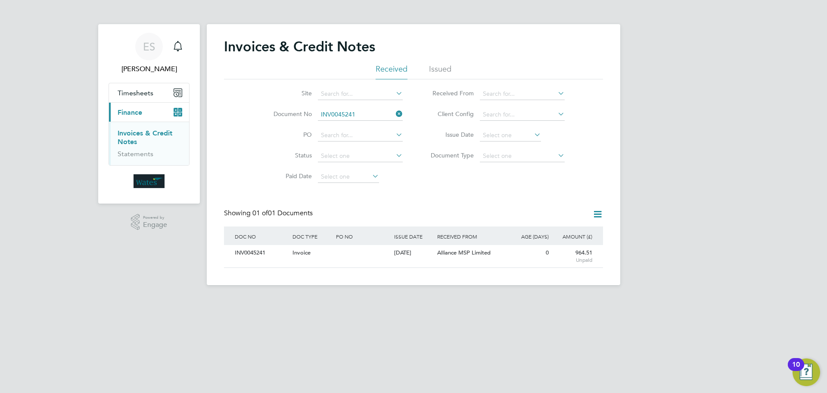
click at [394, 113] on icon at bounding box center [394, 114] width 0 height 12
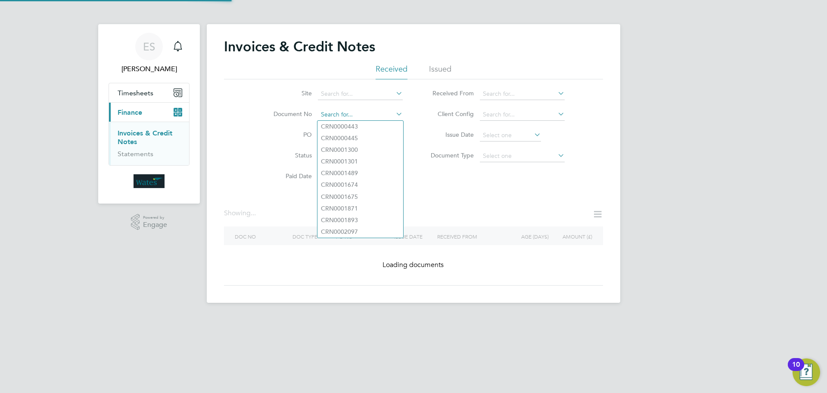
paste input "INV0045242"
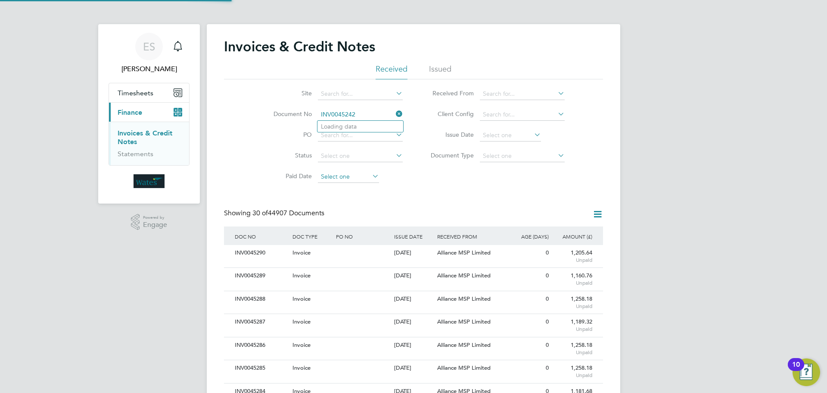
scroll to position [16, 59]
type input "INV0045242"
click at [352, 126] on b "INV0045242" at bounding box center [338, 126] width 34 height 7
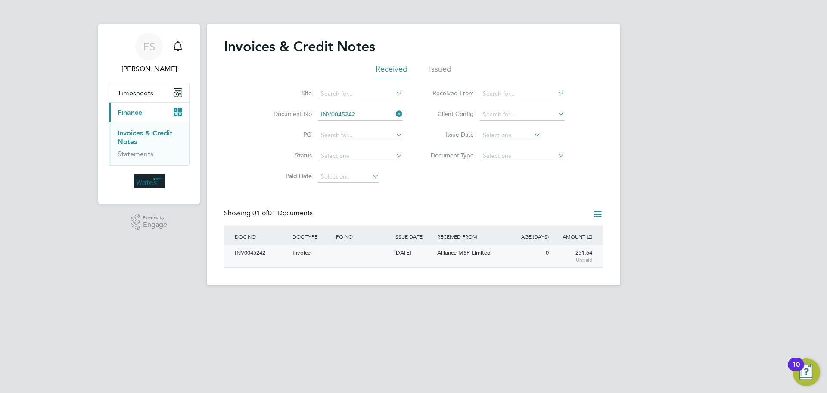
click at [262, 250] on div "INV0045242" at bounding box center [262, 253] width 58 height 16
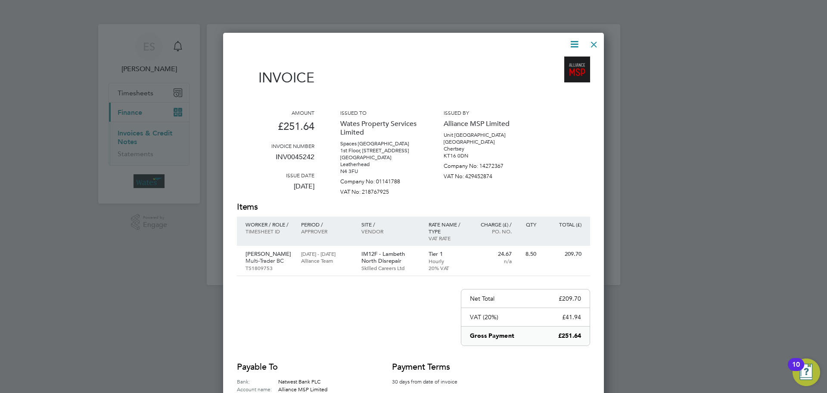
click at [572, 40] on icon at bounding box center [574, 44] width 11 height 11
click at [546, 59] on li "Download Invoice" at bounding box center [548, 65] width 59 height 12
drag, startPoint x: 574, startPoint y: 38, endPoint x: 567, endPoint y: 43, distance: 8.3
click at [574, 39] on icon at bounding box center [574, 44] width 11 height 11
click at [551, 75] on li "View timesheet" at bounding box center [548, 77] width 59 height 12
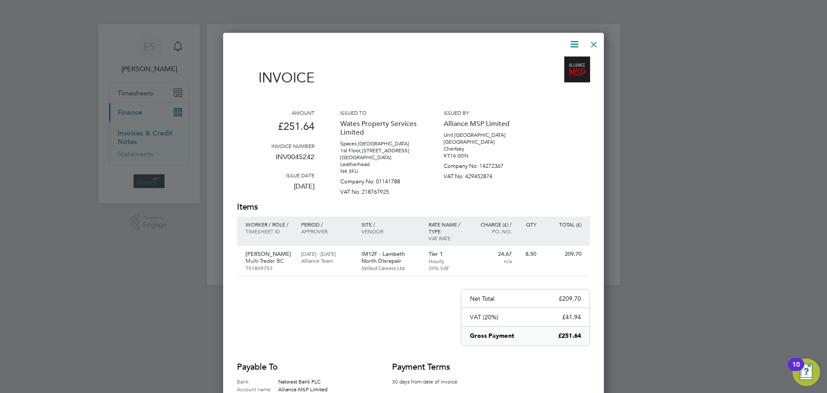
click at [597, 40] on div at bounding box center [594, 42] width 16 height 16
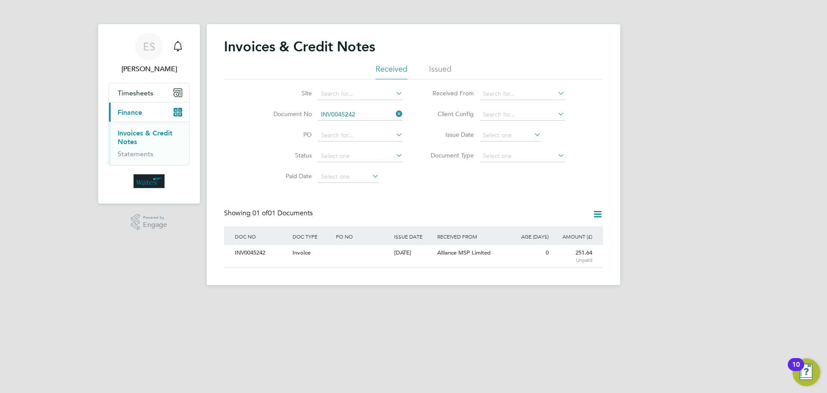
click at [394, 114] on icon at bounding box center [394, 114] width 0 height 12
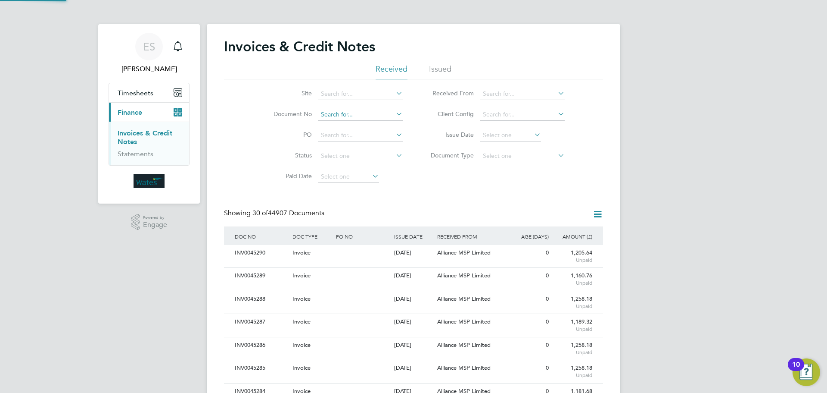
scroll to position [16, 59]
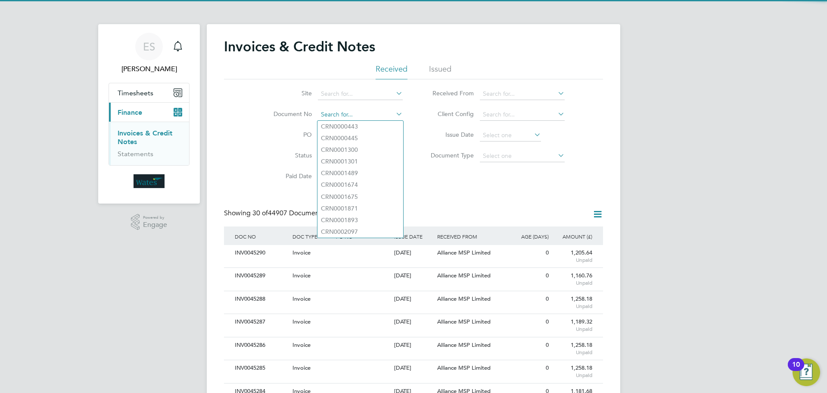
paste input "INV0045243"
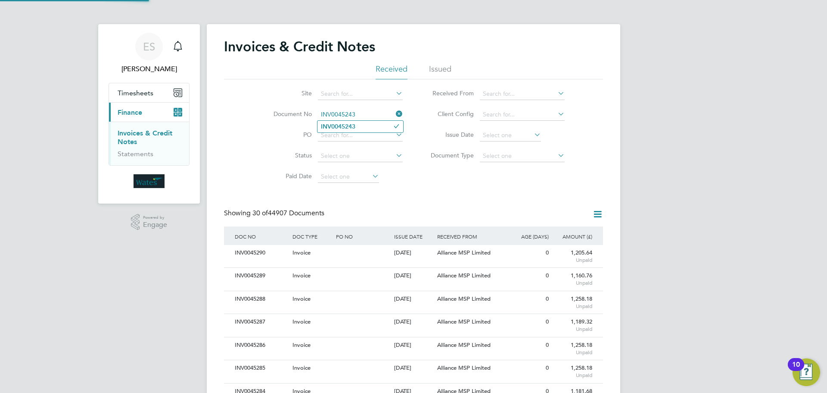
type input "INV0045243"
click at [351, 126] on b "INV0045243" at bounding box center [338, 126] width 34 height 7
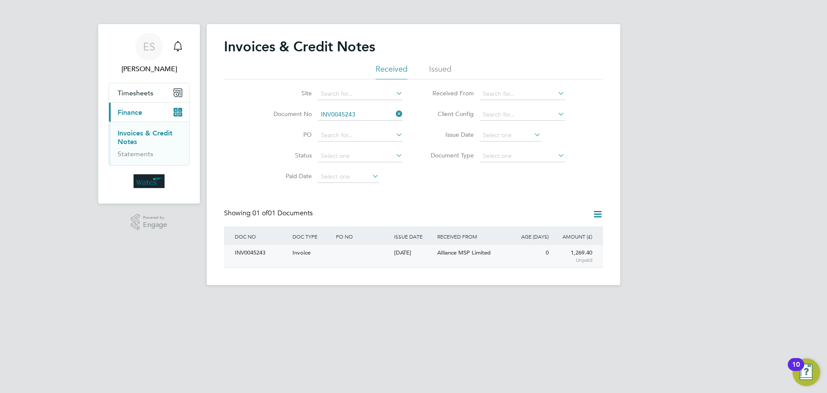
click at [266, 250] on div "INV0045243" at bounding box center [262, 253] width 58 height 16
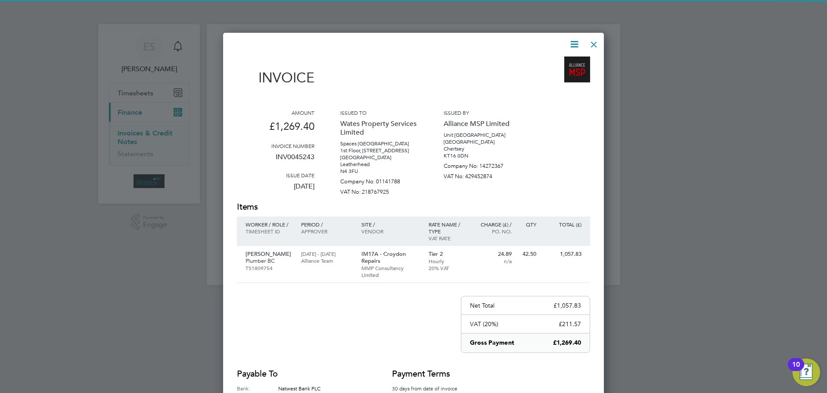
click at [579, 41] on icon at bounding box center [574, 44] width 11 height 11
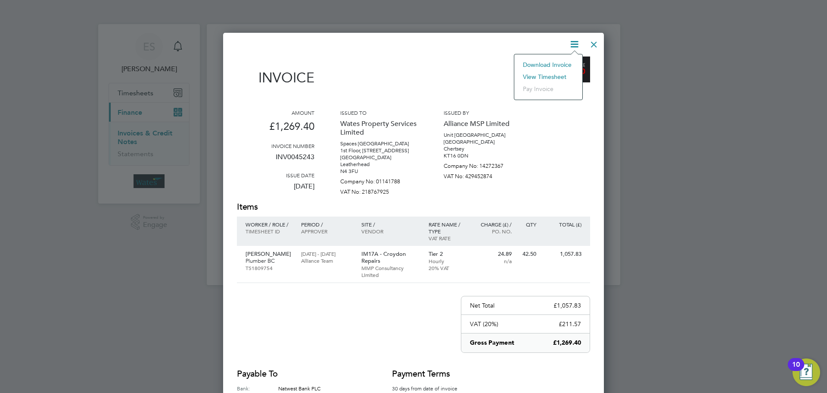
click at [564, 62] on li "Download Invoice" at bounding box center [548, 65] width 59 height 12
click at [573, 44] on icon at bounding box center [574, 44] width 11 height 11
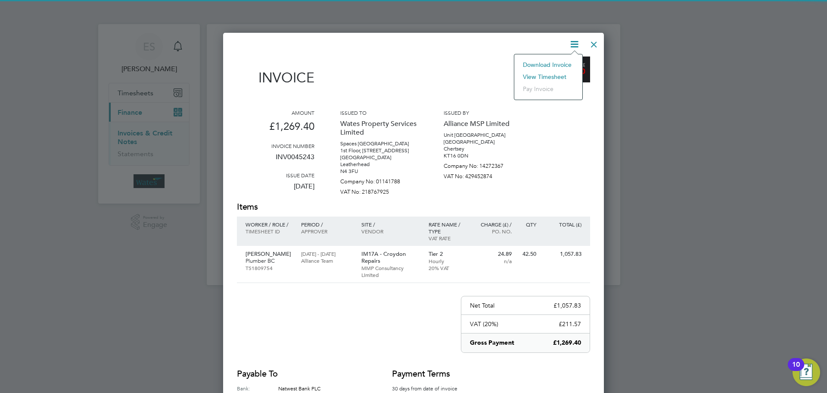
click at [561, 72] on li "View timesheet" at bounding box center [548, 77] width 59 height 12
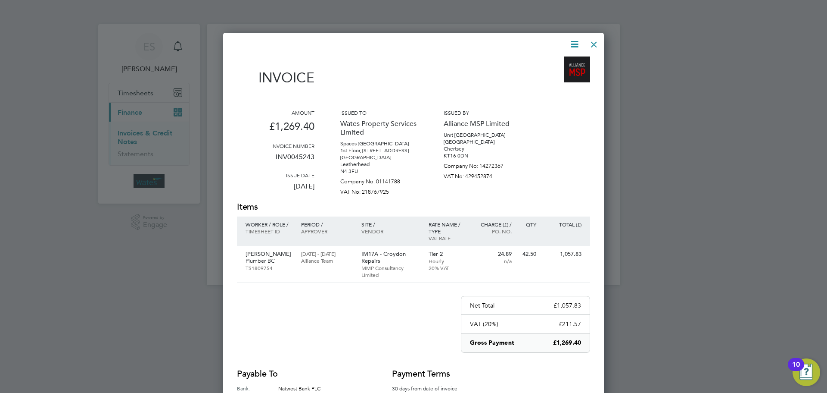
drag, startPoint x: 597, startPoint y: 43, endPoint x: 561, endPoint y: 58, distance: 39.2
click at [593, 43] on div at bounding box center [594, 42] width 16 height 16
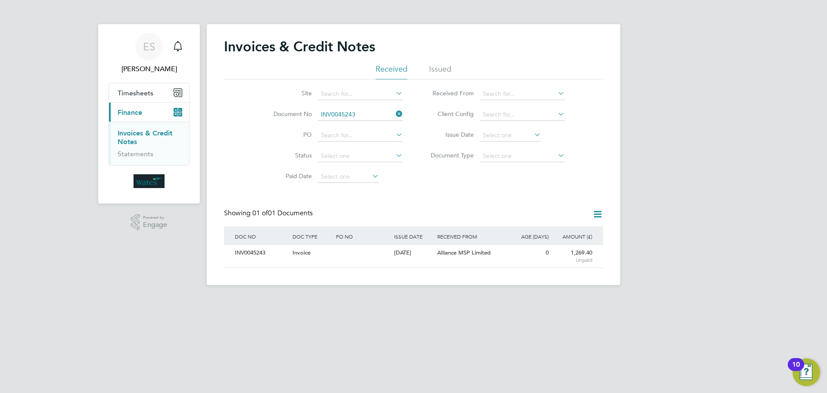
click at [394, 112] on icon at bounding box center [394, 114] width 0 height 12
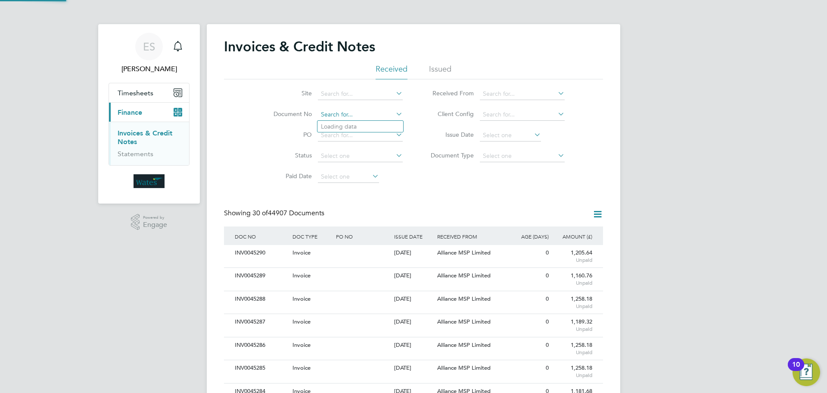
scroll to position [16, 59]
paste input "INV0045244"
type input "INV0045244"
click at [348, 128] on b "INV0045244" at bounding box center [338, 126] width 34 height 7
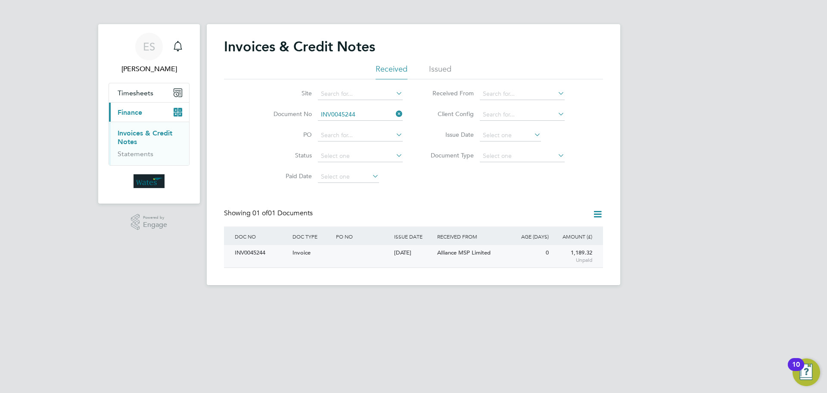
click at [240, 252] on div "INV0045244" at bounding box center [262, 253] width 58 height 16
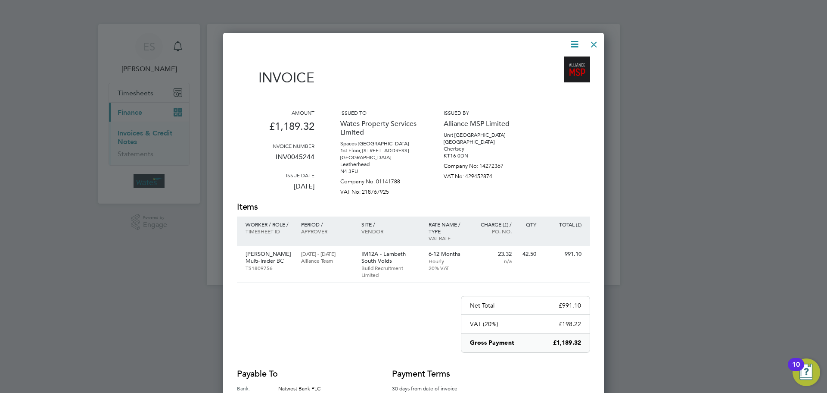
click at [575, 43] on icon at bounding box center [574, 44] width 11 height 11
click at [557, 62] on li "Download Invoice" at bounding box center [548, 65] width 59 height 12
click at [569, 44] on icon at bounding box center [574, 44] width 11 height 11
click at [549, 72] on li "View timesheet" at bounding box center [548, 77] width 59 height 12
click at [593, 43] on div at bounding box center [594, 42] width 16 height 16
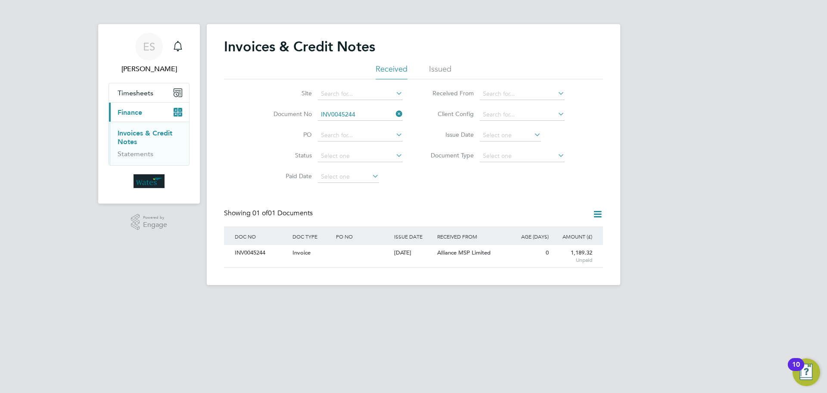
click at [394, 112] on icon at bounding box center [394, 114] width 0 height 12
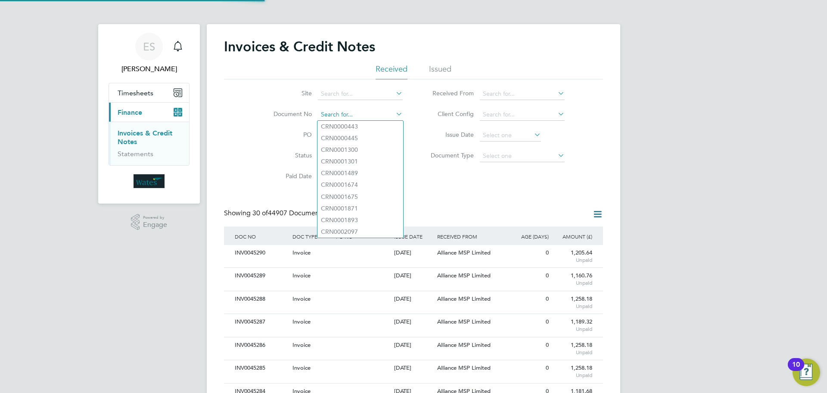
paste input "INV0045245"
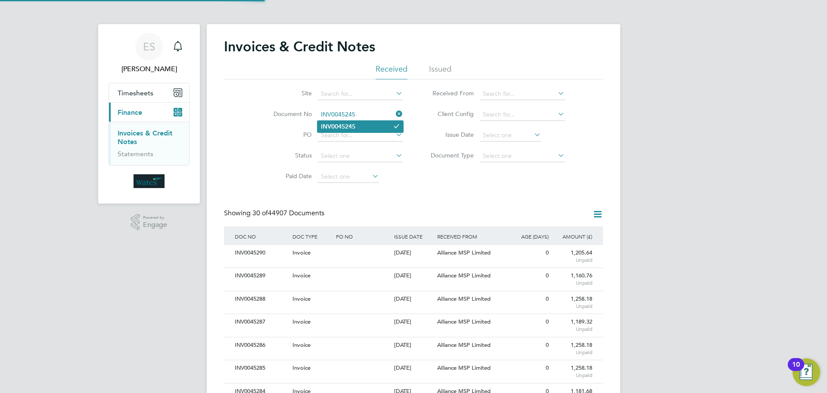
type input "INV0045245"
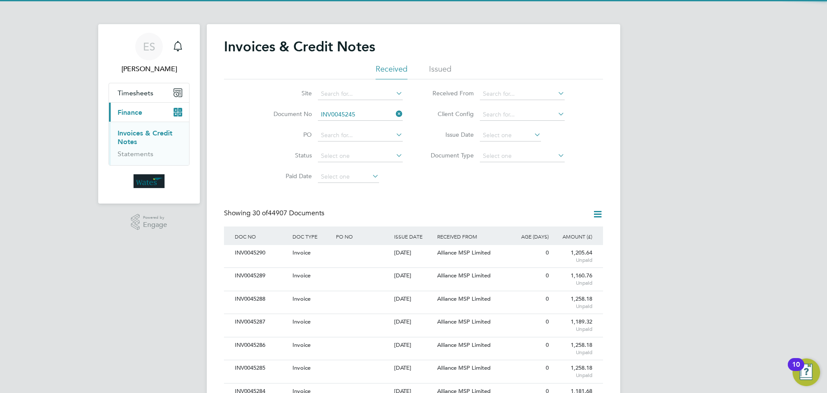
click at [334, 125] on b "INV0045245" at bounding box center [338, 126] width 34 height 7
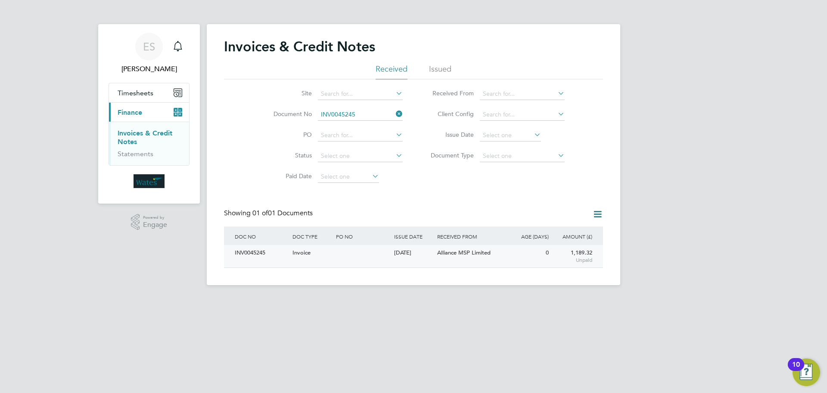
click at [249, 254] on div "INV0045245" at bounding box center [262, 253] width 58 height 16
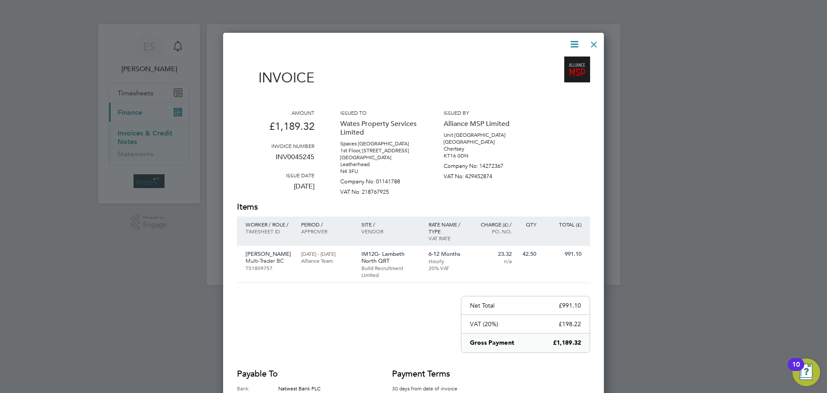
click at [573, 39] on icon at bounding box center [574, 44] width 11 height 11
click at [567, 61] on li "Download Invoice" at bounding box center [548, 65] width 59 height 12
click at [576, 42] on icon at bounding box center [574, 44] width 11 height 11
click at [549, 74] on li "View timesheet" at bounding box center [548, 77] width 59 height 12
click at [592, 42] on div at bounding box center [594, 42] width 16 height 16
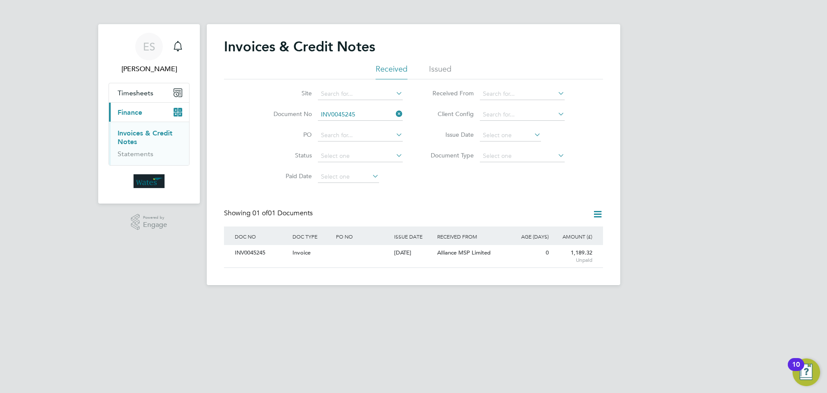
click at [394, 113] on icon at bounding box center [394, 114] width 0 height 12
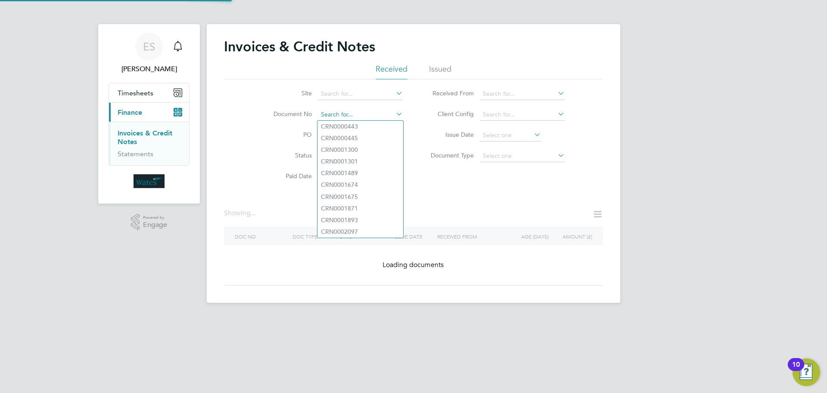
paste input "INV0045246"
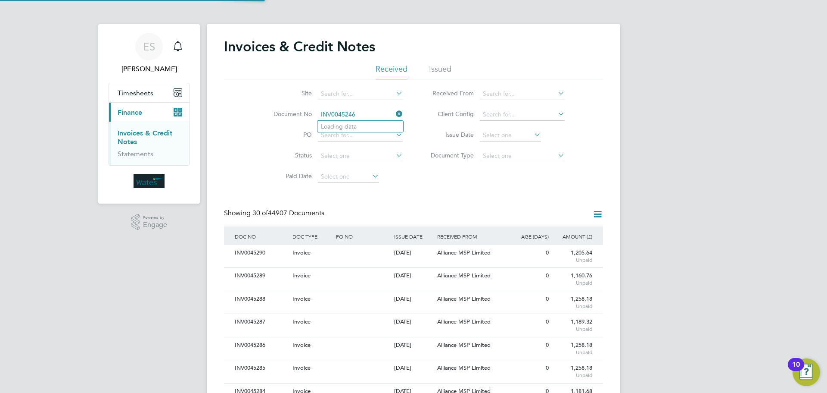
scroll to position [16, 59]
type input "INV0045246"
click at [354, 124] on b "INV0045246" at bounding box center [338, 126] width 34 height 7
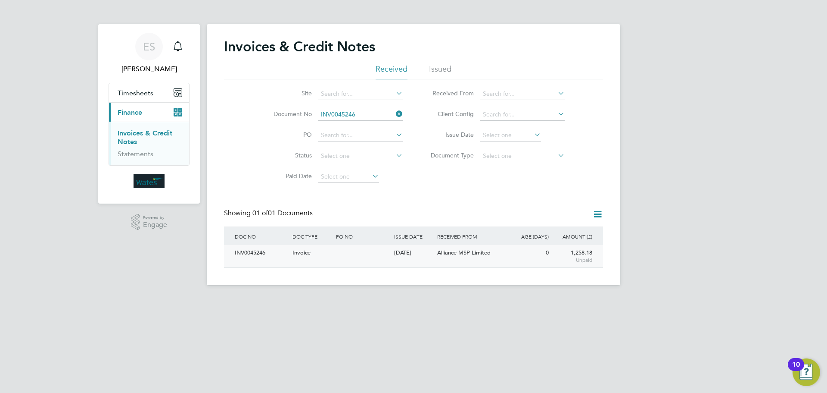
drag, startPoint x: 254, startPoint y: 254, endPoint x: 258, endPoint y: 251, distance: 5.2
click at [254, 254] on div "INV0045246" at bounding box center [262, 253] width 58 height 16
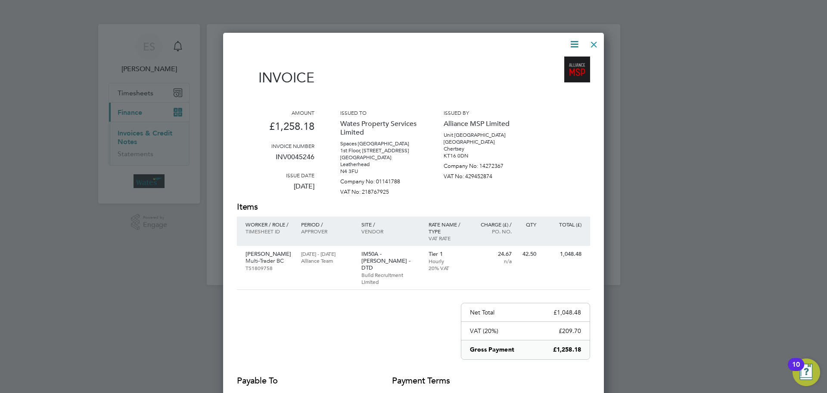
click at [576, 42] on icon at bounding box center [574, 44] width 11 height 11
click at [567, 62] on li "Download Invoice" at bounding box center [548, 65] width 59 height 12
click at [575, 42] on icon at bounding box center [574, 44] width 11 height 11
click at [553, 74] on li "View timesheet" at bounding box center [548, 77] width 59 height 12
click at [595, 41] on div at bounding box center [594, 42] width 16 height 16
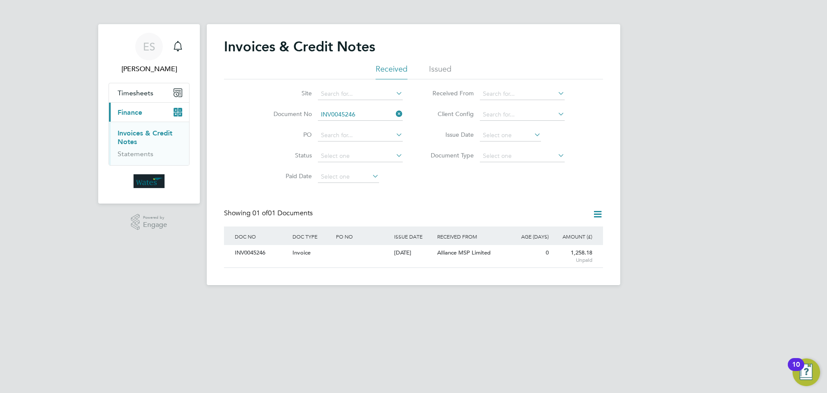
click at [394, 115] on icon at bounding box center [394, 114] width 0 height 12
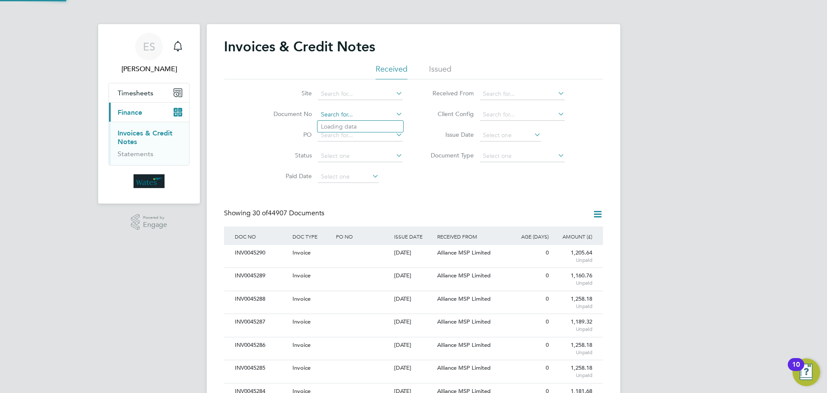
scroll to position [16, 59]
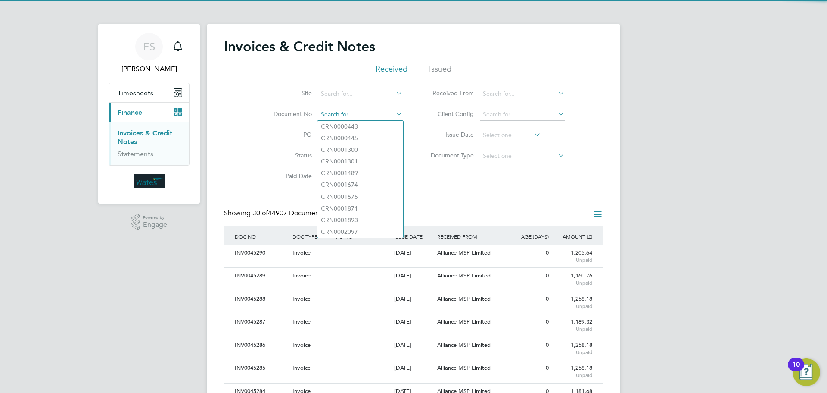
paste input "INV0045247"
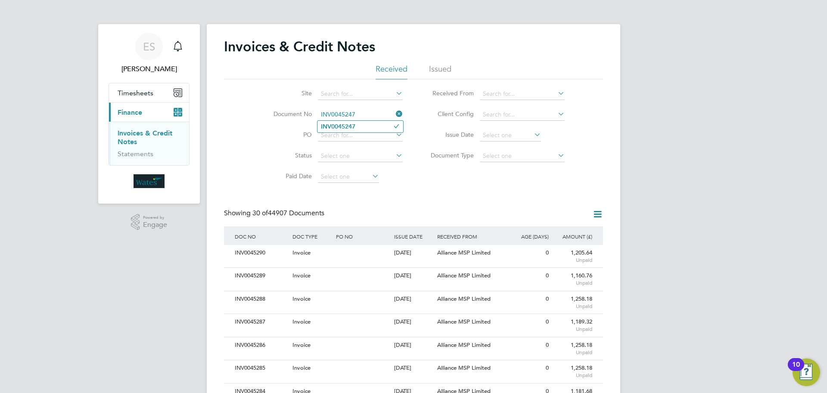
type input "INV0045247"
click at [361, 124] on li "INV0045247" at bounding box center [361, 127] width 86 height 12
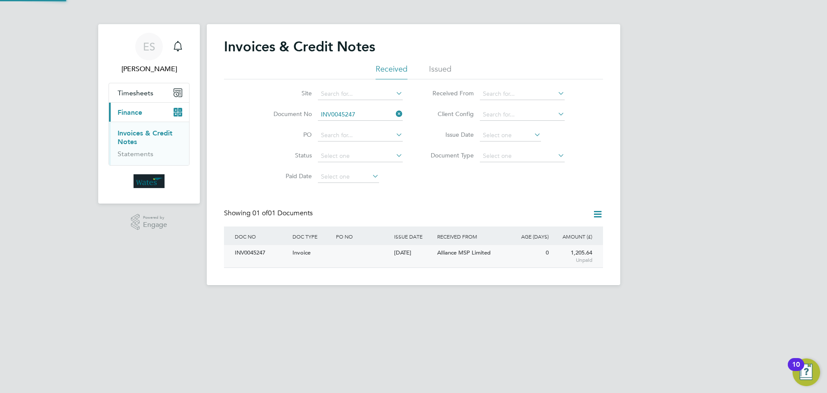
click at [253, 253] on div "INV0045247" at bounding box center [262, 253] width 58 height 16
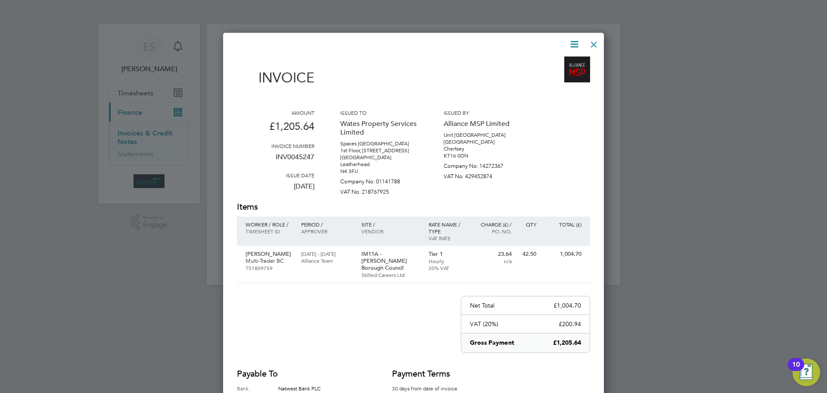
click at [571, 43] on icon at bounding box center [574, 44] width 11 height 11
click at [546, 61] on li "Download Invoice" at bounding box center [548, 65] width 59 height 12
click at [571, 41] on icon at bounding box center [574, 44] width 11 height 11
click at [549, 74] on li "View timesheet" at bounding box center [548, 77] width 59 height 12
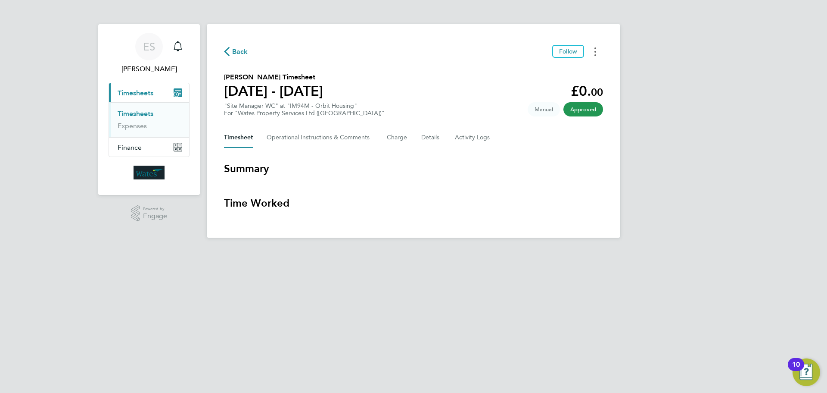
click at [598, 50] on button "Timesheets Menu" at bounding box center [596, 51] width 16 height 13
click at [567, 71] on link "Download timesheet" at bounding box center [551, 70] width 103 height 17
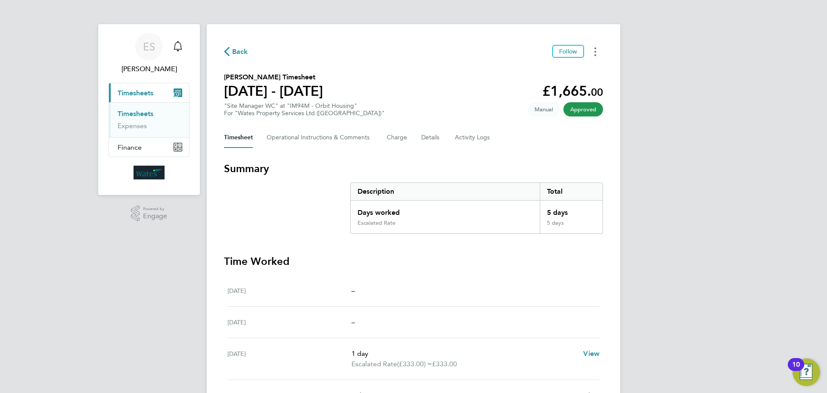
click at [598, 49] on button "Timesheets Menu" at bounding box center [596, 51] width 16 height 13
click at [559, 69] on link "Download timesheet" at bounding box center [551, 70] width 103 height 17
click at [763, 266] on div "ES Emily Summerfield Notifications Applications: Current page: Timesheets Times…" at bounding box center [413, 290] width 827 height 581
click at [598, 55] on button "Timesheets Menu" at bounding box center [596, 51] width 16 height 13
click at [566, 72] on link "Download timesheet" at bounding box center [551, 70] width 103 height 17
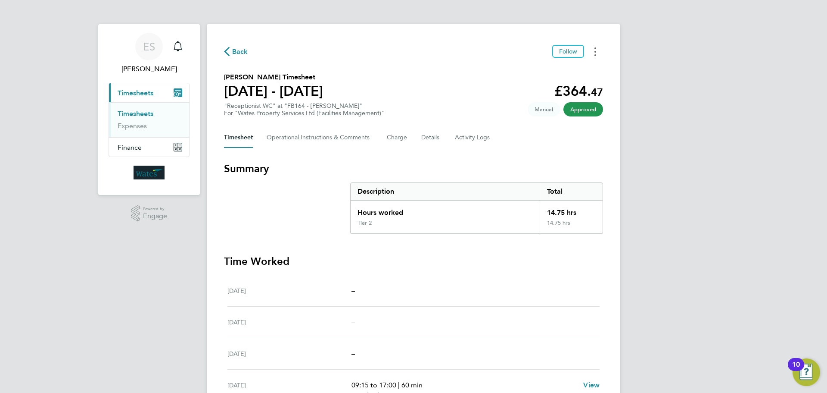
click at [592, 50] on button "Timesheets Menu" at bounding box center [596, 51] width 16 height 13
drag, startPoint x: 561, startPoint y: 69, endPoint x: 585, endPoint y: 62, distance: 24.3
click at [561, 69] on link "Download timesheet" at bounding box center [551, 70] width 103 height 17
drag, startPoint x: 722, startPoint y: 263, endPoint x: 721, endPoint y: 233, distance: 30.2
click at [722, 263] on div "ES Emily Summerfield Notifications Applications: Current page: Timesheets Times…" at bounding box center [413, 275] width 827 height 550
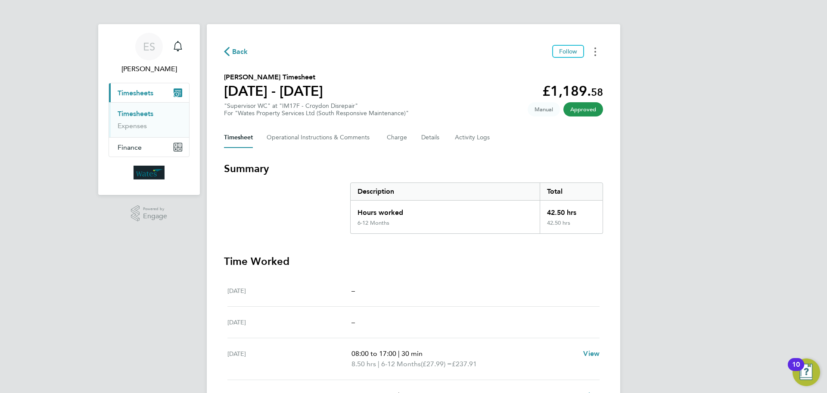
click at [595, 54] on icon "Timesheets Menu" at bounding box center [596, 51] width 2 height 9
click at [575, 72] on link "Download timesheet" at bounding box center [551, 70] width 103 height 17
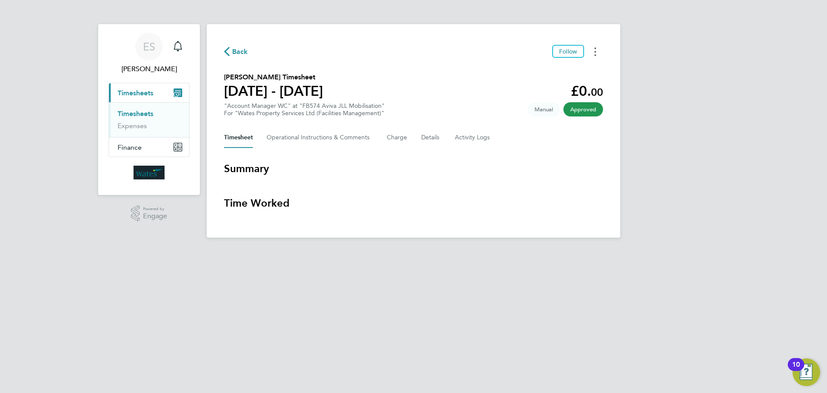
click at [598, 54] on button "Timesheets Menu" at bounding box center [596, 51] width 16 height 13
click at [563, 67] on link "Download timesheet" at bounding box center [551, 70] width 103 height 17
click at [674, 251] on html "ES Emily Summerfield Notifications Applications: Current page: Timesheets Times…" at bounding box center [413, 125] width 827 height 251
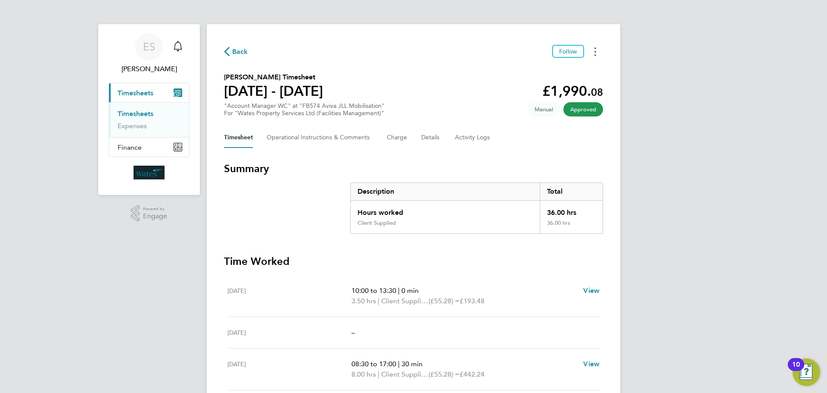
click at [594, 51] on button "Timesheets Menu" at bounding box center [596, 51] width 16 height 13
click at [567, 65] on link "Download timesheet" at bounding box center [551, 70] width 103 height 17
click at [736, 271] on div "ES Emily Summerfield Notifications Applications: Current page: Timesheets Times…" at bounding box center [413, 296] width 827 height 592
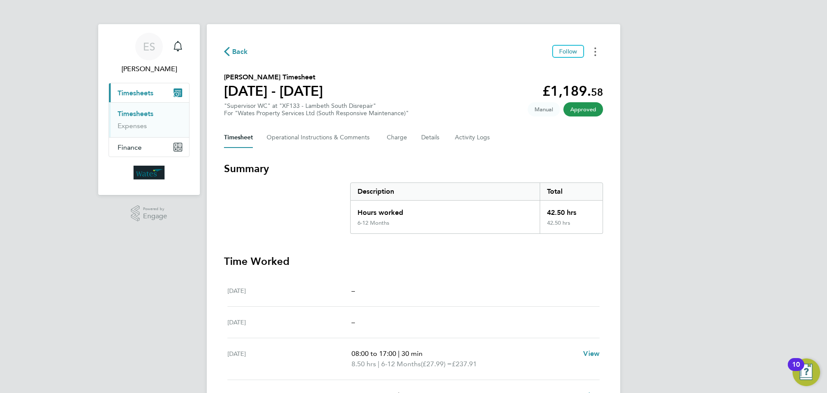
click at [598, 50] on button "Timesheets Menu" at bounding box center [596, 51] width 16 height 13
click at [570, 70] on link "Download timesheet" at bounding box center [551, 70] width 103 height 17
click at [760, 300] on div "ES Emily Summerfield Notifications Applications: Current page: Timesheets Times…" at bounding box center [413, 290] width 827 height 581
drag, startPoint x: 732, startPoint y: 271, endPoint x: 732, endPoint y: 249, distance: 22.0
click at [732, 262] on div "ES Emily Summerfield Notifications Applications: Current page: Timesheets Times…" at bounding box center [413, 290] width 827 height 581
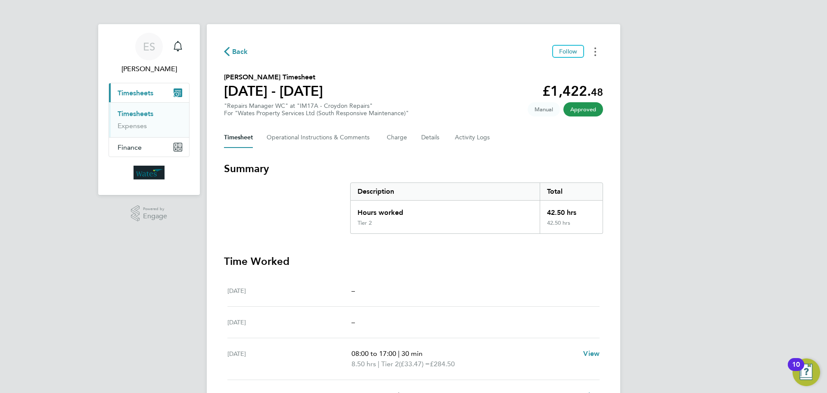
click at [598, 50] on button "Timesheets Menu" at bounding box center [596, 51] width 16 height 13
click at [561, 69] on link "Download timesheet" at bounding box center [551, 70] width 103 height 17
click at [735, 260] on div "ES [PERSON_NAME] Notifications Applications: Current page: Timesheets Timesheet…" at bounding box center [413, 290] width 827 height 581
click at [594, 48] on button "Timesheets Menu" at bounding box center [596, 51] width 16 height 13
click at [558, 70] on link "Download timesheet" at bounding box center [551, 70] width 103 height 17
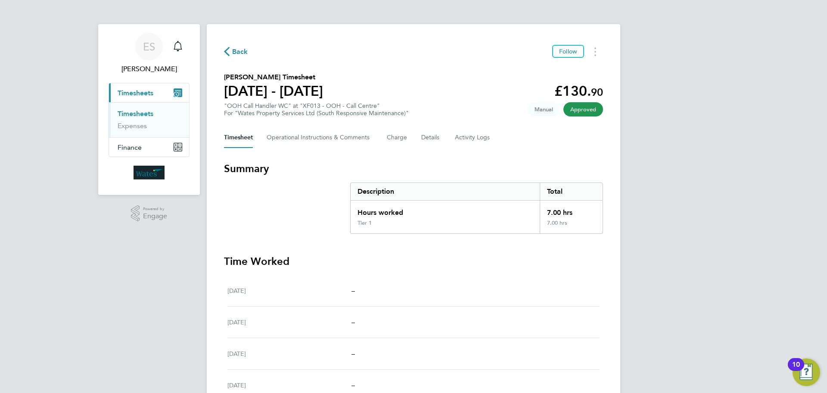
click at [720, 268] on div "ES Emily Summerfield Notifications Applications: Current page: Timesheets Times…" at bounding box center [413, 270] width 827 height 540
click at [597, 40] on div "Back Follow [PERSON_NAME] Timesheet [DATE] - [DATE] £785. 16 "Assistant Quantit…" at bounding box center [414, 295] width 414 height 543
click at [593, 48] on button "Timesheets Menu" at bounding box center [596, 51] width 16 height 13
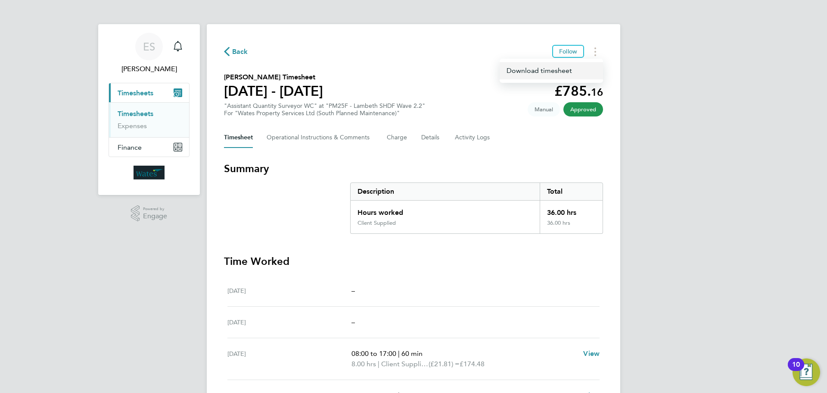
click at [564, 69] on link "Download timesheet" at bounding box center [551, 70] width 103 height 17
click at [600, 50] on button "Timesheets Menu" at bounding box center [596, 51] width 16 height 13
click at [581, 68] on link "Download timesheet" at bounding box center [551, 70] width 103 height 17
click at [595, 47] on button "Timesheets Menu" at bounding box center [596, 51] width 16 height 13
click at [750, 16] on div "ES [PERSON_NAME] Notifications Applications: Current page: Timesheets Timesheet…" at bounding box center [413, 290] width 827 height 581
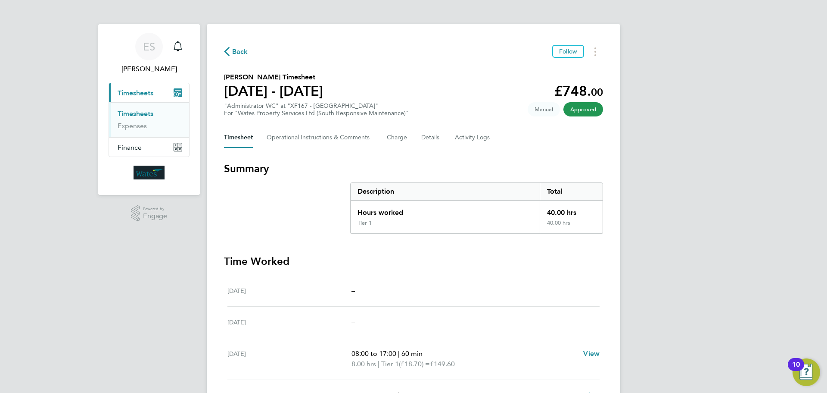
drag, startPoint x: 593, startPoint y: 47, endPoint x: 587, endPoint y: 58, distance: 12.0
click at [593, 47] on button "Timesheets Menu" at bounding box center [596, 51] width 16 height 13
click at [558, 72] on link "Download timesheet" at bounding box center [551, 70] width 103 height 17
click at [595, 48] on icon "Timesheets Menu" at bounding box center [596, 51] width 2 height 9
click at [568, 67] on link "Download timesheet" at bounding box center [551, 70] width 103 height 17
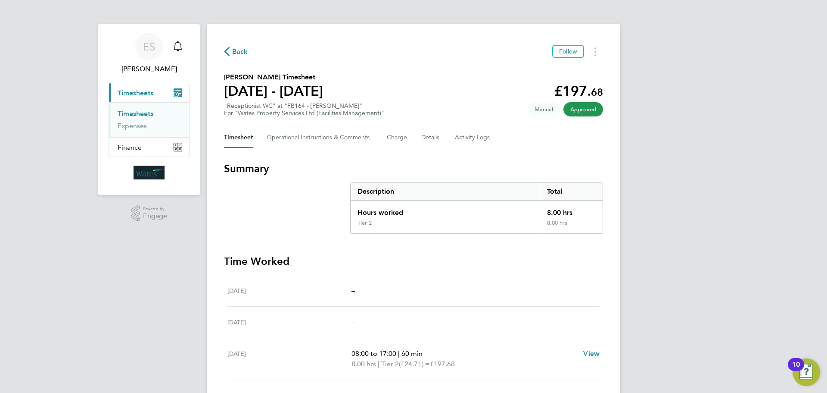
click at [747, 272] on div "ES [PERSON_NAME] Notifications Applications: Current page: Timesheets Timesheet…" at bounding box center [413, 270] width 827 height 540
click at [593, 52] on button "Timesheets Menu" at bounding box center [596, 51] width 16 height 13
click at [567, 70] on link "Download timesheet" at bounding box center [551, 70] width 103 height 17
drag, startPoint x: 592, startPoint y: 50, endPoint x: 588, endPoint y: 53, distance: 5.4
click at [592, 50] on button "Timesheets Menu" at bounding box center [596, 51] width 16 height 13
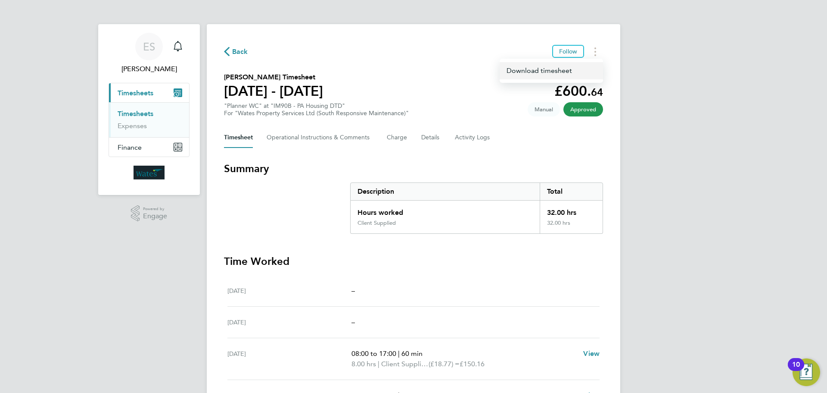
drag, startPoint x: 567, startPoint y: 69, endPoint x: 582, endPoint y: 60, distance: 18.2
click at [567, 69] on link "Download timesheet" at bounding box center [551, 70] width 103 height 17
click at [594, 51] on button "Timesheets Menu" at bounding box center [596, 51] width 16 height 13
click at [566, 68] on link "Download timesheet" at bounding box center [551, 70] width 103 height 17
click at [693, 256] on div "ES Emily Summerfield Notifications Applications: Current page: Timesheets Times…" at bounding box center [413, 290] width 827 height 581
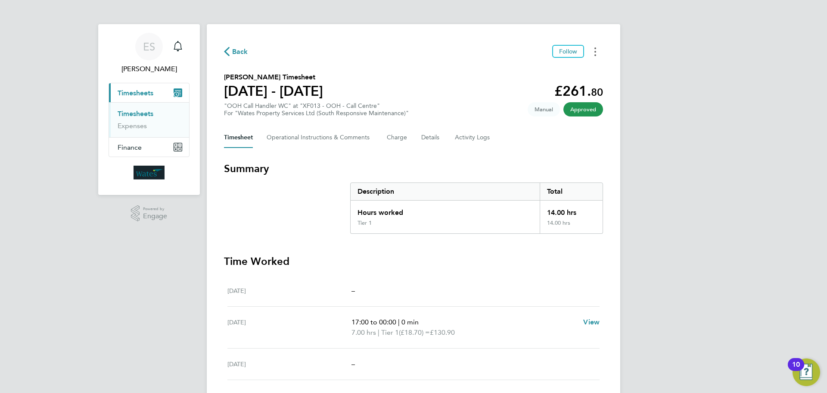
click at [594, 47] on button "Timesheets Menu" at bounding box center [596, 51] width 16 height 13
click at [553, 72] on link "Download timesheet" at bounding box center [551, 70] width 103 height 17
click at [701, 240] on div "ES [PERSON_NAME] Notifications Applications: Current page: Timesheets Timesheet…" at bounding box center [413, 275] width 827 height 550
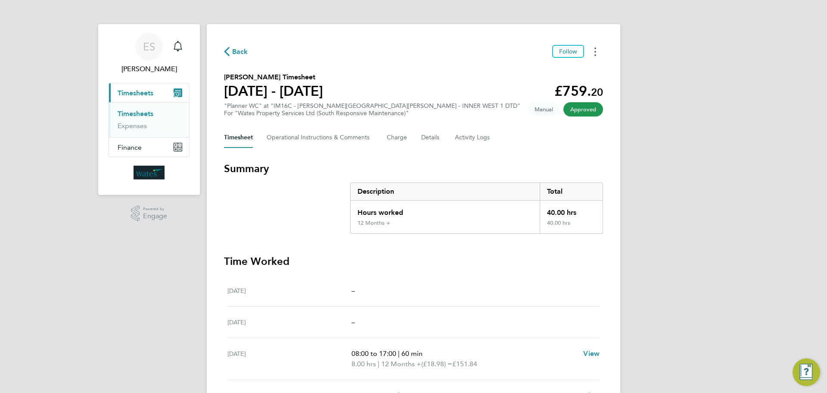
click at [594, 51] on button "Timesheets Menu" at bounding box center [596, 51] width 16 height 13
click at [561, 71] on link "Download timesheet" at bounding box center [551, 70] width 103 height 17
click at [597, 53] on button "Timesheets Menu" at bounding box center [596, 51] width 16 height 13
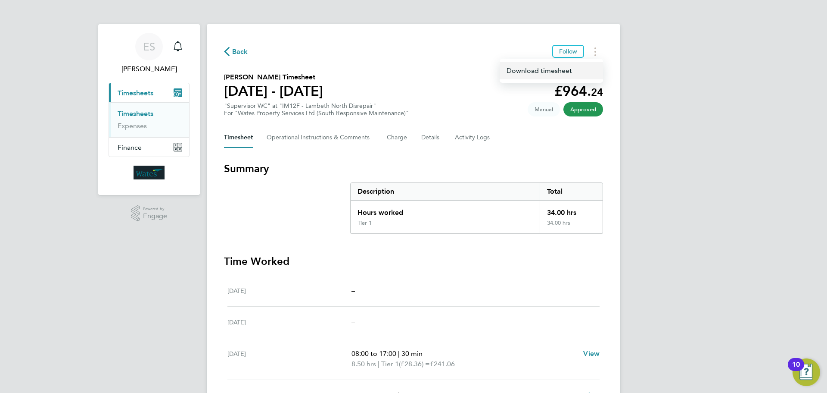
click at [573, 70] on link "Download timesheet" at bounding box center [551, 70] width 103 height 17
click at [746, 266] on div "ES [PERSON_NAME] Notifications Applications: Current page: Timesheets Timesheet…" at bounding box center [413, 285] width 827 height 571
click at [593, 53] on button "Timesheets Menu" at bounding box center [596, 51] width 16 height 13
drag, startPoint x: 592, startPoint y: 56, endPoint x: 573, endPoint y: 67, distance: 21.4
click at [574, 66] on link "Download timesheet" at bounding box center [551, 70] width 103 height 17
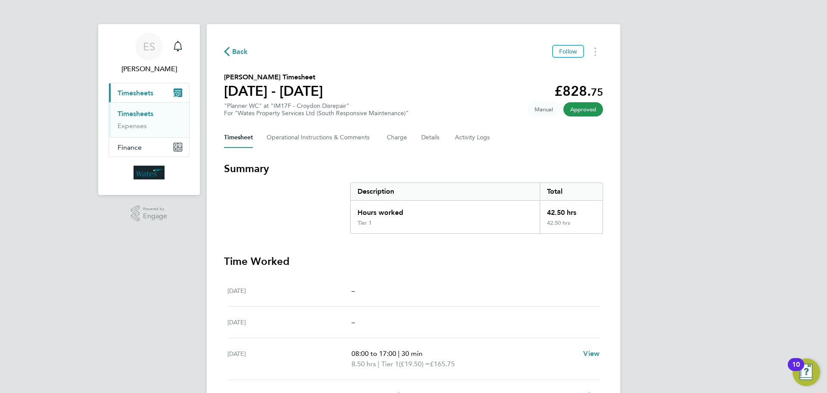
click at [726, 286] on div "ES Emily Summerfield Notifications Applications: Current page: Timesheets Times…" at bounding box center [413, 290] width 827 height 581
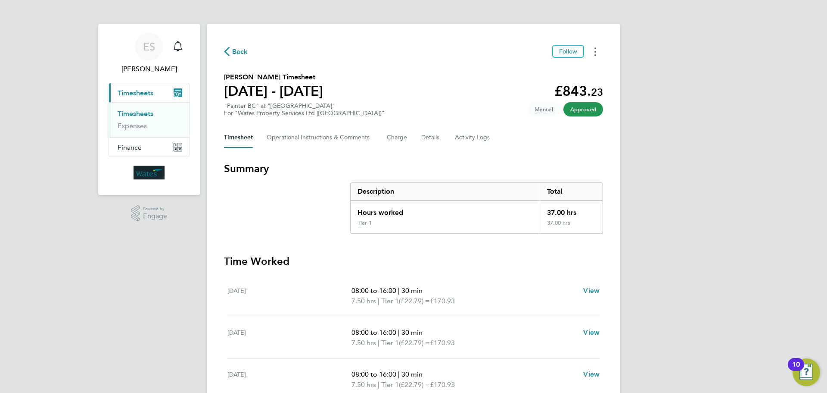
click at [595, 50] on icon "Timesheets Menu" at bounding box center [596, 51] width 2 height 9
click at [551, 67] on link "Download timesheet" at bounding box center [551, 70] width 103 height 17
click at [759, 292] on div "ES [PERSON_NAME] Notifications Applications: Current page: Timesheets Timesheet…" at bounding box center [413, 259] width 827 height 518
click at [714, 316] on div "ES [PERSON_NAME] Notifications Applications: Current page: Timesheets Timesheet…" at bounding box center [413, 259] width 827 height 518
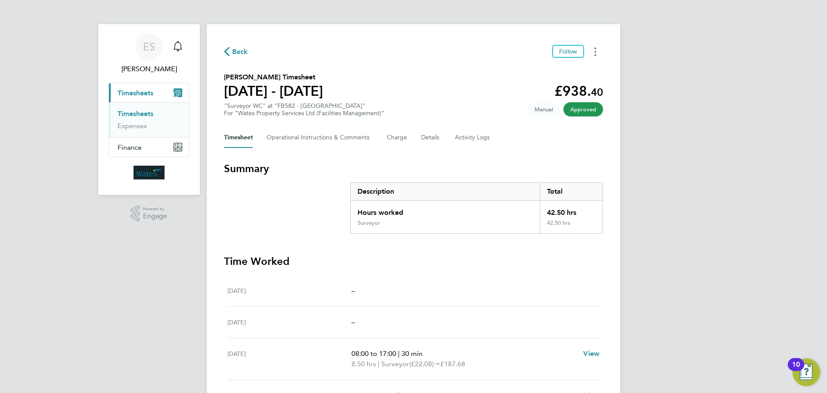
click at [596, 55] on circle "Timesheets Menu" at bounding box center [596, 55] width 2 height 2
click at [561, 73] on link "Download timesheet" at bounding box center [551, 70] width 103 height 17
click at [712, 257] on div "ES [PERSON_NAME] Notifications Applications: Current page: Timesheets Timesheet…" at bounding box center [413, 290] width 827 height 581
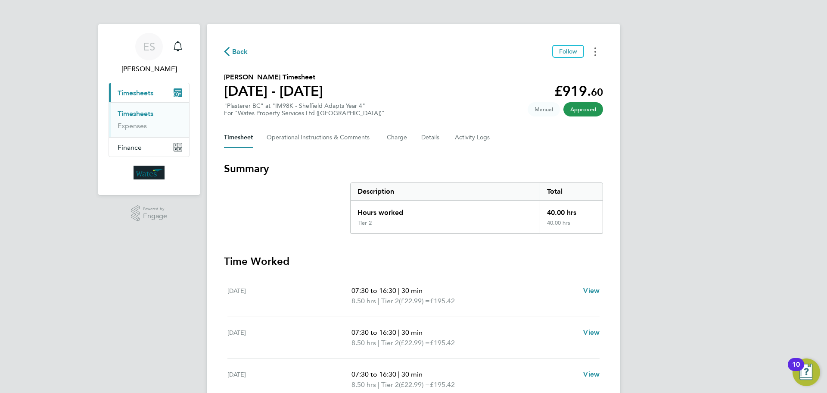
click at [598, 54] on button "Timesheets Menu" at bounding box center [596, 51] width 16 height 13
click at [570, 66] on link "Download timesheet" at bounding box center [551, 70] width 103 height 17
drag, startPoint x: 757, startPoint y: 250, endPoint x: 757, endPoint y: 193, distance: 57.3
click at [756, 250] on div "ES Emily Summerfield Notifications Applications: Current page: Timesheets Times…" at bounding box center [413, 259] width 827 height 518
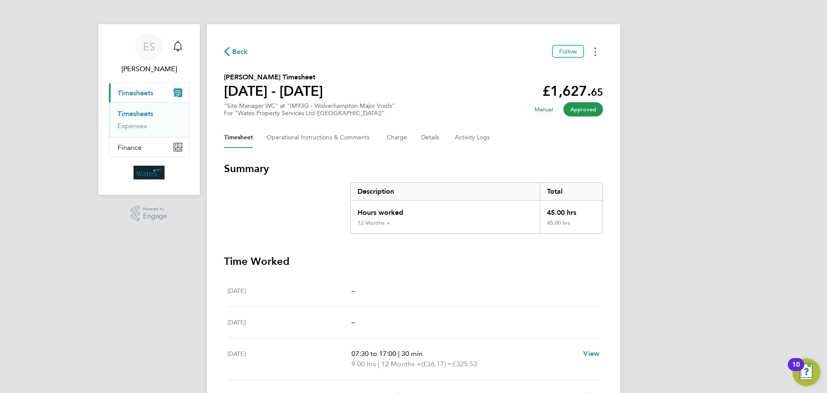
click at [595, 49] on icon "Timesheets Menu" at bounding box center [596, 51] width 2 height 9
click at [556, 67] on link "Download timesheet" at bounding box center [551, 70] width 103 height 17
click at [594, 49] on button "Timesheets Menu" at bounding box center [596, 51] width 16 height 13
click at [558, 68] on link "Download timesheet" at bounding box center [551, 70] width 103 height 17
click at [634, 90] on div "ES [PERSON_NAME] Notifications Applications: Current page: Timesheets Timesheet…" at bounding box center [413, 290] width 827 height 581
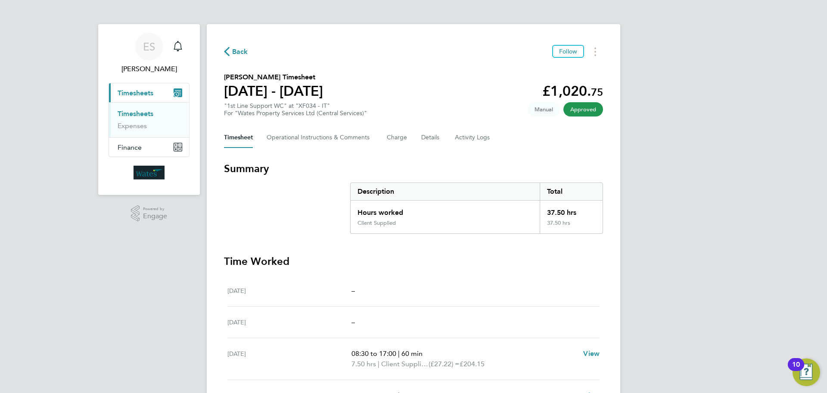
click at [714, 250] on div "ES [PERSON_NAME] Notifications Applications: Current page: Timesheets Timesheet…" at bounding box center [413, 290] width 827 height 581
click at [595, 50] on icon "Timesheets Menu" at bounding box center [596, 51] width 2 height 9
click at [570, 69] on link "Download timesheet" at bounding box center [551, 70] width 103 height 17
click at [694, 286] on div "ES Emily Summerfield Notifications Applications: Current page: Timesheets Times…" at bounding box center [413, 290] width 827 height 581
click at [591, 50] on button "Timesheets Menu" at bounding box center [596, 51] width 16 height 13
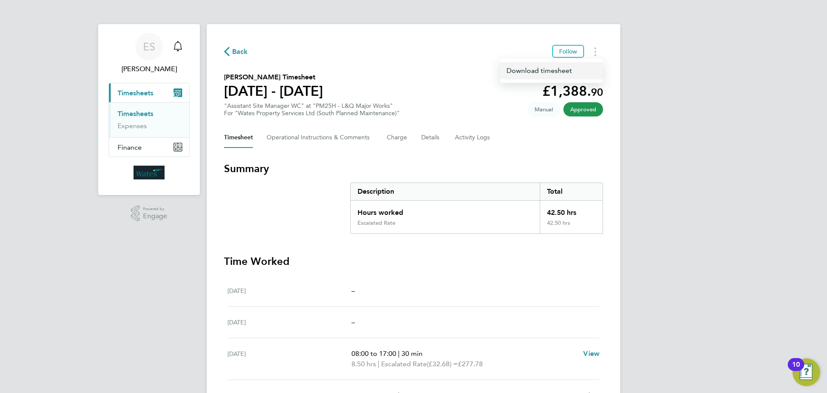
click at [548, 70] on link "Download timesheet" at bounding box center [551, 70] width 103 height 17
click at [591, 50] on button "Timesheets Menu" at bounding box center [596, 51] width 16 height 13
click at [578, 68] on link "Download timesheet" at bounding box center [551, 70] width 103 height 17
click at [698, 290] on div "ES Emily Summerfield Notifications Applications: Current page: Timesheets Times…" at bounding box center [413, 285] width 827 height 571
click at [598, 48] on button "Timesheets Menu" at bounding box center [596, 51] width 16 height 13
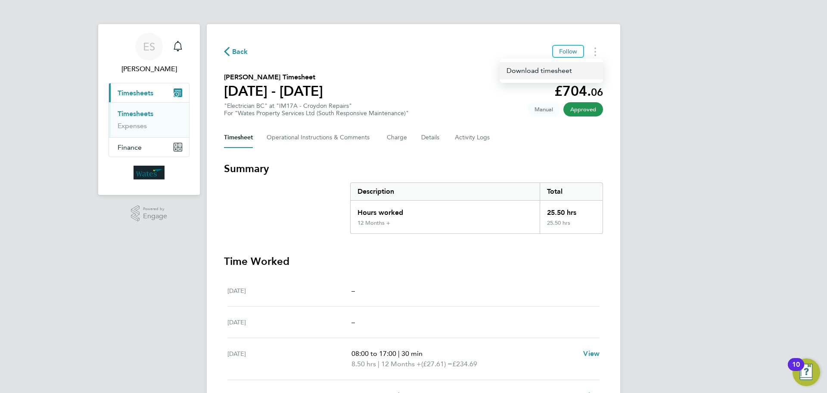
click at [565, 69] on link "Download timesheet" at bounding box center [551, 70] width 103 height 17
click at [666, 302] on div "ES Emily Summerfield Notifications Applications: Current page: Timesheets Times…" at bounding box center [413, 280] width 827 height 561
click at [771, 262] on div "ES Emily Summerfield Notifications Applications: Current page: Timesheets Times…" at bounding box center [413, 280] width 827 height 561
click at [598, 50] on button "Timesheets Menu" at bounding box center [596, 51] width 16 height 13
click at [570, 68] on link "Download timesheet" at bounding box center [551, 70] width 103 height 17
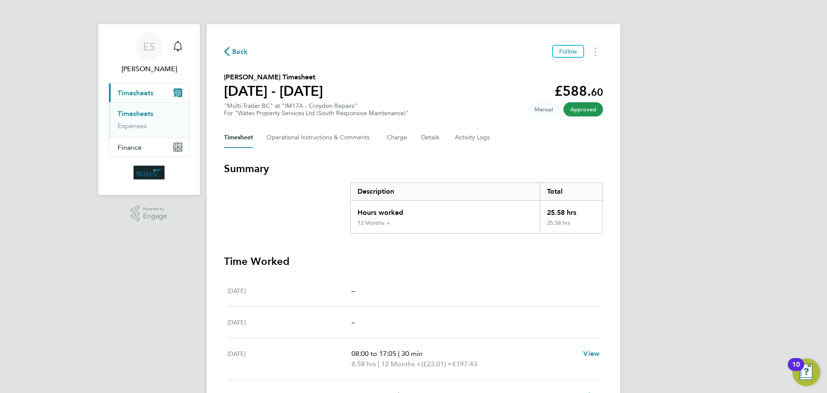
click at [728, 327] on div "ES Emily Summerfield Notifications Applications: Current page: Timesheets Times…" at bounding box center [413, 280] width 827 height 561
click at [597, 52] on button "Timesheets Menu" at bounding box center [596, 51] width 16 height 13
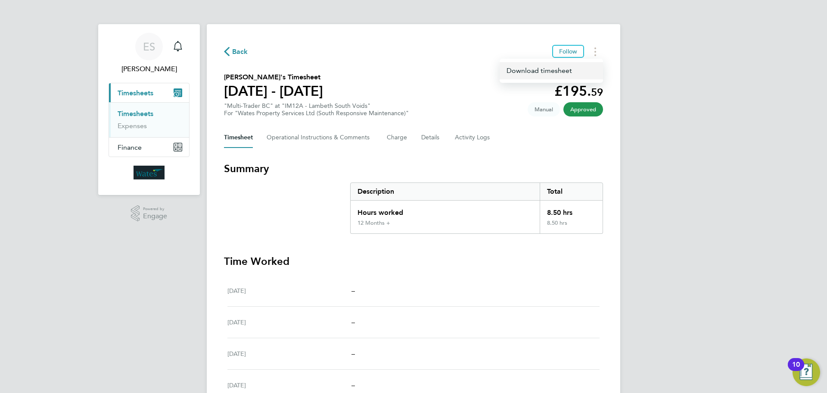
click at [568, 72] on link "Download timesheet" at bounding box center [551, 70] width 103 height 17
click at [713, 264] on div "ES Emily Summerfield Notifications Applications: Current page: Timesheets Times…" at bounding box center [413, 270] width 827 height 540
drag, startPoint x: 740, startPoint y: 265, endPoint x: 751, endPoint y: 228, distance: 38.9
click at [742, 265] on div "ES Emily Summerfield Notifications Applications: Current page: Timesheets Times…" at bounding box center [413, 270] width 827 height 540
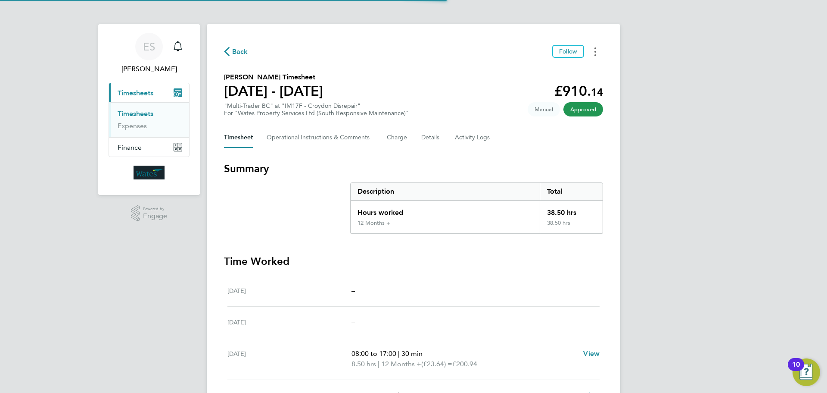
click at [596, 52] on button "Timesheets Menu" at bounding box center [596, 51] width 16 height 13
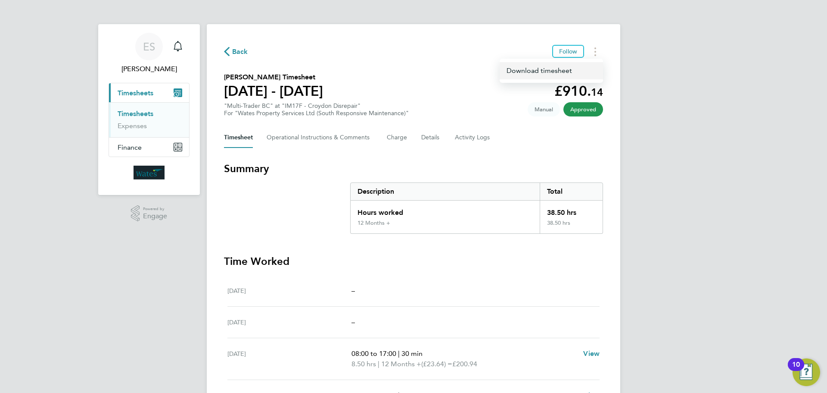
click at [564, 72] on link "Download timesheet" at bounding box center [551, 70] width 103 height 17
click at [722, 246] on div "ES [PERSON_NAME] Notifications Applications: Current page: Timesheets Timesheet…" at bounding box center [413, 290] width 827 height 581
click at [598, 50] on button "Timesheets Menu" at bounding box center [596, 51] width 16 height 13
click at [595, 49] on icon "Timesheets Menu" at bounding box center [596, 51] width 2 height 9
click at [598, 52] on button "Timesheets Menu" at bounding box center [596, 51] width 16 height 13
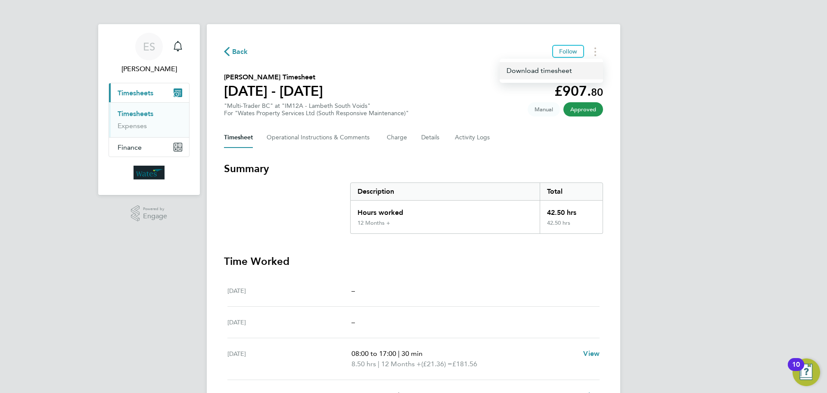
click at [570, 74] on link "Download timesheet" at bounding box center [551, 70] width 103 height 17
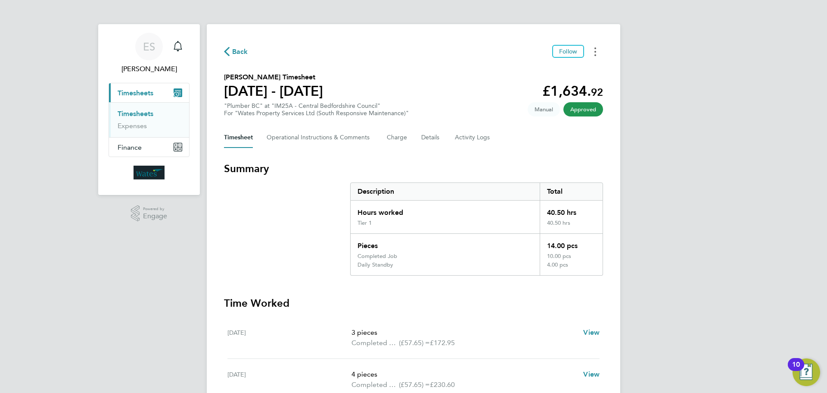
click at [593, 53] on button "Timesheets Menu" at bounding box center [596, 51] width 16 height 13
click at [574, 71] on link "Download timesheet" at bounding box center [551, 70] width 103 height 17
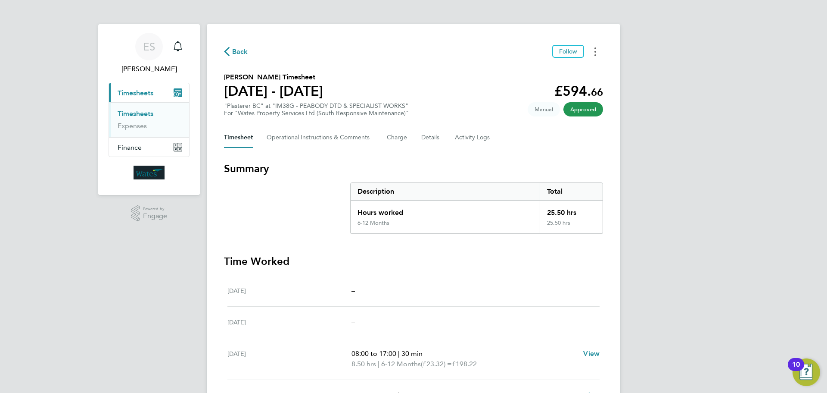
click at [593, 55] on button "Timesheets Menu" at bounding box center [596, 51] width 16 height 13
click at [556, 68] on link "Download timesheet" at bounding box center [551, 70] width 103 height 17
click at [771, 253] on div "ES Emily Summerfield Notifications Applications: Current page: Timesheets Times…" at bounding box center [413, 280] width 827 height 561
click at [591, 51] on button "Timesheets Menu" at bounding box center [596, 51] width 16 height 13
click at [566, 67] on link "Download timesheet" at bounding box center [551, 70] width 103 height 17
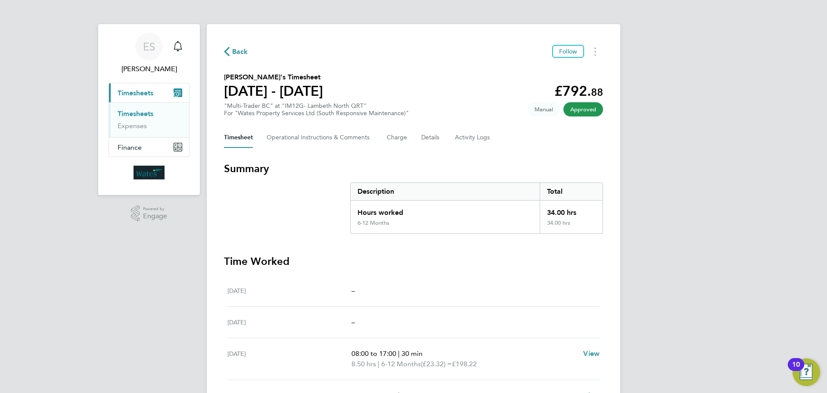
click at [694, 237] on div "ES [PERSON_NAME] Notifications Applications: Current page: Timesheets Timesheet…" at bounding box center [413, 285] width 827 height 571
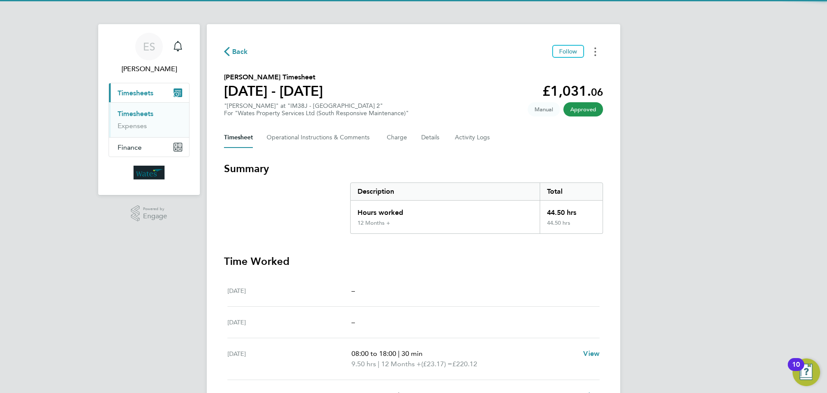
click at [592, 52] on button "Timesheets Menu" at bounding box center [596, 51] width 16 height 13
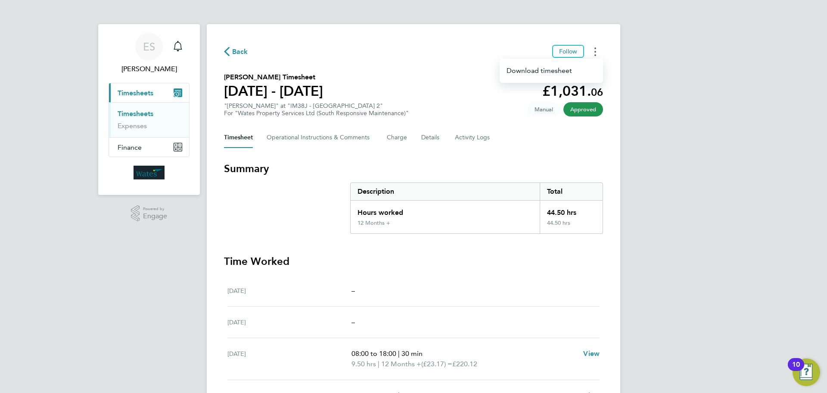
click at [593, 48] on button "Timesheets Menu" at bounding box center [596, 51] width 16 height 13
click at [593, 49] on button "Timesheets Menu" at bounding box center [596, 51] width 16 height 13
click at [565, 70] on link "Download timesheet" at bounding box center [551, 70] width 103 height 17
click at [740, 280] on div "ES Emily Summerfield Notifications Applications: Current page: Timesheets Times…" at bounding box center [413, 290] width 827 height 581
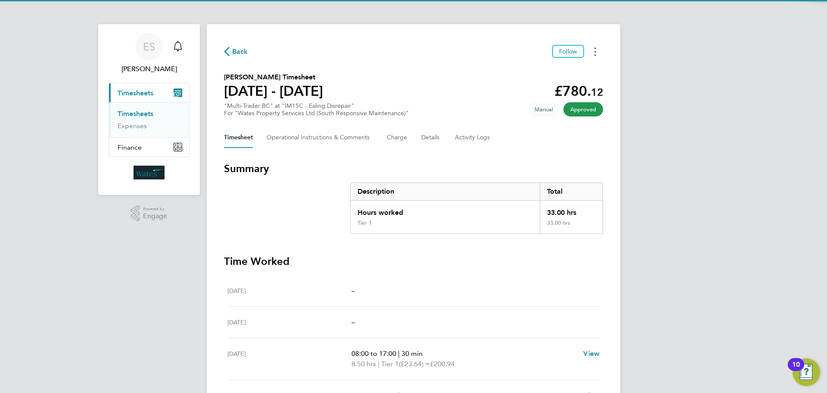
drag, startPoint x: 598, startPoint y: 51, endPoint x: 592, endPoint y: 58, distance: 8.8
click at [598, 51] on button "Timesheets Menu" at bounding box center [596, 51] width 16 height 13
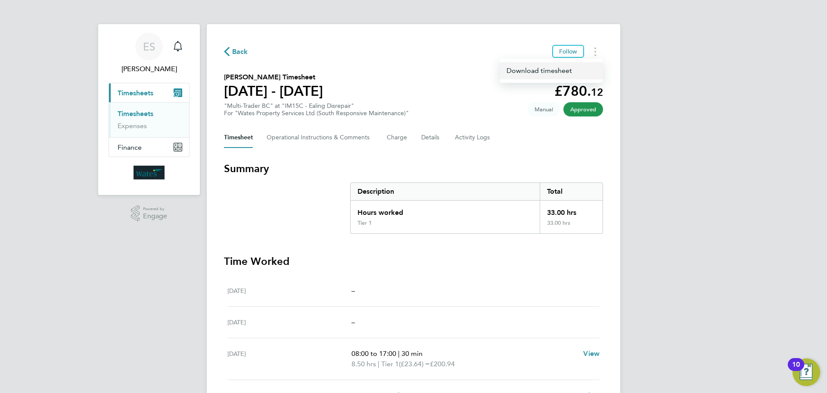
click at [568, 69] on link "Download timesheet" at bounding box center [551, 70] width 103 height 17
click at [733, 274] on div "ES [PERSON_NAME] Notifications Applications: Current page: Timesheets Timesheet…" at bounding box center [413, 285] width 827 height 571
click at [597, 51] on button "Timesheets Menu" at bounding box center [596, 51] width 16 height 13
click at [569, 71] on link "Download timesheet" at bounding box center [551, 70] width 103 height 17
drag, startPoint x: 754, startPoint y: 299, endPoint x: 746, endPoint y: 255, distance: 44.7
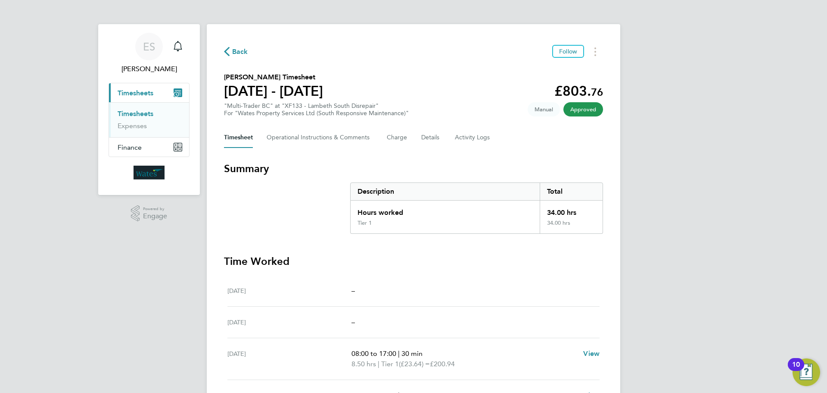
click at [754, 299] on div "ES Emily Summerfield Notifications Applications: Current page: Timesheets Times…" at bounding box center [413, 285] width 827 height 571
click at [705, 281] on div "ES Emily Summerfield Notifications Applications: Current page: Timesheets Times…" at bounding box center [413, 285] width 827 height 571
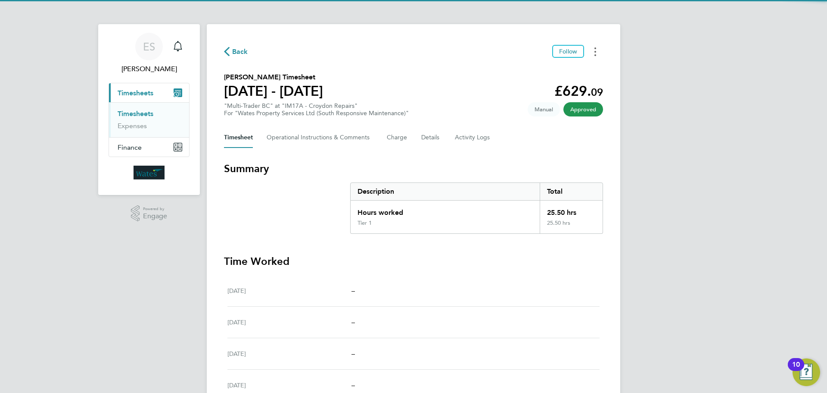
click at [592, 47] on button "Timesheets Menu" at bounding box center [596, 51] width 16 height 13
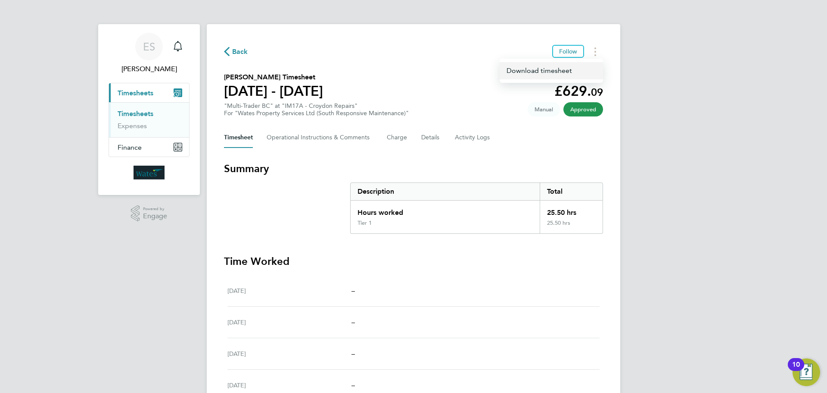
click at [575, 67] on link "Download timesheet" at bounding box center [551, 70] width 103 height 17
click at [721, 245] on div "ES Emily Summerfield Notifications Applications: Current page: Timesheets Times…" at bounding box center [413, 280] width 827 height 561
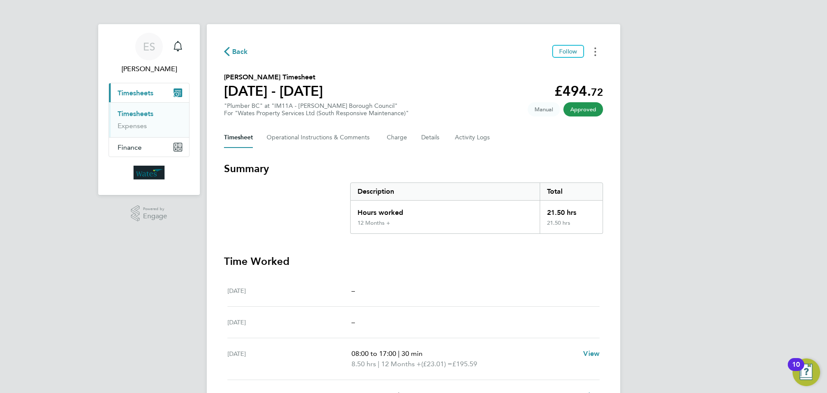
click at [597, 49] on button "Timesheets Menu" at bounding box center [596, 51] width 16 height 13
click at [554, 72] on link "Download timesheet" at bounding box center [551, 70] width 103 height 17
drag, startPoint x: 680, startPoint y: 246, endPoint x: 685, endPoint y: 241, distance: 7.1
click at [680, 246] on div "ES [PERSON_NAME] Notifications Applications: Current page: Timesheets Timesheet…" at bounding box center [413, 280] width 827 height 561
drag, startPoint x: 683, startPoint y: 290, endPoint x: 707, endPoint y: 224, distance: 69.8
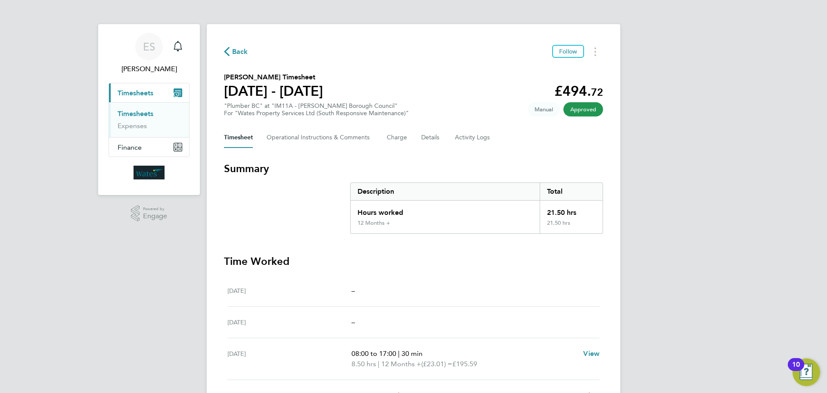
click at [683, 290] on div "ES [PERSON_NAME] Notifications Applications: Current page: Timesheets Timesheet…" at bounding box center [413, 280] width 827 height 561
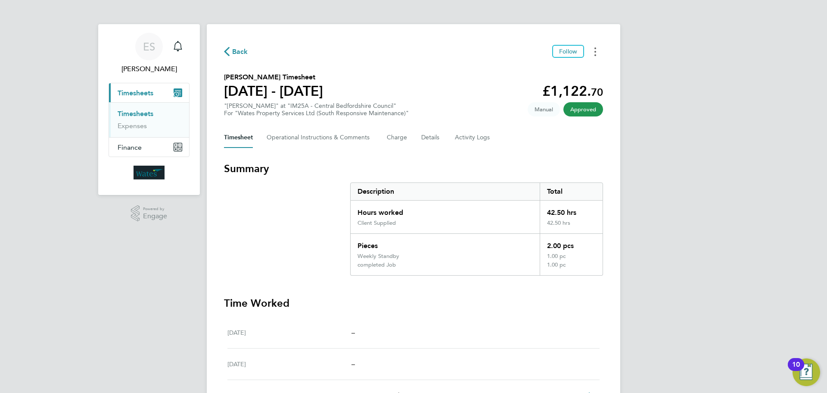
click at [594, 45] on button "Timesheets Menu" at bounding box center [596, 51] width 16 height 13
click at [567, 71] on link "Download timesheet" at bounding box center [551, 70] width 103 height 17
drag, startPoint x: 688, startPoint y: 285, endPoint x: 693, endPoint y: 281, distance: 6.7
click at [689, 285] on div "ES Emily Summerfield Notifications Applications: Current page: Timesheets Times…" at bounding box center [413, 339] width 827 height 678
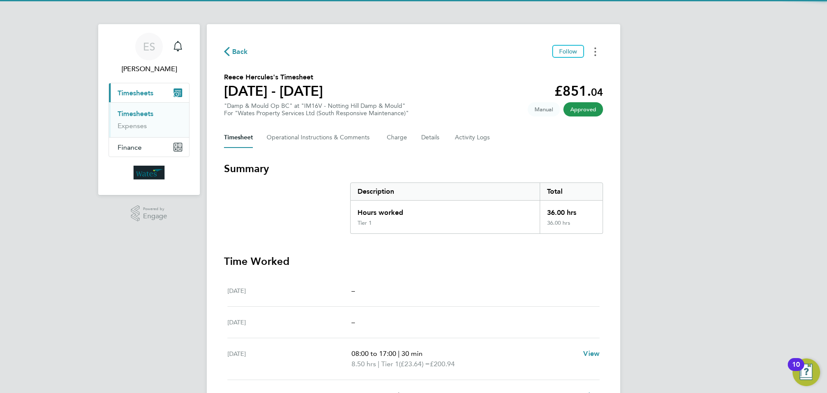
click at [595, 50] on icon "Timesheets Menu" at bounding box center [596, 51] width 2 height 9
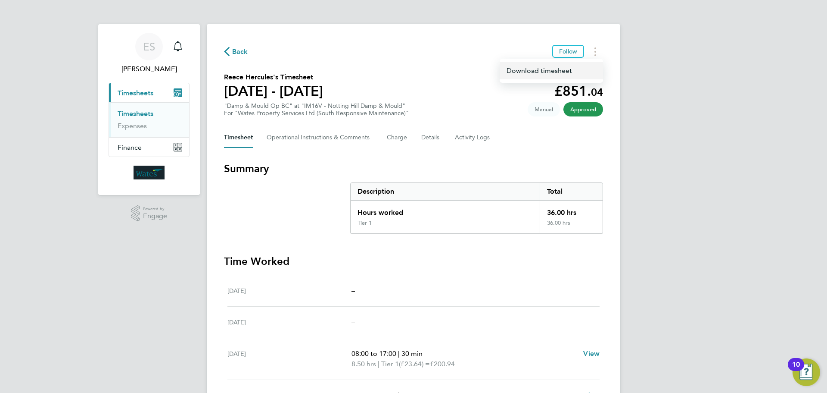
click at [551, 69] on link "Download timesheet" at bounding box center [551, 70] width 103 height 17
click at [729, 231] on div "ES Emily Summerfield Notifications Applications: Current page: Timesheets Times…" at bounding box center [413, 290] width 827 height 581
drag, startPoint x: 595, startPoint y: 53, endPoint x: 593, endPoint y: 57, distance: 5.4
click at [595, 53] on icon "Timesheets Menu" at bounding box center [596, 51] width 2 height 9
click at [561, 69] on link "Download timesheet" at bounding box center [551, 70] width 103 height 17
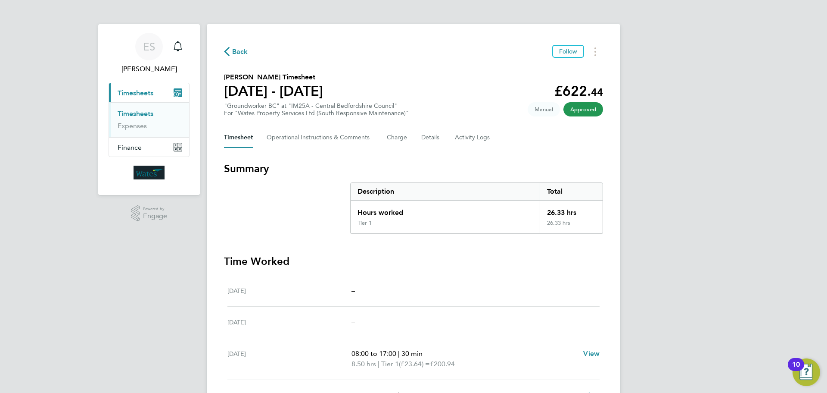
click at [730, 236] on div "ES [PERSON_NAME] Notifications Applications: Current page: Timesheets Timesheet…" at bounding box center [413, 285] width 827 height 571
drag, startPoint x: 594, startPoint y: 50, endPoint x: 586, endPoint y: 58, distance: 10.7
click at [594, 50] on button "Timesheets Menu" at bounding box center [596, 51] width 16 height 13
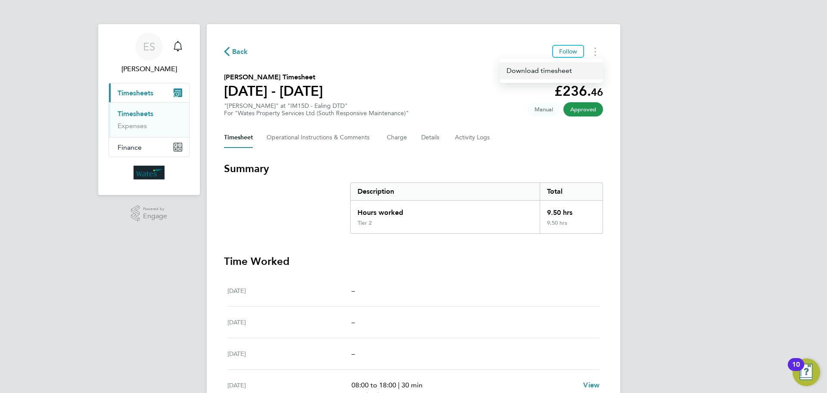
click at [572, 69] on link "Download timesheet" at bounding box center [551, 70] width 103 height 17
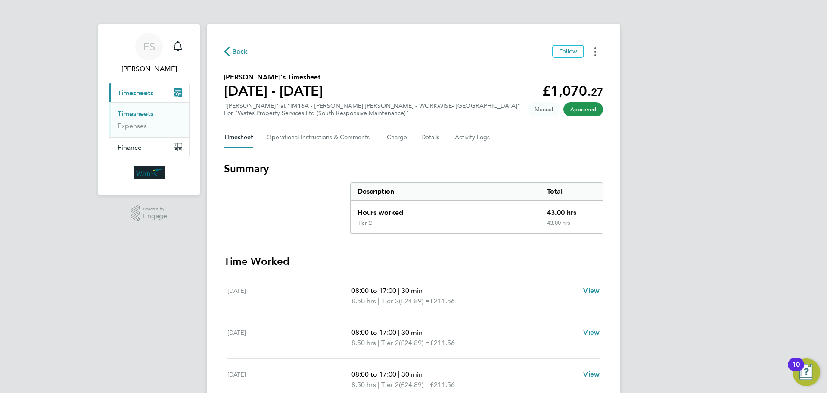
click at [592, 50] on button "Timesheets Menu" at bounding box center [596, 51] width 16 height 13
click at [566, 72] on link "Download timesheet" at bounding box center [551, 70] width 103 height 17
drag, startPoint x: 731, startPoint y: 265, endPoint x: 734, endPoint y: 256, distance: 9.8
click at [731, 265] on div "ES [PERSON_NAME] Notifications Applications: Current page: Timesheets Timesheet…" at bounding box center [413, 259] width 827 height 518
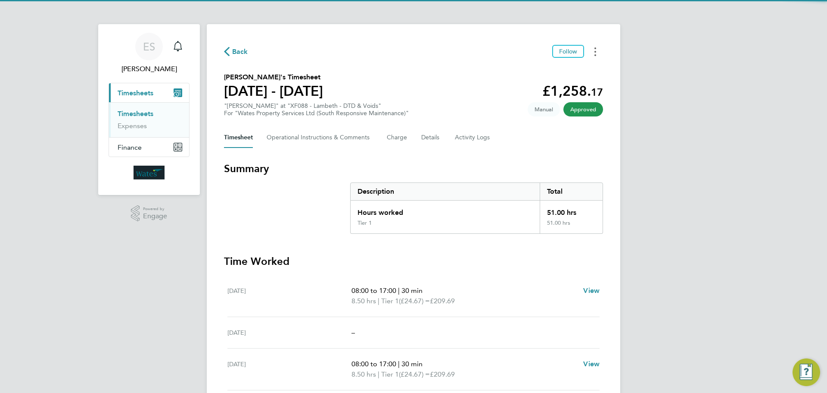
click at [596, 49] on button "Timesheets Menu" at bounding box center [596, 51] width 16 height 13
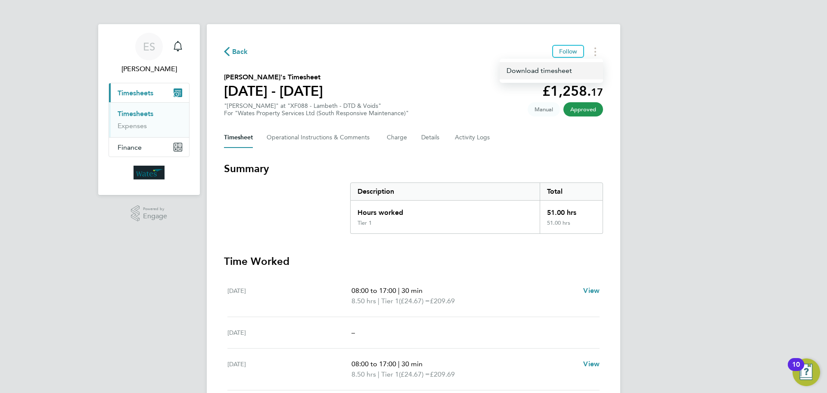
click at [570, 68] on link "Download timesheet" at bounding box center [551, 70] width 103 height 17
click at [731, 323] on div "ES Emily Summerfield Notifications Applications: Current page: Timesheets Times…" at bounding box center [413, 296] width 827 height 592
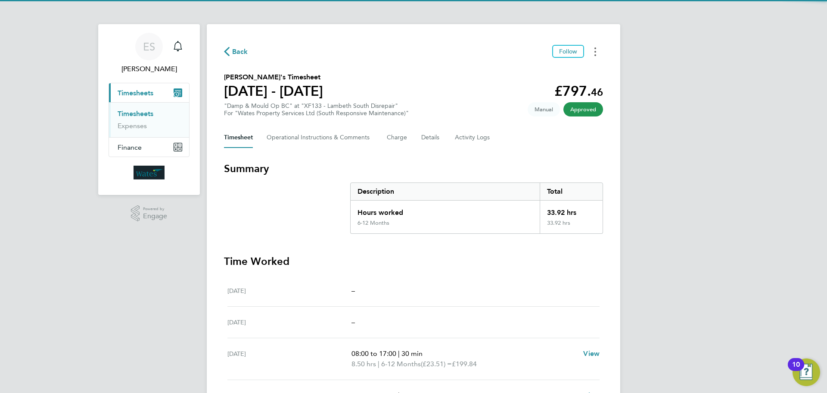
click at [591, 49] on button "Timesheets Menu" at bounding box center [596, 51] width 16 height 13
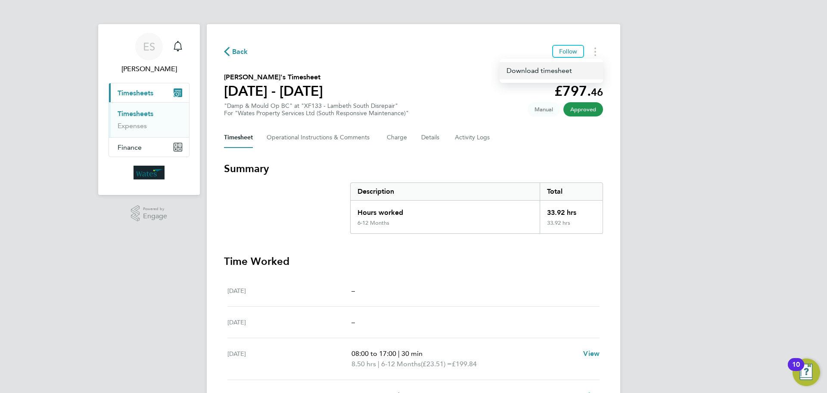
click link "Download timesheet"
click div "ES Emily Summerfield Notifications Applications: Current page: Timesheets Times…"
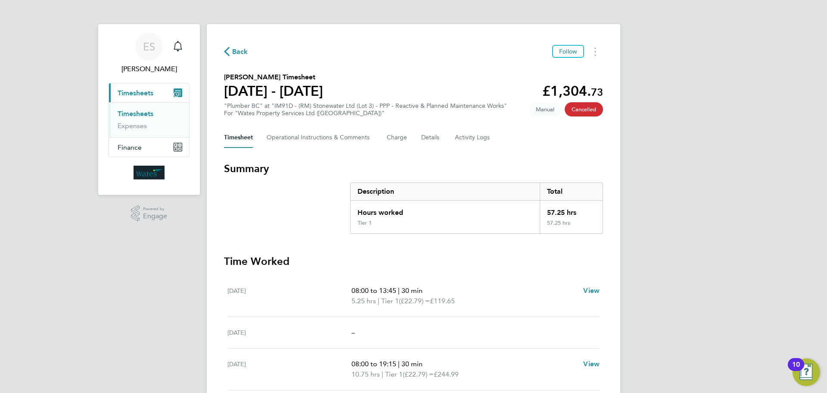
drag, startPoint x: 726, startPoint y: 270, endPoint x: 710, endPoint y: 260, distance: 18.8
click at [726, 270] on div "ES Emily Summerfield Notifications Applications: Current page: Timesheets Times…" at bounding box center [413, 296] width 827 height 592
drag, startPoint x: 705, startPoint y: 265, endPoint x: 411, endPoint y: 134, distance: 322.3
click at [704, 265] on div "ES Emily Summerfield Notifications Applications: Current page: Timesheets Times…" at bounding box center [413, 296] width 827 height 592
click at [595, 50] on icon "Timesheets Menu" at bounding box center [596, 51] width 2 height 9
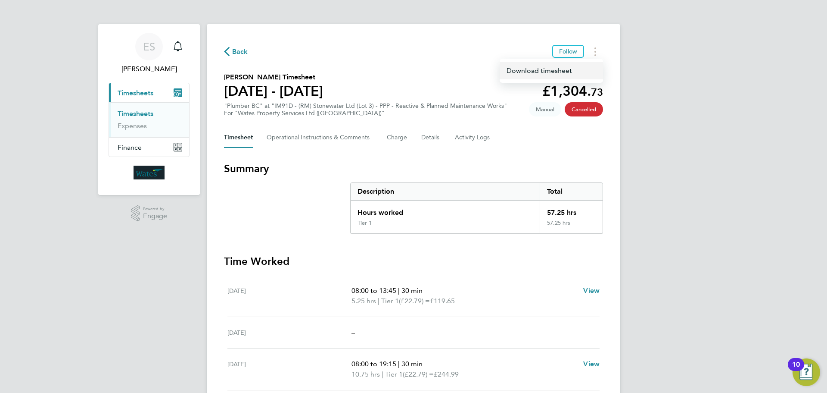
click at [575, 70] on link "Download timesheet" at bounding box center [551, 70] width 103 height 17
click at [596, 55] on button "Timesheets Menu" at bounding box center [596, 51] width 16 height 13
click at [559, 69] on link "Download timesheet" at bounding box center [551, 70] width 103 height 17
click at [594, 47] on button "Timesheets Menu" at bounding box center [596, 51] width 16 height 13
click at [566, 69] on link "Download timesheet" at bounding box center [551, 70] width 103 height 17
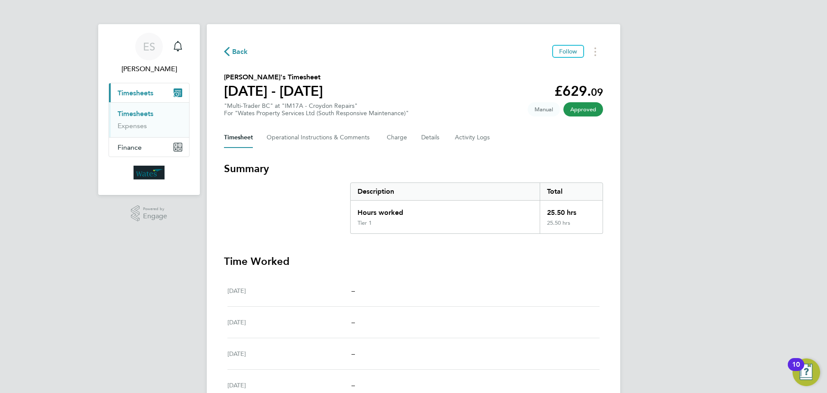
click at [611, 13] on ng-component "Back Follow [PERSON_NAME]'s Timesheet [DATE] - [DATE] £629. 09 "Multi-Trader BC…" at bounding box center [414, 273] width 414 height 547
click at [596, 51] on button "Timesheets Menu" at bounding box center [596, 51] width 16 height 13
click at [544, 68] on link "Download timesheet" at bounding box center [551, 70] width 103 height 17
click at [595, 48] on icon "Timesheets Menu" at bounding box center [596, 51] width 2 height 9
click at [557, 72] on link "Download timesheet" at bounding box center [551, 70] width 103 height 17
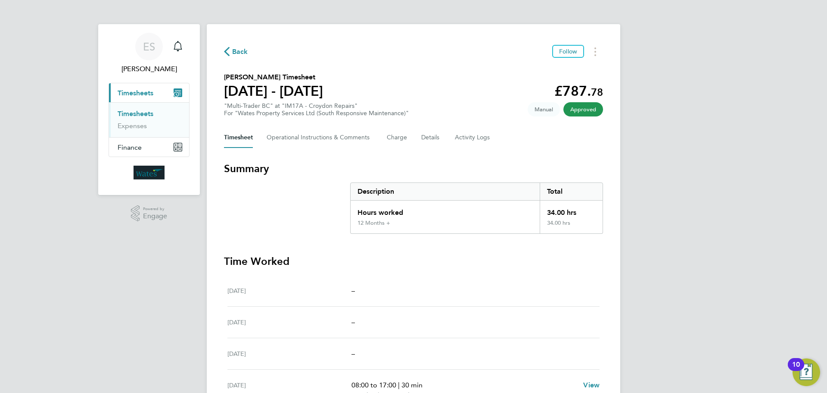
click at [693, 258] on div "ES [PERSON_NAME] Notifications Applications: Current page: Timesheets Timesheet…" at bounding box center [413, 285] width 827 height 571
click at [591, 47] on button "Timesheets Menu" at bounding box center [596, 51] width 16 height 13
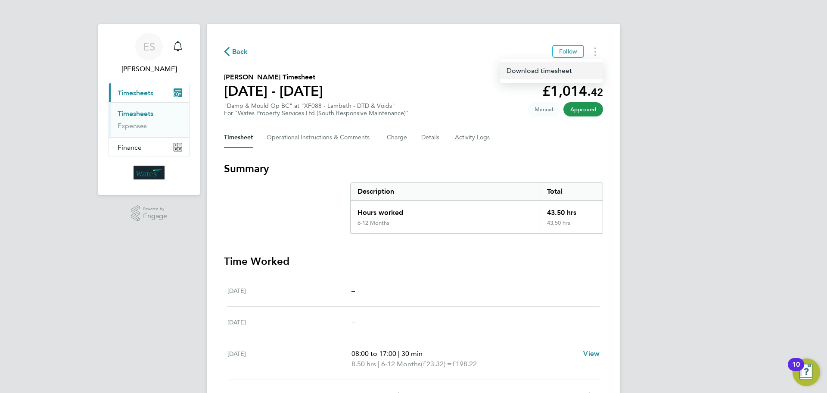
click at [555, 65] on link "Download timesheet" at bounding box center [551, 70] width 103 height 17
drag, startPoint x: 714, startPoint y: 259, endPoint x: 716, endPoint y: 217, distance: 42.7
click at [713, 257] on div "ES Emily Summerfield Notifications Applications: Current page: Timesheets Times…" at bounding box center [413, 290] width 827 height 581
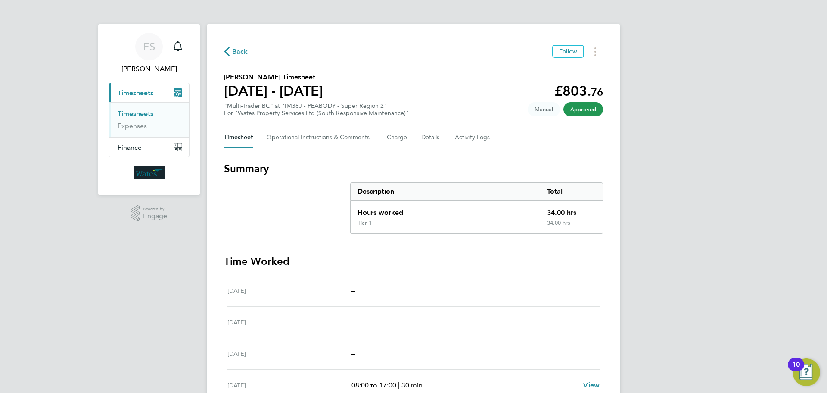
click at [692, 264] on div "ES [PERSON_NAME] Notifications Applications: Current page: Timesheets Timesheet…" at bounding box center [413, 285] width 827 height 571
click at [595, 50] on icon "Timesheets Menu" at bounding box center [596, 51] width 2 height 9
click at [568, 70] on link "Download timesheet" at bounding box center [551, 70] width 103 height 17
click at [595, 52] on circle "Timesheets Menu" at bounding box center [596, 52] width 2 height 2
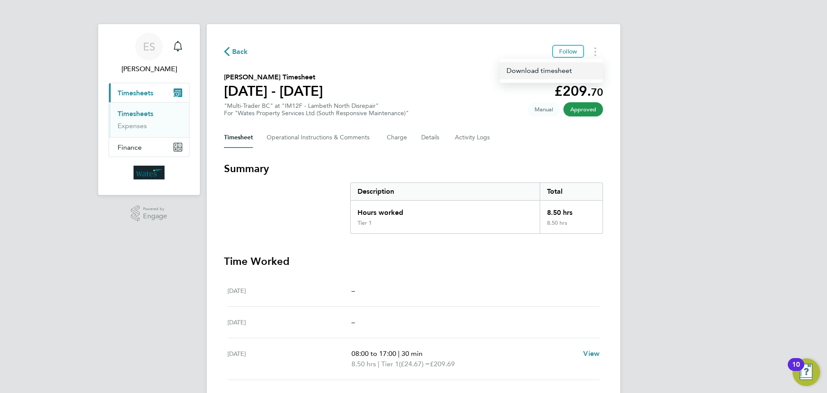
click at [559, 71] on link "Download timesheet" at bounding box center [551, 70] width 103 height 17
click at [797, 87] on div "ES [PERSON_NAME] Notifications Applications: Current page: Timesheets Timesheet…" at bounding box center [413, 270] width 827 height 540
click at [816, 9] on div "ES [PERSON_NAME] Notifications Applications: Current page: Timesheets Timesheet…" at bounding box center [413, 270] width 827 height 540
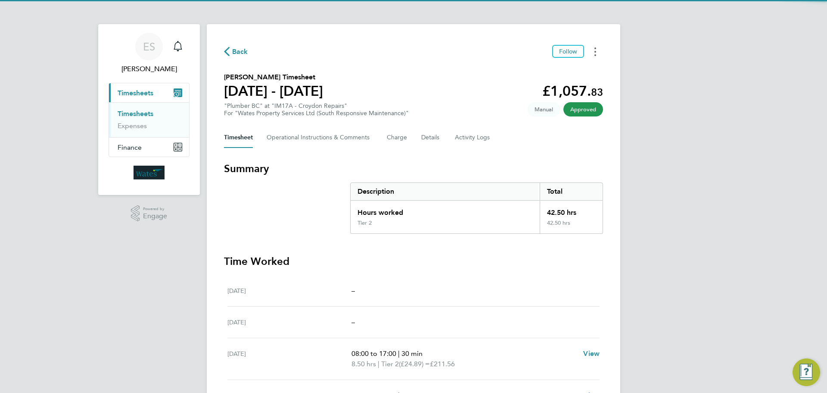
click at [595, 53] on button "Timesheets Menu" at bounding box center [596, 51] width 16 height 13
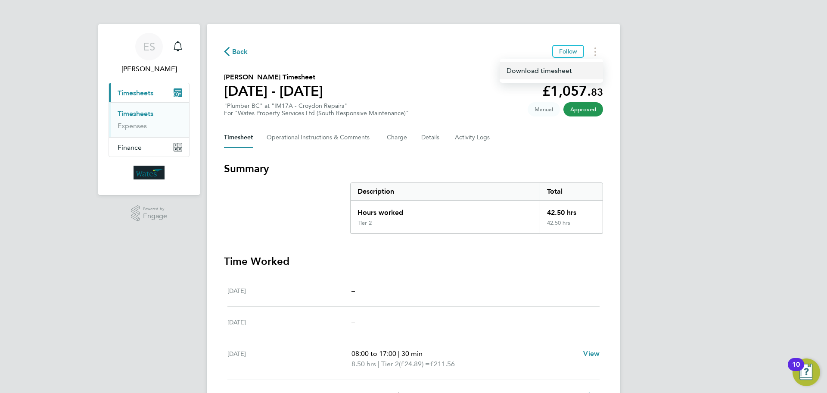
click at [573, 72] on link "Download timesheet" at bounding box center [551, 70] width 103 height 17
click at [752, 275] on div "ES Emily Summerfield Notifications Applications: Current page: Timesheets Times…" at bounding box center [413, 290] width 827 height 581
click at [597, 53] on button "Timesheets Menu" at bounding box center [596, 51] width 16 height 13
click at [574, 72] on link "Download timesheet" at bounding box center [551, 70] width 103 height 17
click at [759, 311] on div "ES Emily Summerfield Notifications Applications: Current page: Timesheets Times…" at bounding box center [413, 290] width 827 height 581
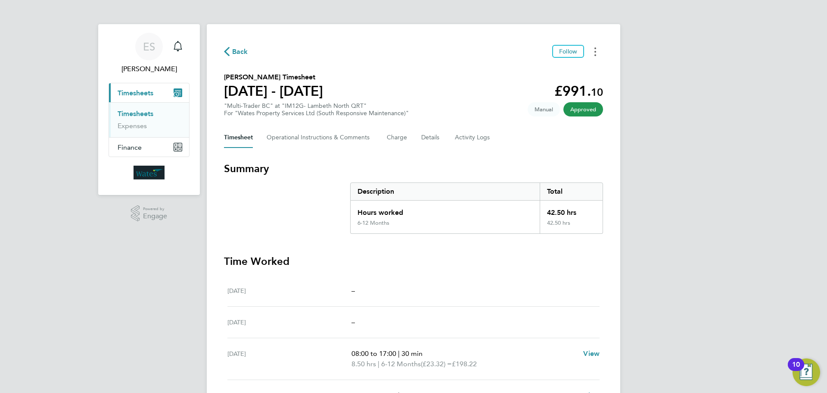
drag, startPoint x: 597, startPoint y: 48, endPoint x: 589, endPoint y: 54, distance: 9.8
click at [595, 48] on button "Timesheets Menu" at bounding box center [596, 51] width 16 height 13
click at [549, 70] on link "Download timesheet" at bounding box center [551, 70] width 103 height 17
click at [726, 237] on div "ES [PERSON_NAME] Notifications Applications: Current page: Timesheets Timesheet…" at bounding box center [413, 290] width 827 height 581
click at [598, 53] on button "Timesheets Menu" at bounding box center [596, 51] width 16 height 13
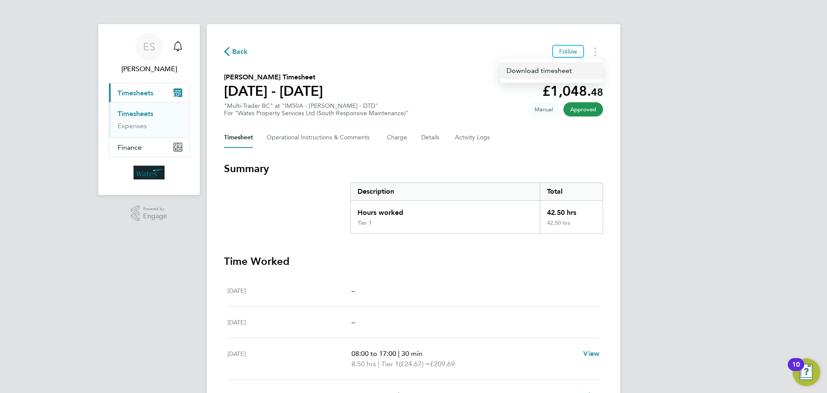
click at [574, 72] on link "Download timesheet" at bounding box center [551, 70] width 103 height 17
click at [703, 302] on div "ES [PERSON_NAME] Notifications Applications: Current page: Timesheets Timesheet…" at bounding box center [413, 290] width 827 height 581
drag, startPoint x: 583, startPoint y: 16, endPoint x: 575, endPoint y: 19, distance: 8.5
click at [583, 16] on ng-component "Back Follow [PERSON_NAME] Timesheet [DATE] - [DATE] £1,048. 48 "Multi-Trader BC…" at bounding box center [414, 283] width 414 height 567
drag, startPoint x: 589, startPoint y: 53, endPoint x: 586, endPoint y: 58, distance: 4.8
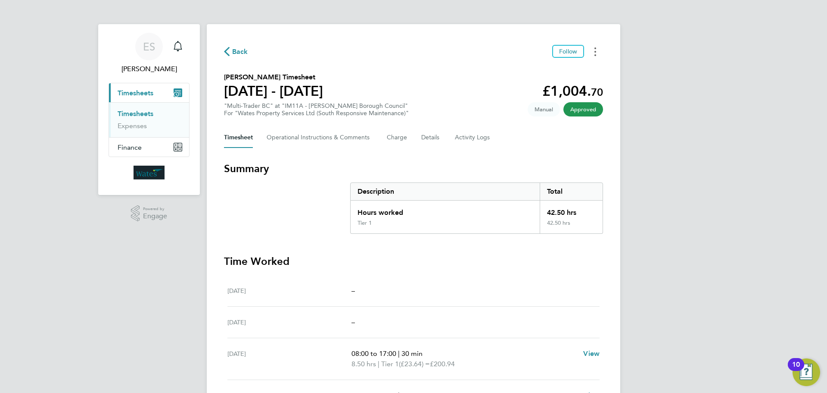
click at [589, 53] on button "Timesheets Menu" at bounding box center [596, 51] width 16 height 13
click at [565, 67] on link "Download timesheet" at bounding box center [551, 70] width 103 height 17
click at [722, 245] on div "ES [PERSON_NAME] Notifications Applications: Current page: Timesheets Timesheet…" at bounding box center [413, 290] width 827 height 581
